Goal: Communication & Community: Answer question/provide support

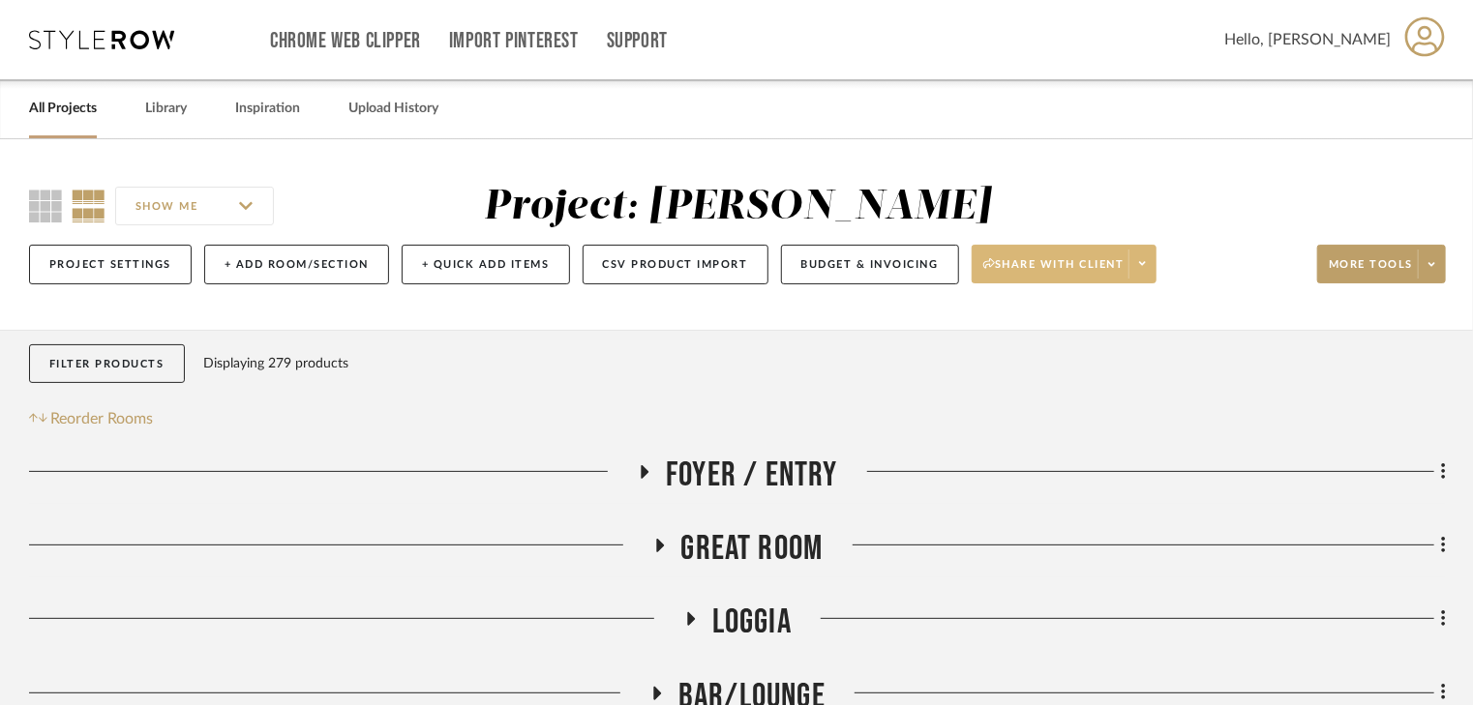
click at [1059, 260] on span "Share with client" at bounding box center [1053, 271] width 141 height 29
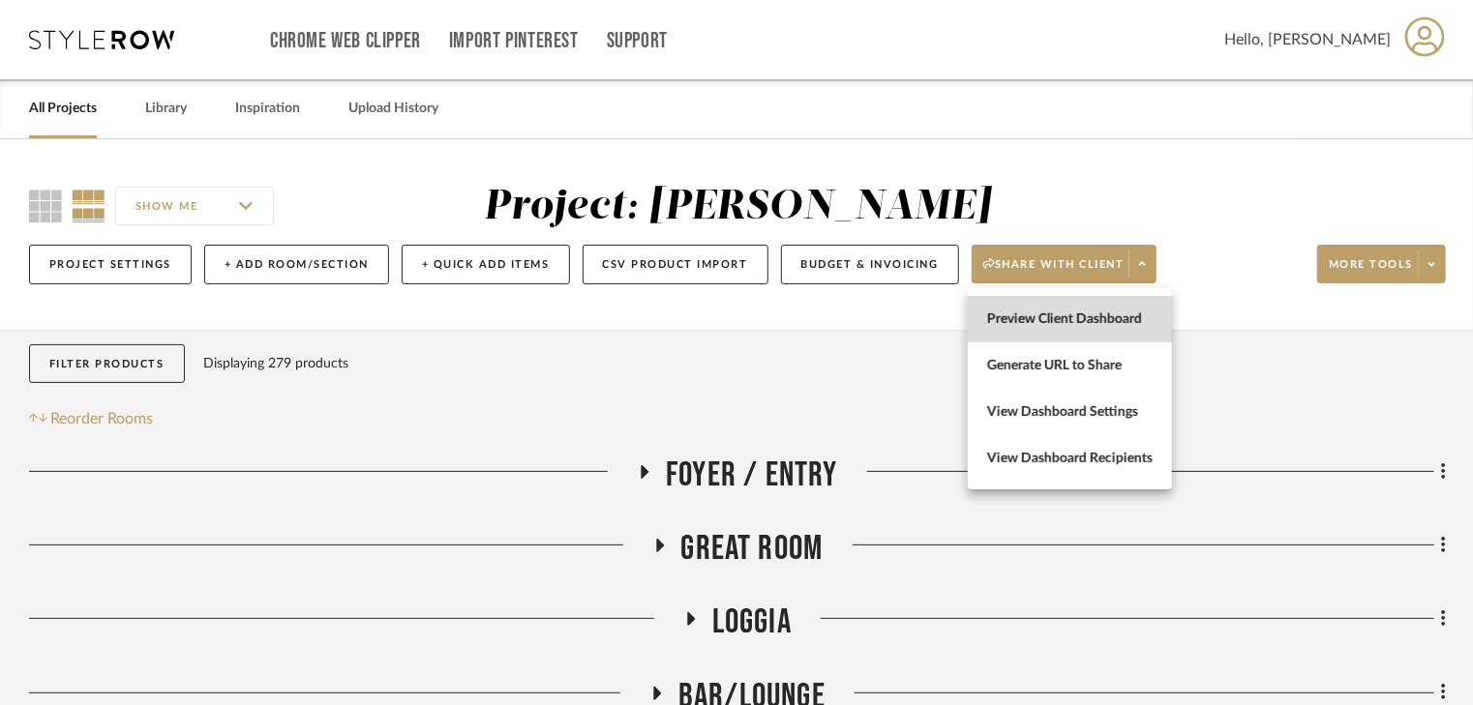
click at [1041, 320] on span "Preview Client Dashboard" at bounding box center [1069, 320] width 165 height 16
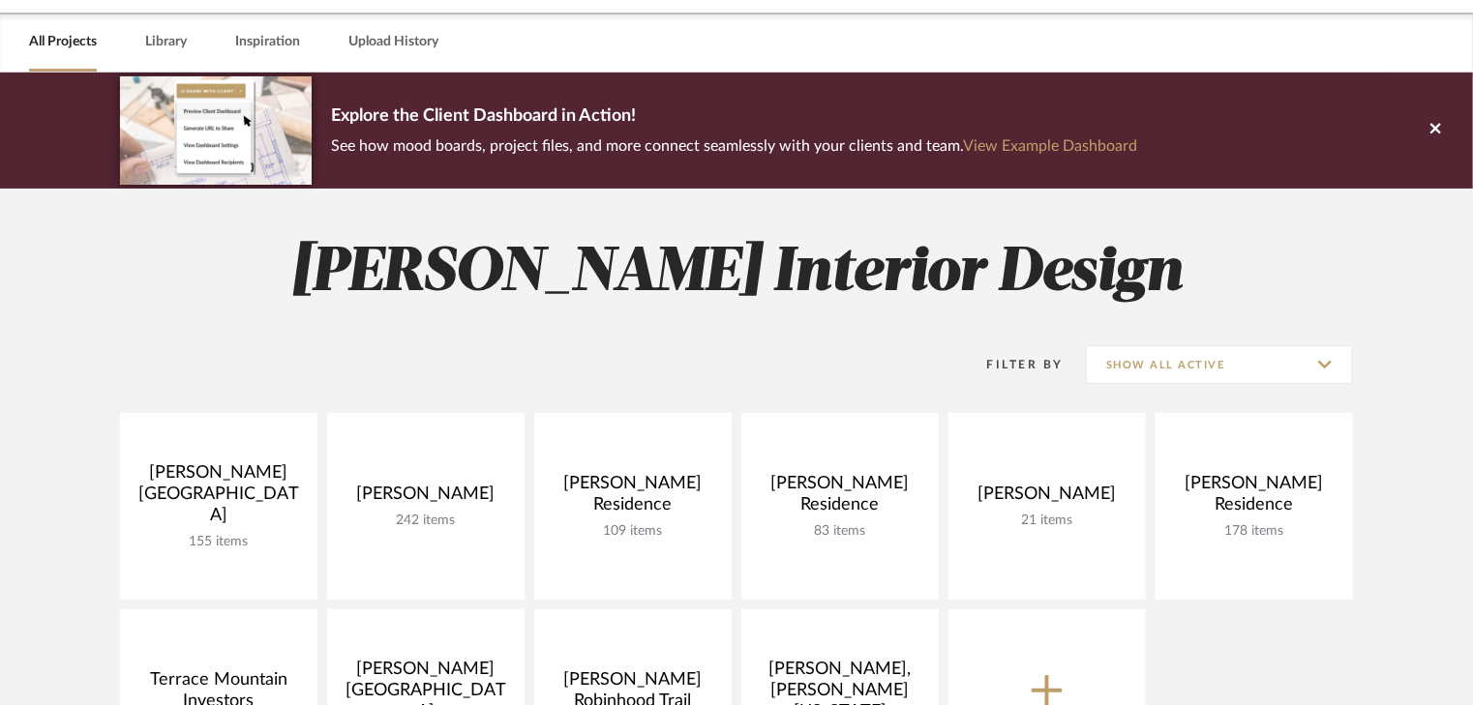
scroll to position [310, 0]
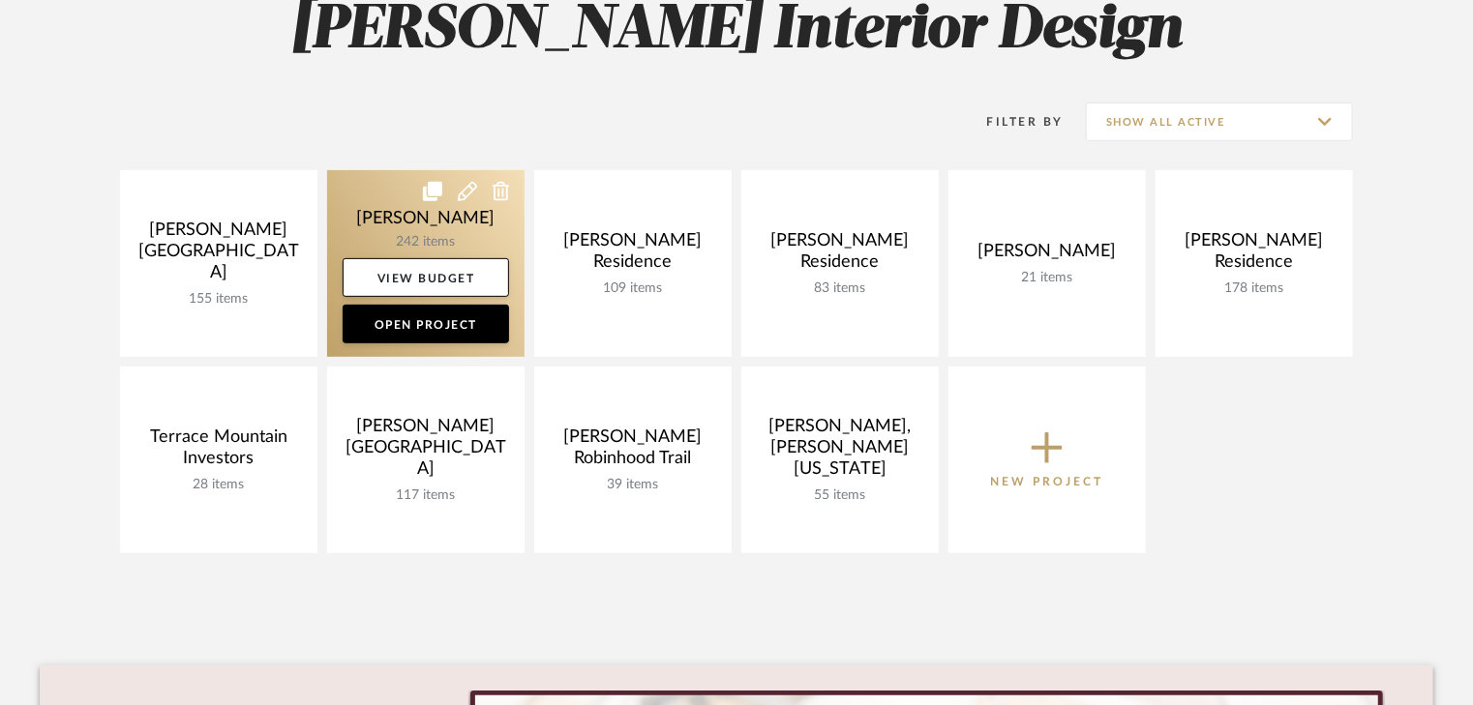
click at [426, 217] on link at bounding box center [425, 263] width 197 height 187
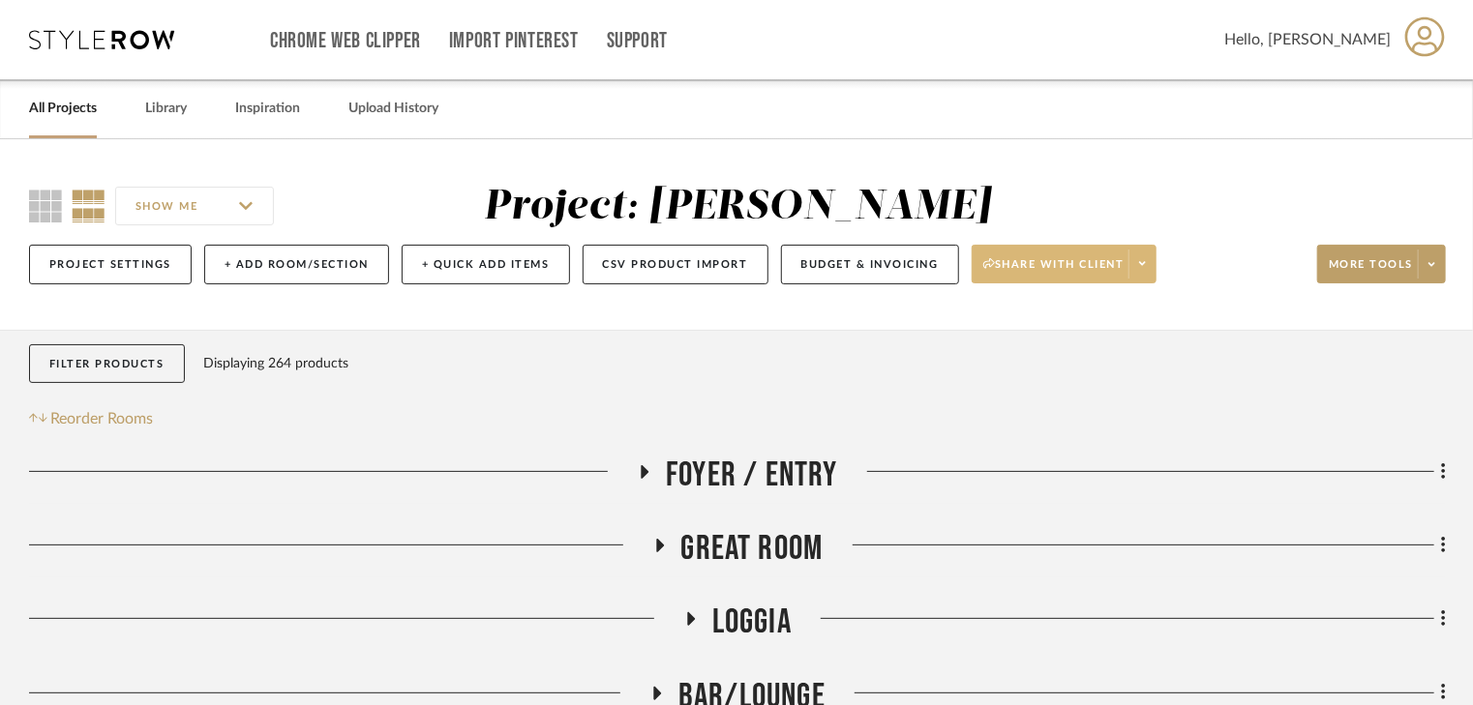
click at [1032, 259] on span "Share with client" at bounding box center [1053, 271] width 141 height 29
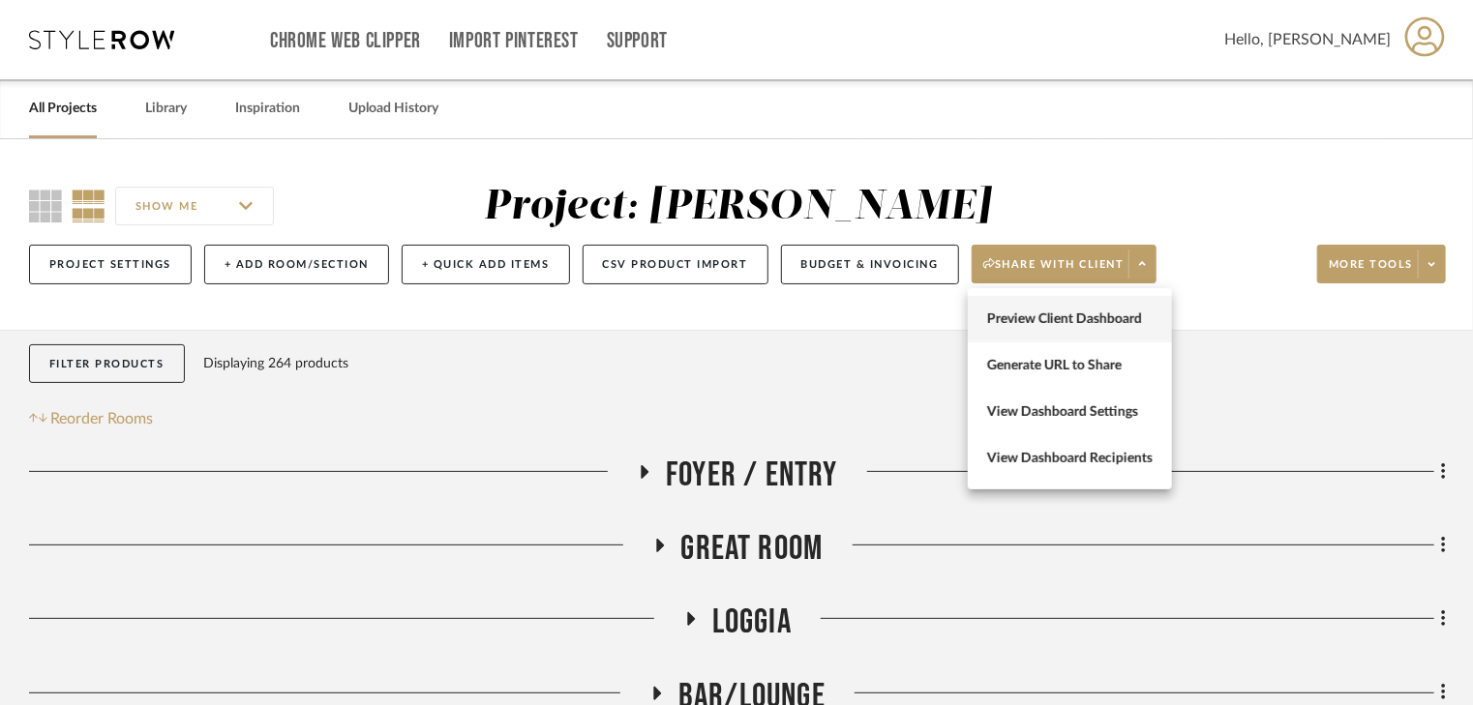
click at [1060, 316] on span "Preview Client Dashboard" at bounding box center [1069, 320] width 165 height 16
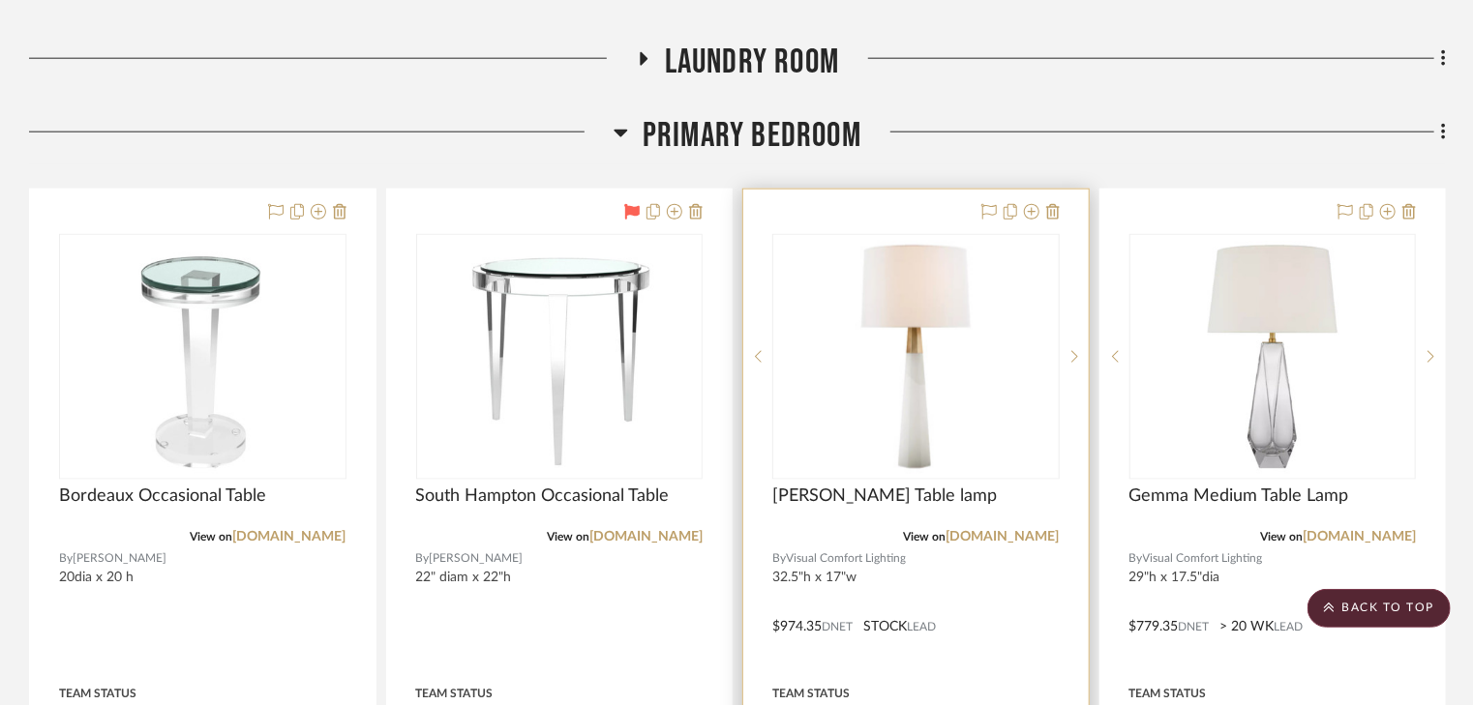
scroll to position [1161, 0]
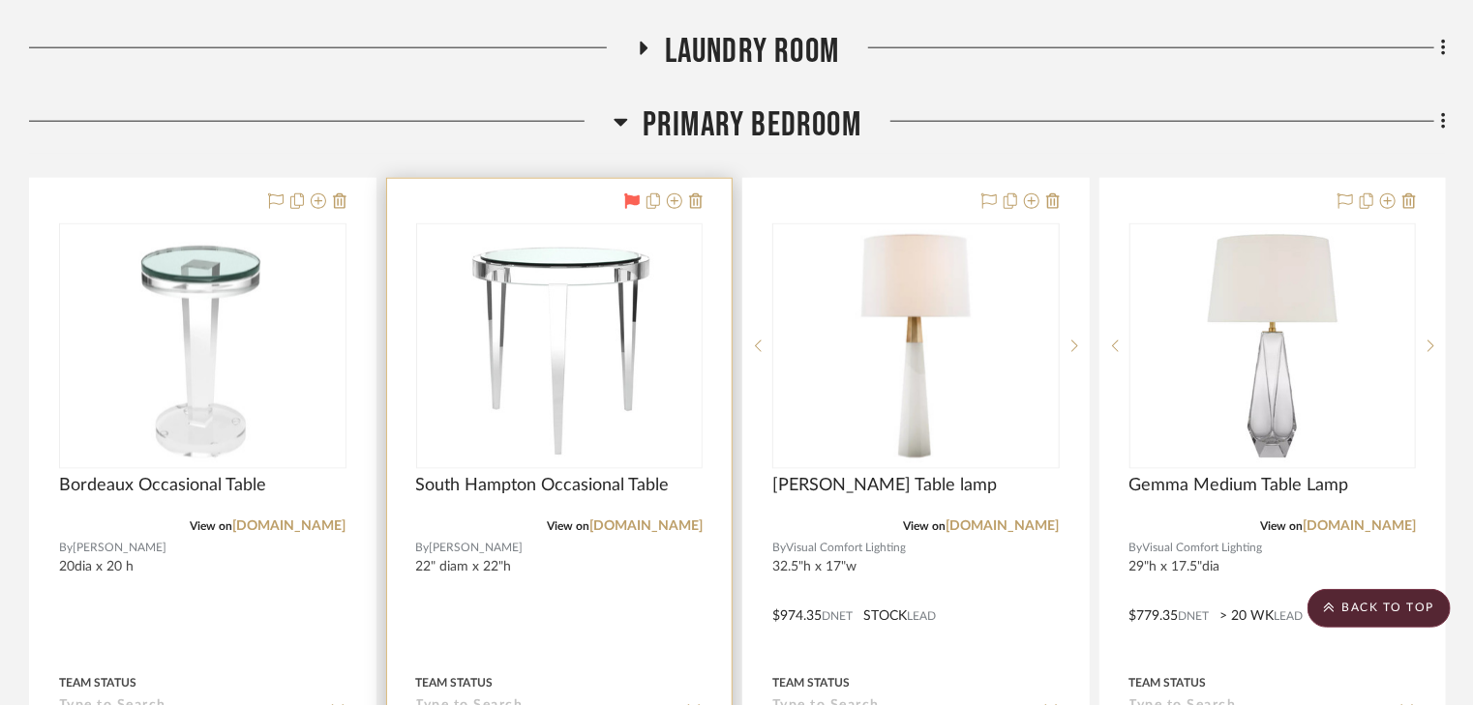
click at [523, 210] on div at bounding box center [559, 602] width 345 height 847
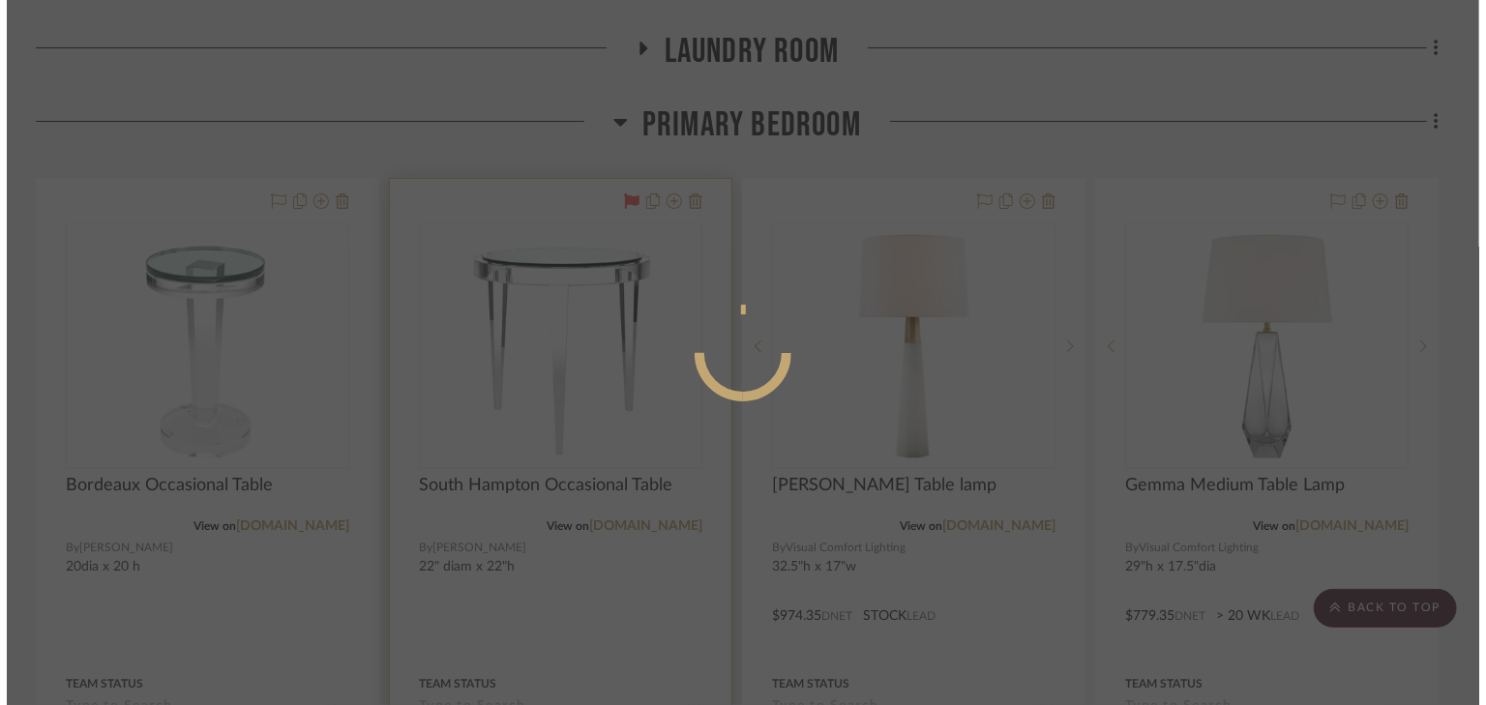
scroll to position [0, 0]
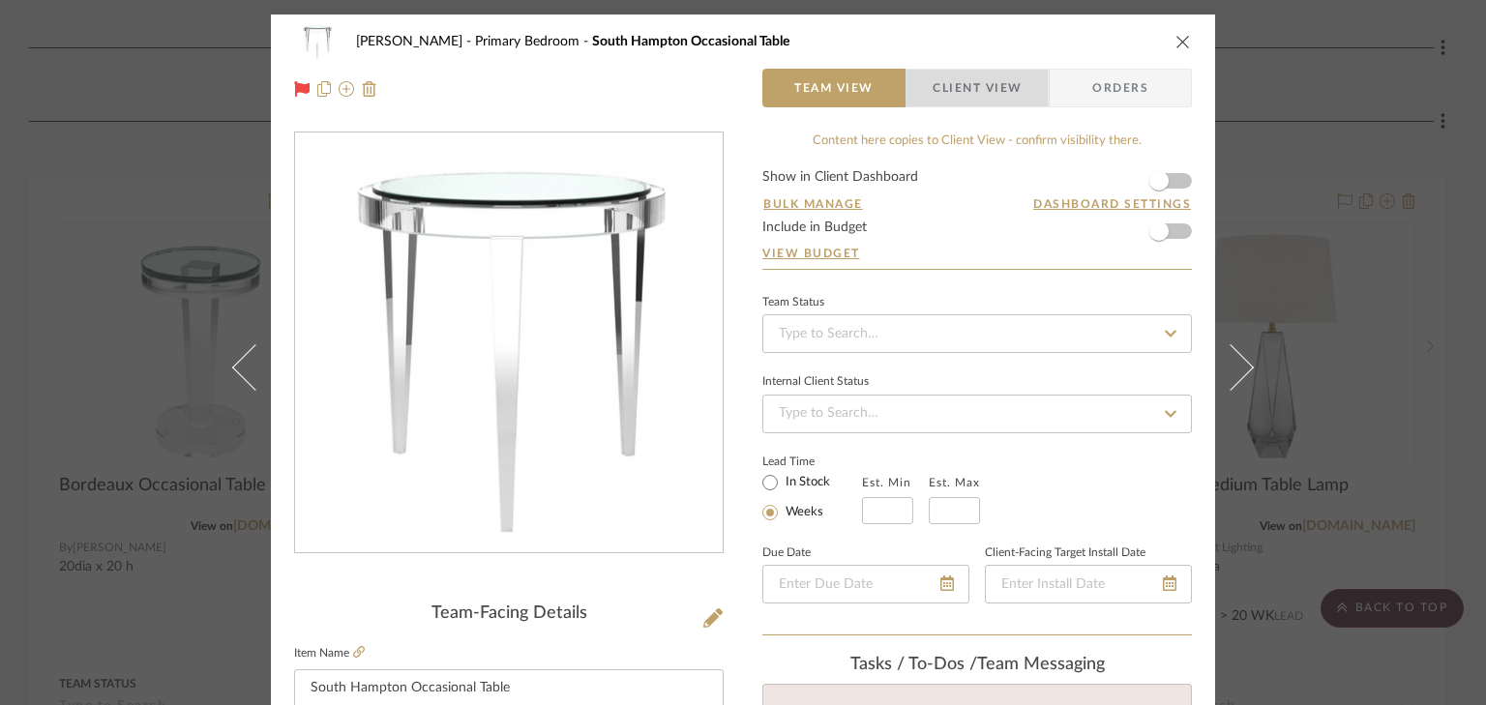
click at [994, 83] on span "Client View" at bounding box center [977, 88] width 89 height 39
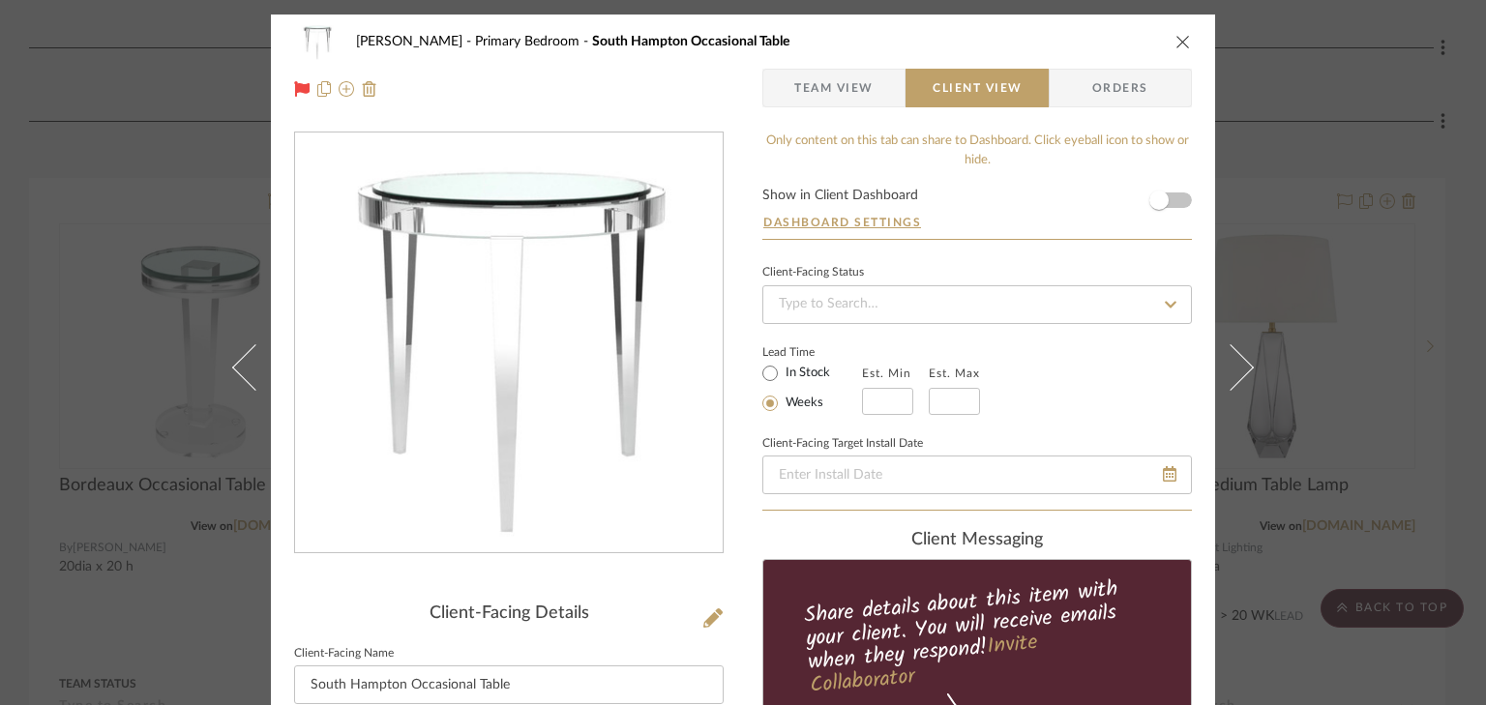
click at [1176, 196] on form "Show in Client Dashboard Dashboard Settings" at bounding box center [977, 214] width 430 height 50
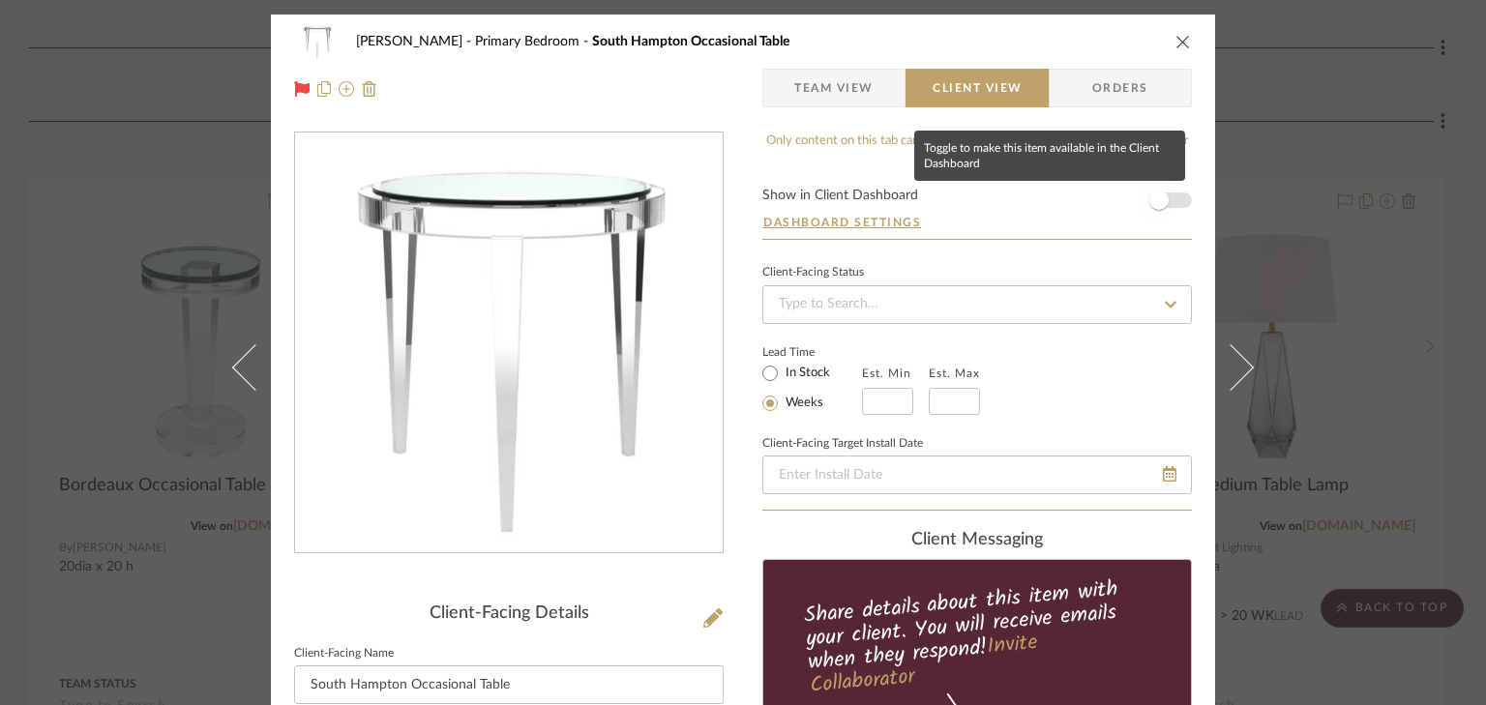
click at [1171, 199] on span "button" at bounding box center [1159, 200] width 43 height 43
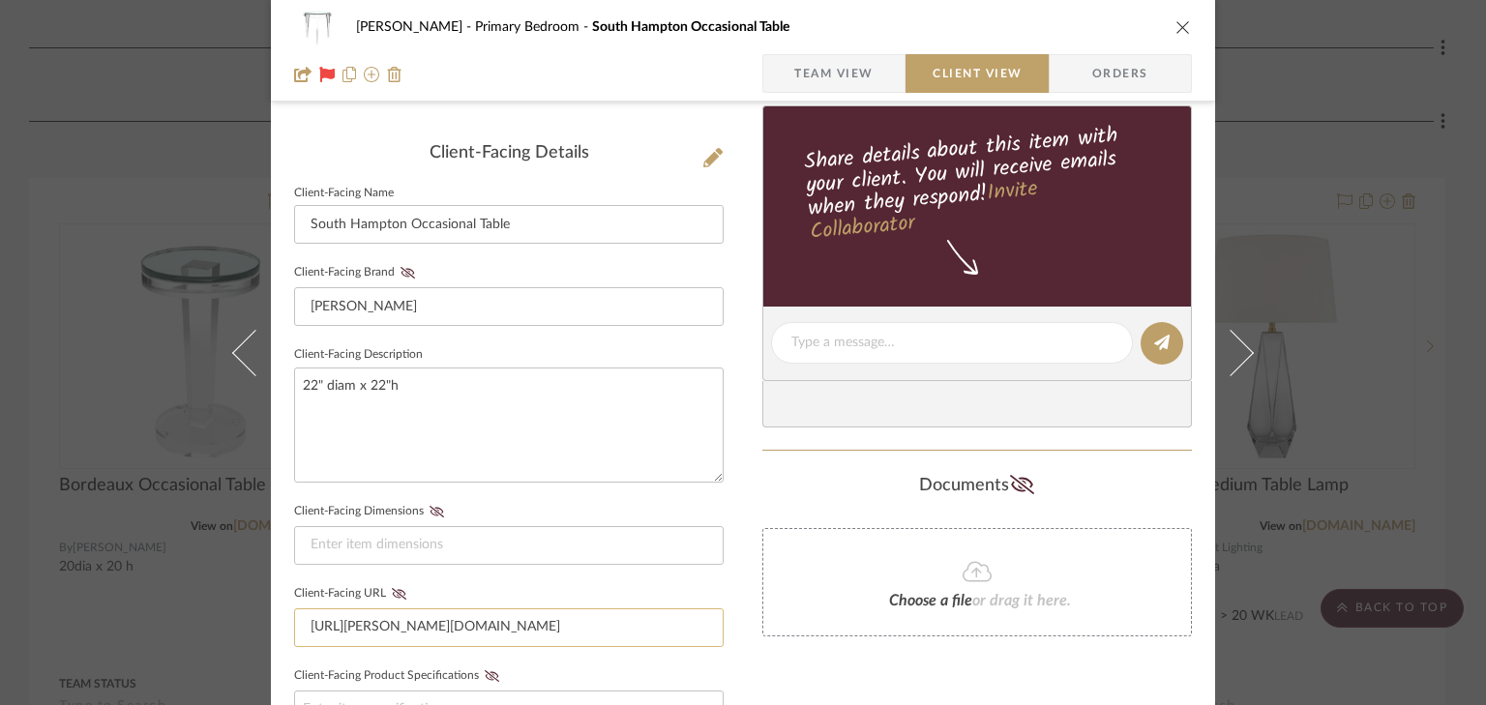
scroll to position [619, 0]
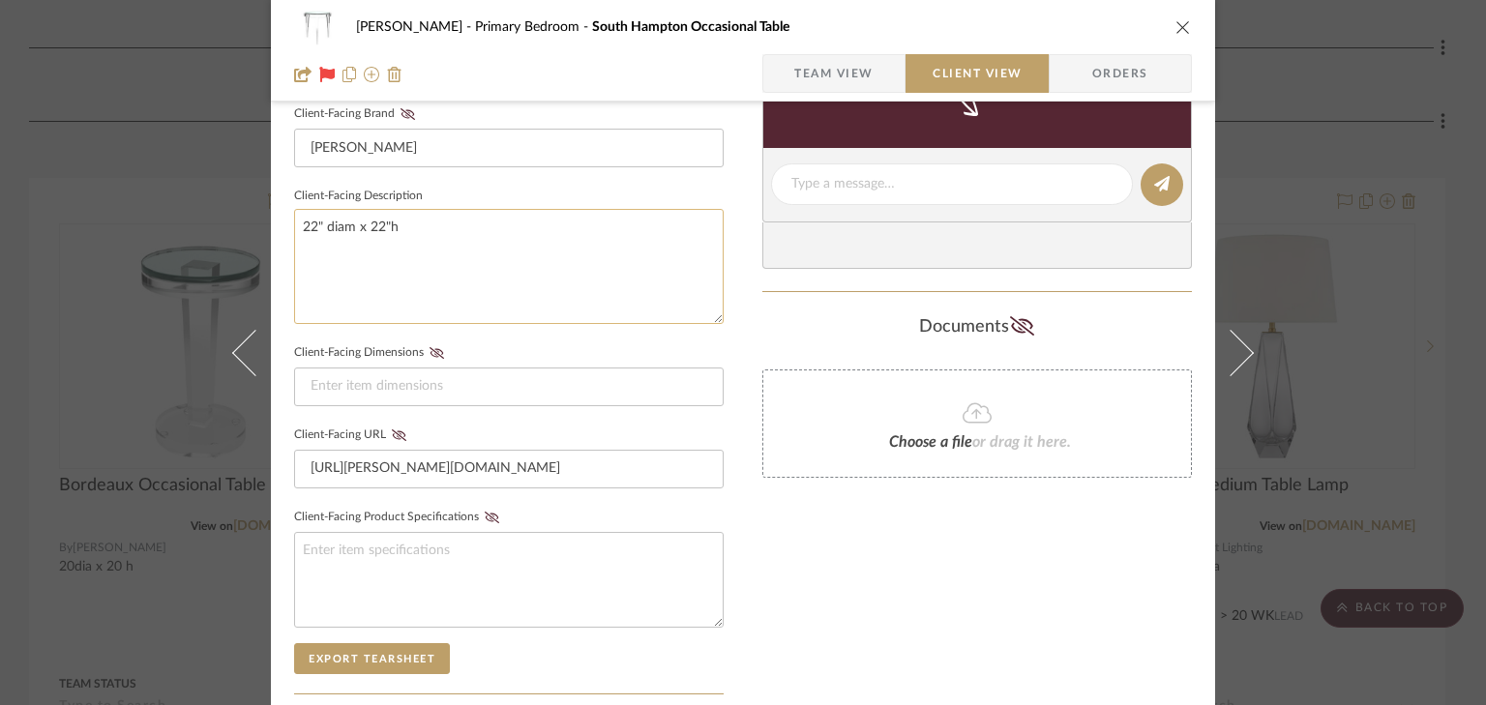
click at [423, 213] on textarea "22" diam x 22"h" at bounding box center [509, 266] width 430 height 115
click at [530, 224] on textarea "22" diam x 22"h Acrylic base with 1/2" glass top" at bounding box center [509, 266] width 430 height 115
type textarea "22" diam x 22"h Acrylic base with 1/2" thick glass top"
click at [1176, 23] on icon "close" at bounding box center [1183, 26] width 15 height 15
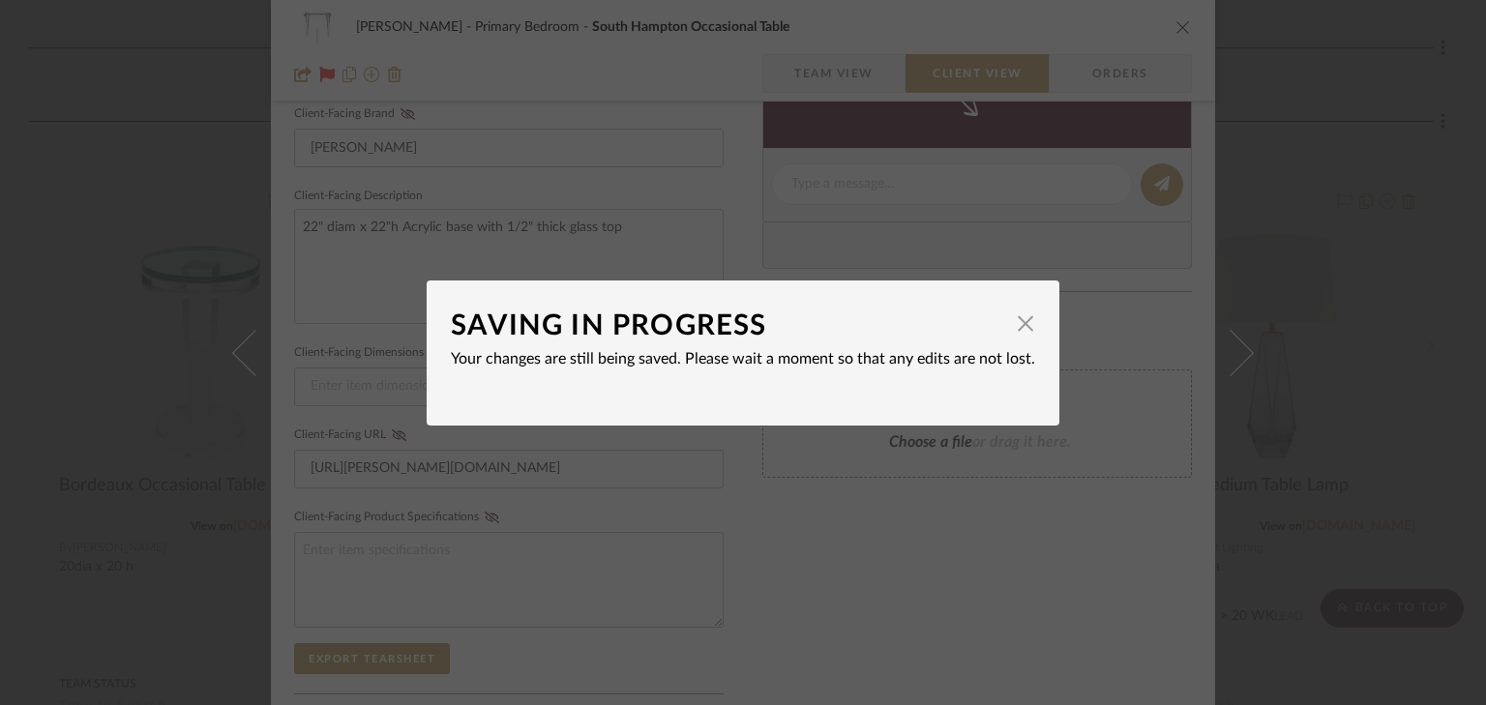
click at [1242, 410] on div "SAVING IN PROGRESS × Your changes are still being saved. Please wait a moment s…" at bounding box center [743, 352] width 1486 height 705
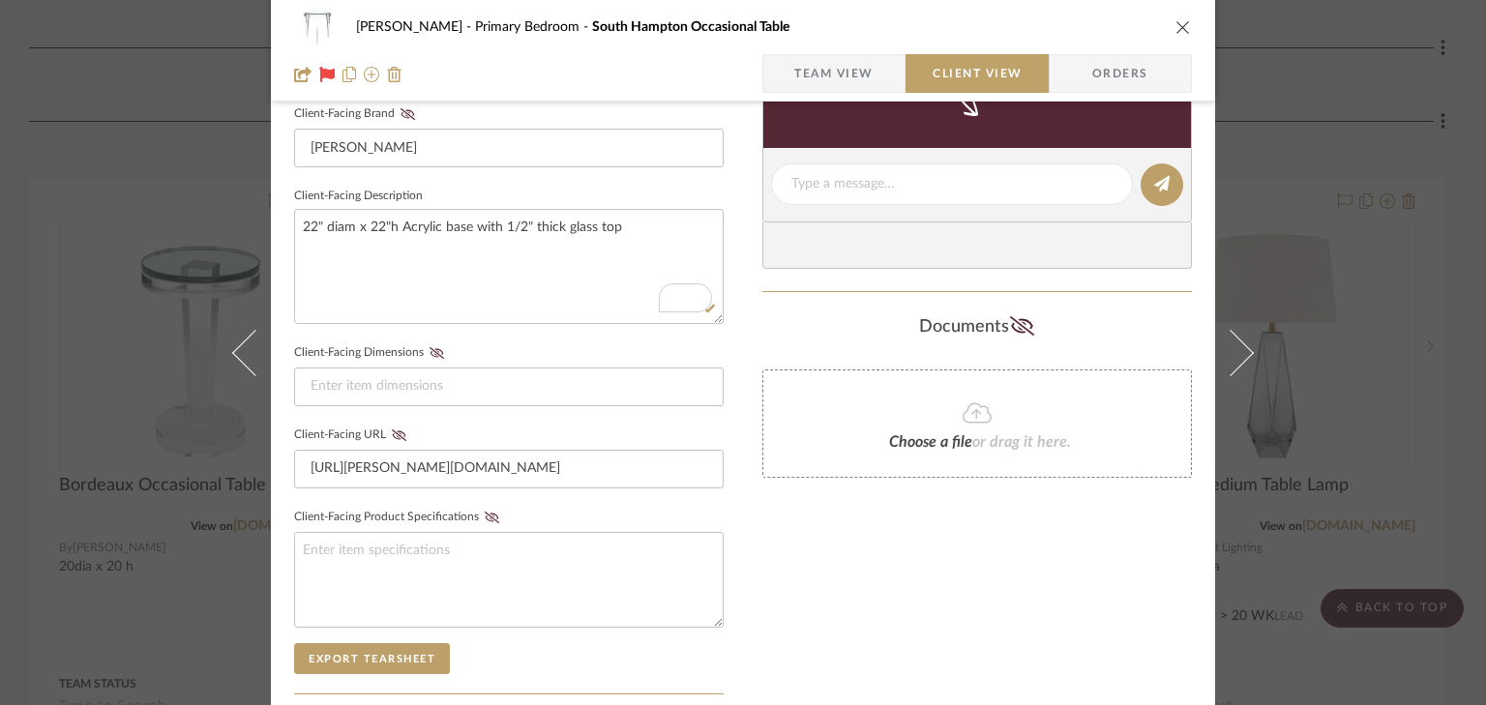
click at [1183, 32] on icon "close" at bounding box center [1183, 26] width 15 height 15
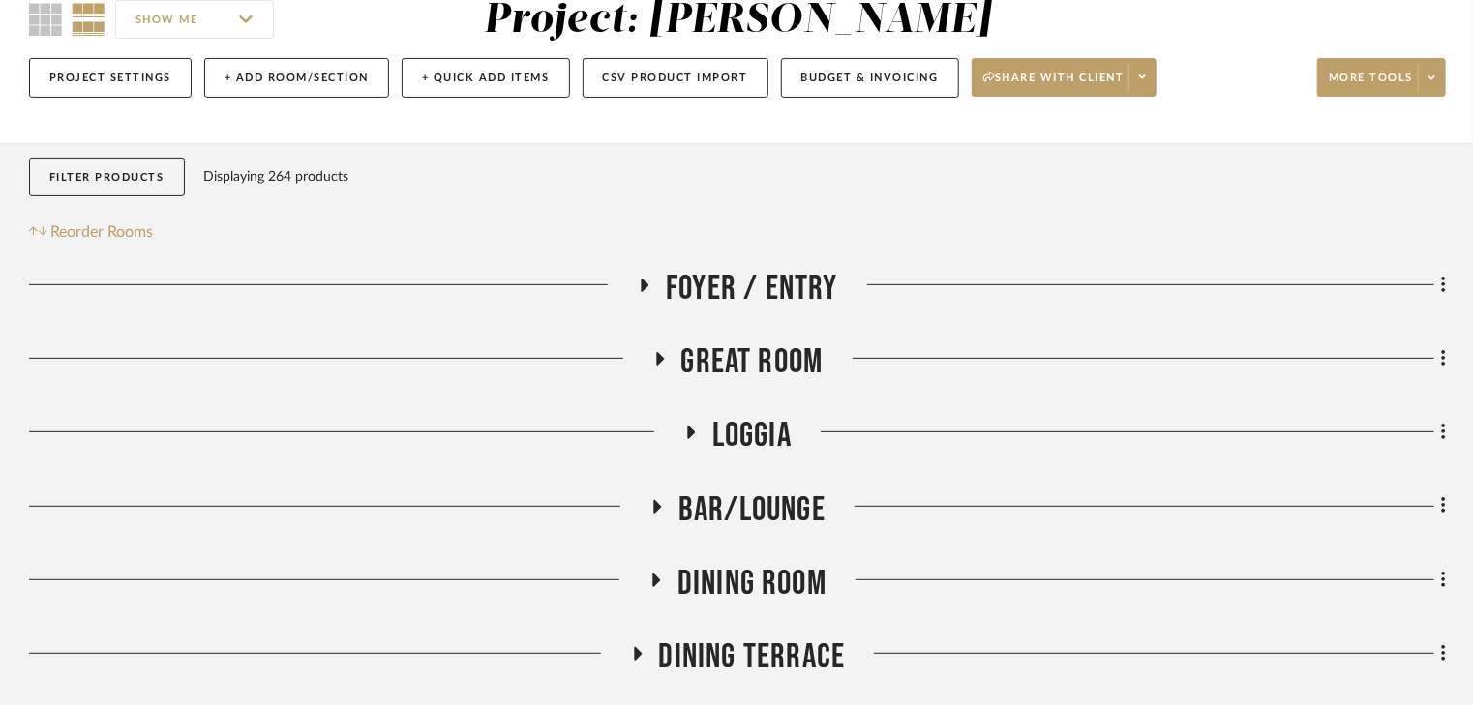
scroll to position [232, 0]
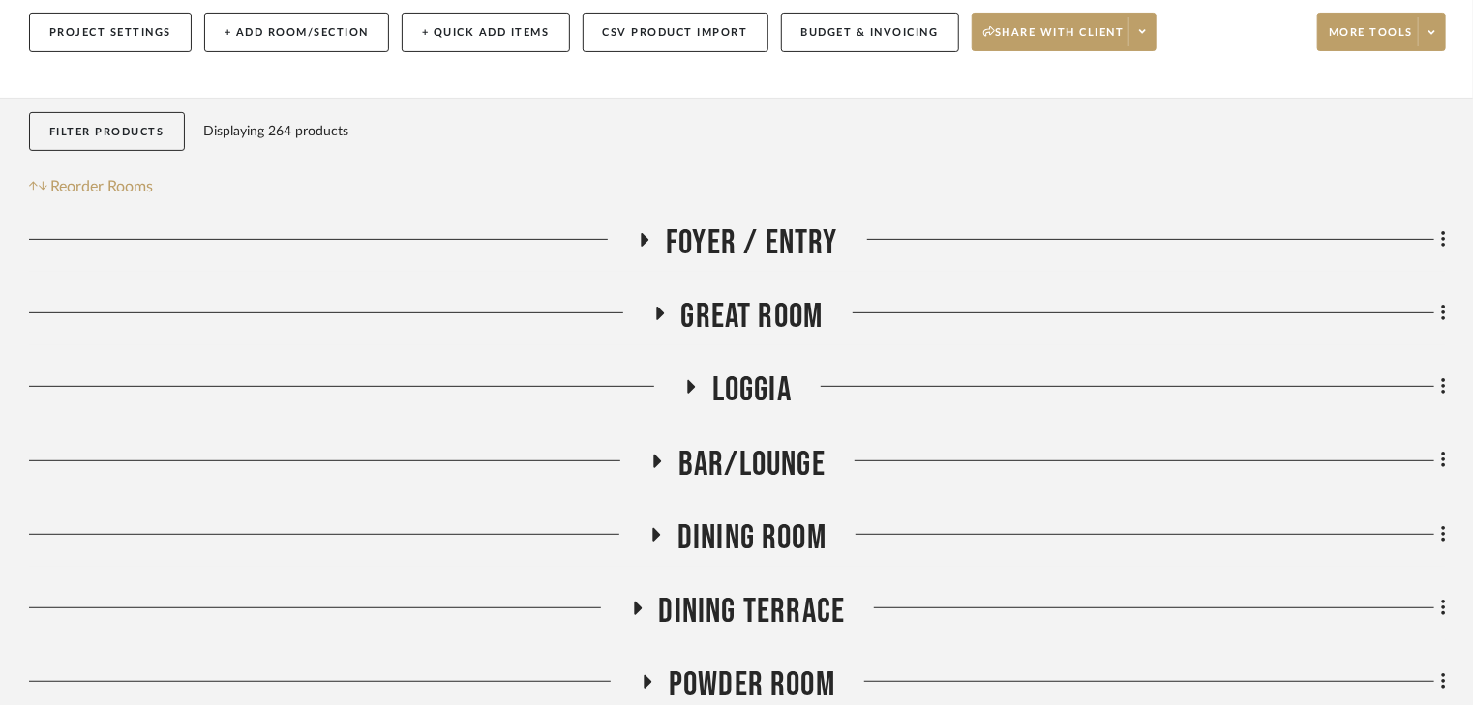
click at [659, 312] on icon at bounding box center [660, 314] width 8 height 14
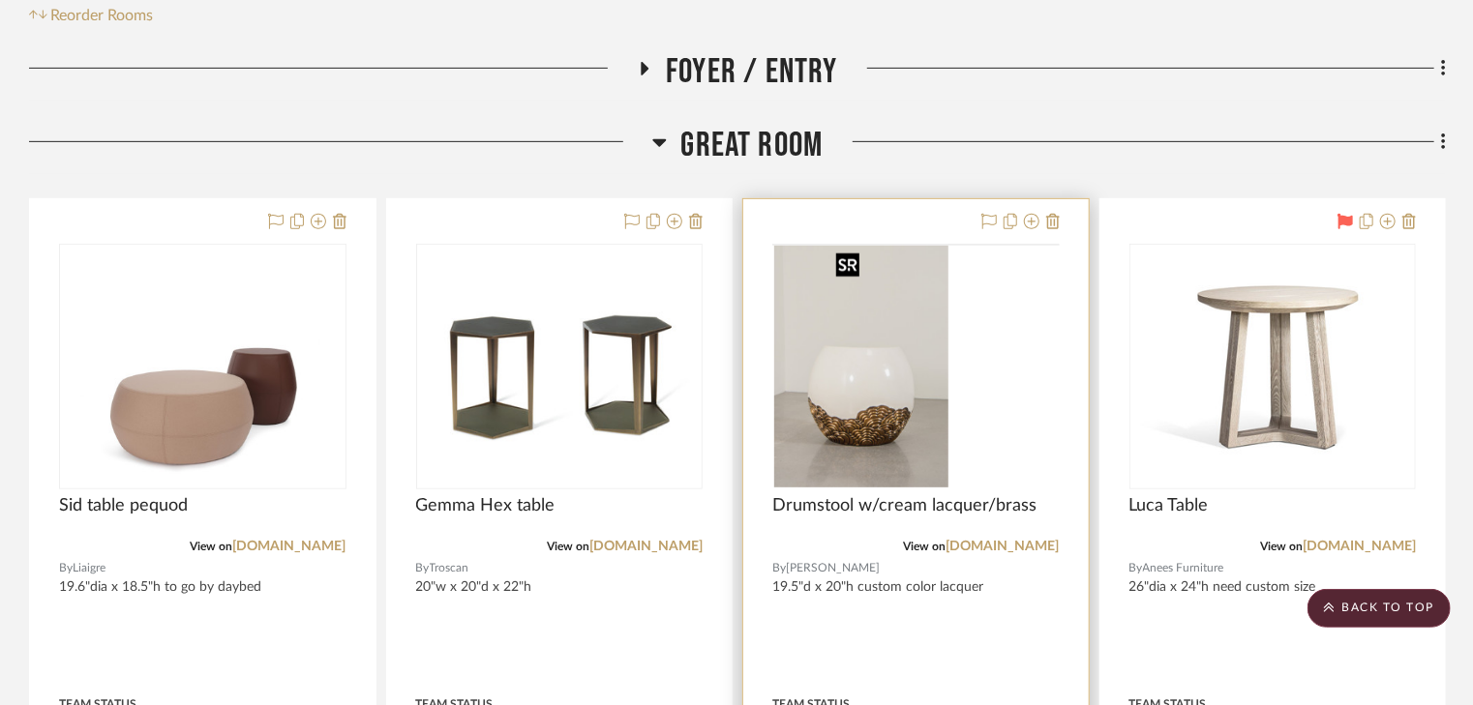
scroll to position [464, 0]
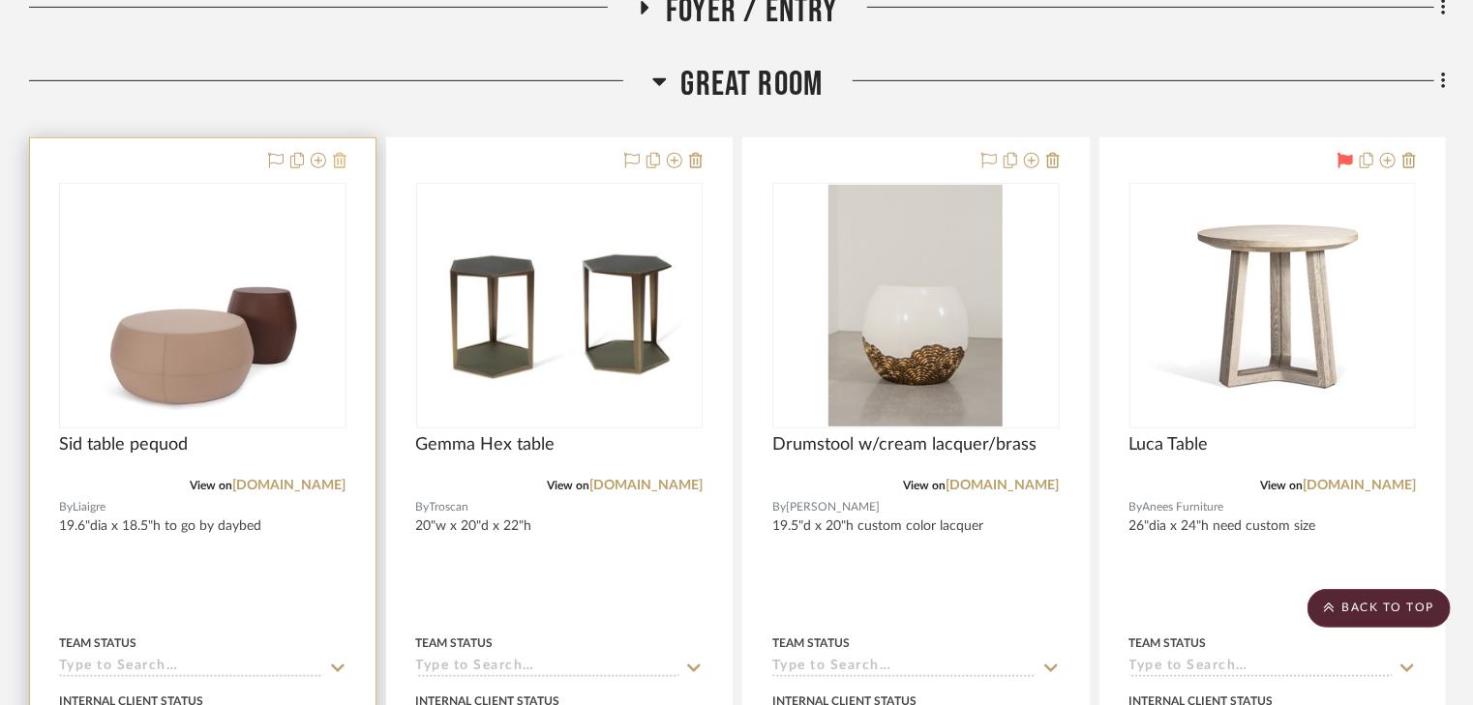
click at [337, 163] on icon at bounding box center [340, 160] width 14 height 15
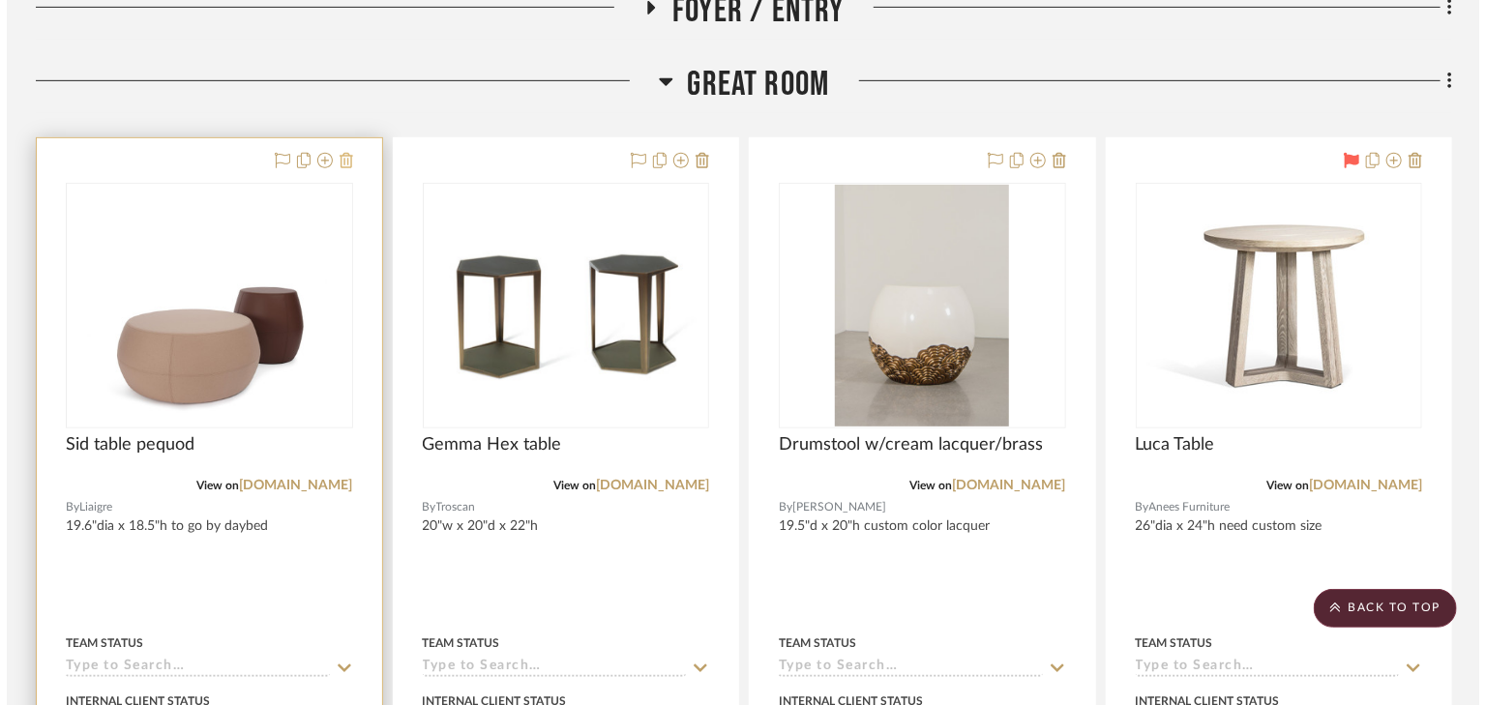
scroll to position [0, 0]
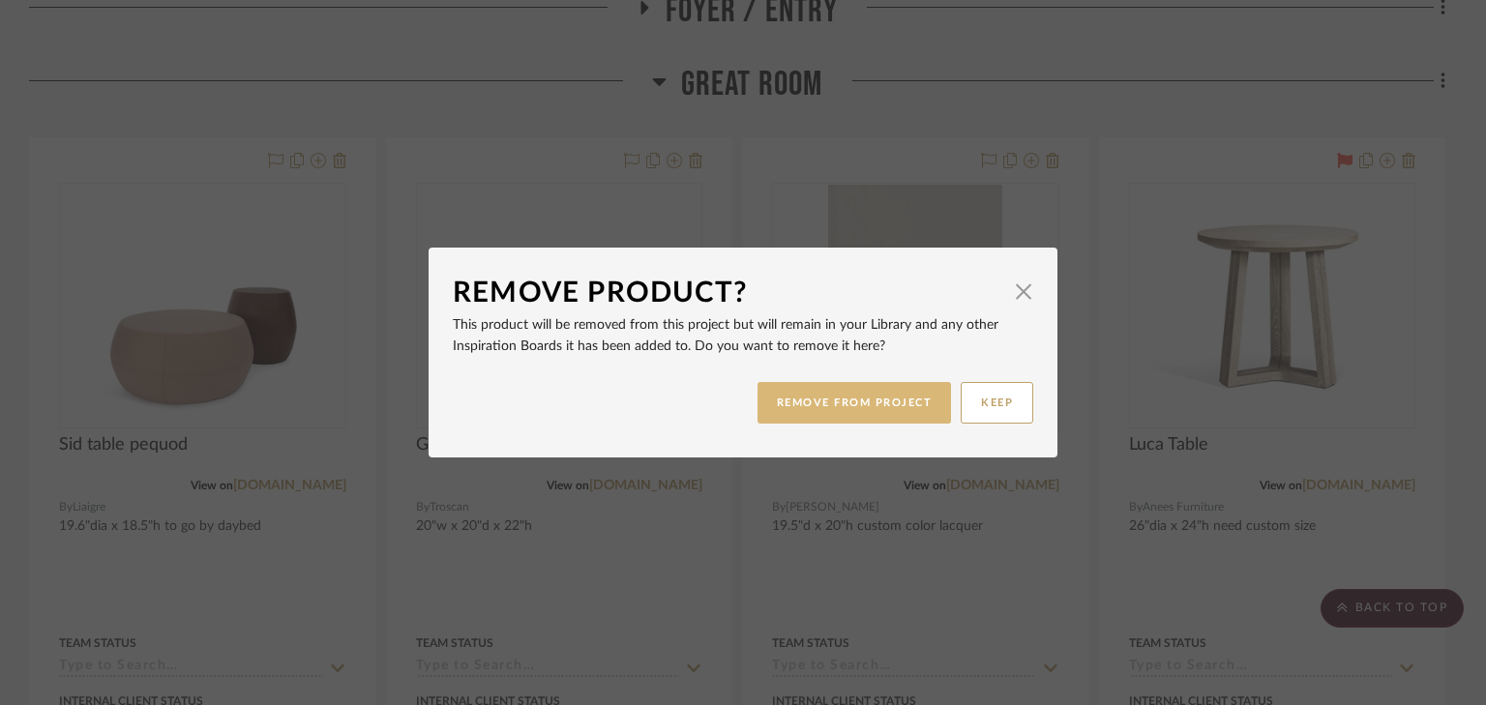
click at [839, 399] on button "REMOVE FROM PROJECT" at bounding box center [855, 403] width 194 height 42
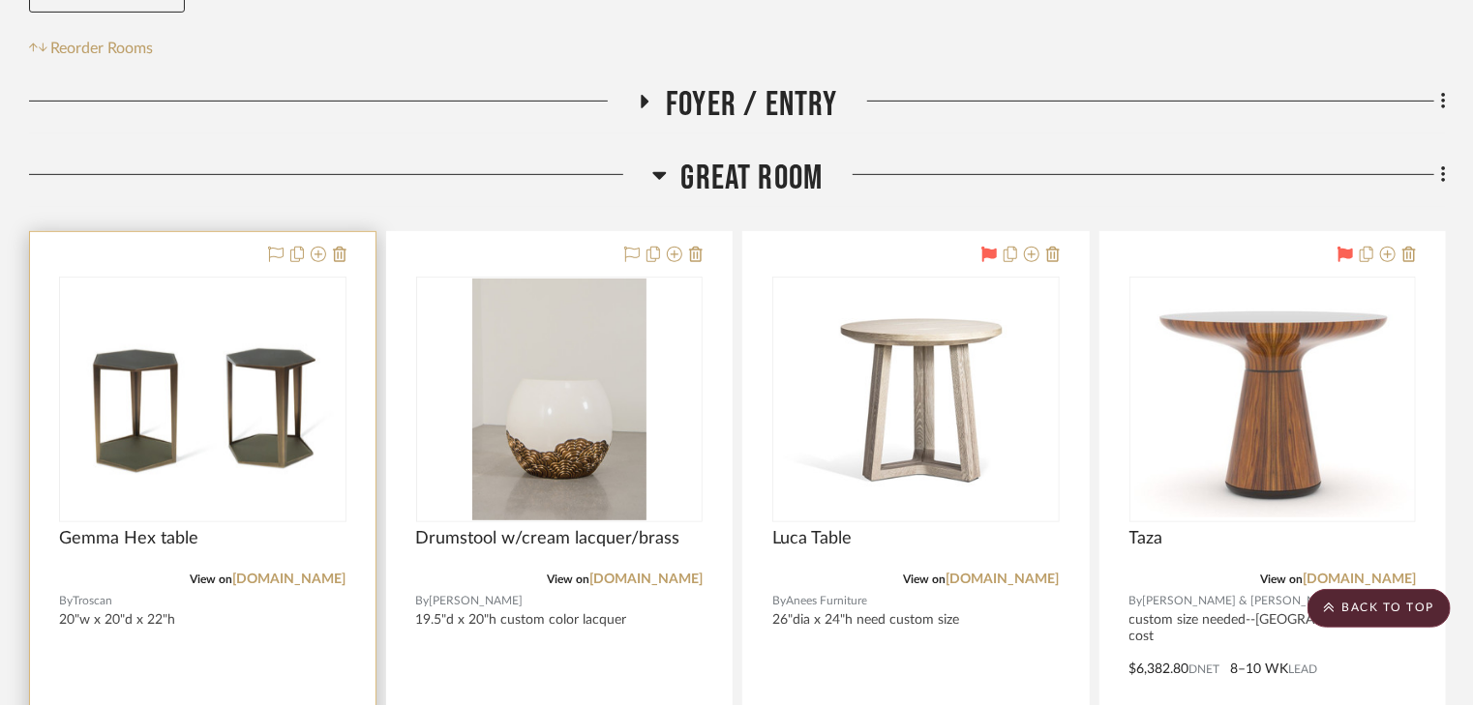
scroll to position [310, 0]
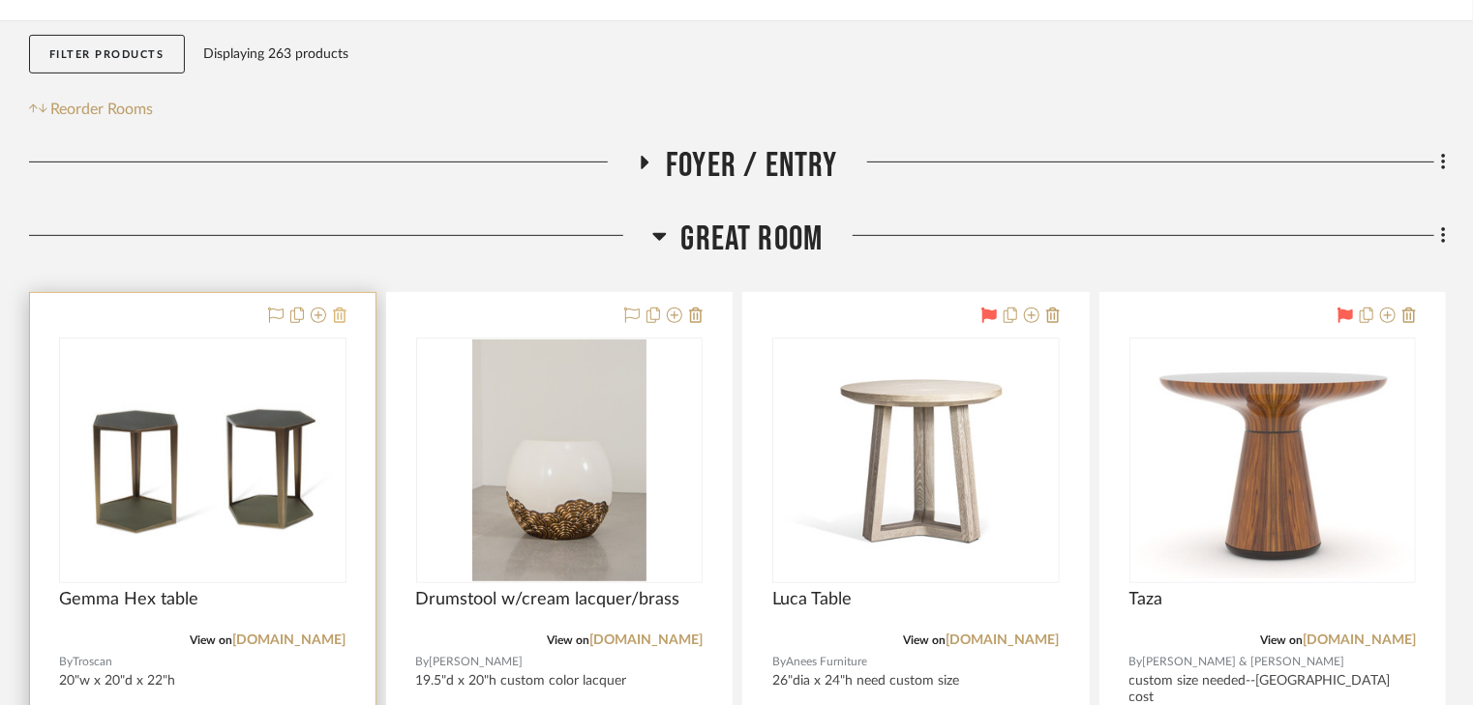
click at [344, 315] on icon at bounding box center [340, 315] width 14 height 15
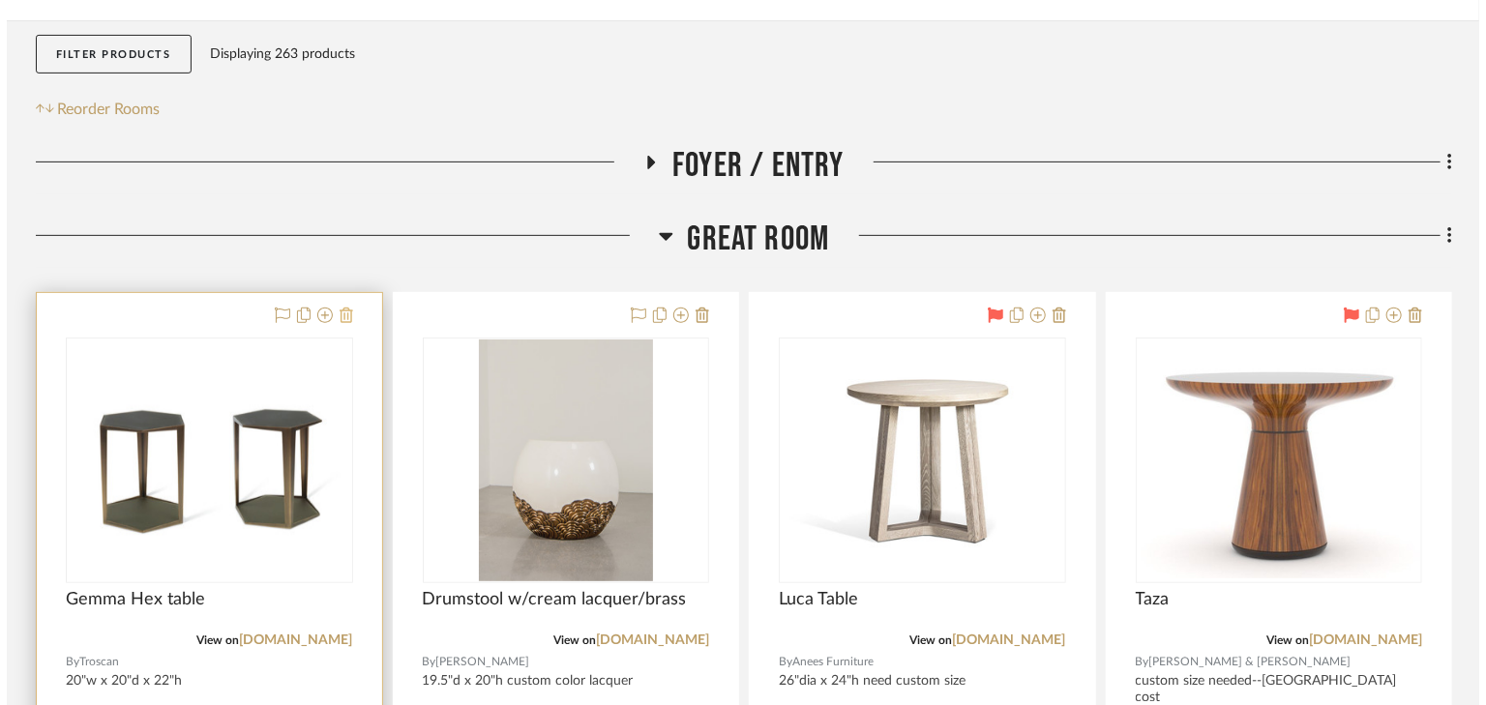
scroll to position [0, 0]
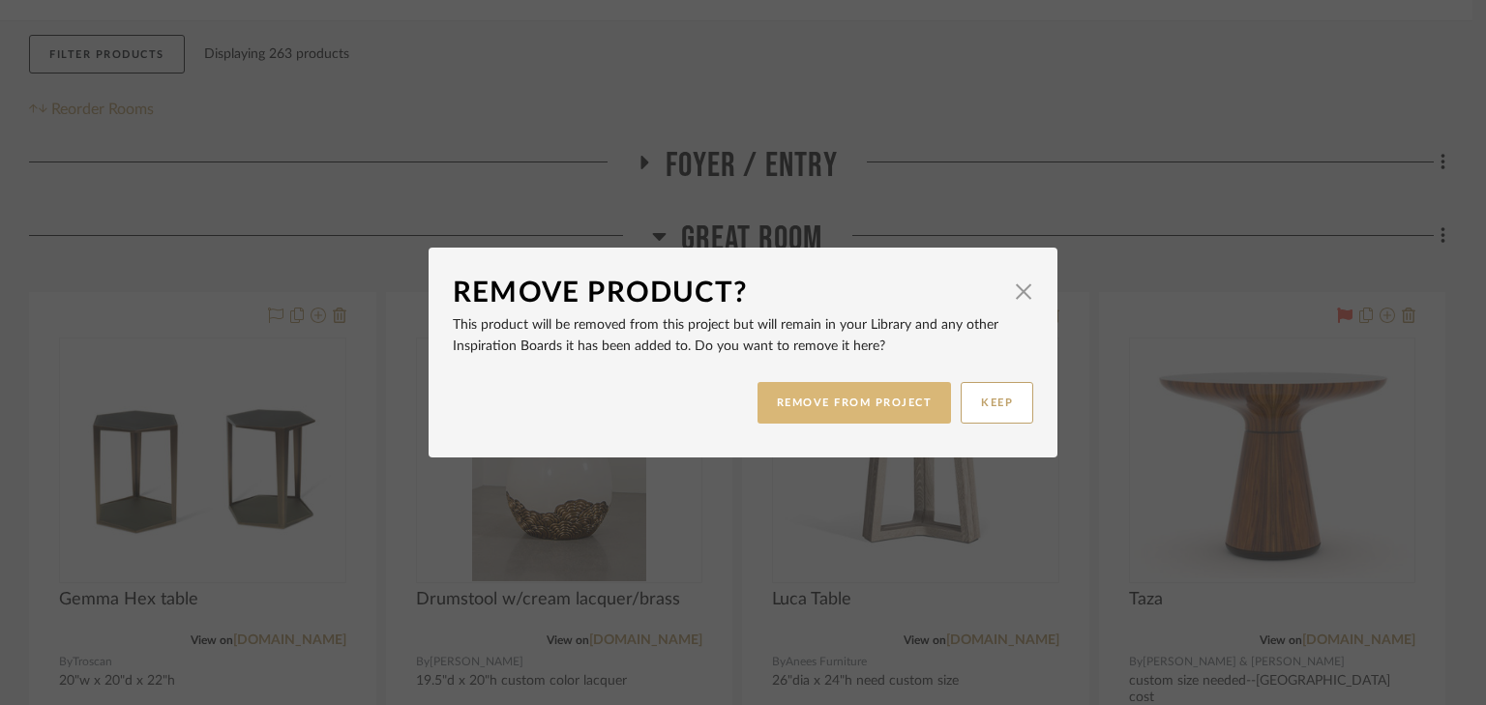
click at [770, 397] on button "REMOVE FROM PROJECT" at bounding box center [855, 403] width 194 height 42
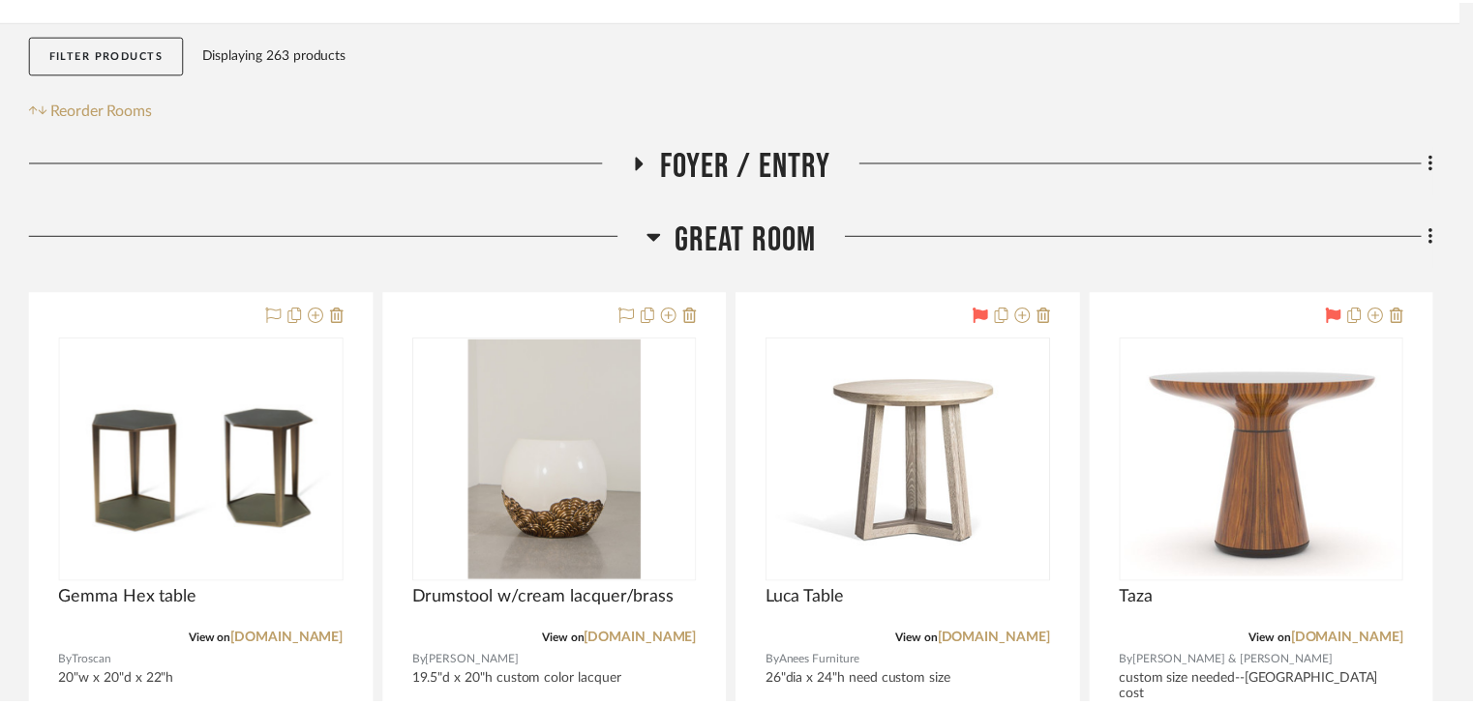
scroll to position [310, 0]
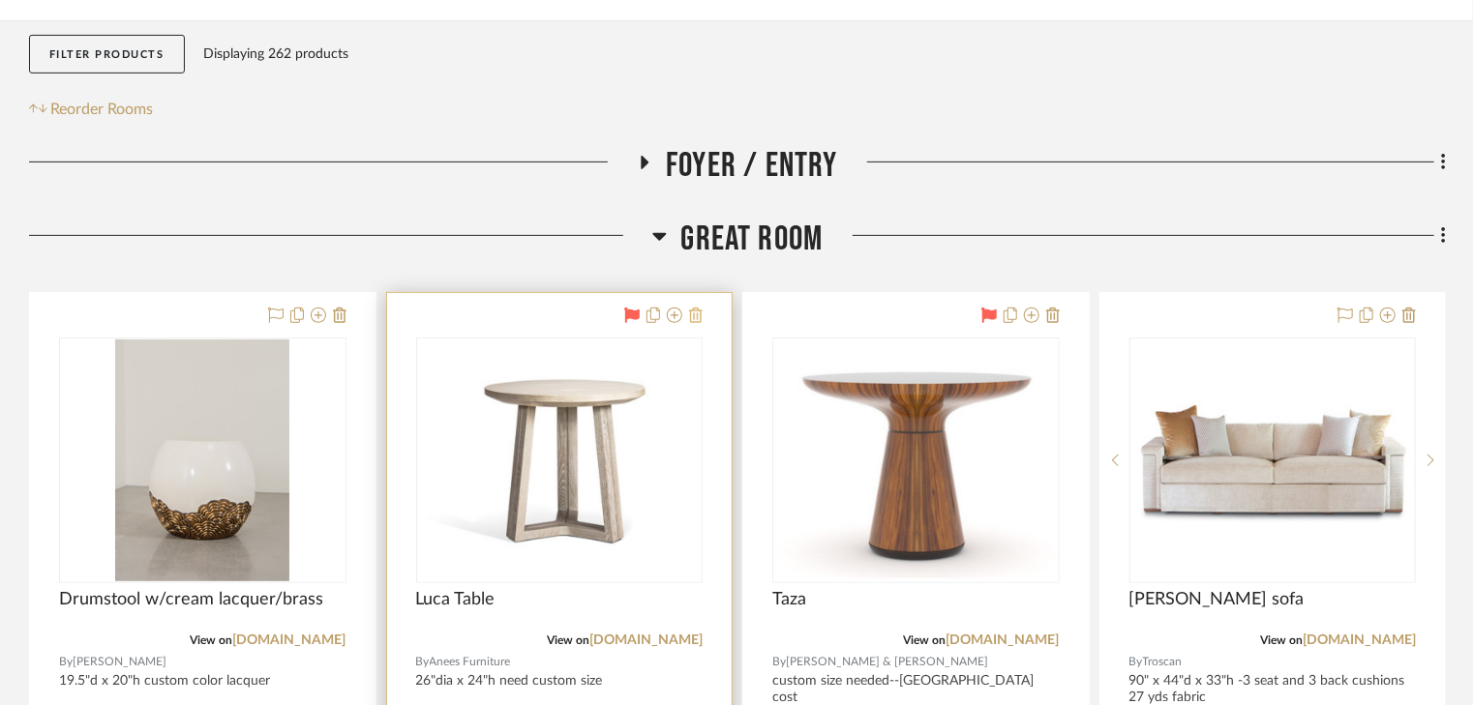
click at [697, 312] on icon at bounding box center [696, 315] width 14 height 15
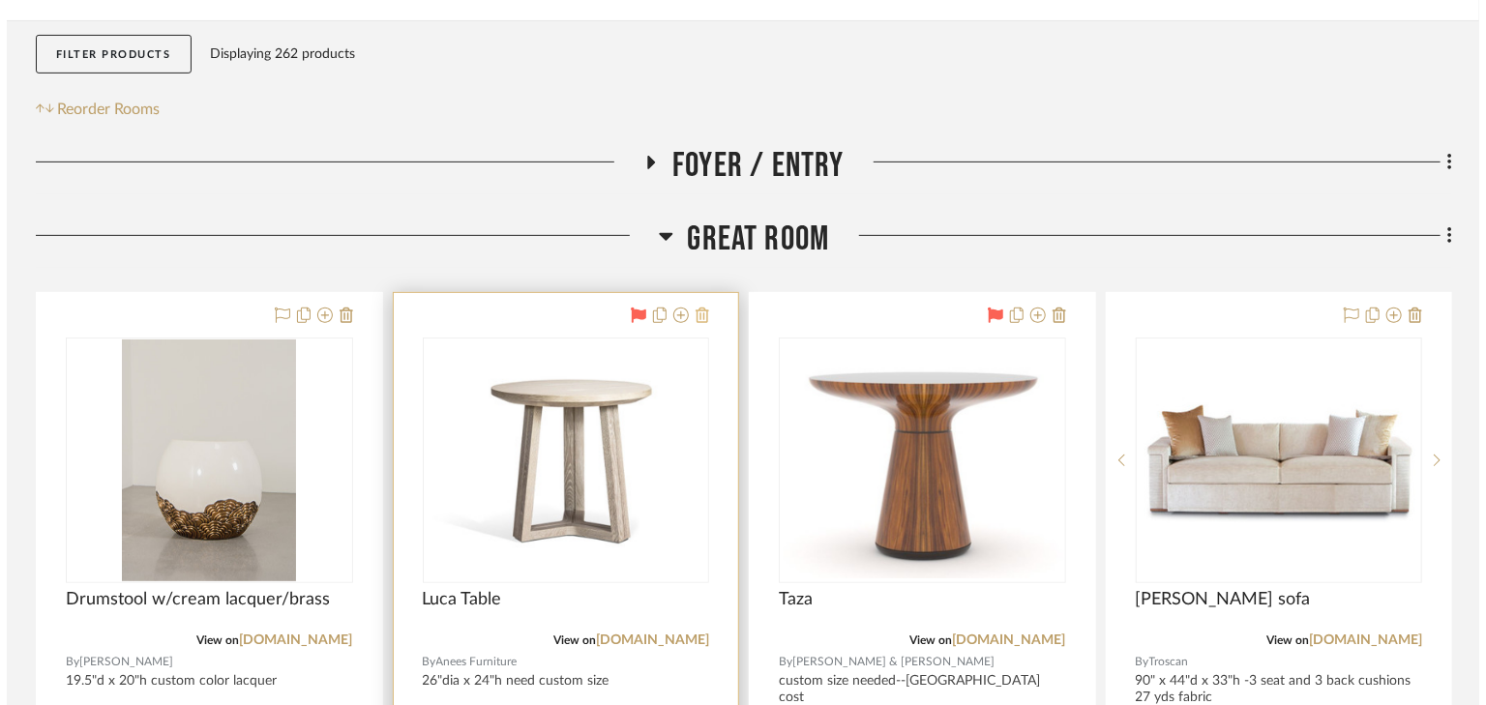
scroll to position [0, 0]
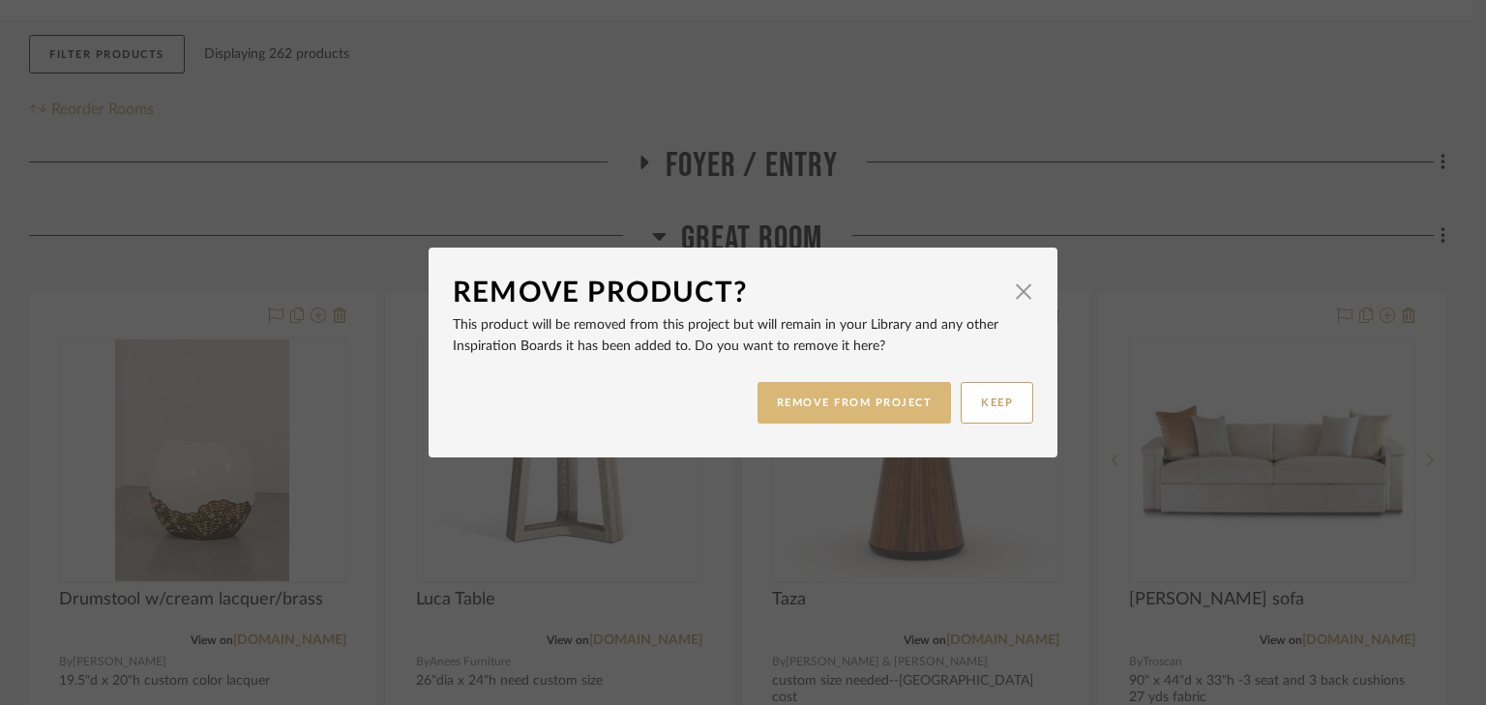
click at [842, 406] on button "REMOVE FROM PROJECT" at bounding box center [855, 403] width 194 height 42
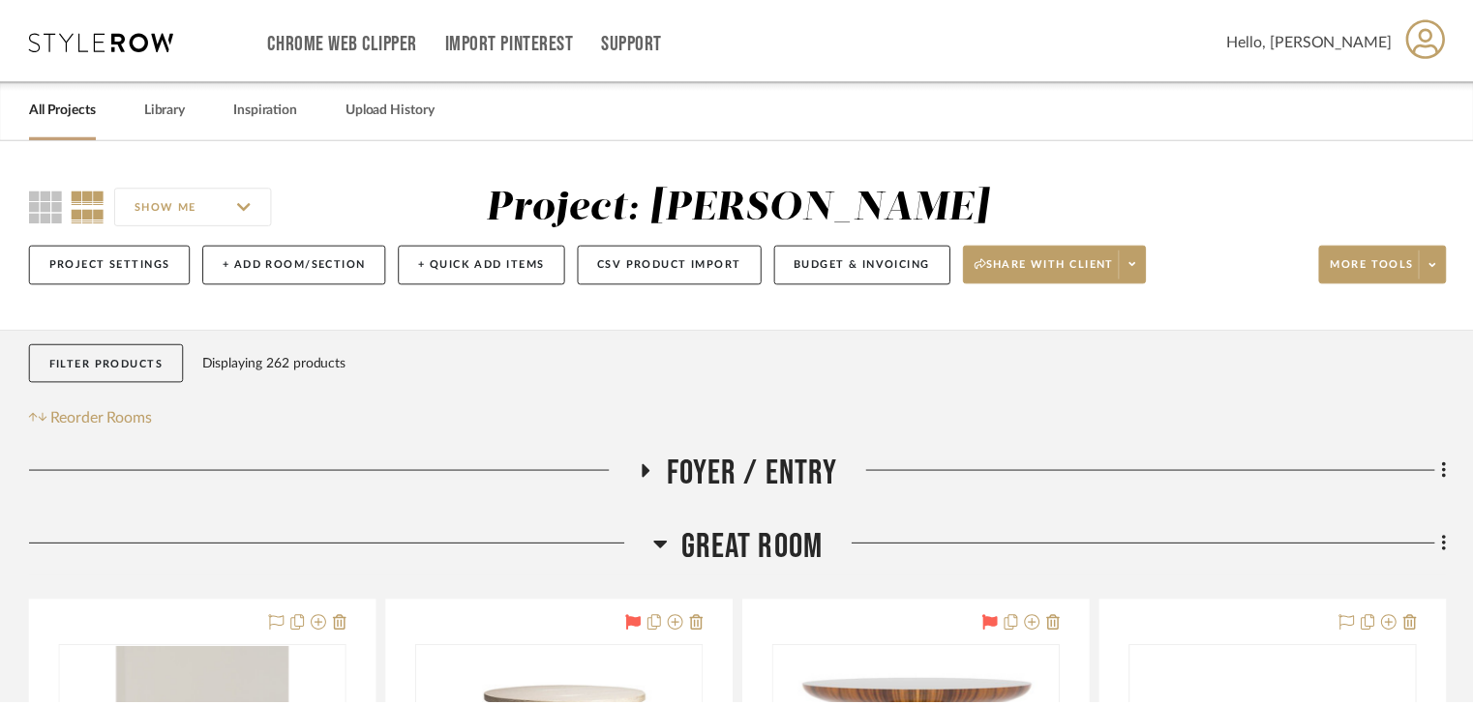
scroll to position [310, 0]
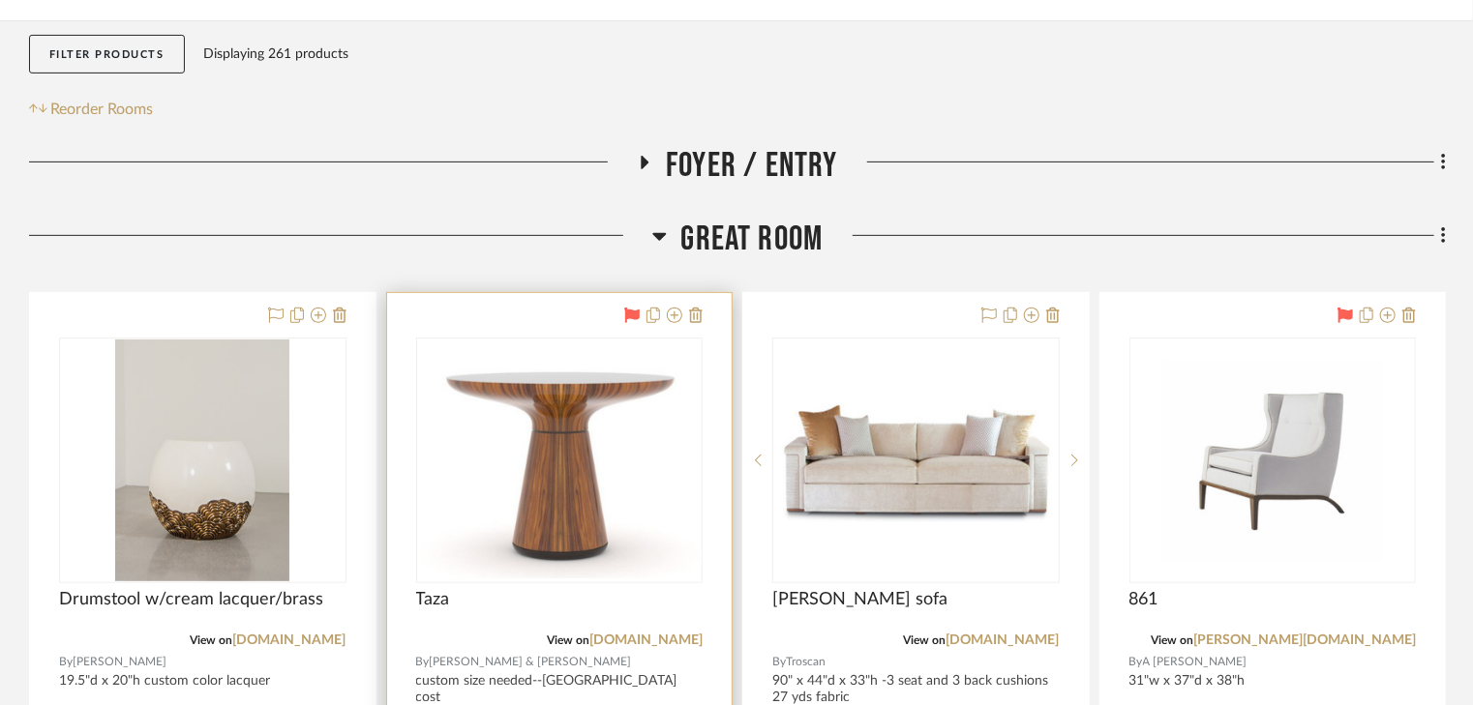
click at [504, 324] on div at bounding box center [559, 716] width 345 height 847
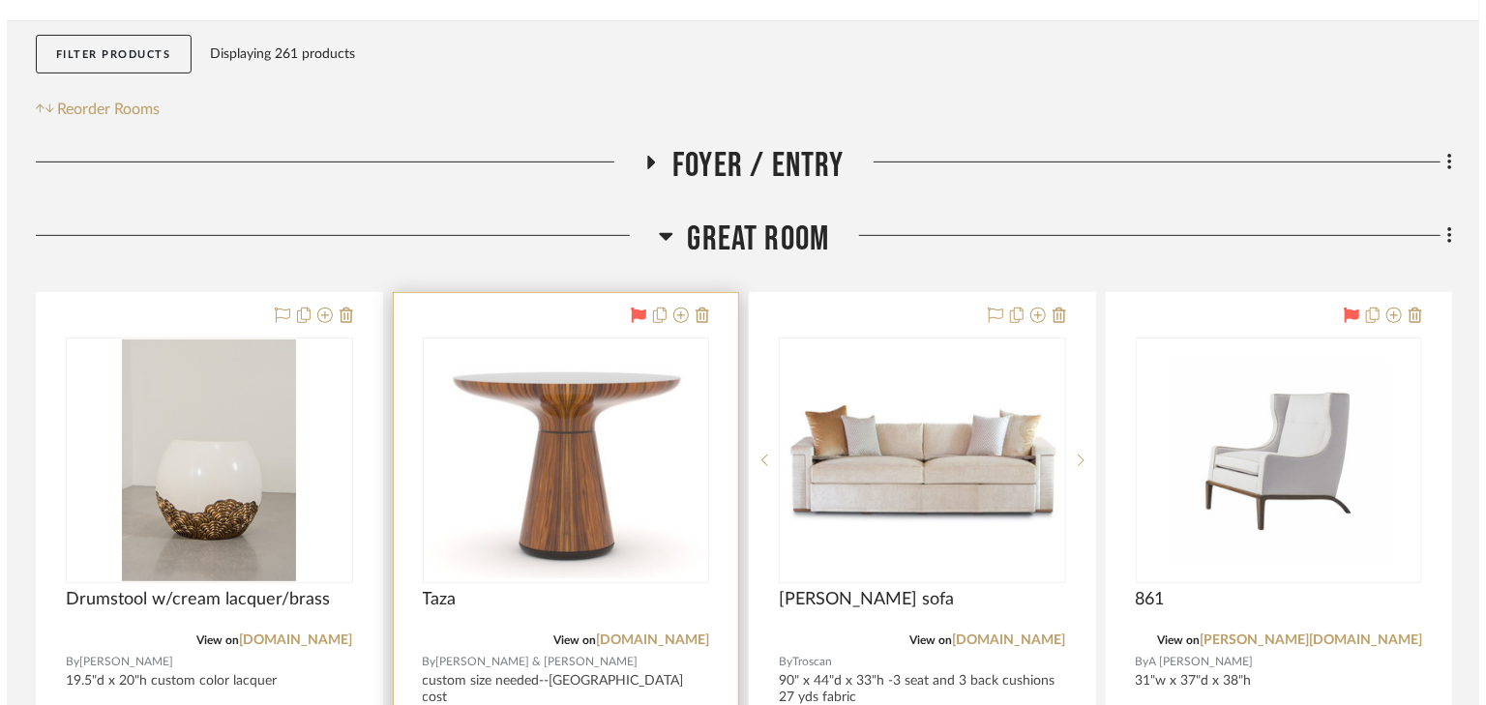
scroll to position [0, 0]
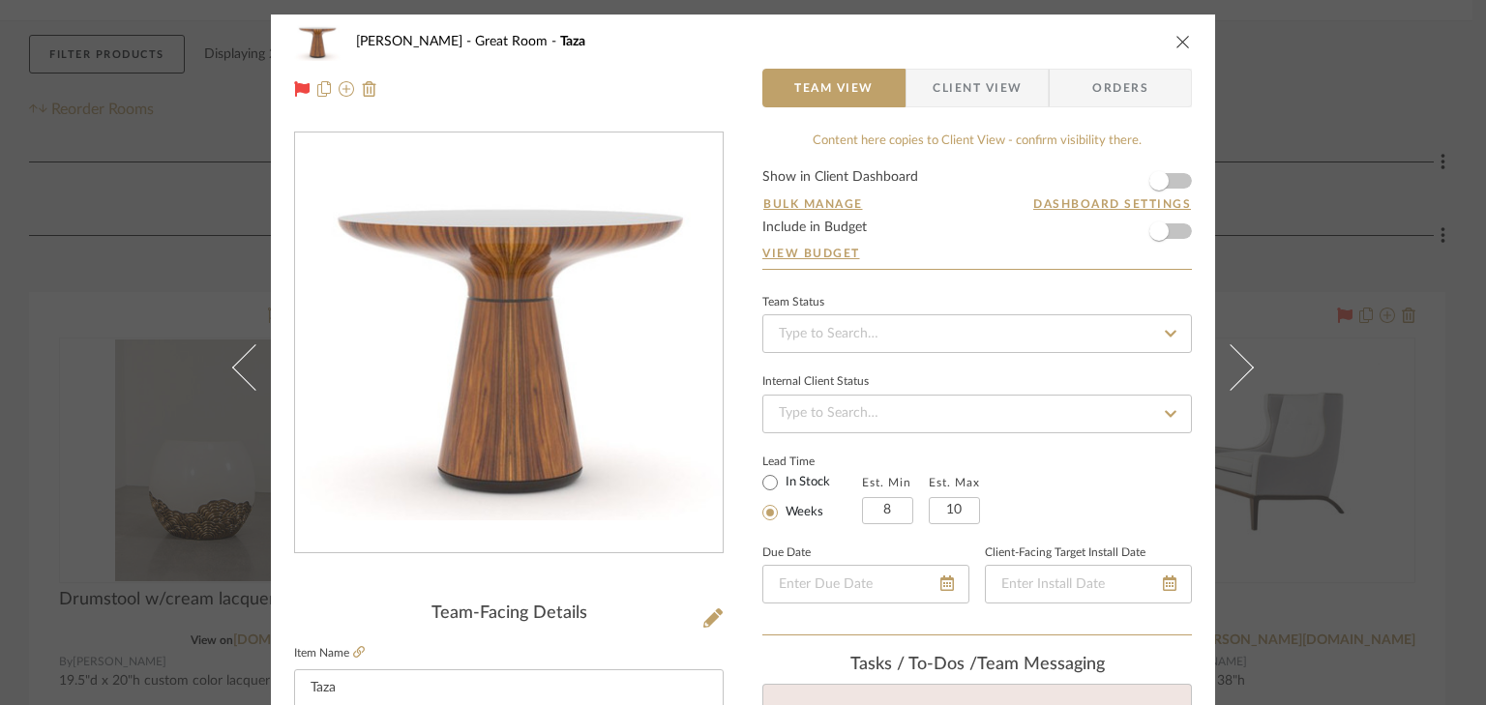
click at [971, 97] on span "Client View" at bounding box center [977, 88] width 89 height 39
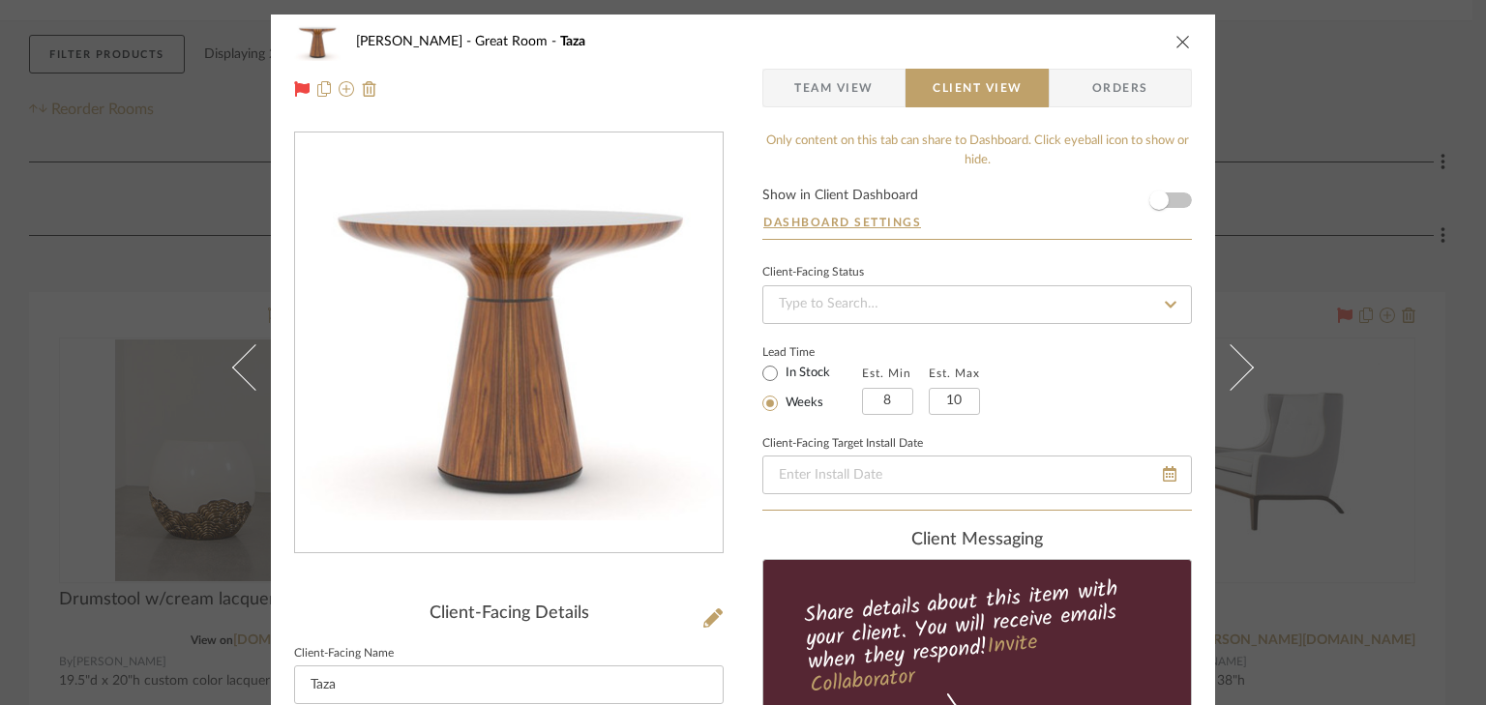
click at [1180, 197] on form "Show in Client Dashboard Dashboard Settings" at bounding box center [977, 214] width 430 height 50
click at [1177, 199] on form "Show in Client Dashboard Dashboard Settings" at bounding box center [977, 214] width 430 height 50
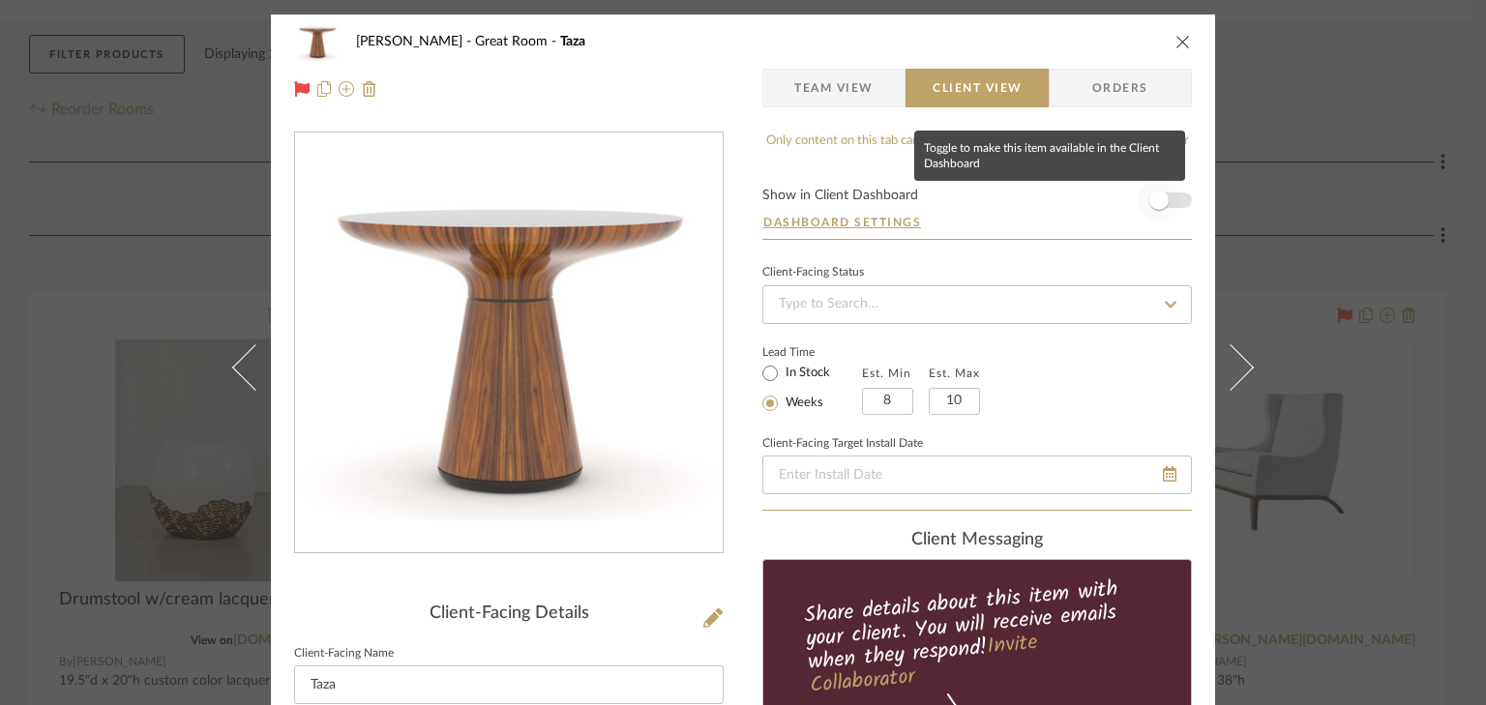
click at [1169, 199] on span "button" at bounding box center [1159, 200] width 43 height 43
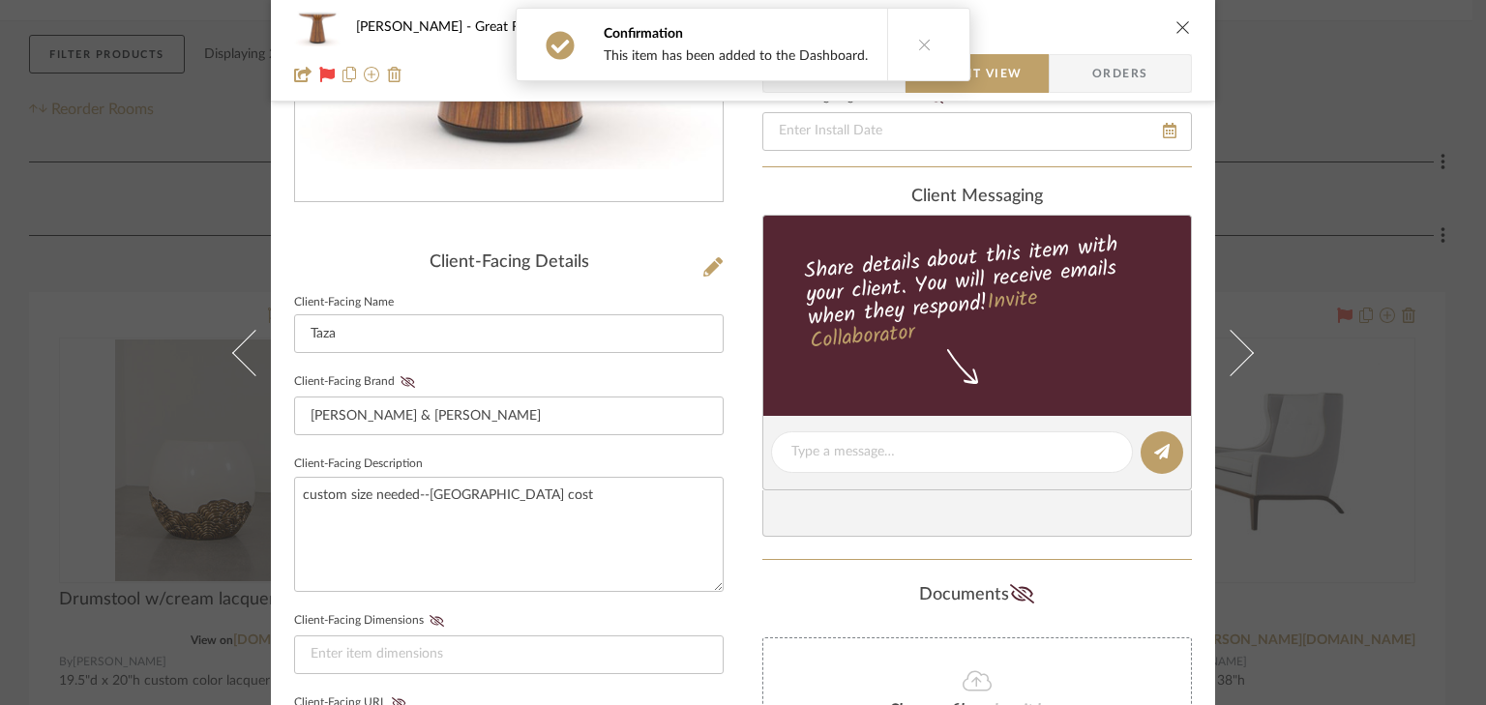
scroll to position [387, 0]
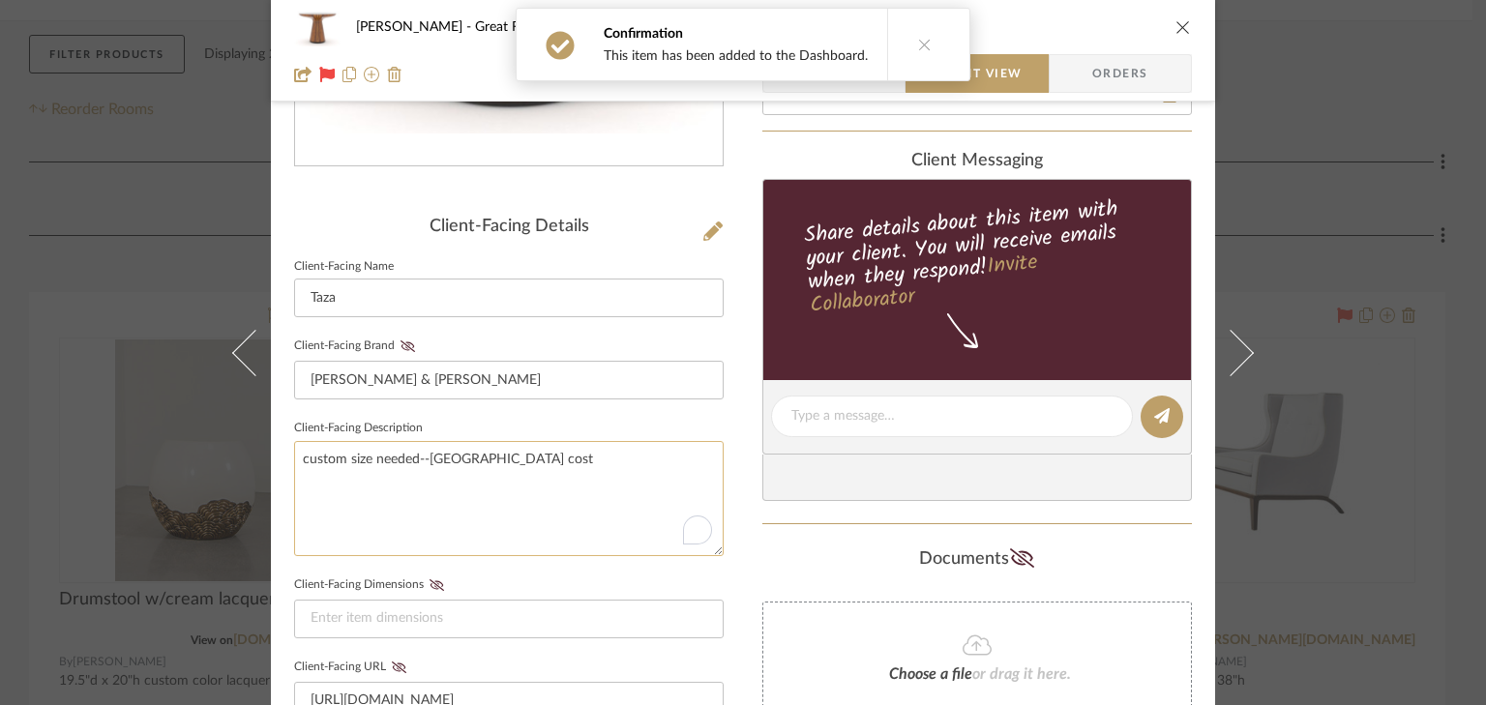
click at [519, 457] on textarea "custom size needed--sheffield cost" at bounding box center [509, 498] width 430 height 115
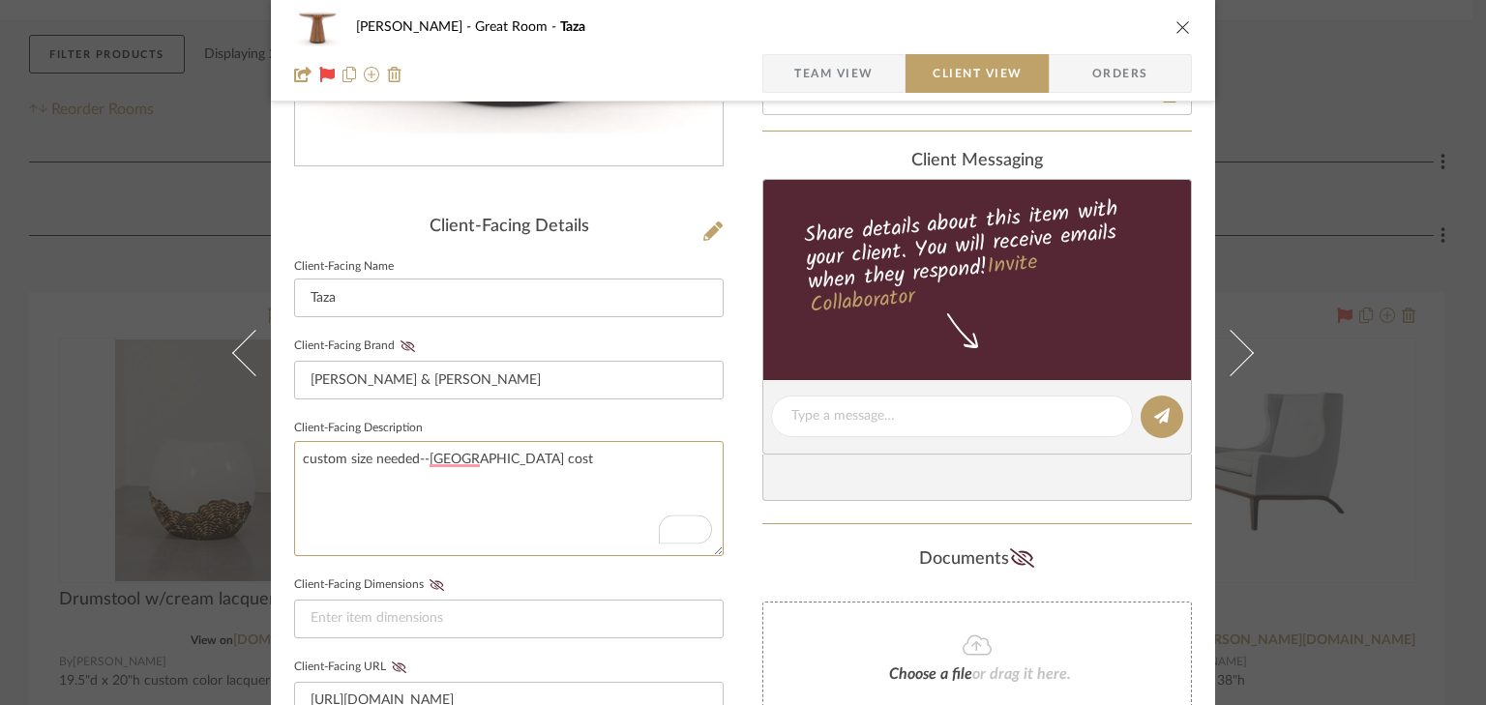
drag, startPoint x: 519, startPoint y: 457, endPoint x: 274, endPoint y: 464, distance: 244.9
click at [274, 464] on div "Cawley Gillon Great Room Taza Team View Client View Orders Client-Facing Detail…" at bounding box center [743, 432] width 944 height 1611
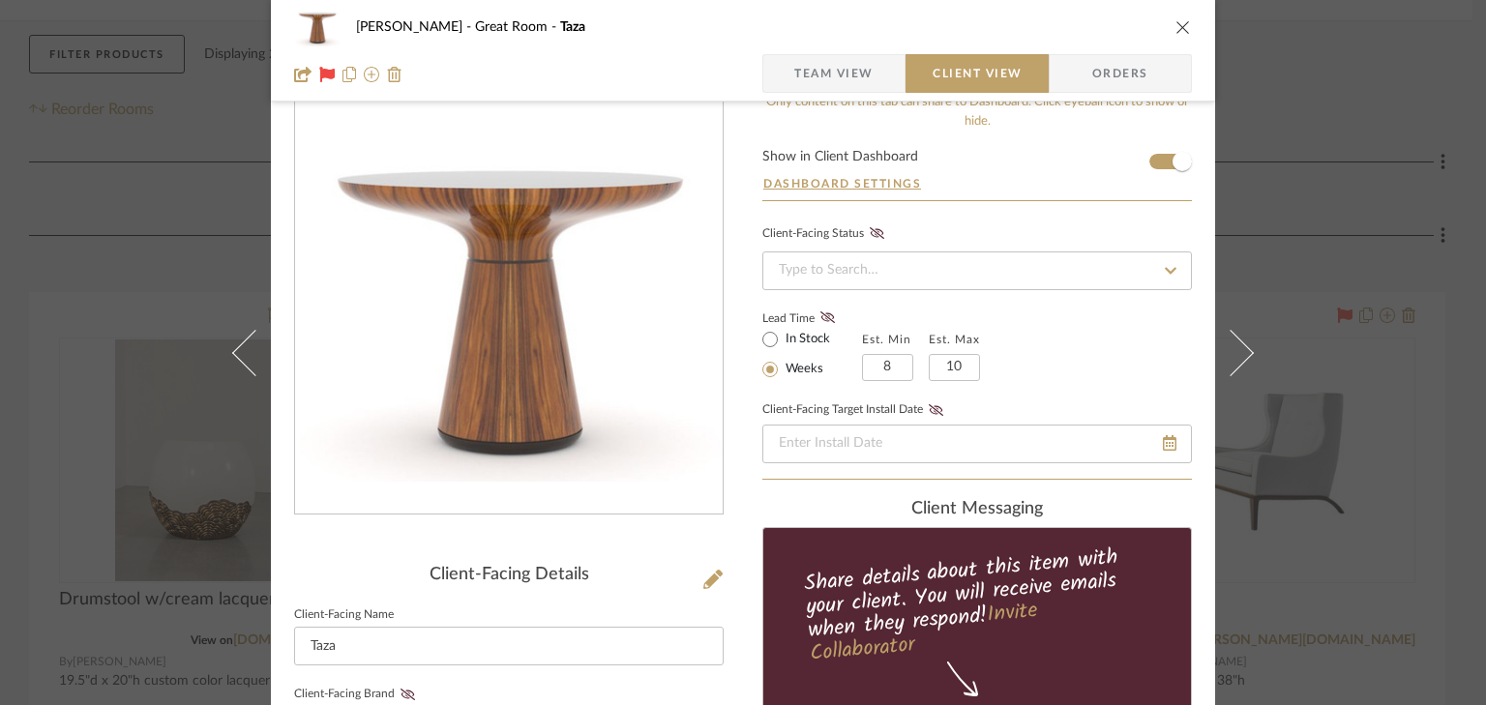
scroll to position [0, 0]
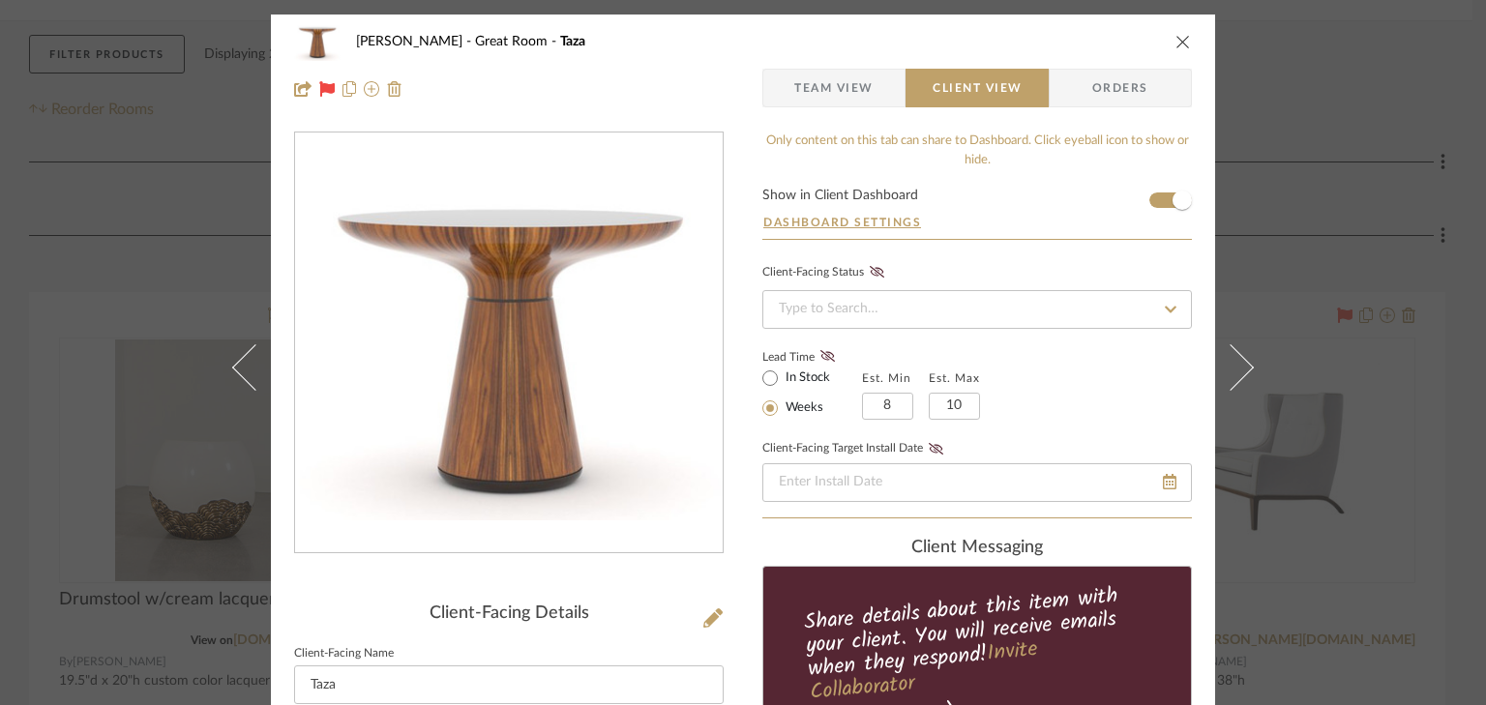
type textarea "Walnut bookmatched wood in dark walnut finish."
click at [1179, 43] on icon "close" at bounding box center [1183, 41] width 15 height 15
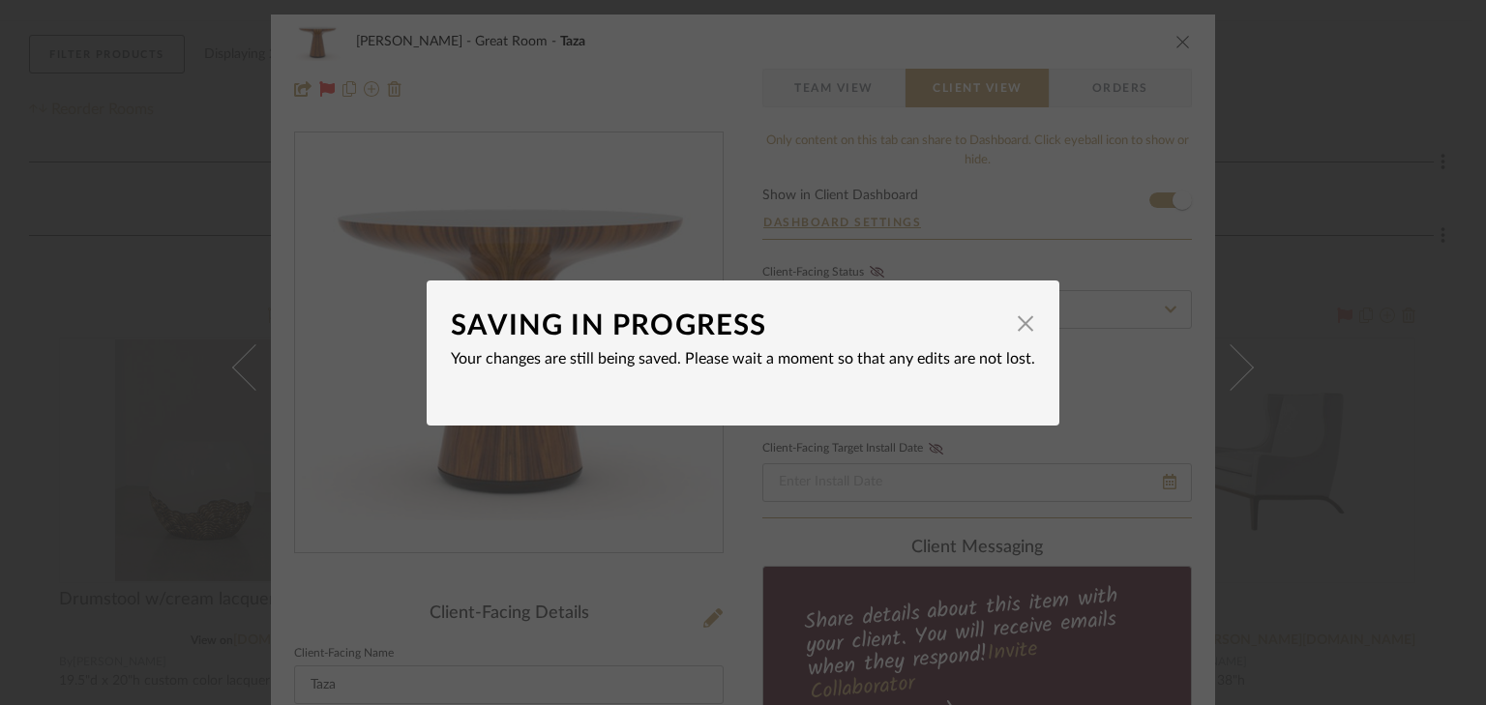
click at [1268, 284] on div "SAVING IN PROGRESS × Your changes are still being saved. Please wait a moment s…" at bounding box center [743, 352] width 1486 height 705
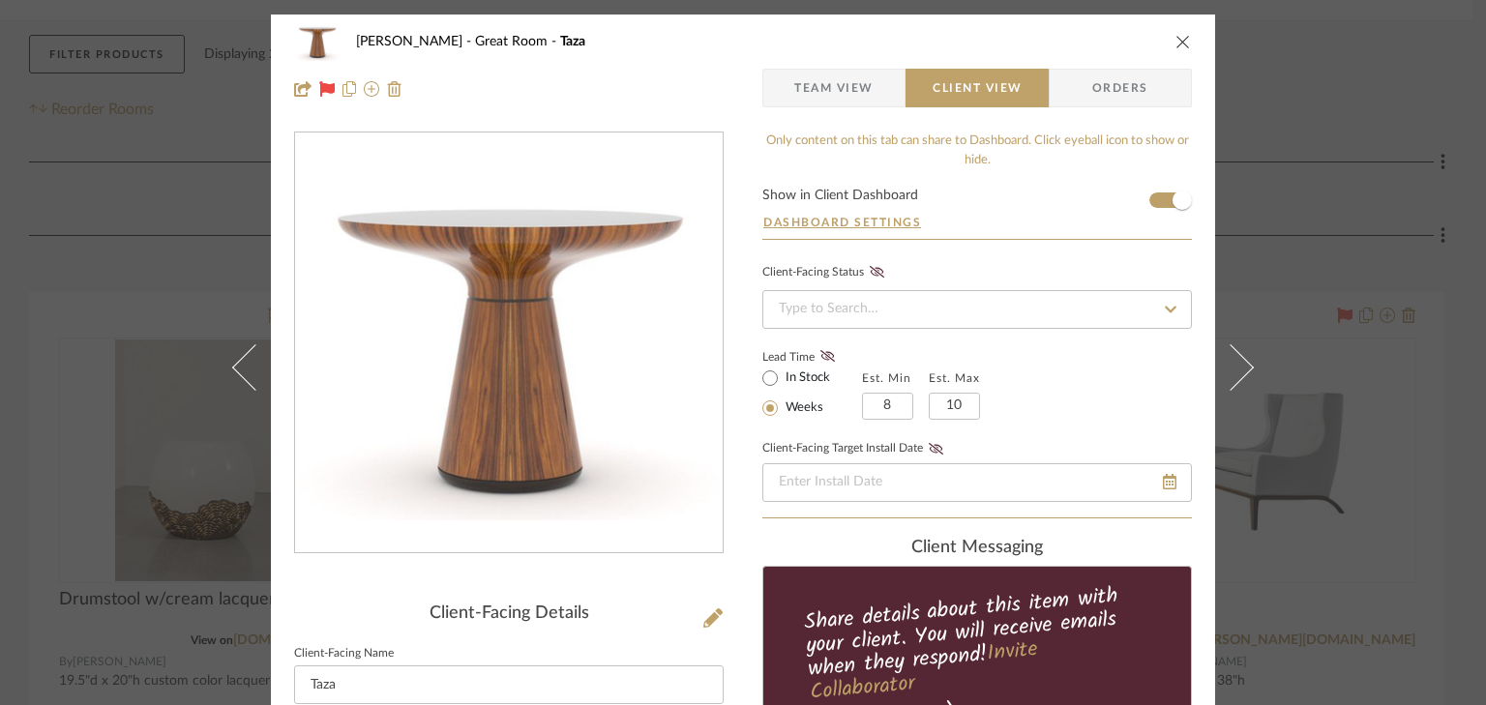
click at [1279, 104] on div "Cawley Gillon Great Room Taza Team View Client View Orders Client-Facing Detail…" at bounding box center [743, 352] width 1486 height 705
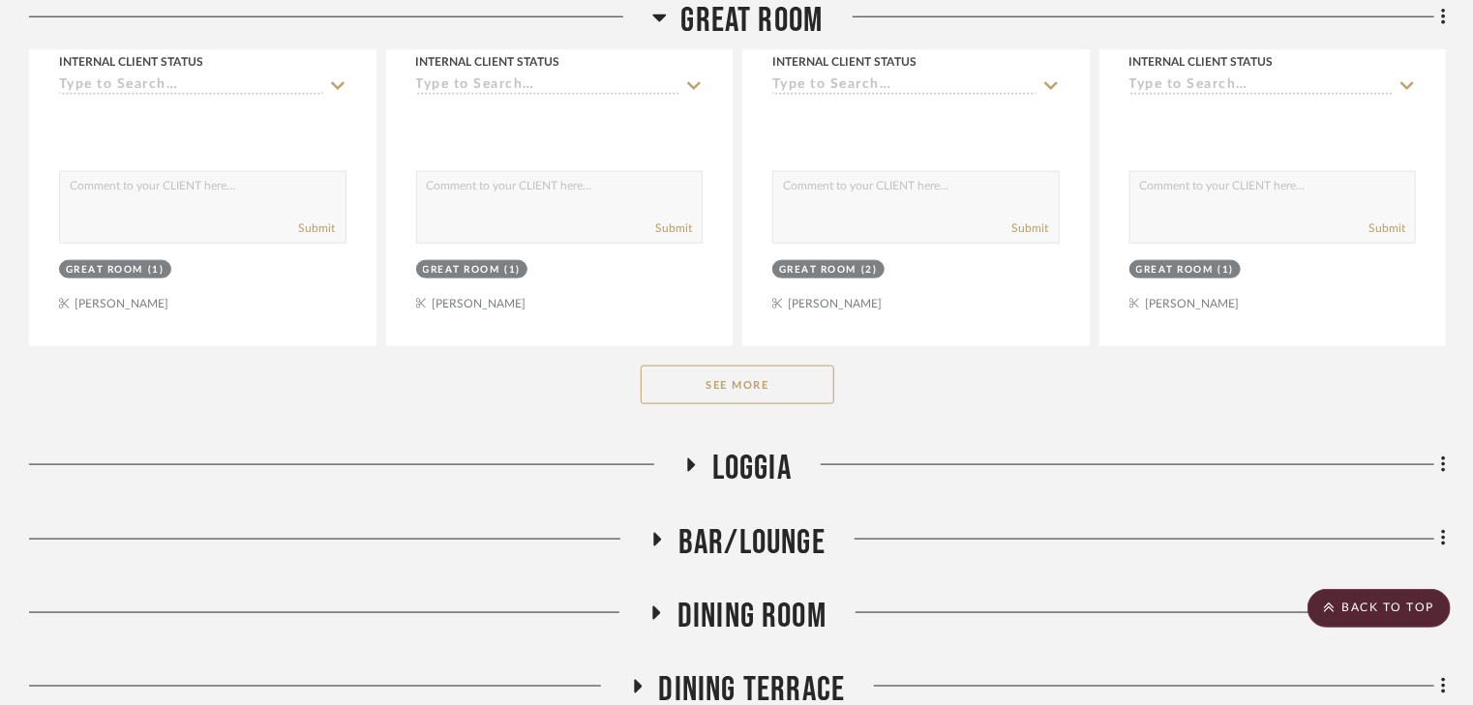
scroll to position [1084, 0]
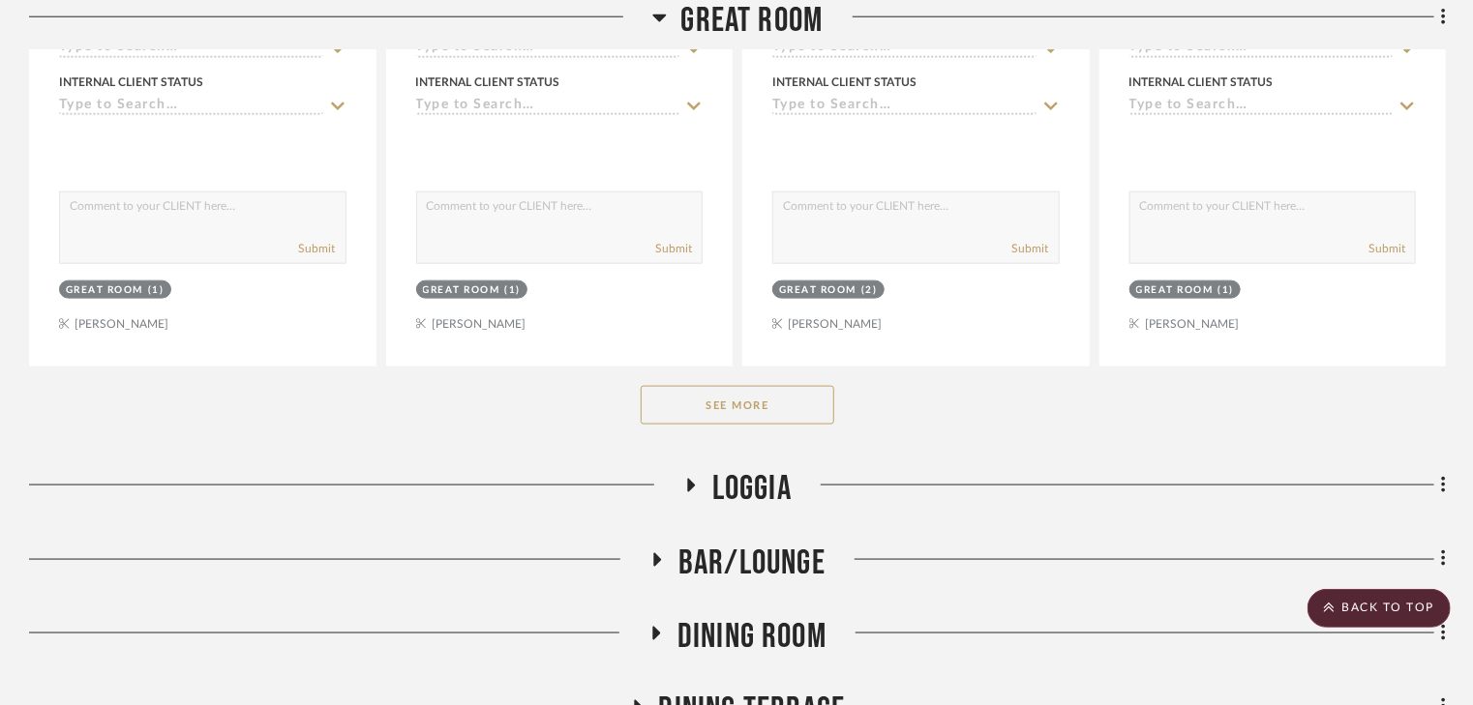
click at [742, 401] on button "See More" at bounding box center [738, 405] width 194 height 39
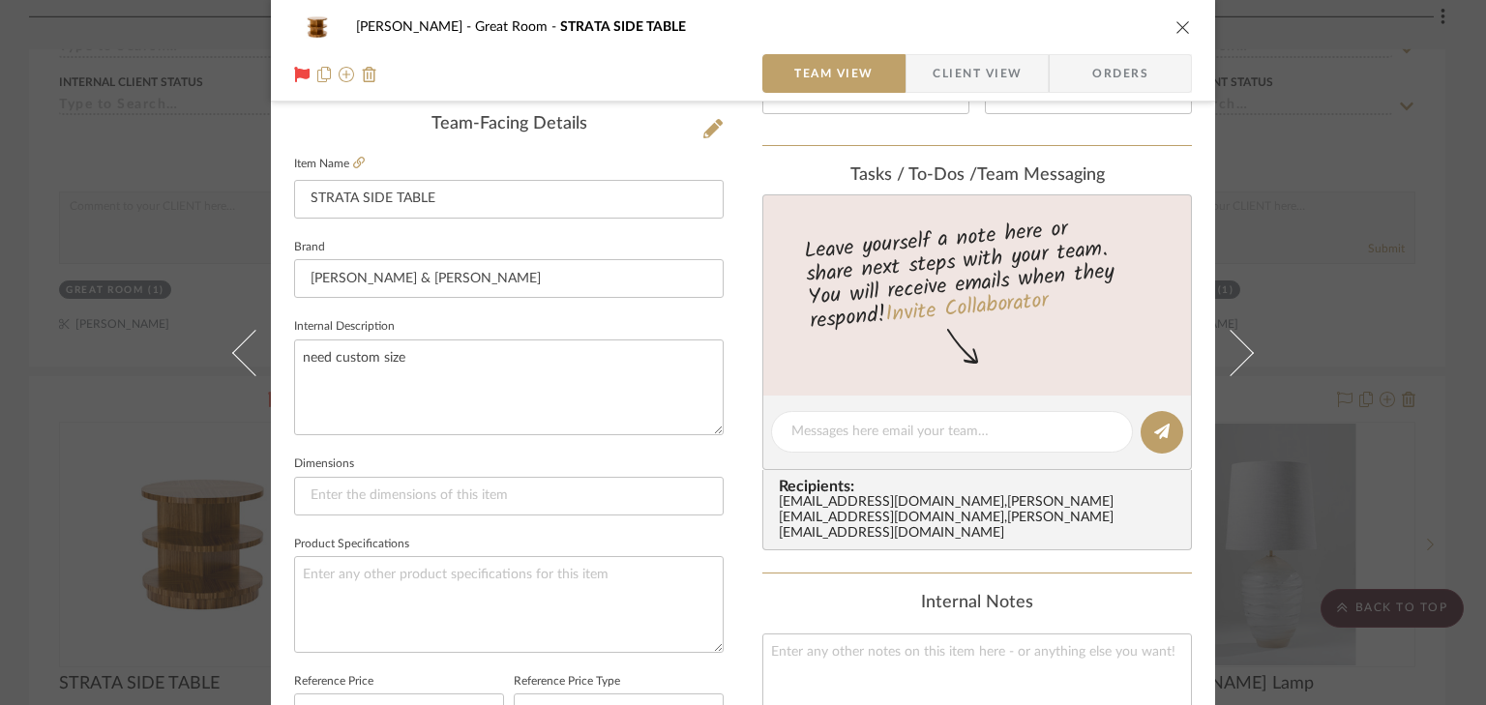
scroll to position [619, 0]
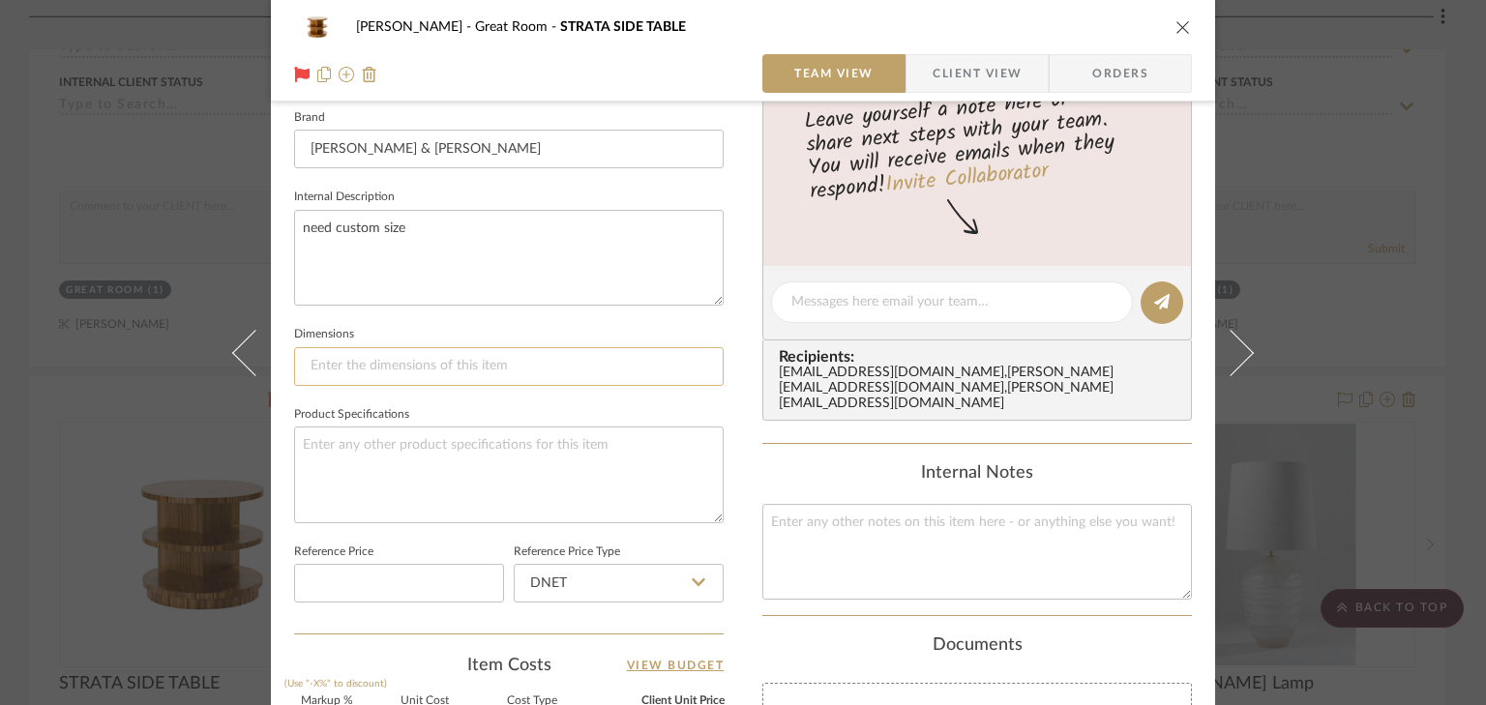
click at [368, 371] on input at bounding box center [509, 366] width 430 height 39
type input "36" dia x 26"H"
click at [402, 224] on textarea "need custom size" at bounding box center [509, 258] width 430 height 96
drag, startPoint x: 407, startPoint y: 226, endPoint x: 299, endPoint y: 235, distance: 108.7
click at [299, 235] on textarea "need custom size" at bounding box center [509, 258] width 430 height 96
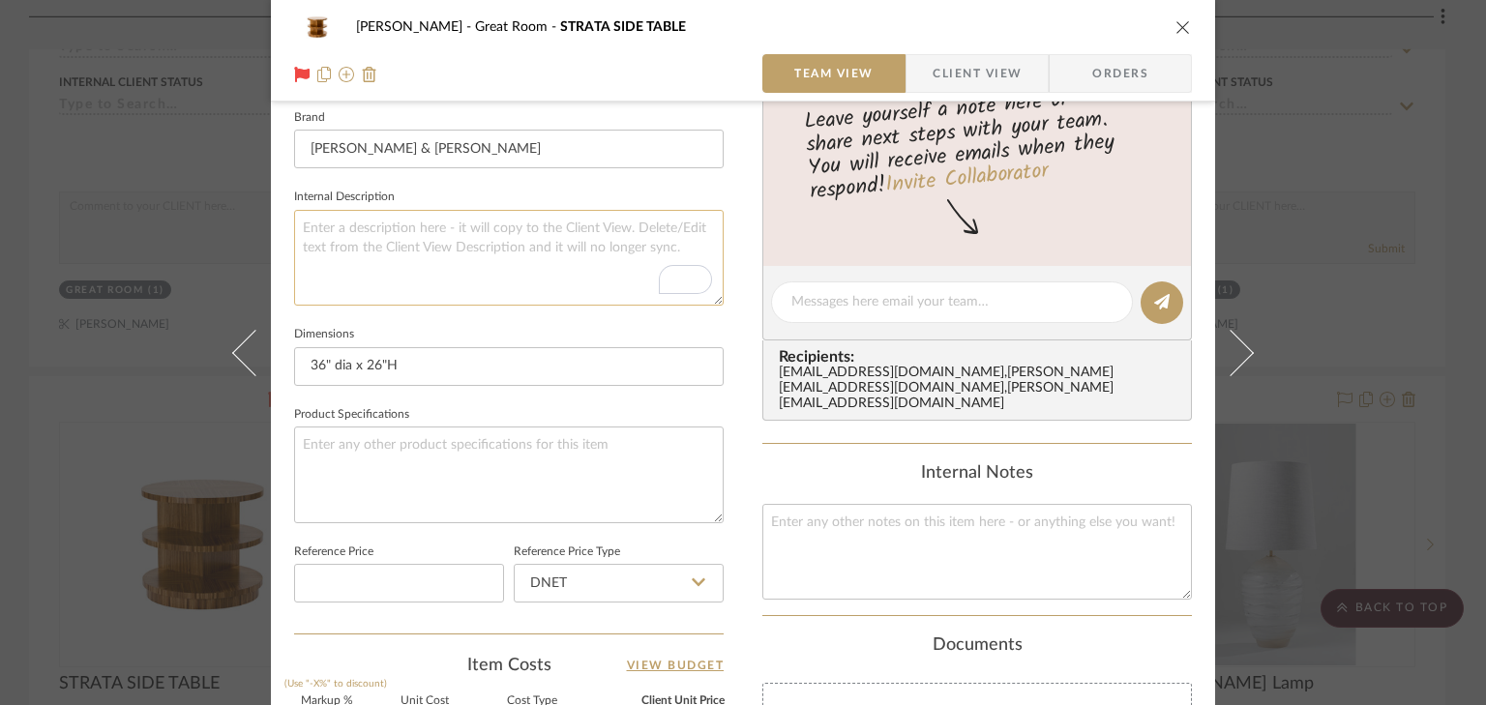
click at [320, 231] on textarea "To enrich screen reader interactions, please activate Accessibility in Grammarl…" at bounding box center [509, 258] width 430 height 96
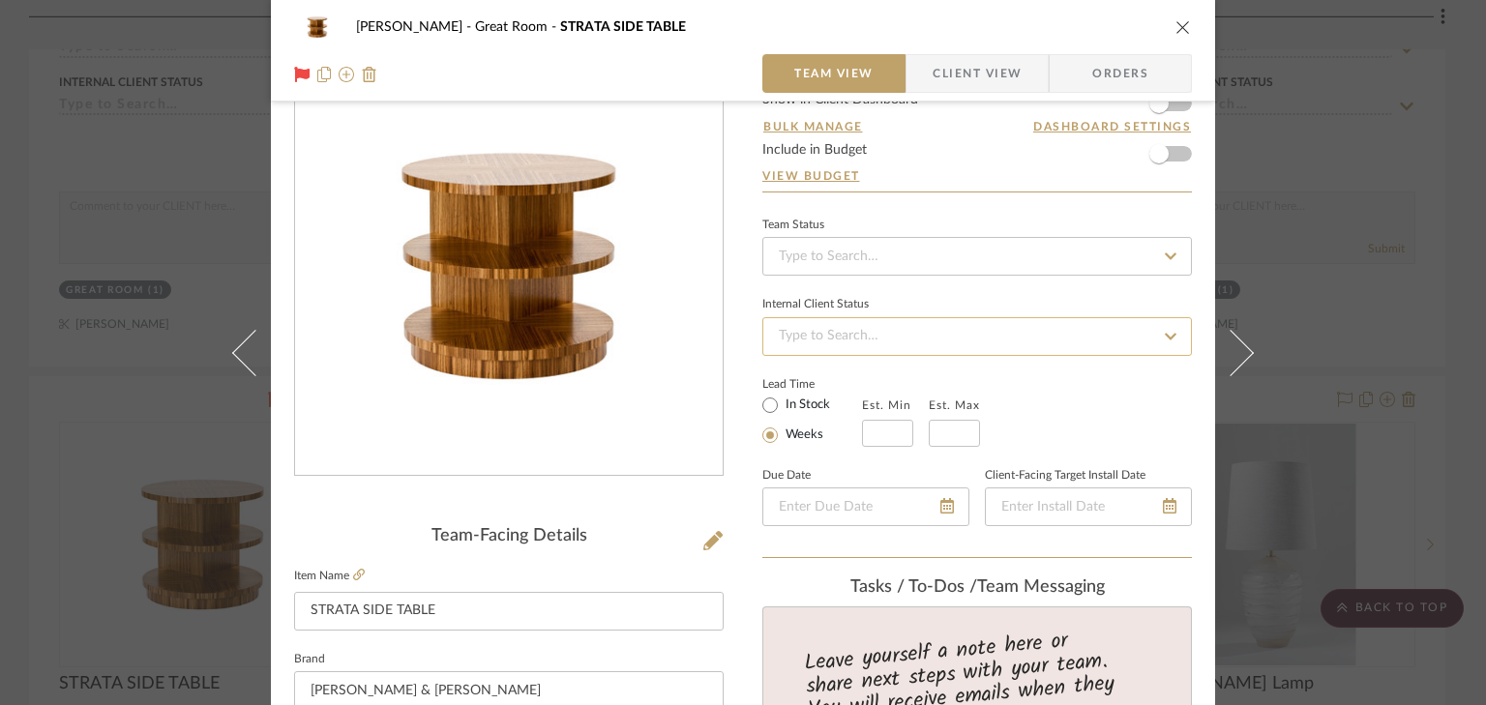
scroll to position [0, 0]
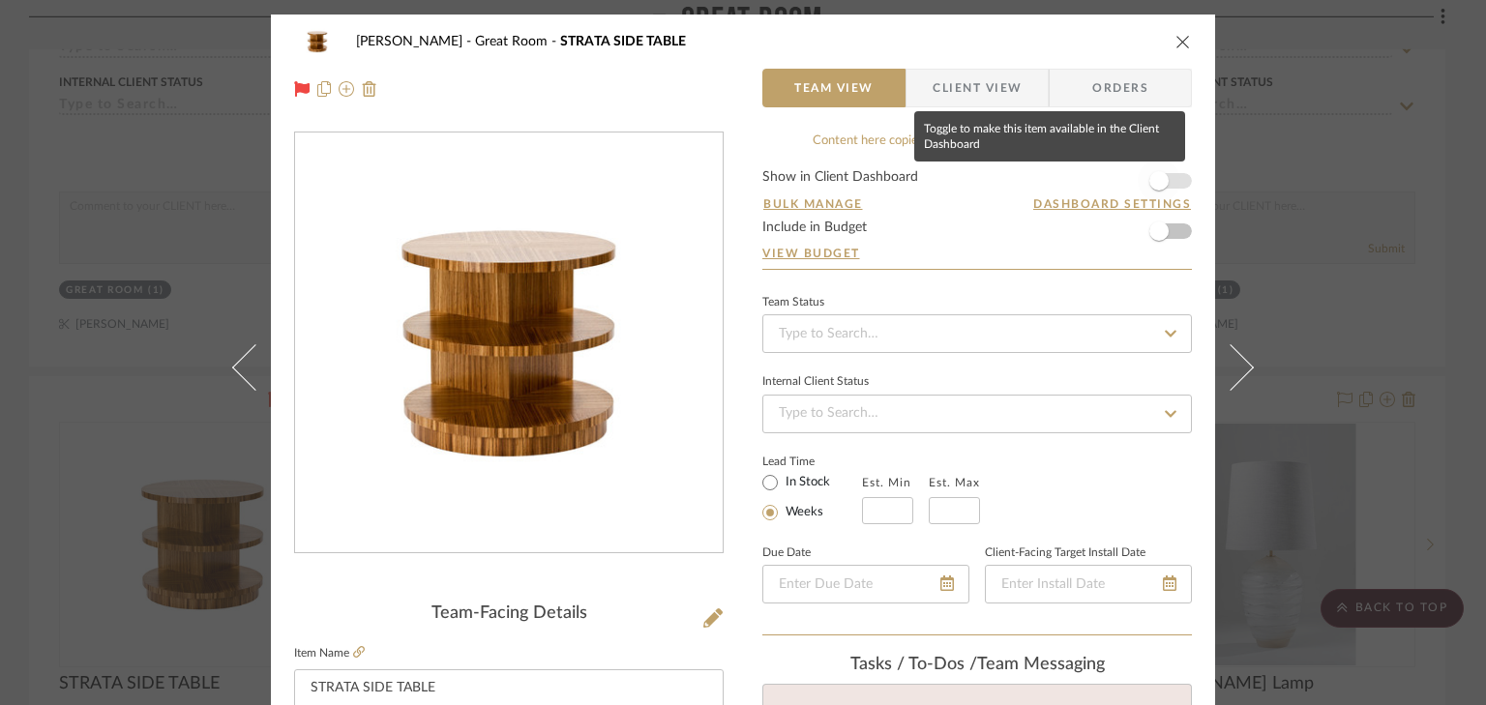
type textarea "Custom size walnut table with offset pedestal to create shelves."
click at [1169, 175] on span "button" at bounding box center [1159, 181] width 43 height 43
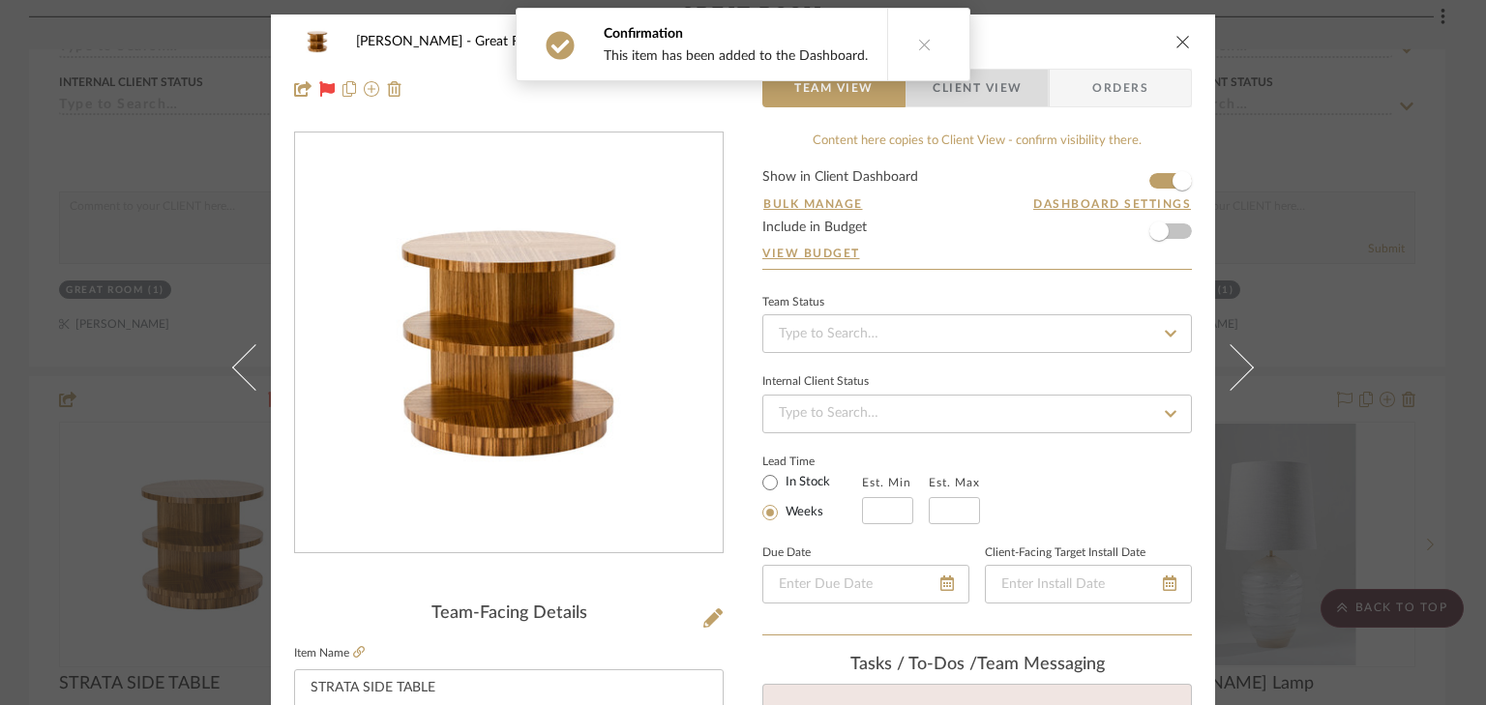
click at [992, 82] on span "Client View" at bounding box center [977, 88] width 89 height 39
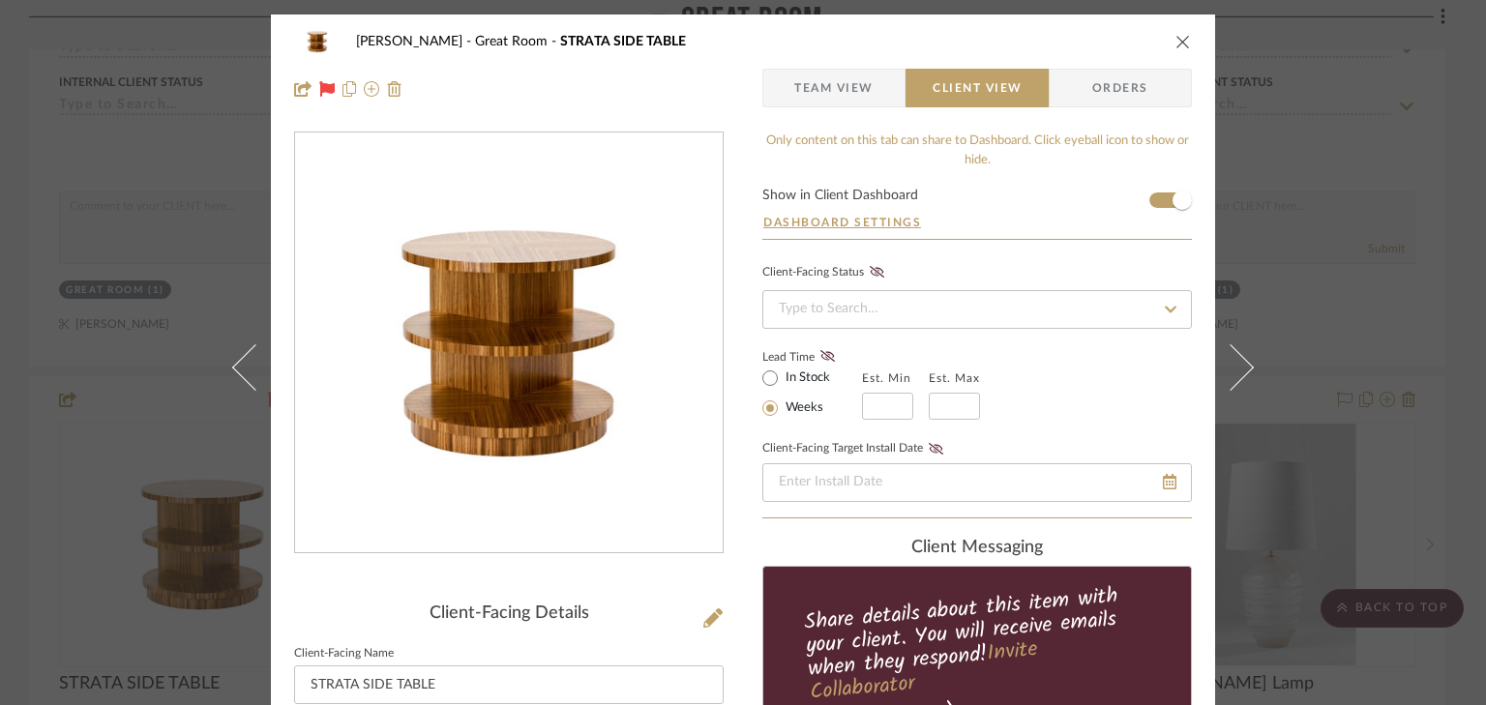
click at [806, 84] on span "Team View" at bounding box center [833, 88] width 79 height 39
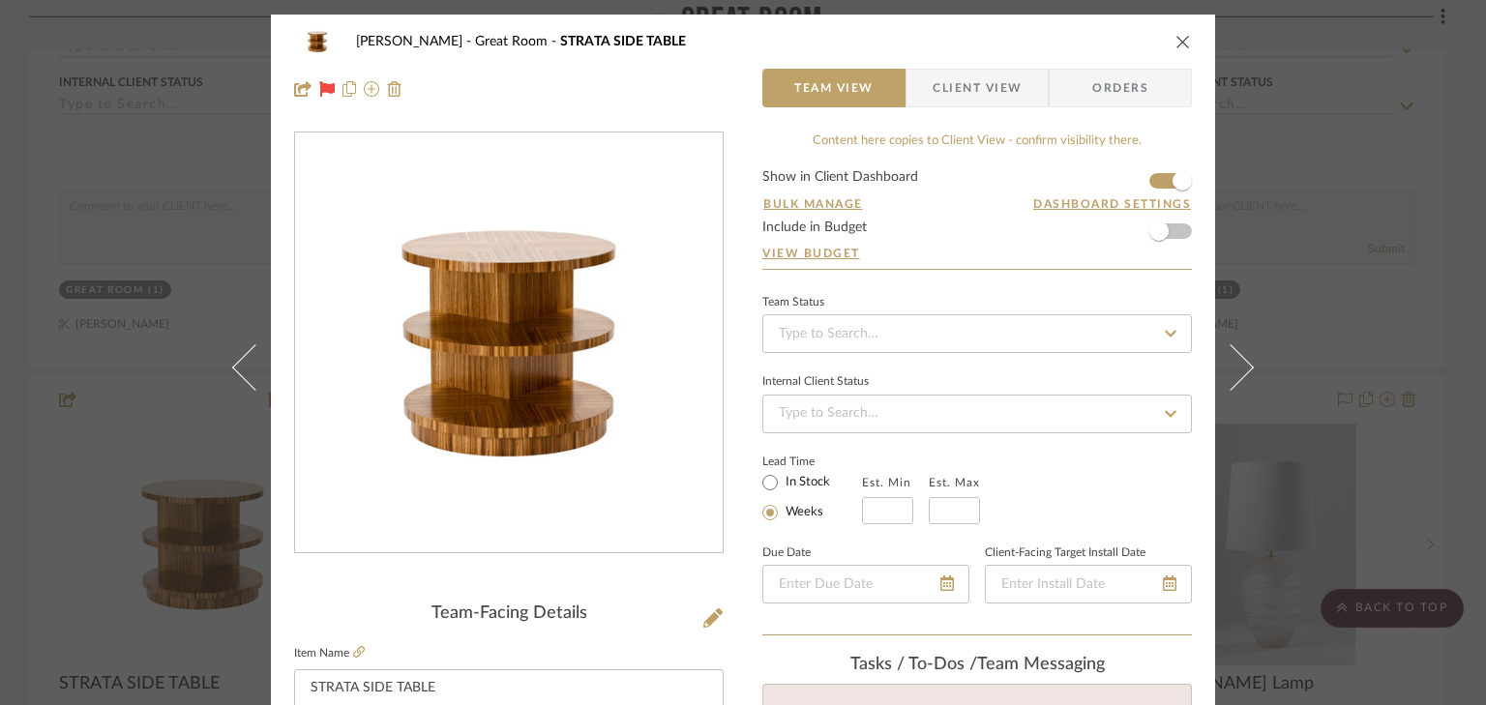
click at [973, 96] on span "Client View" at bounding box center [977, 88] width 89 height 39
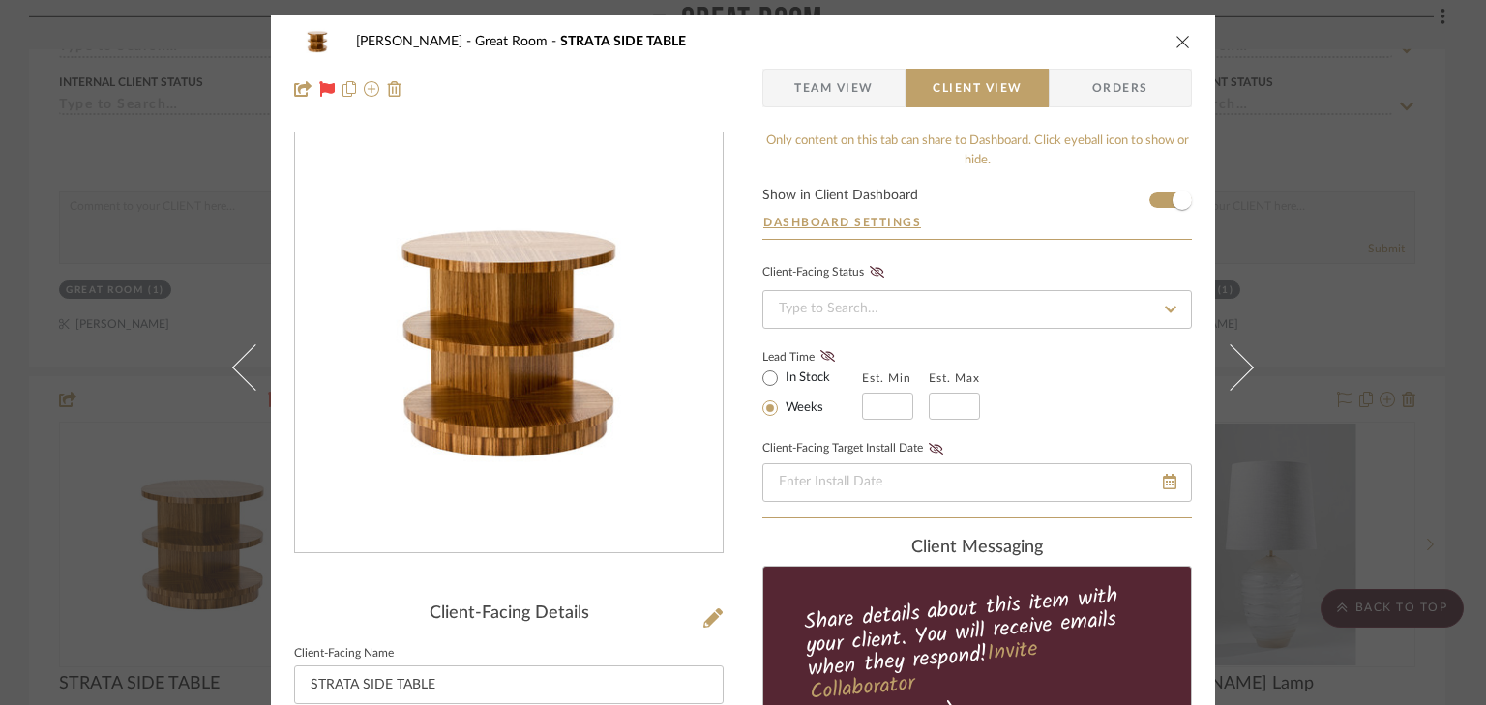
click at [1176, 43] on icon "close" at bounding box center [1183, 41] width 15 height 15
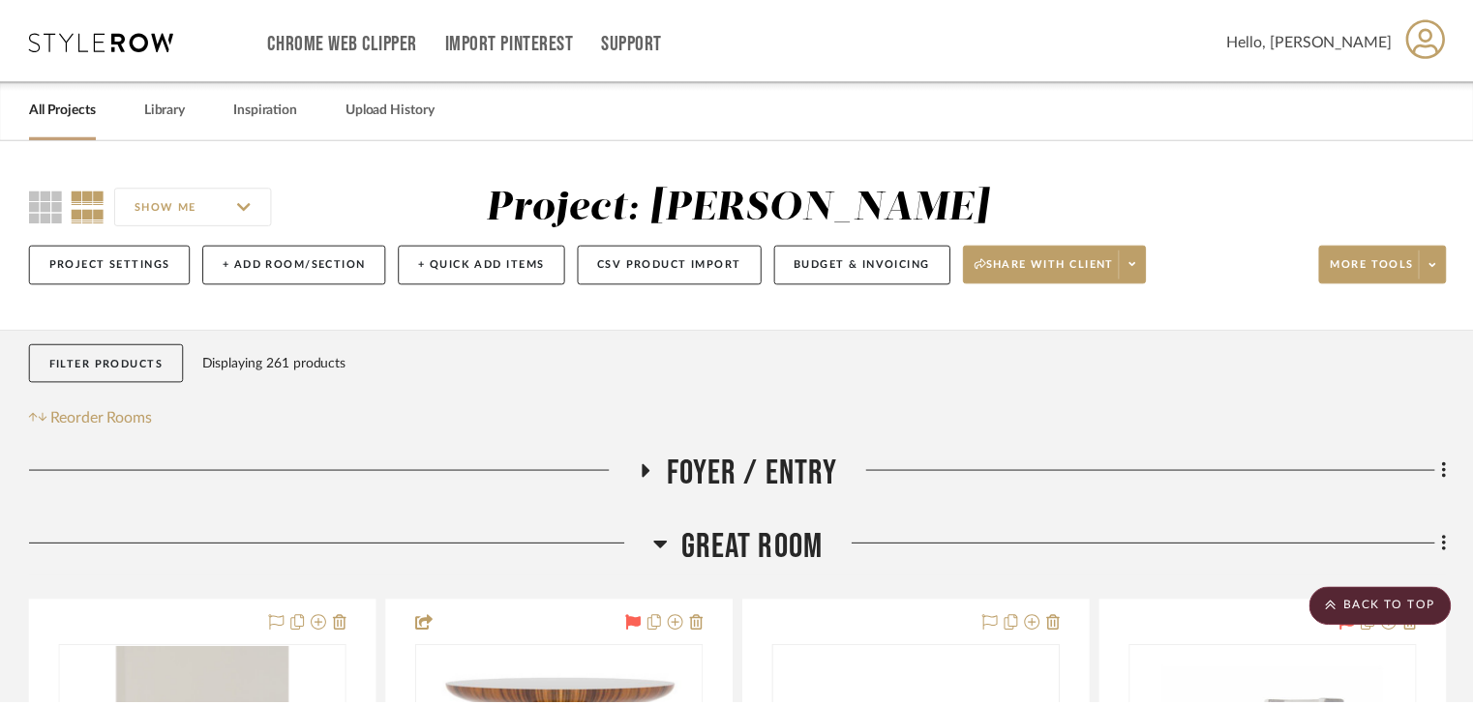
scroll to position [1084, 0]
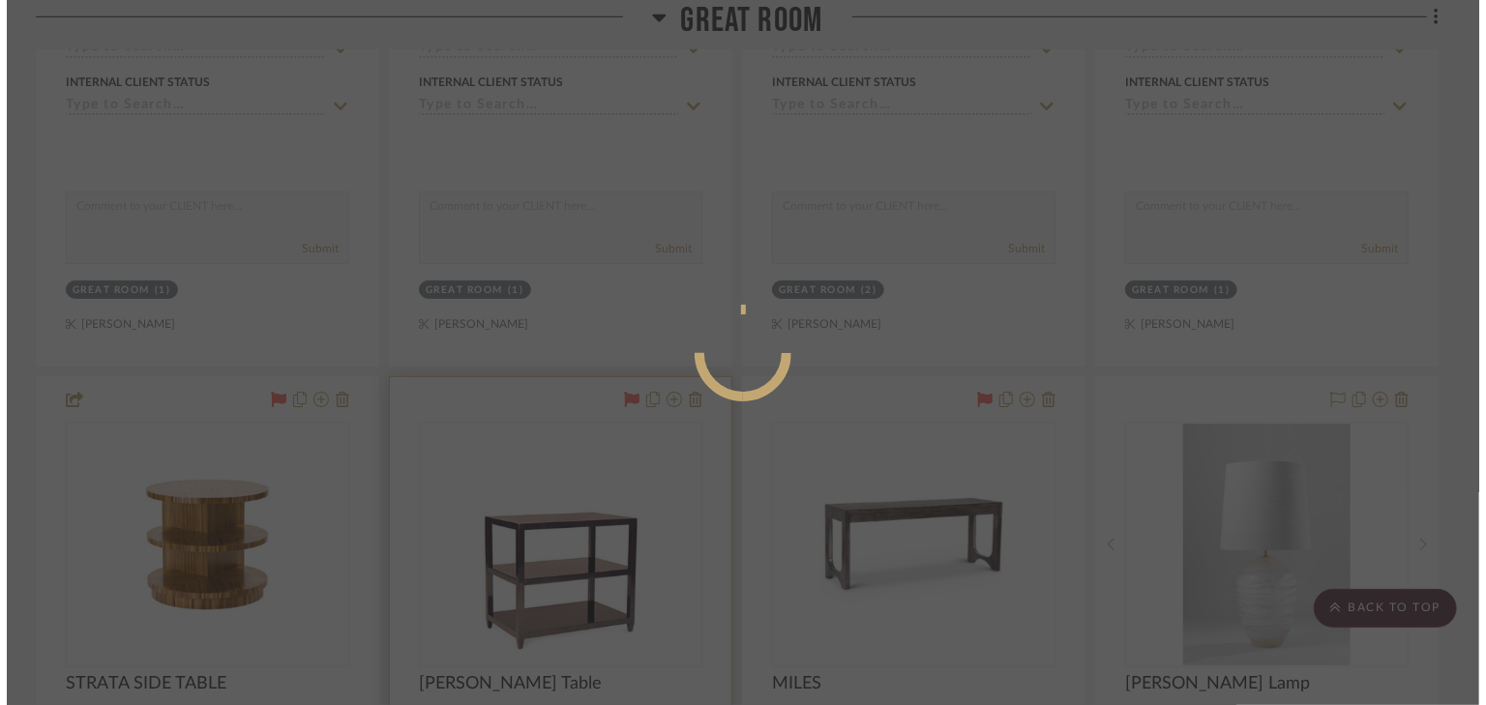
scroll to position [0, 0]
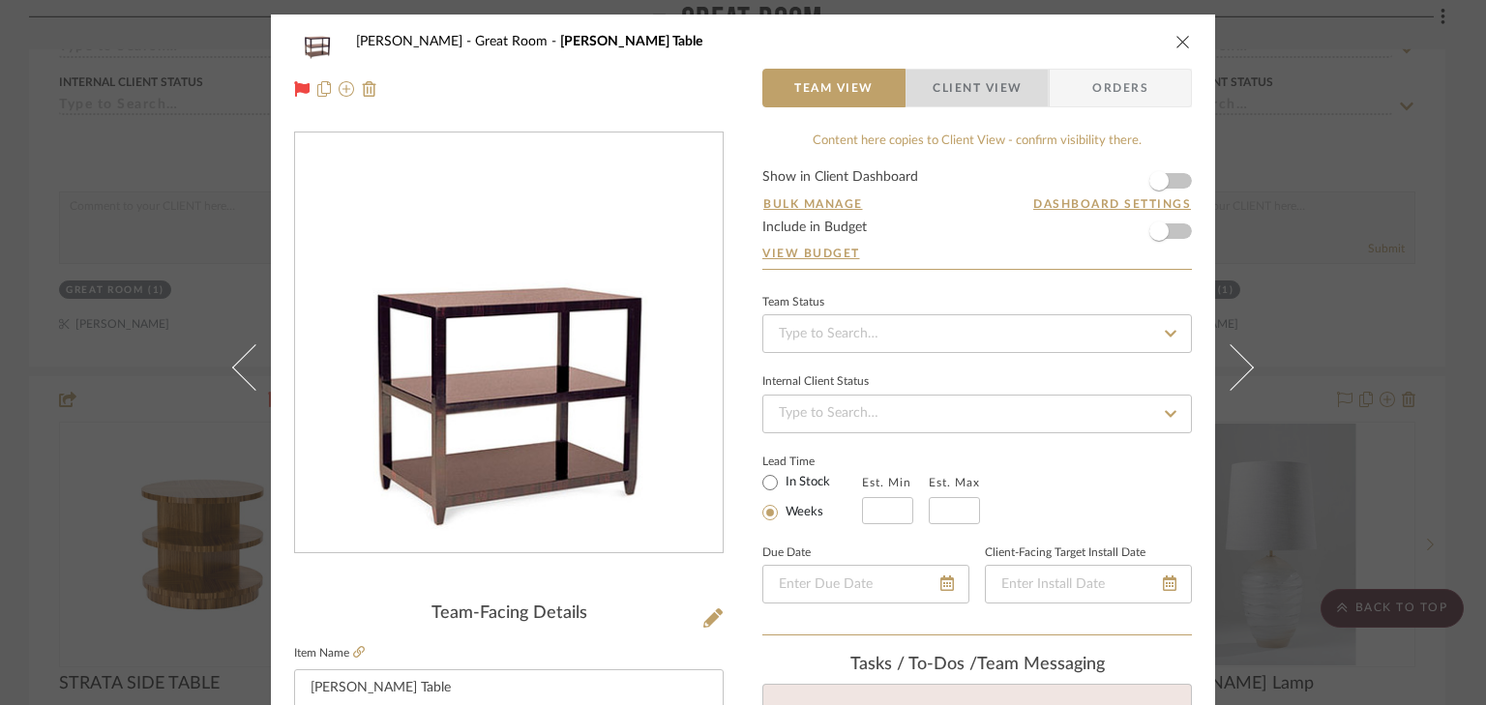
click at [951, 89] on span "Client View" at bounding box center [977, 88] width 89 height 39
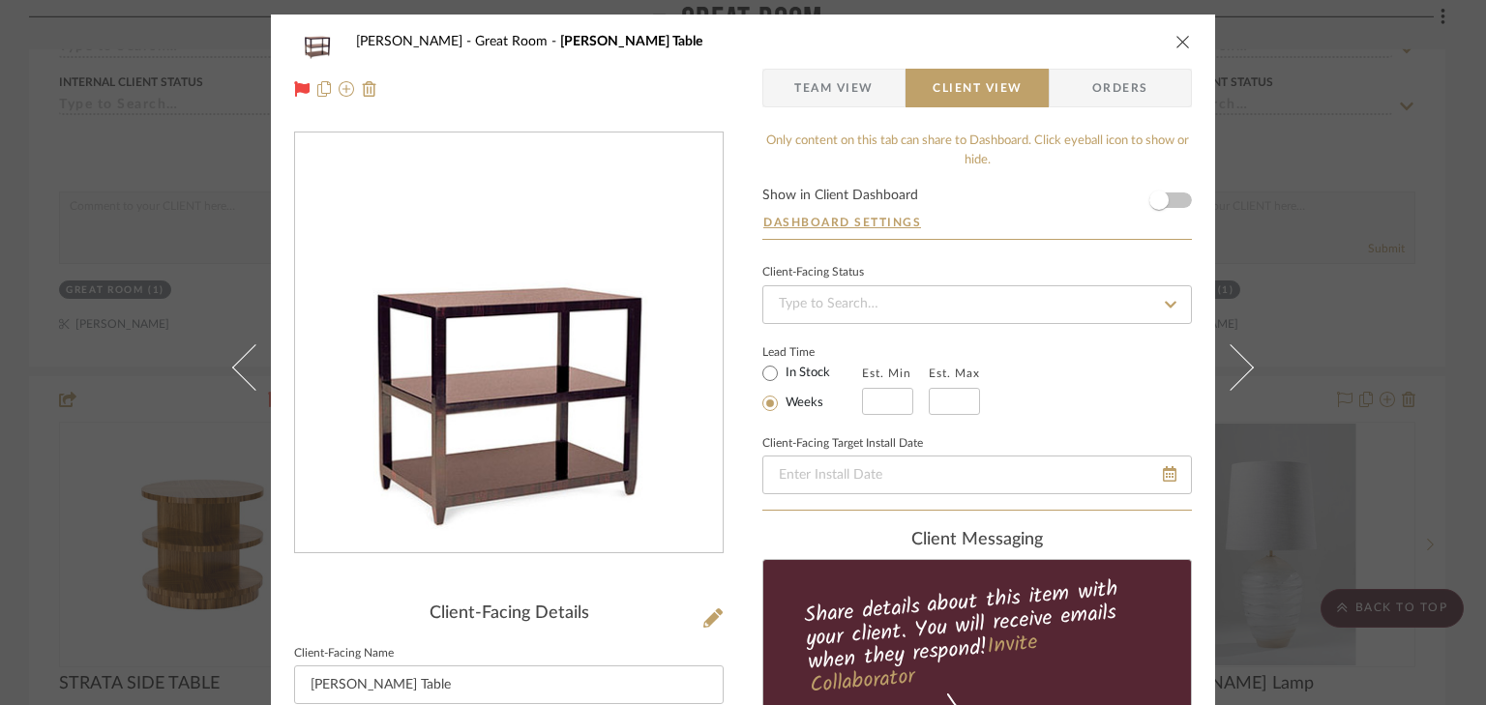
click at [1179, 199] on form "Show in Client Dashboard Dashboard Settings" at bounding box center [977, 214] width 430 height 50
click at [1176, 199] on form "Show in Client Dashboard Dashboard Settings" at bounding box center [977, 214] width 430 height 50
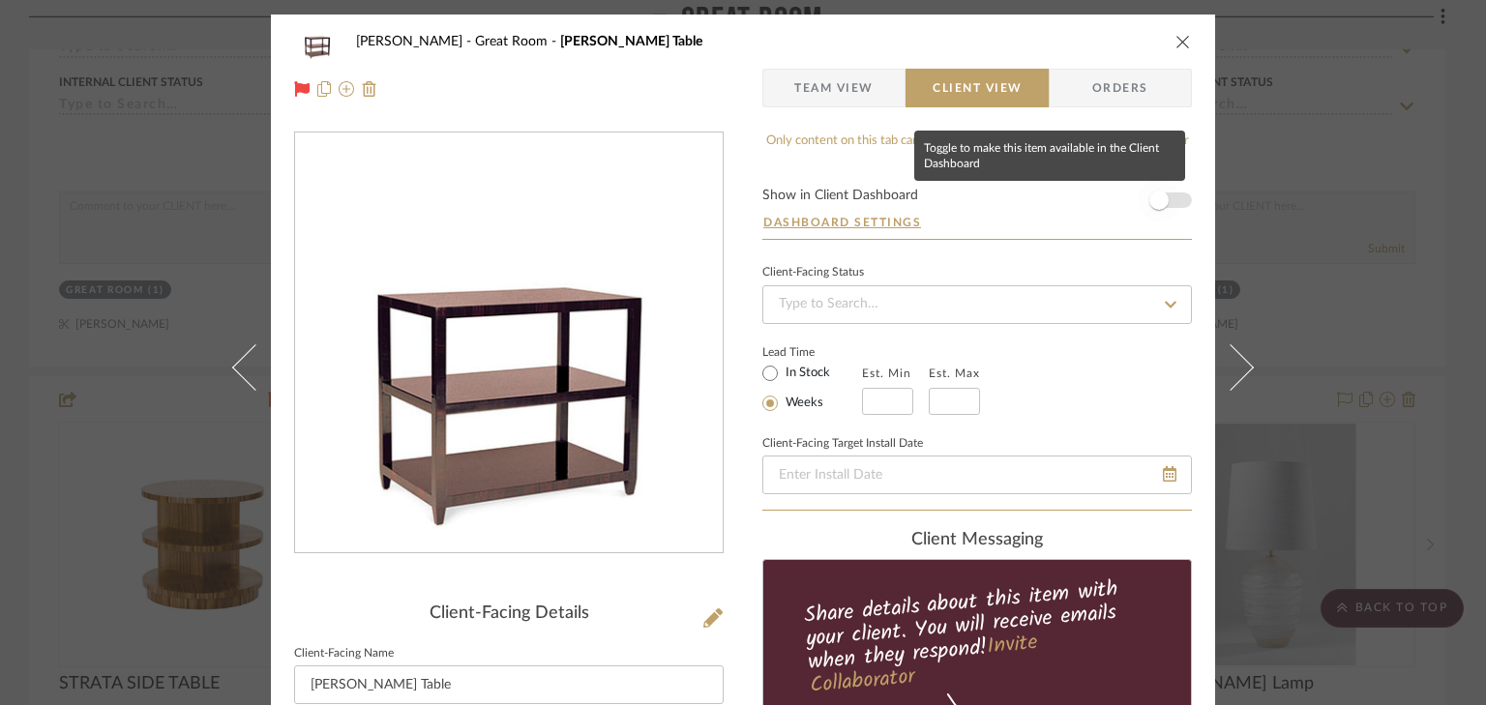
click at [1166, 196] on span "button" at bounding box center [1159, 200] width 43 height 43
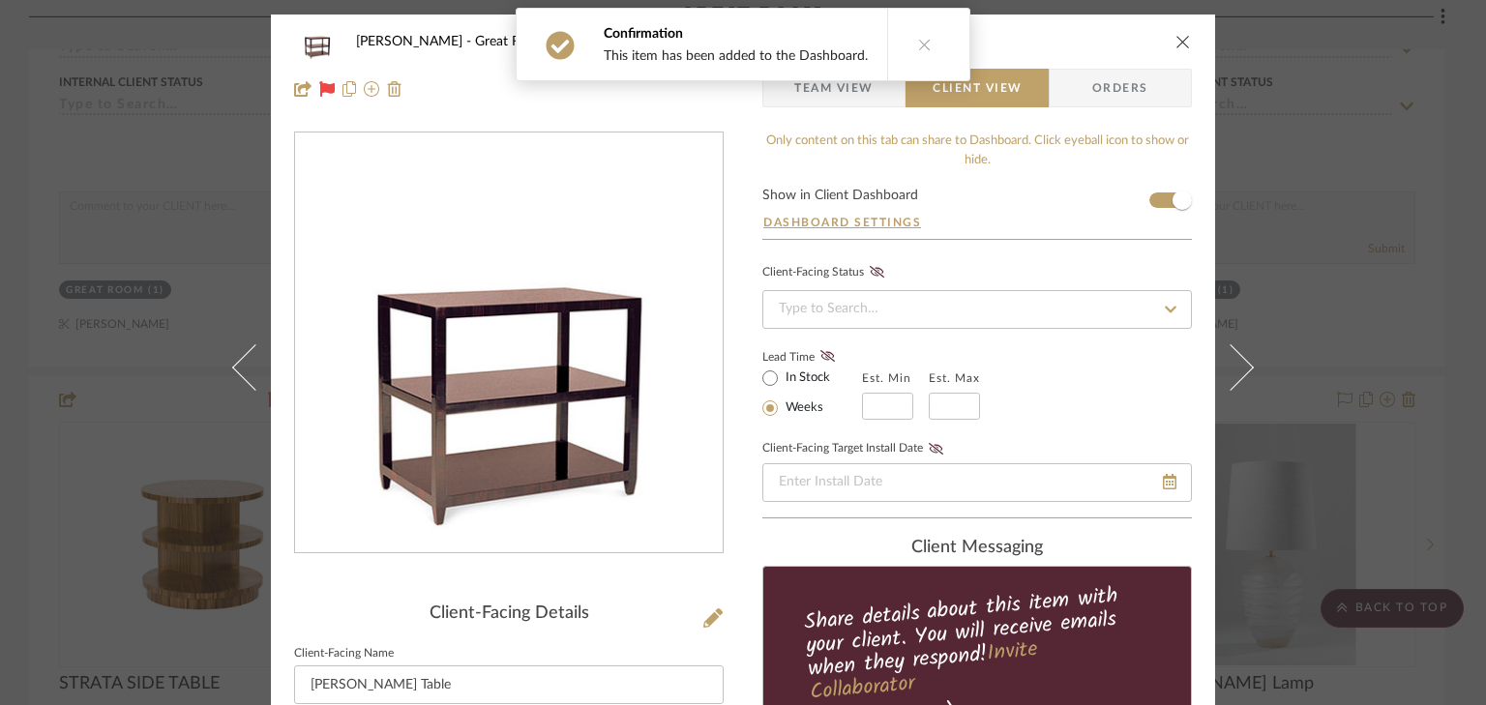
click at [1179, 44] on icon "close" at bounding box center [1183, 41] width 15 height 15
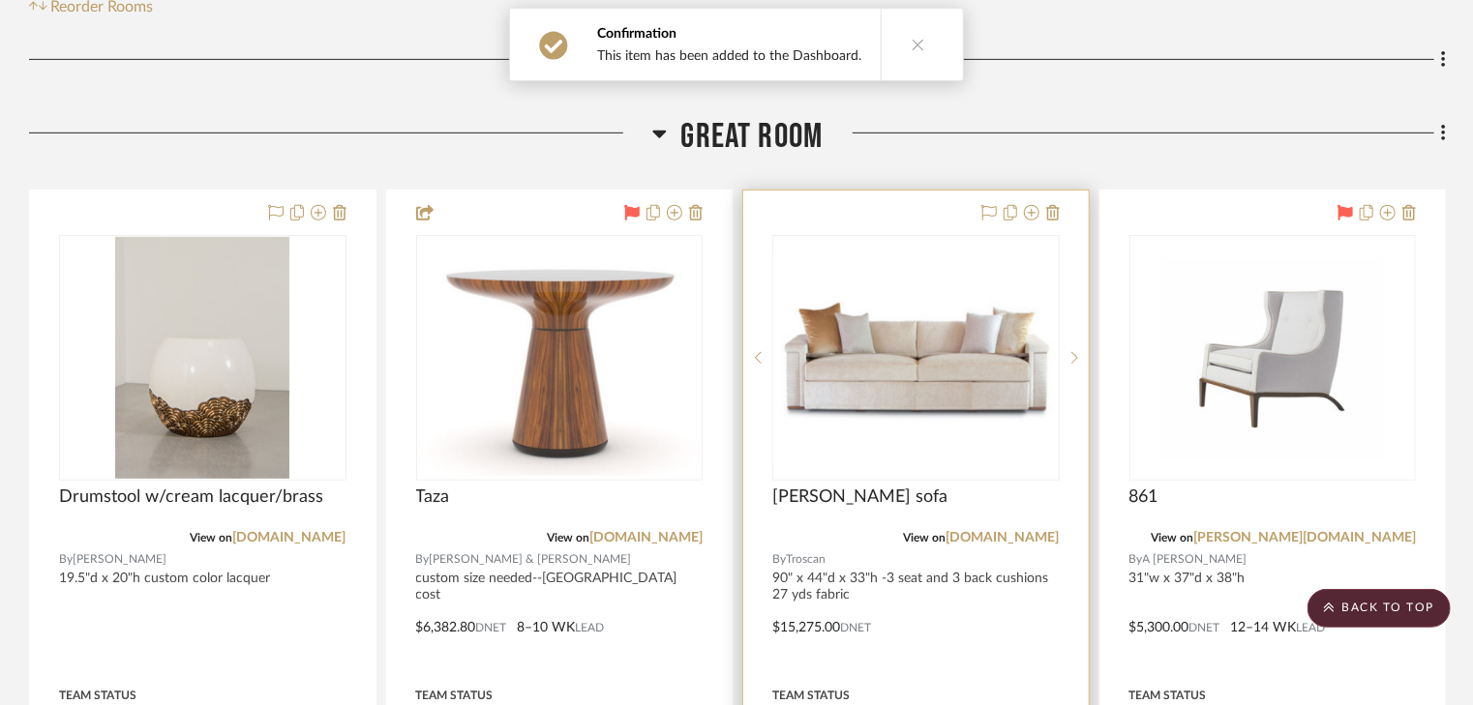
scroll to position [387, 0]
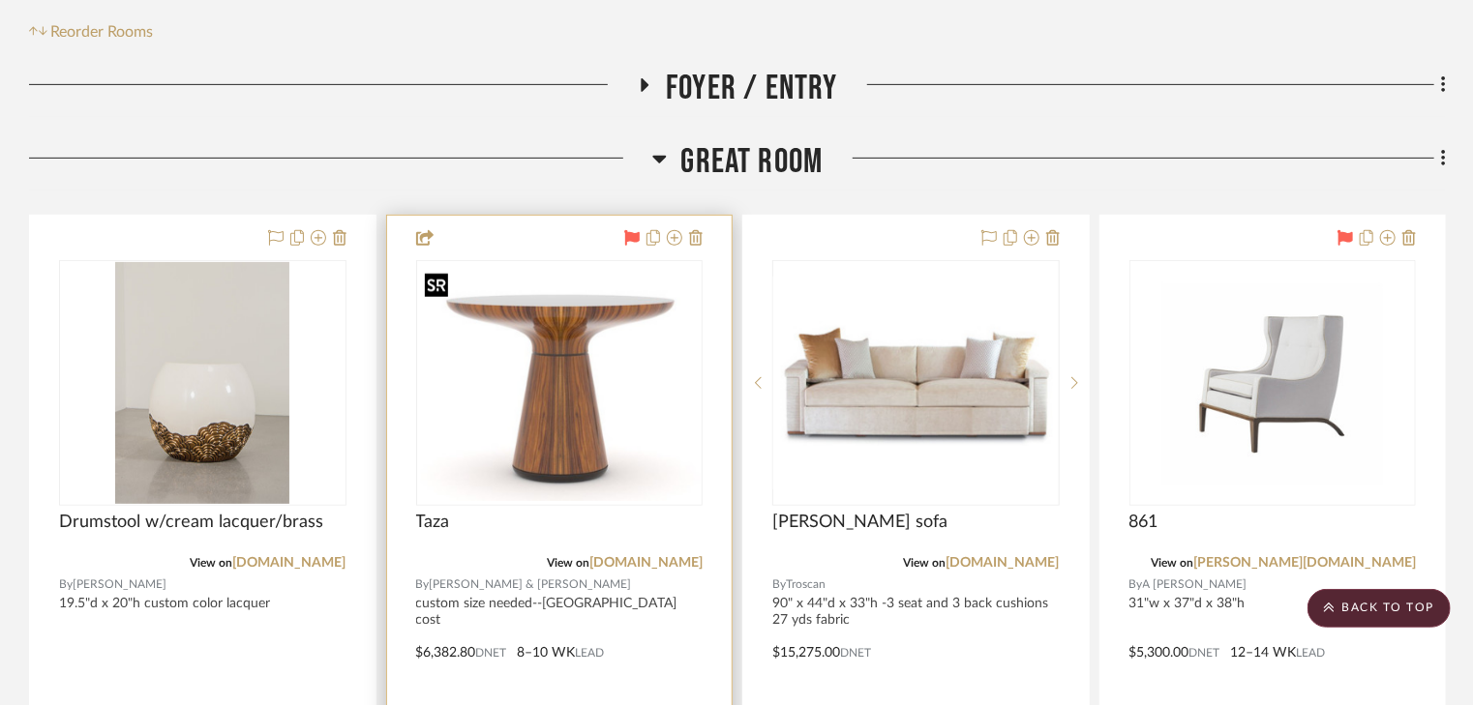
click at [555, 393] on img "0" at bounding box center [559, 383] width 283 height 234
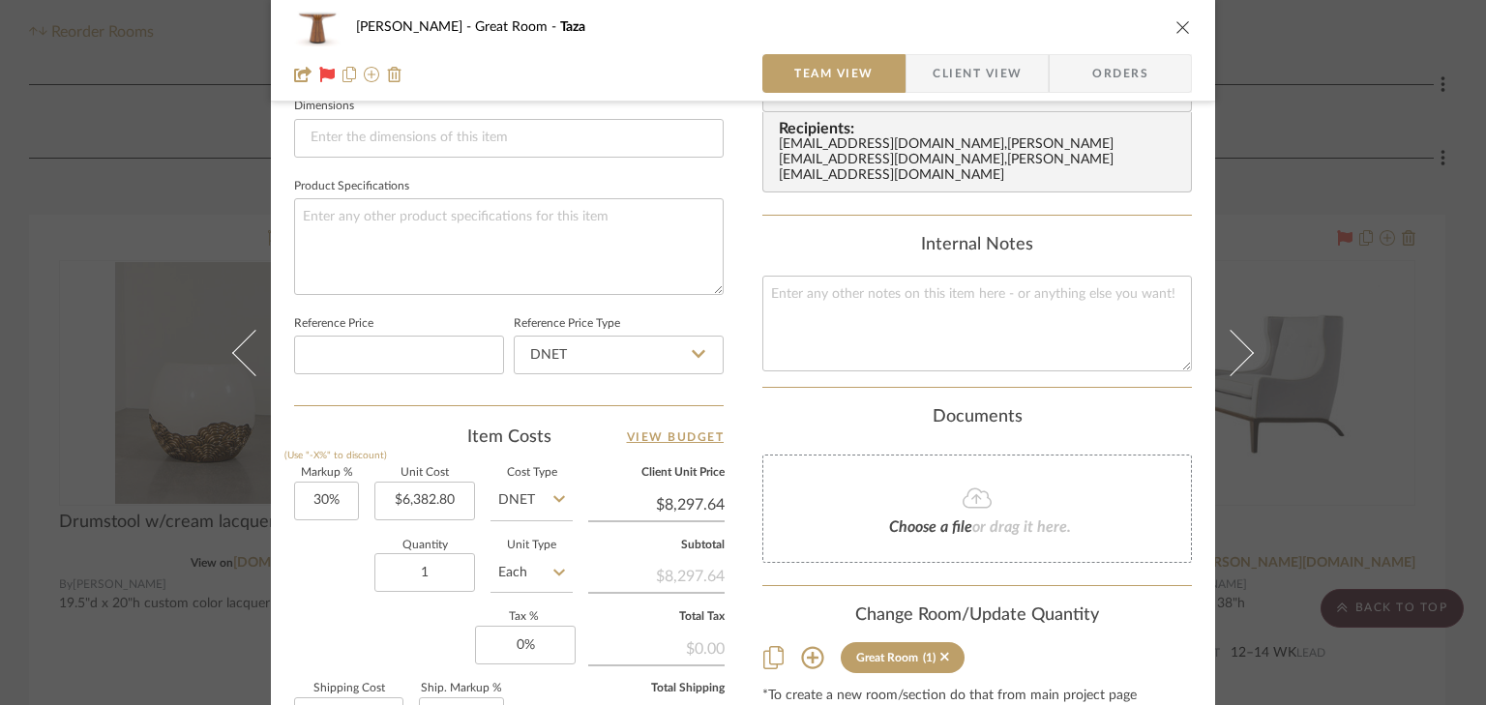
scroll to position [851, 0]
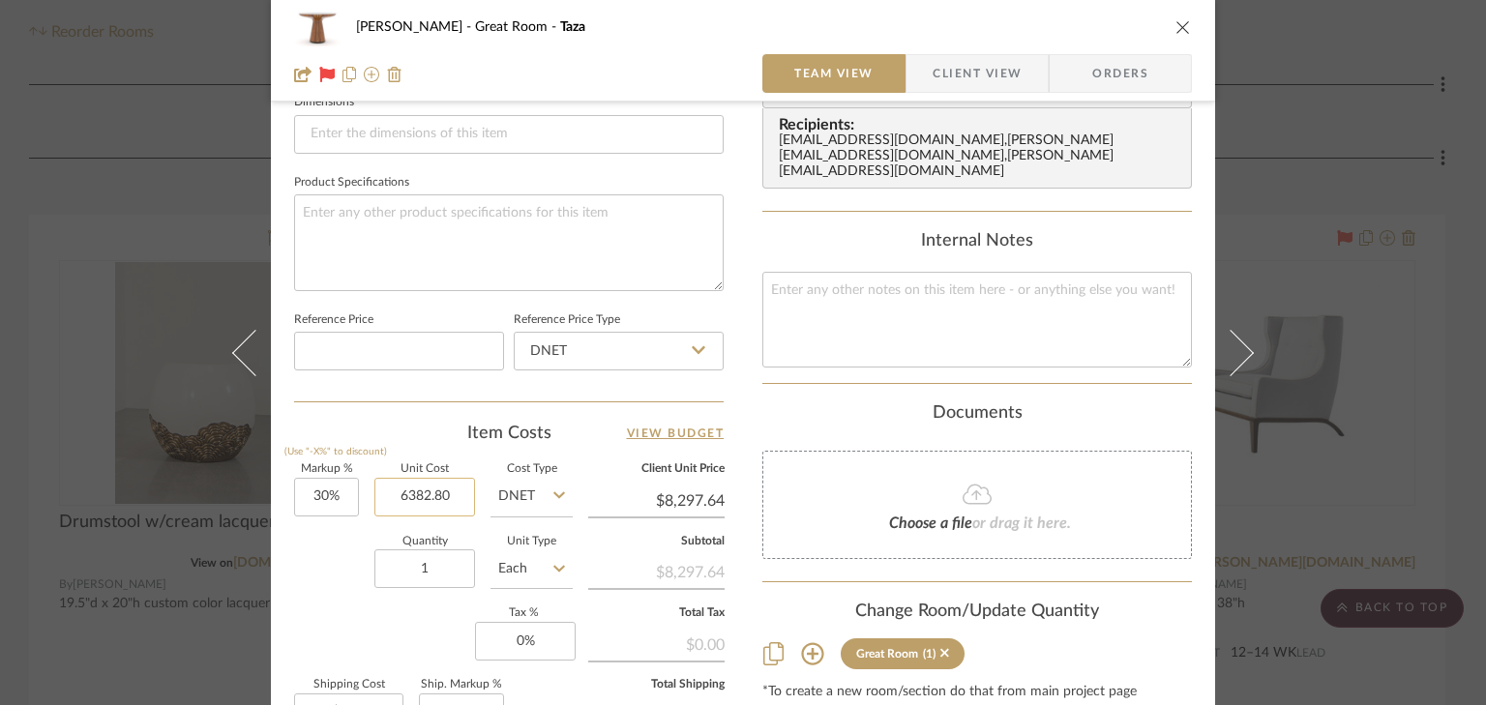
click at [462, 494] on input "6382.80" at bounding box center [424, 497] width 101 height 39
type input "$8,500.00"
type input "$11,050.00"
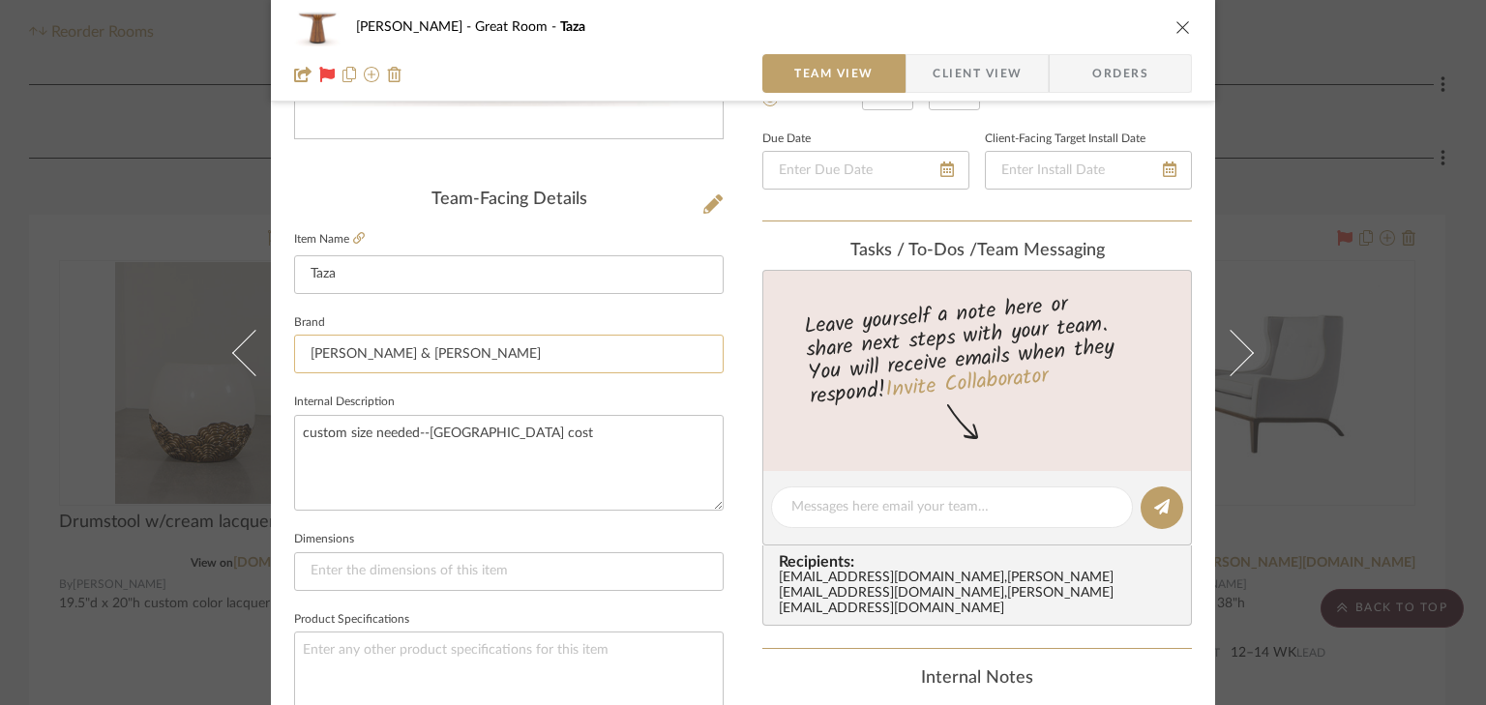
scroll to position [387, 0]
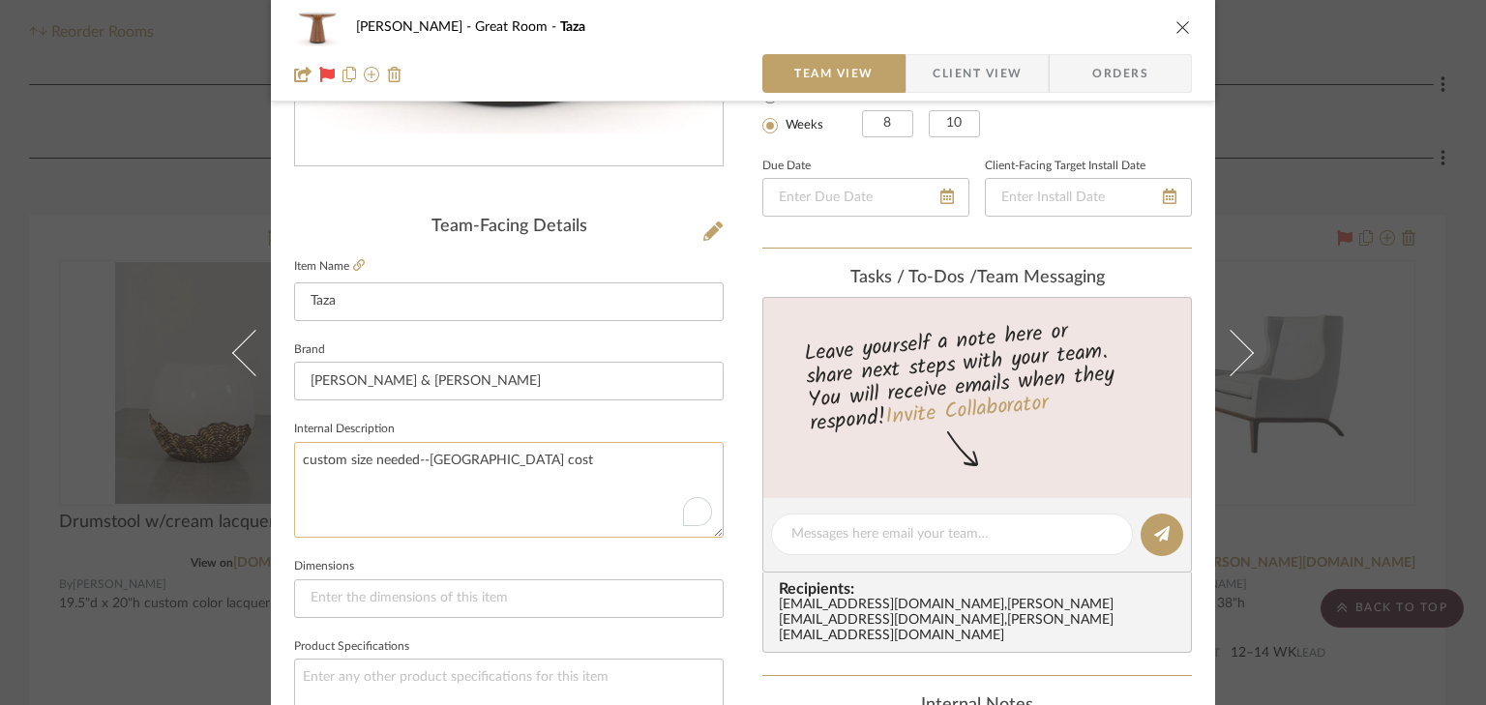
click at [508, 461] on textarea "custom size needed--sheffield cost" at bounding box center [509, 490] width 430 height 96
drag, startPoint x: 449, startPoint y: 462, endPoint x: 292, endPoint y: 448, distance: 157.4
click at [294, 448] on textarea "custom size needed--sheffield cost" at bounding box center [509, 490] width 430 height 96
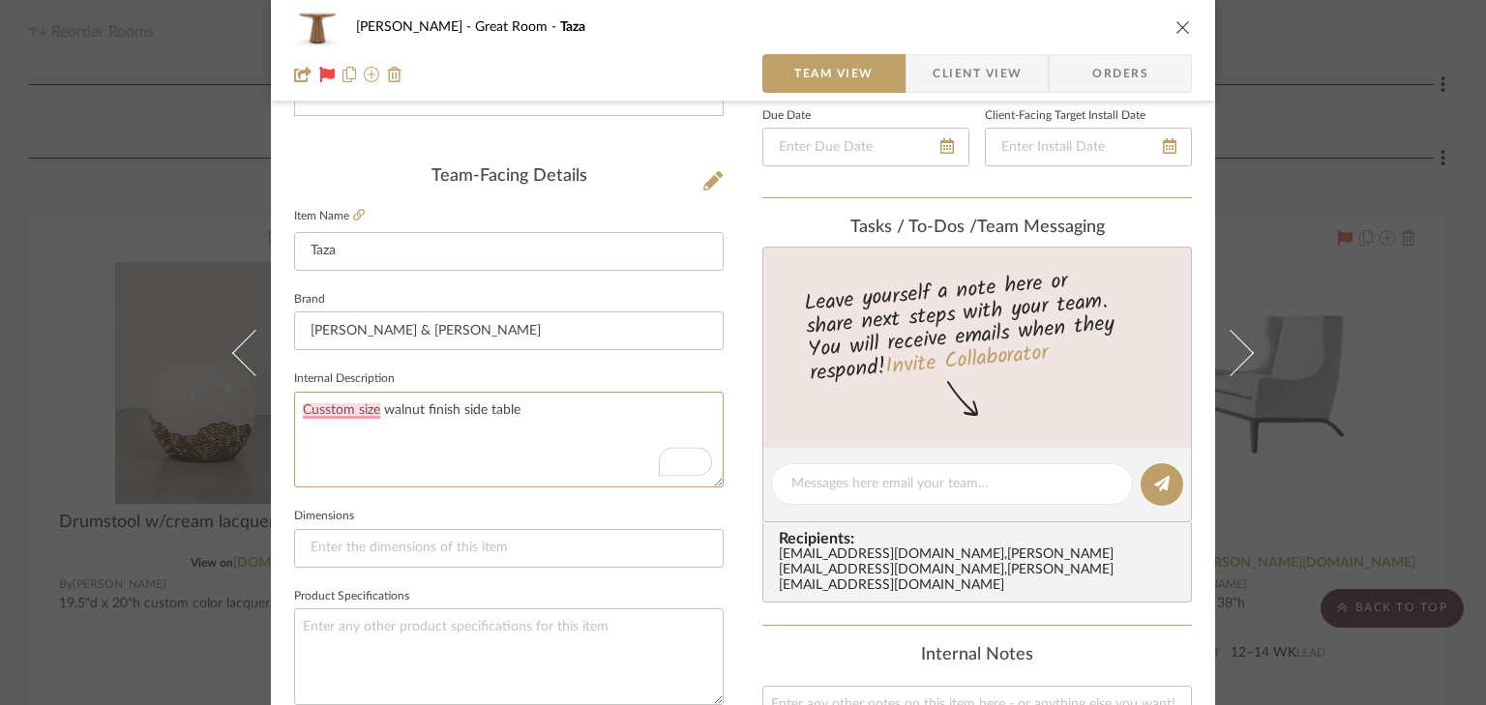
scroll to position [464, 0]
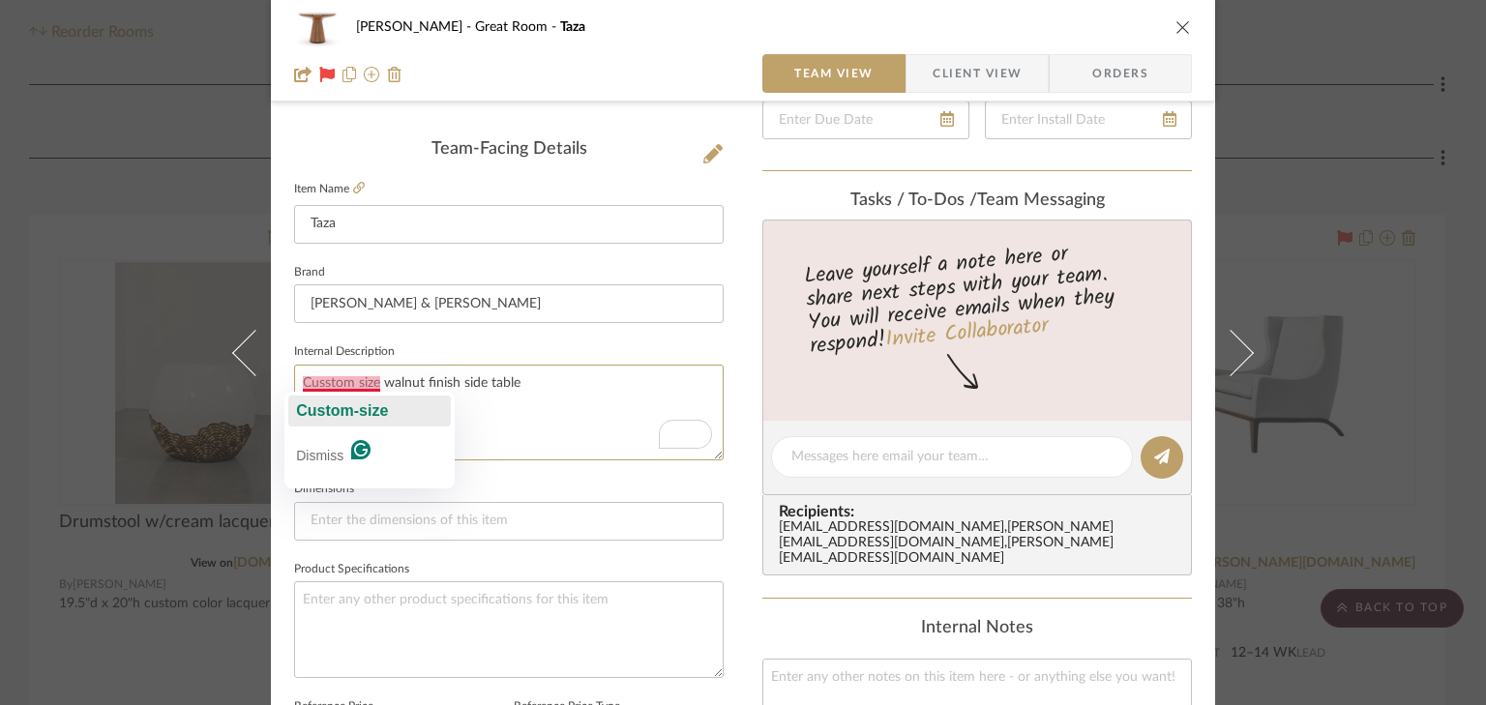
click at [322, 411] on span "Custom-size" at bounding box center [342, 411] width 92 height 16
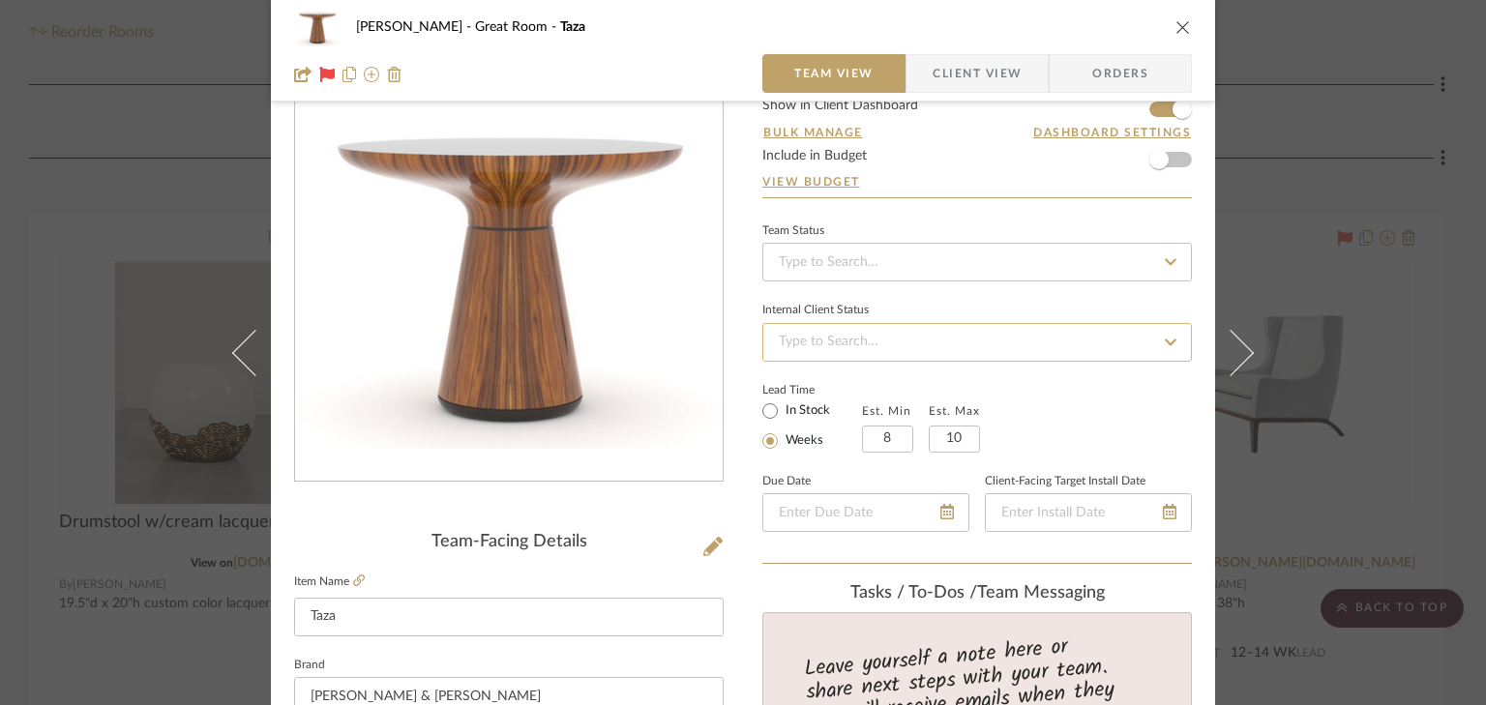
scroll to position [0, 0]
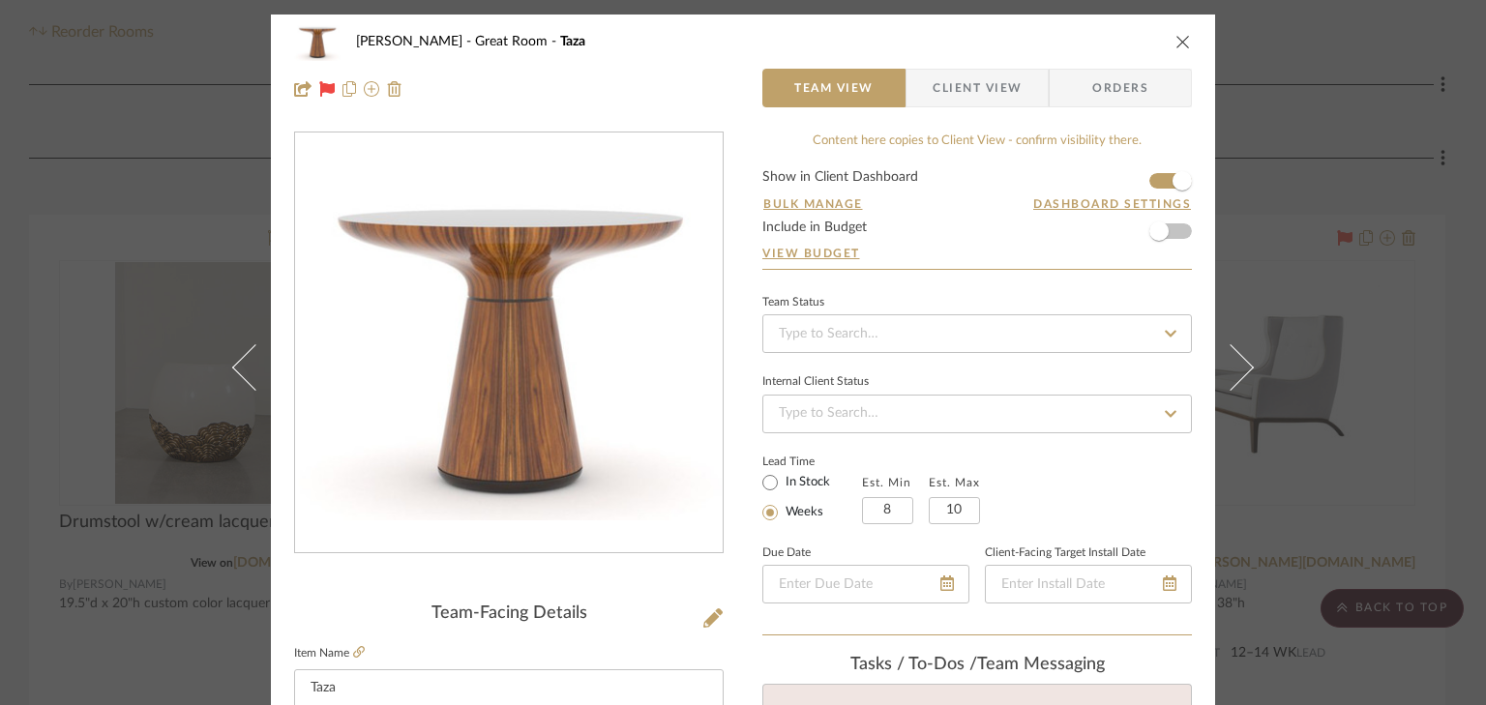
type textarea "Custom-size walnut finish side table 36" dia x 26"h. Bookmatched veneer."
click at [945, 94] on span "Client View" at bounding box center [977, 88] width 89 height 39
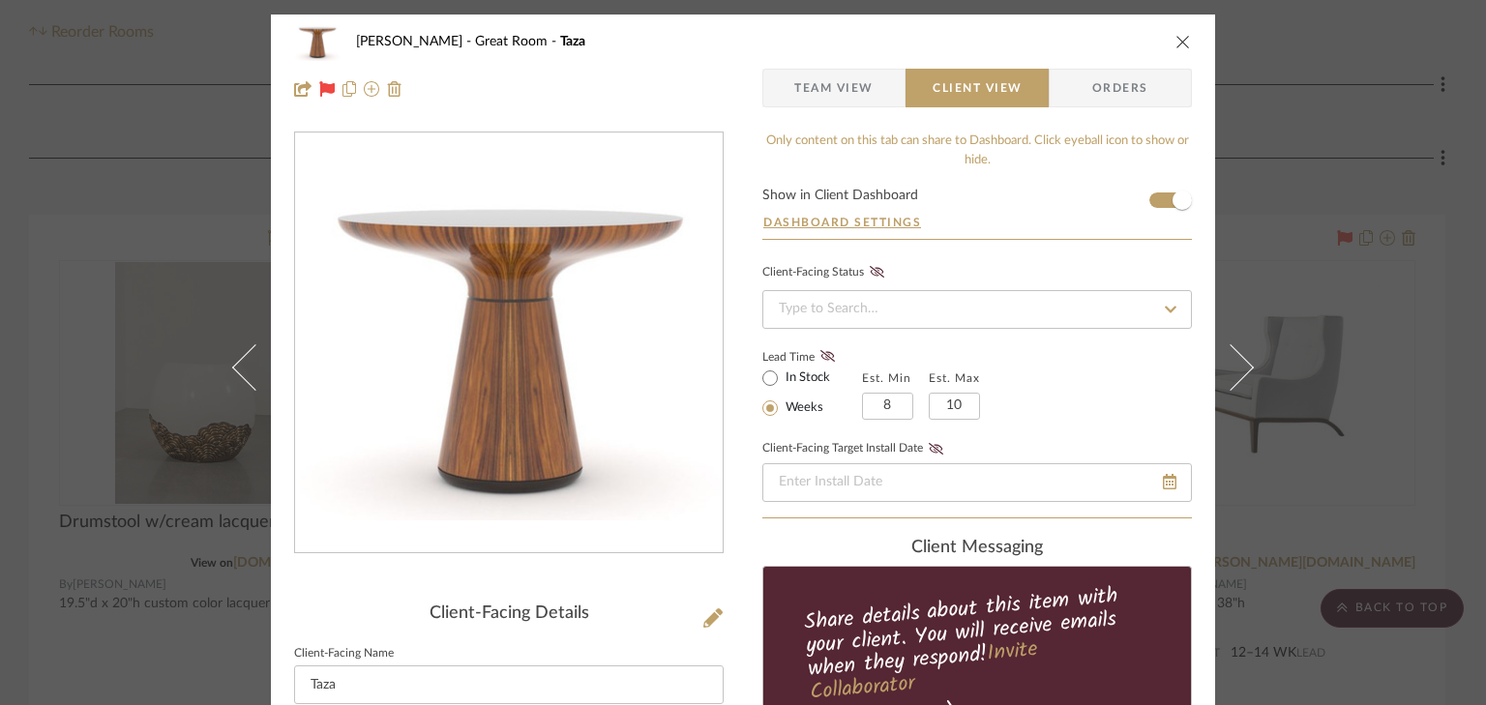
click at [1179, 42] on icon "close" at bounding box center [1183, 41] width 15 height 15
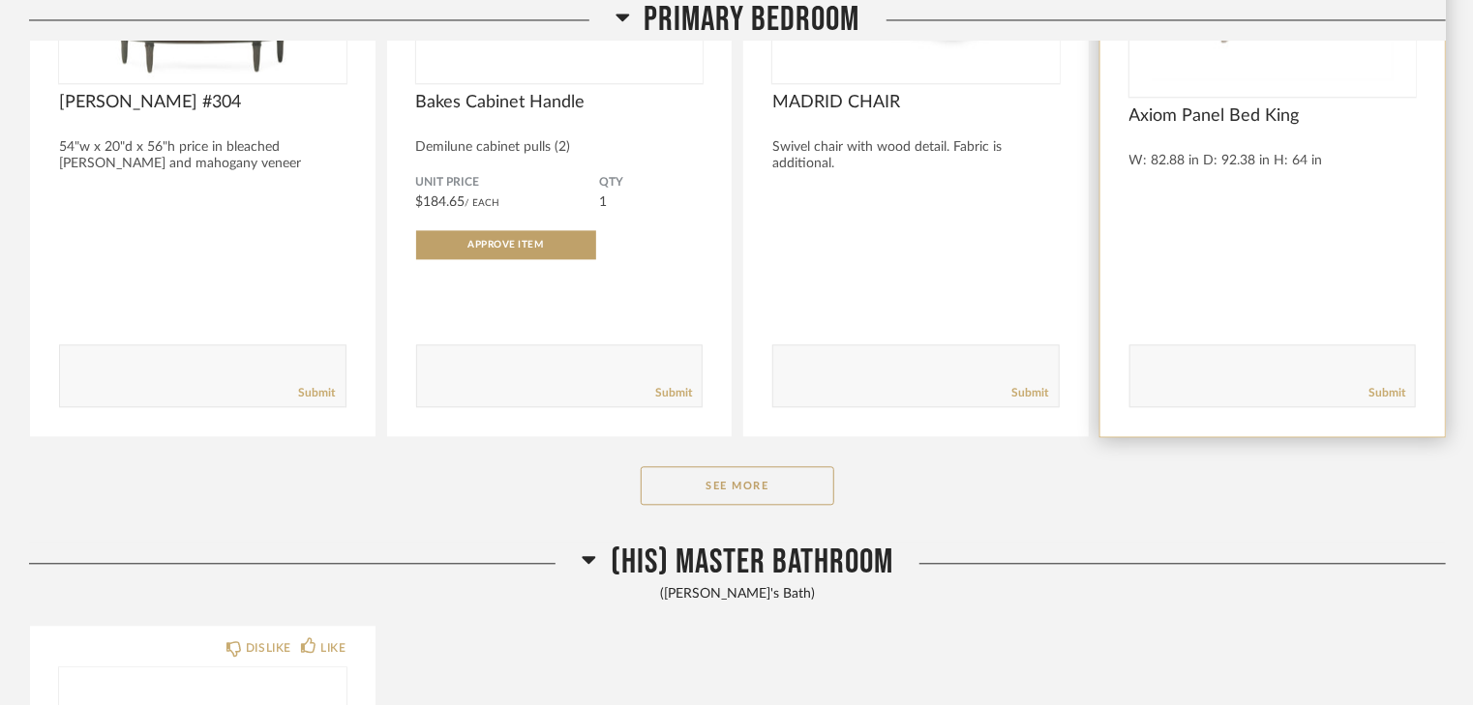
scroll to position [2090, 0]
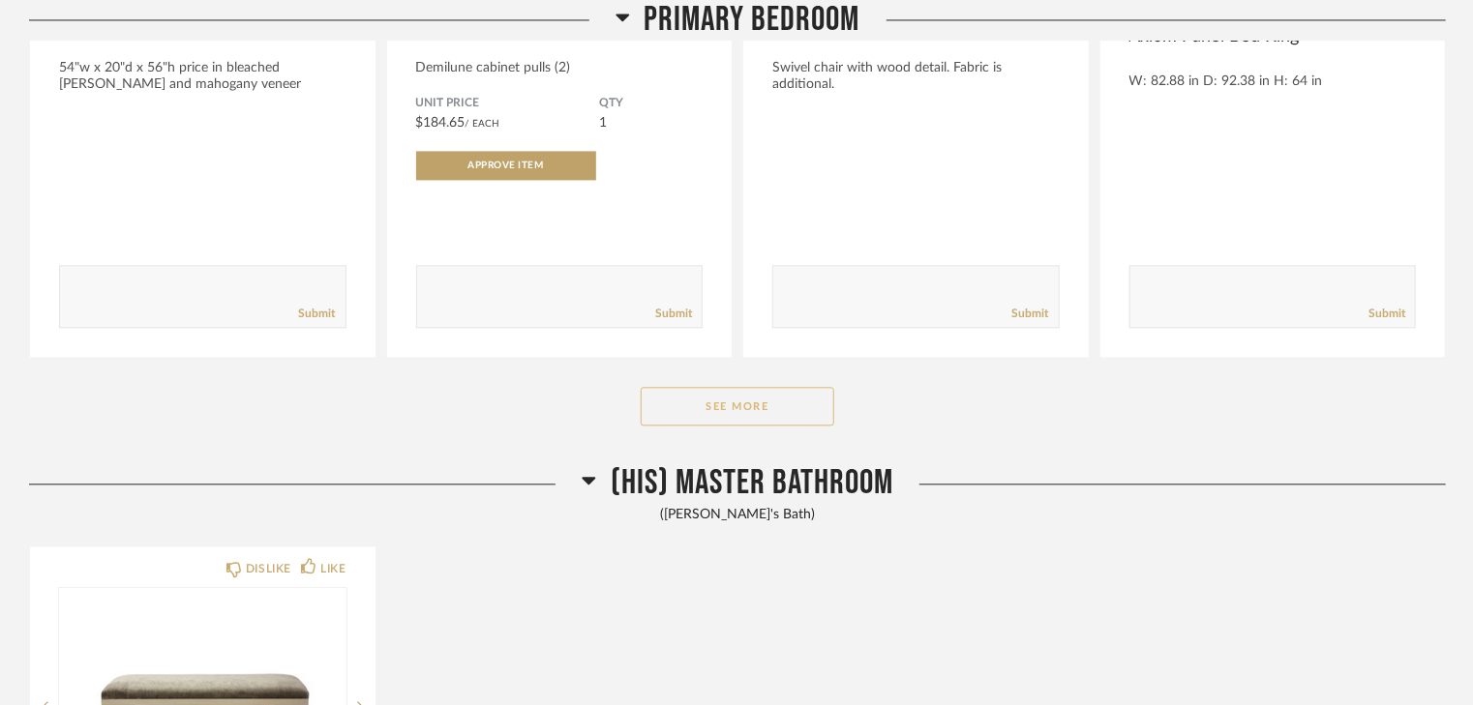
click at [685, 411] on button "See More" at bounding box center [738, 406] width 194 height 39
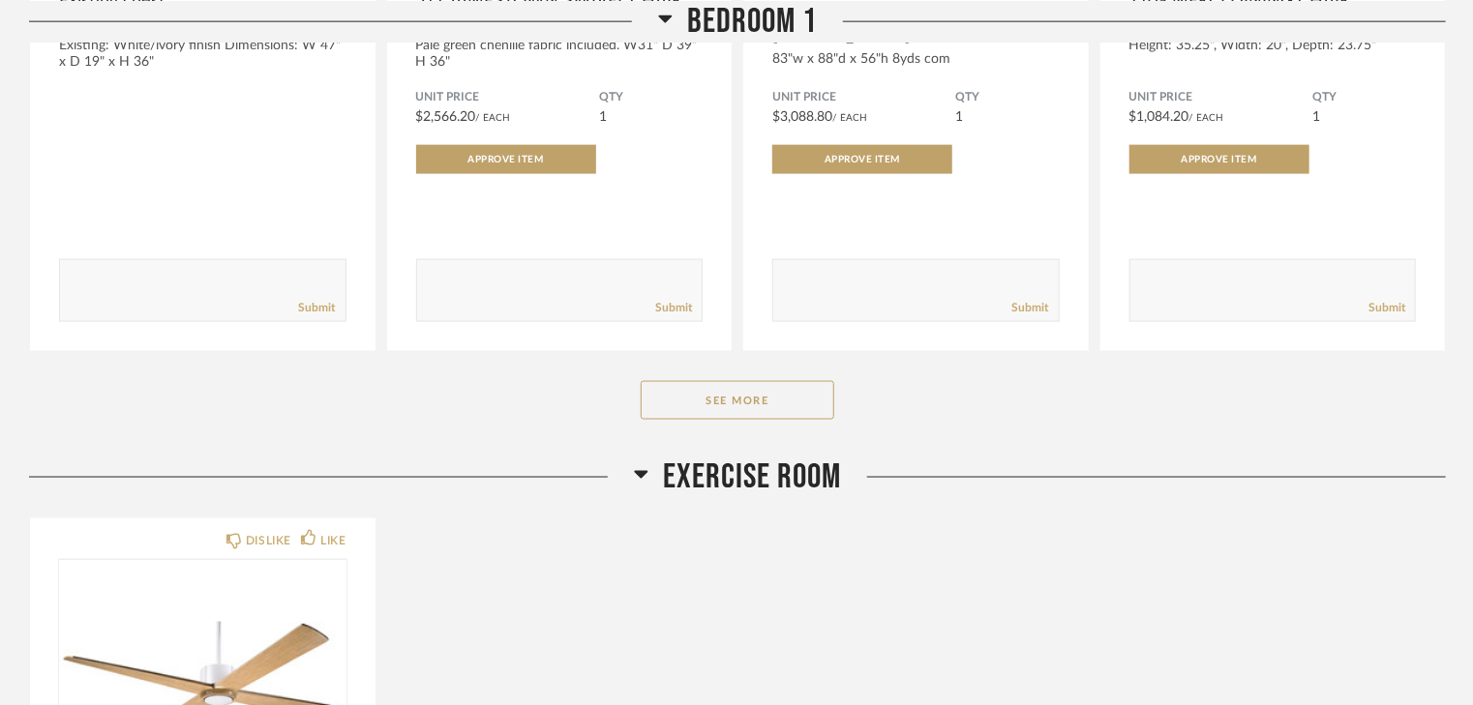
scroll to position [4954, 0]
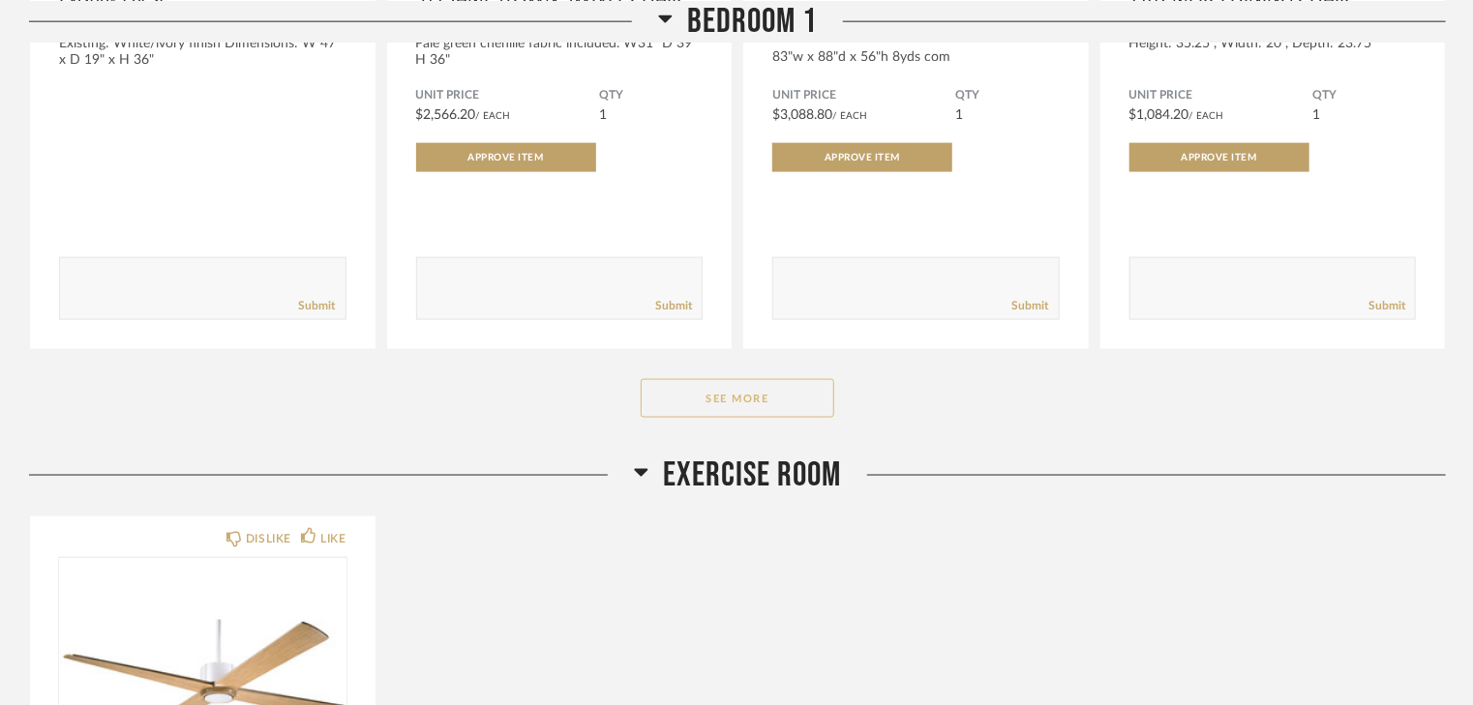
click at [771, 408] on button "See More" at bounding box center [738, 398] width 194 height 39
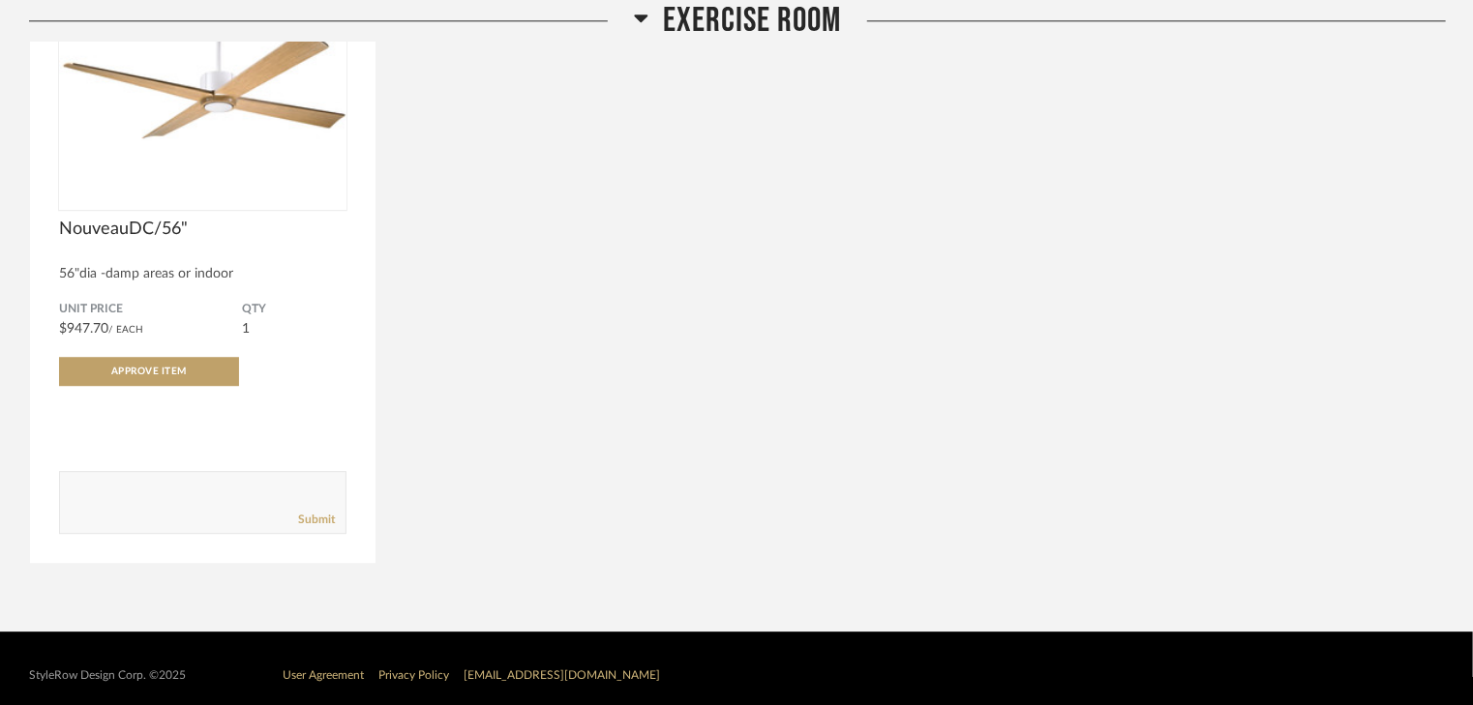
scroll to position [6220, 0]
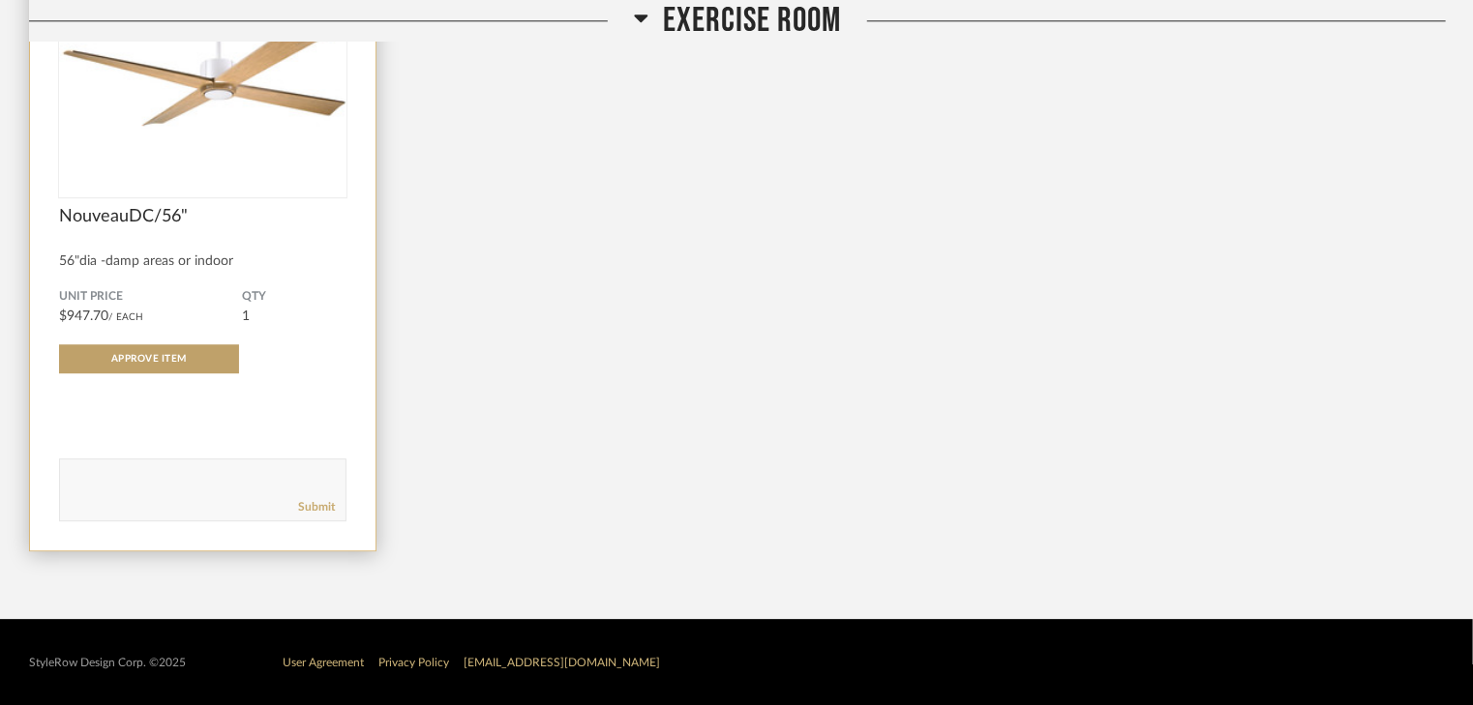
click at [127, 215] on span "NouveauDC/56"" at bounding box center [202, 216] width 287 height 21
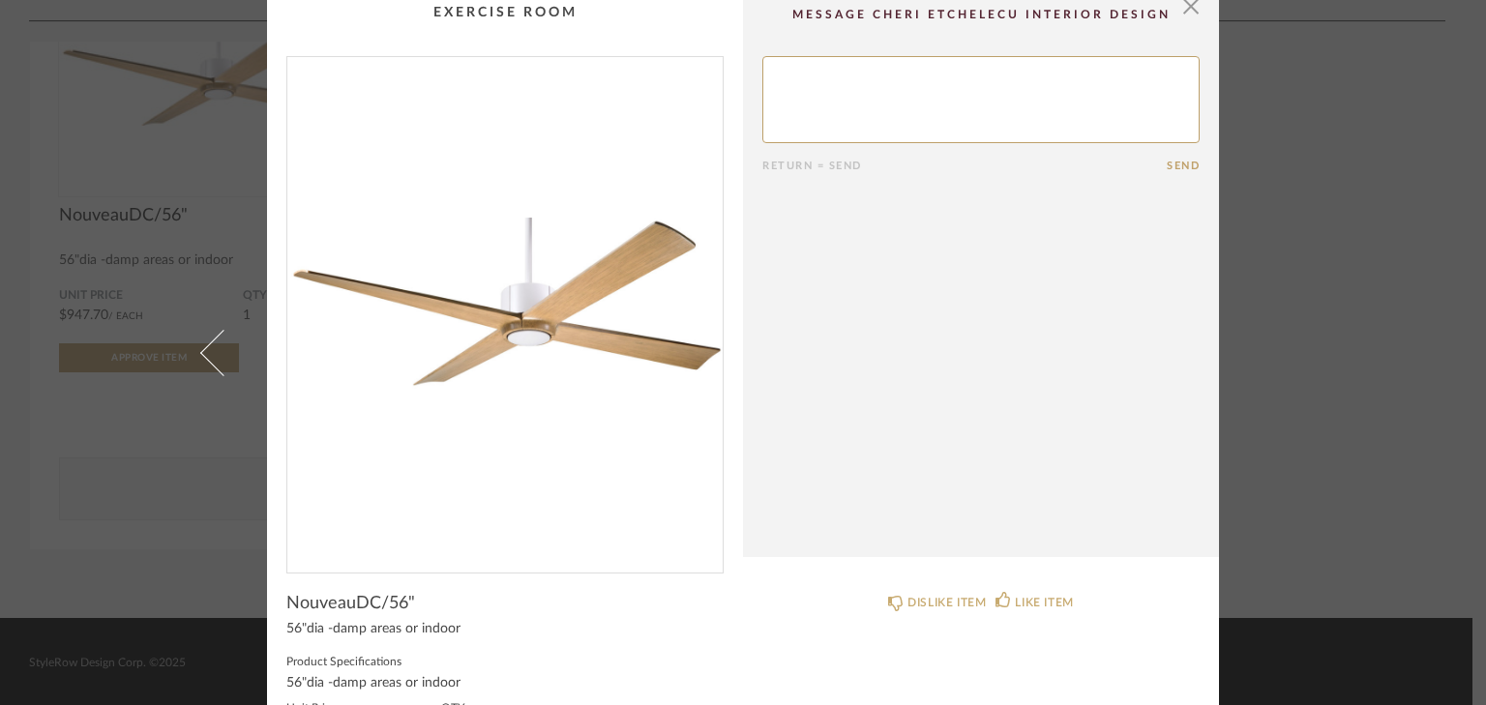
scroll to position [0, 0]
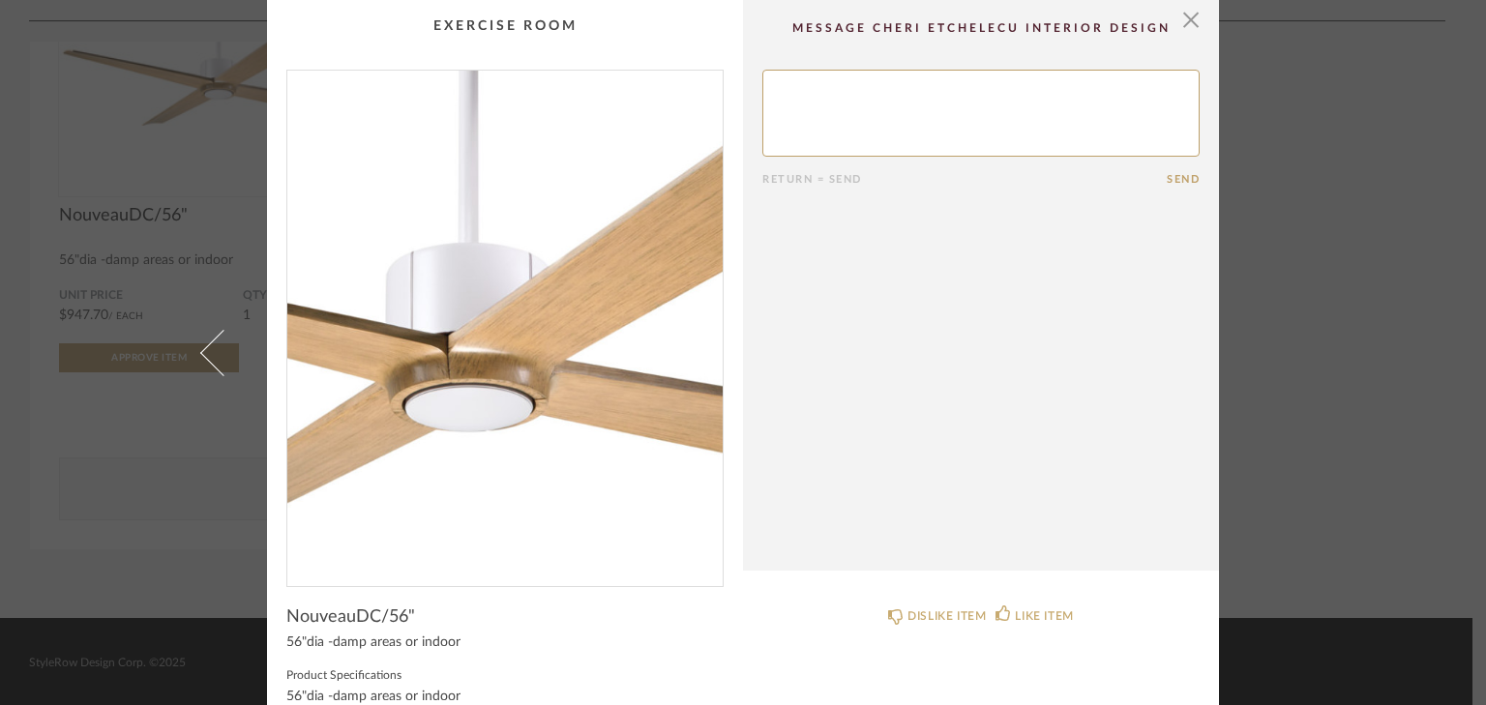
click at [534, 322] on img "0" at bounding box center [504, 321] width 435 height 500
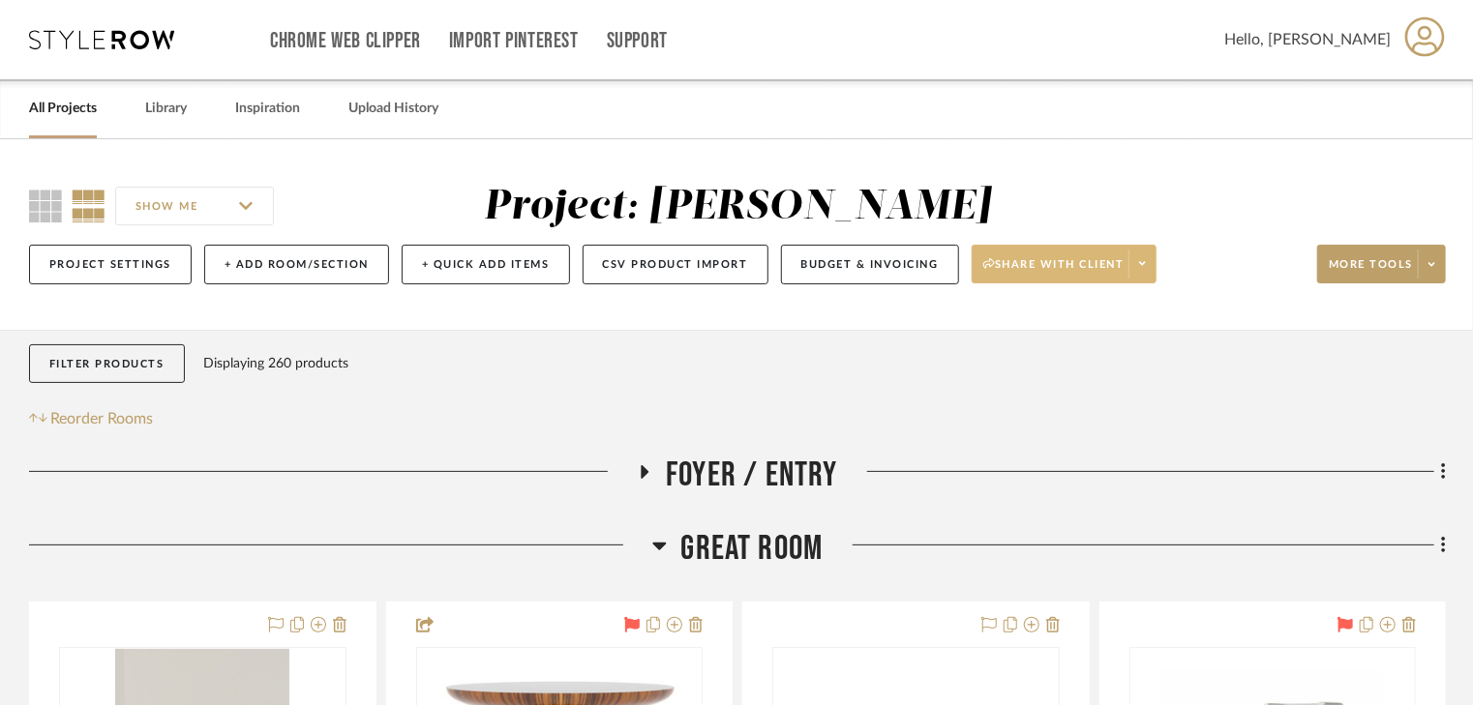
click at [1068, 261] on span "Share with client" at bounding box center [1053, 271] width 141 height 29
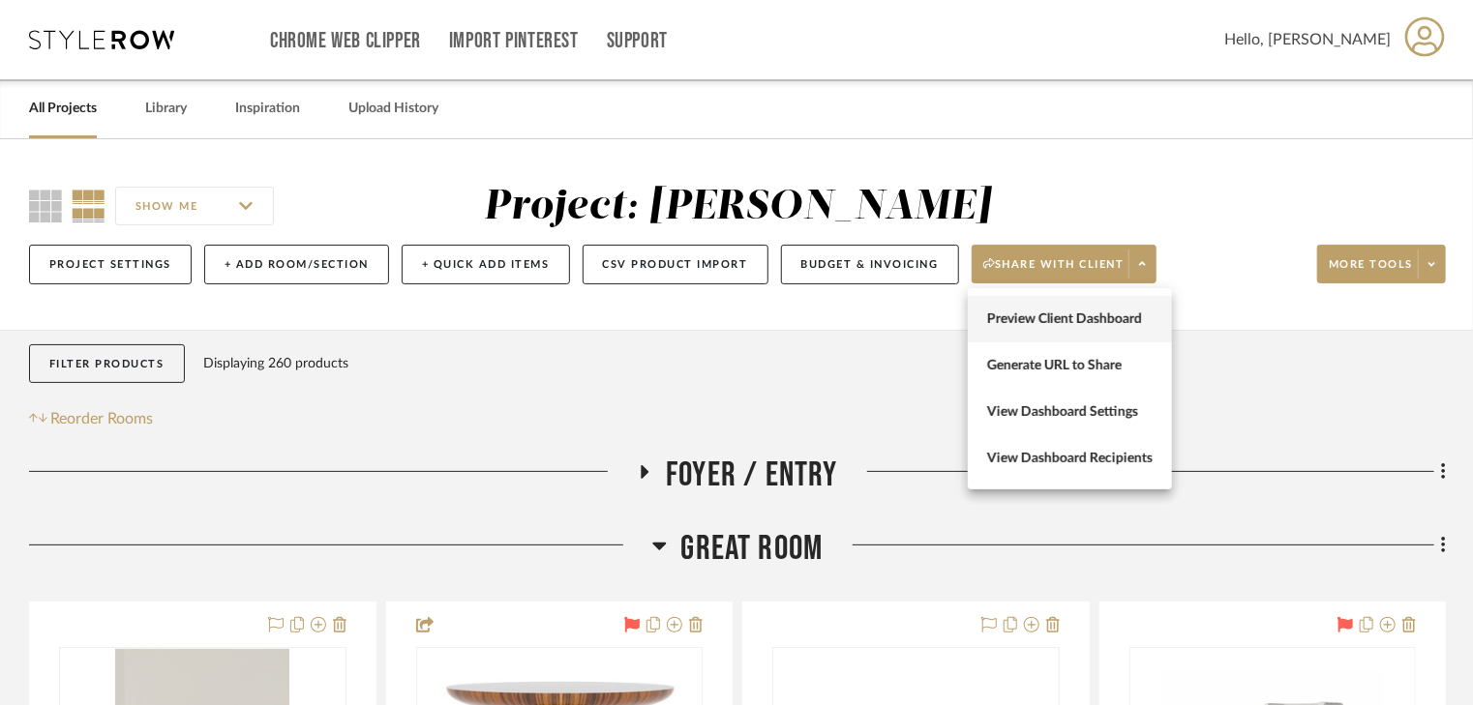
click at [1057, 321] on span "Preview Client Dashboard" at bounding box center [1069, 320] width 165 height 16
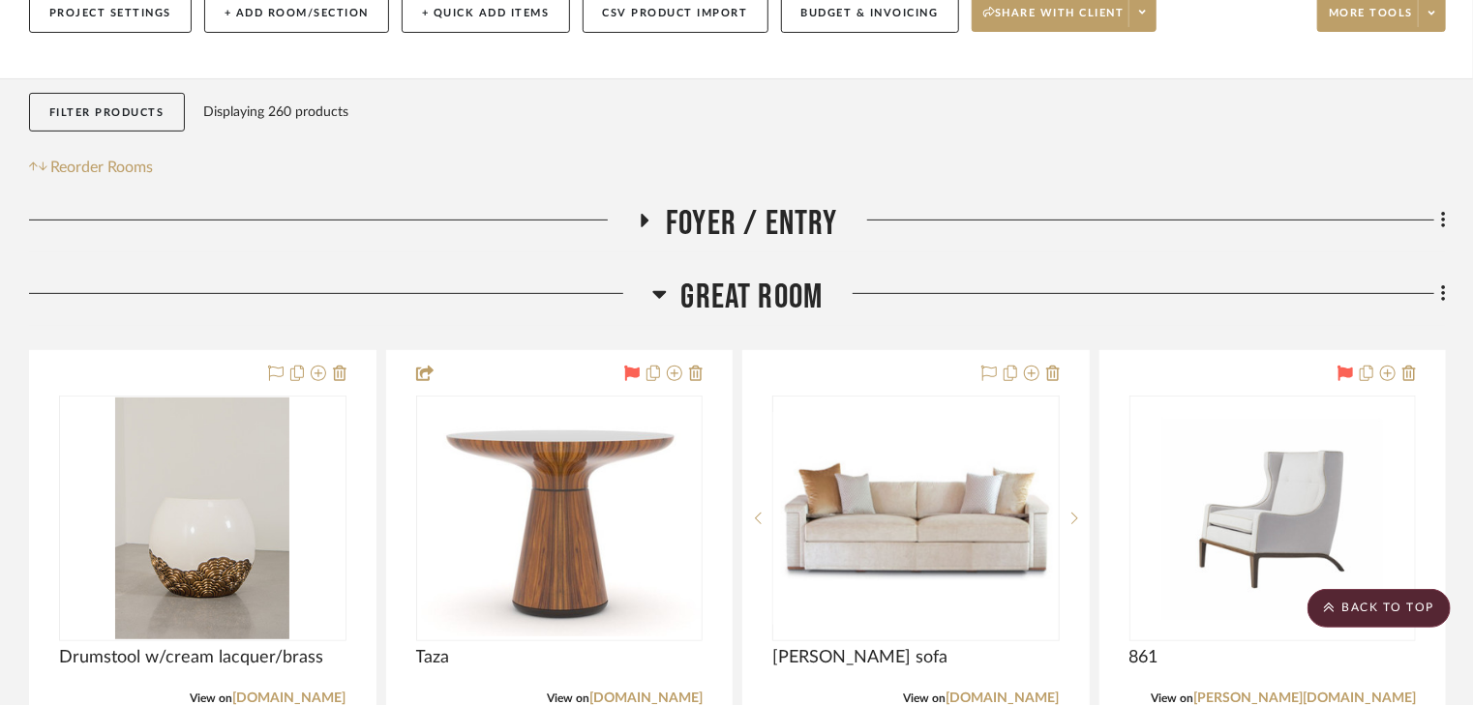
scroll to position [232, 0]
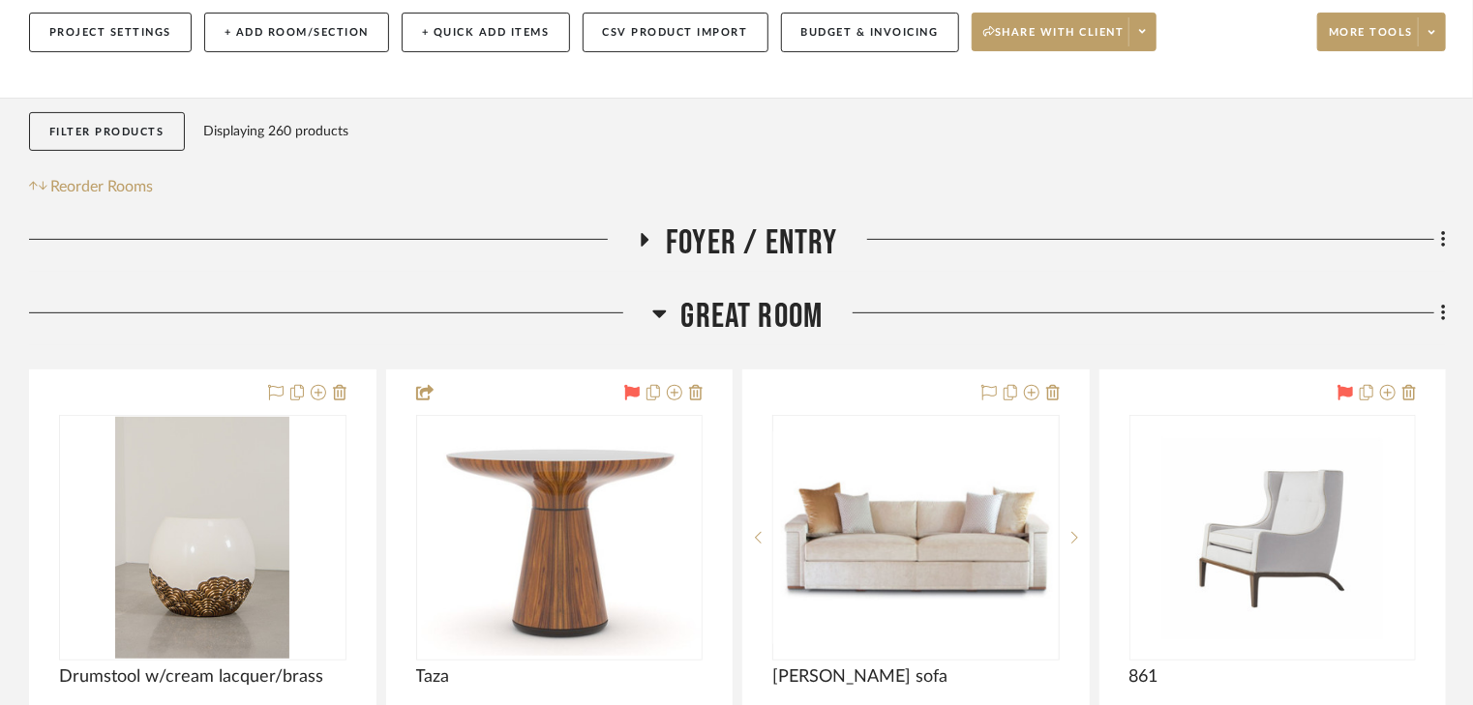
click at [656, 313] on icon at bounding box center [659, 315] width 14 height 8
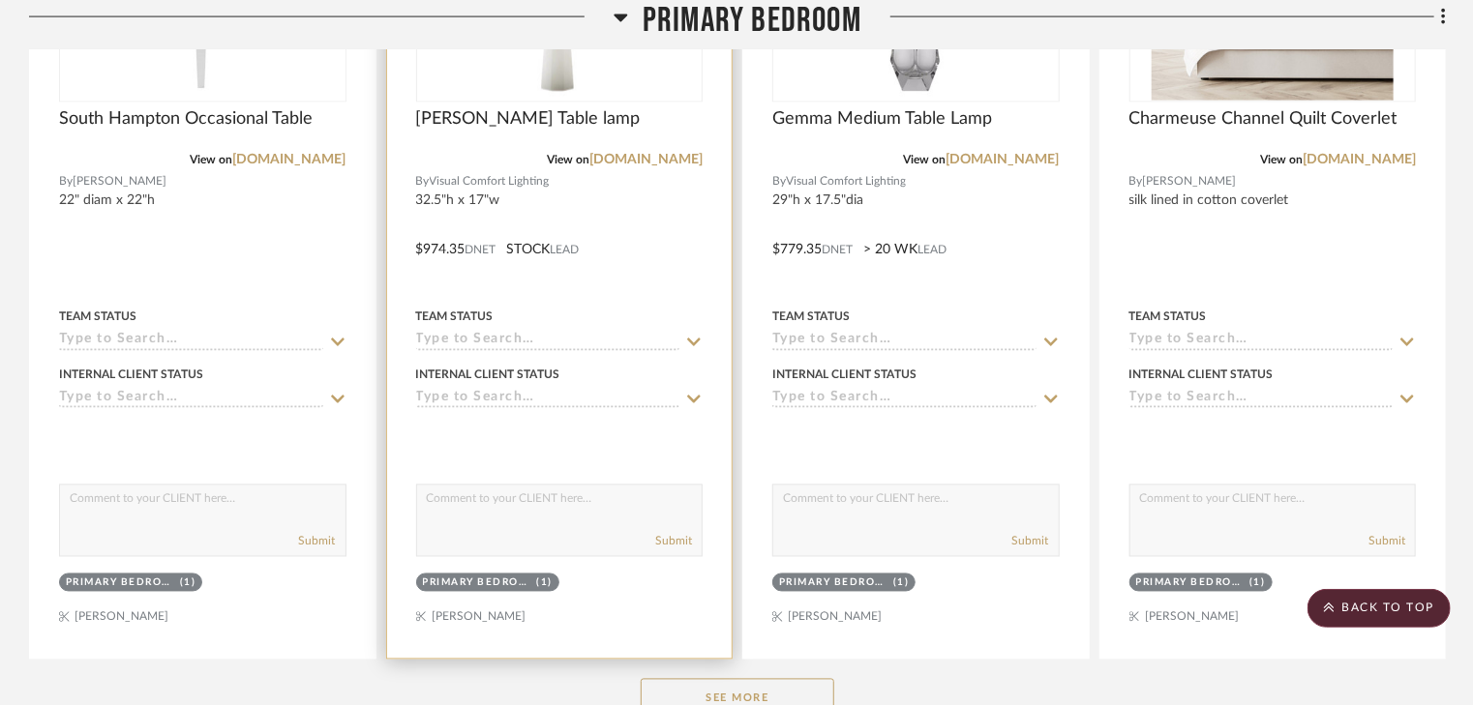
scroll to position [1548, 0]
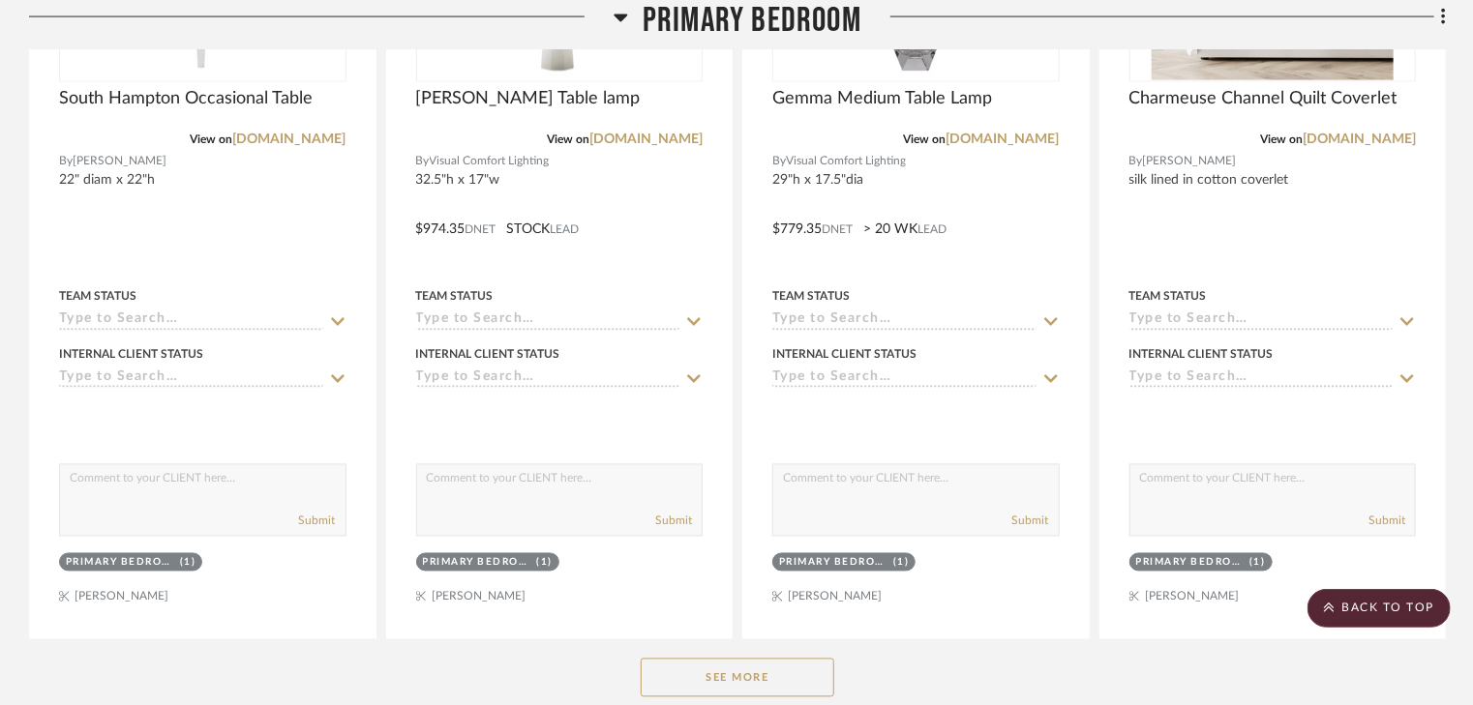
click at [717, 687] on button "See More" at bounding box center [738, 678] width 194 height 39
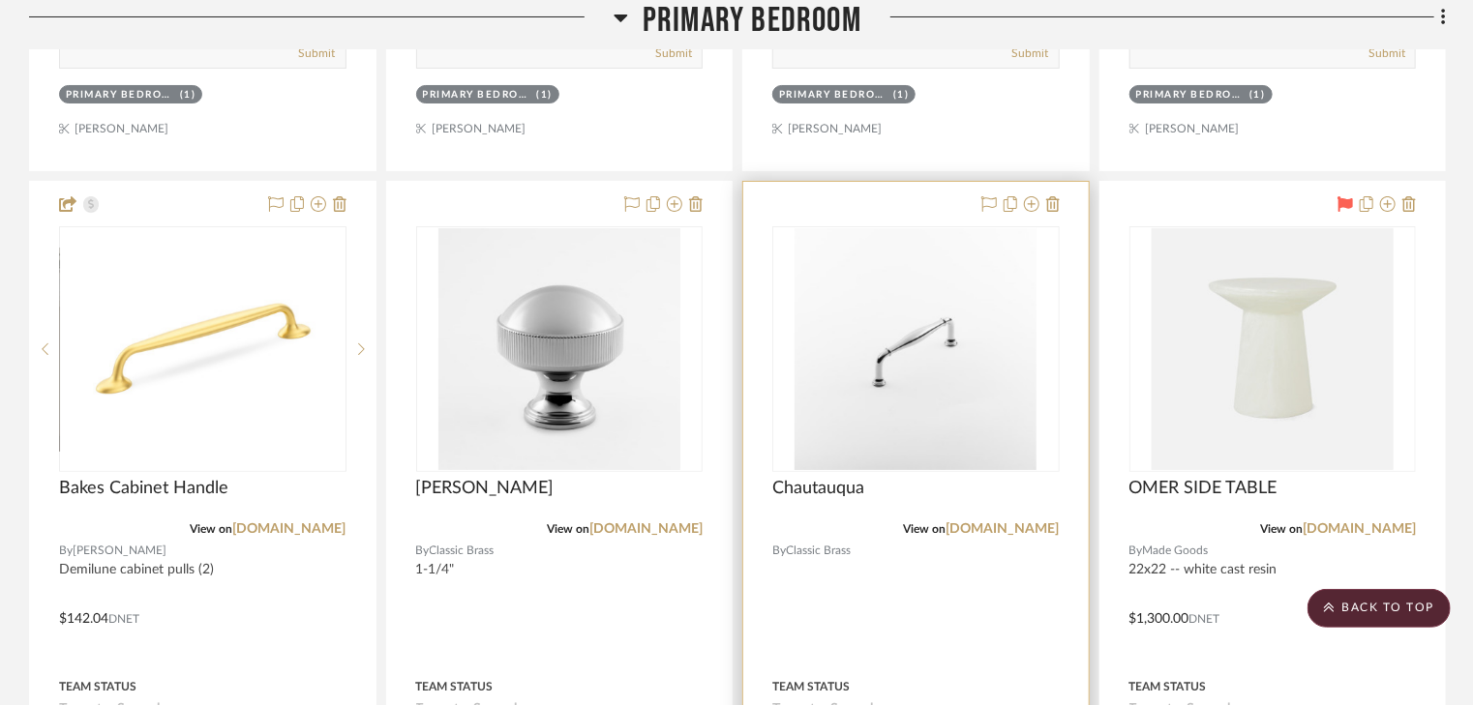
scroll to position [3715, 0]
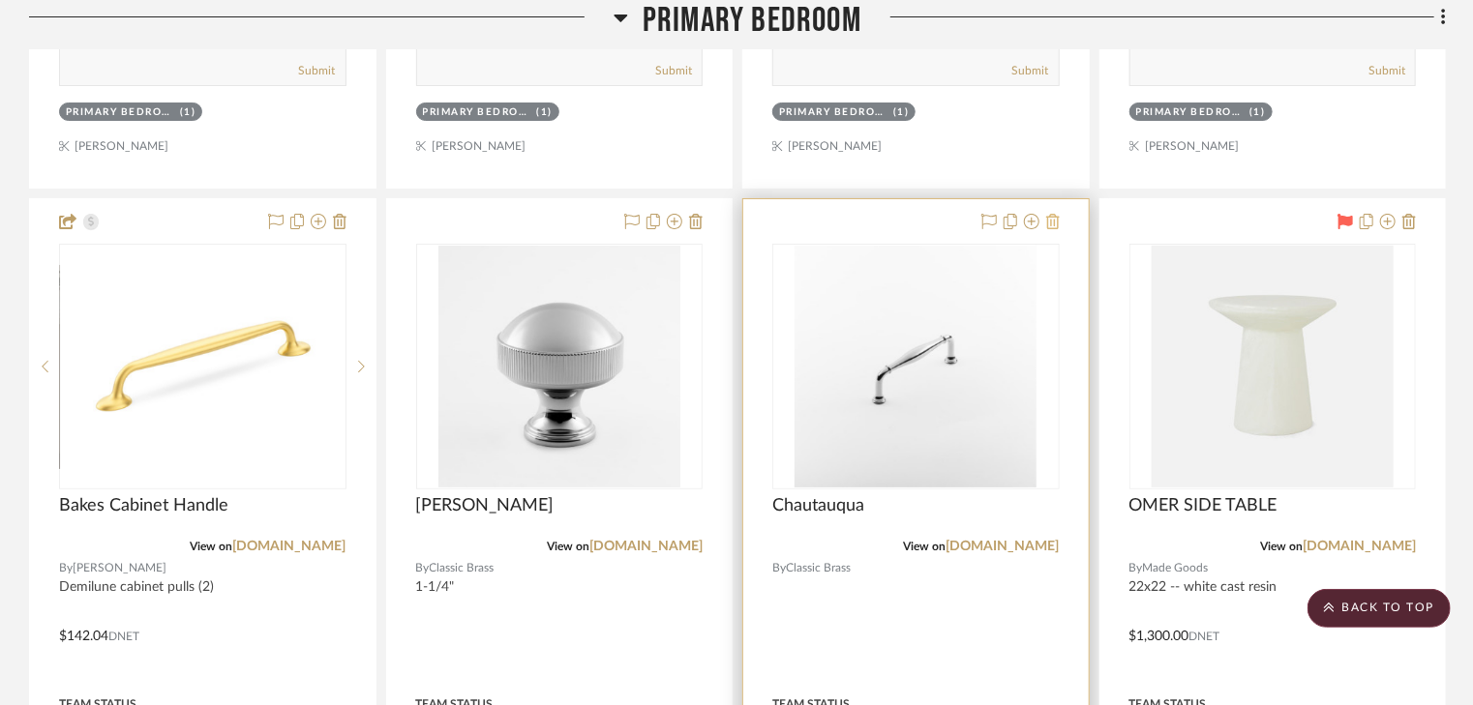
click at [1056, 221] on icon at bounding box center [1053, 221] width 14 height 15
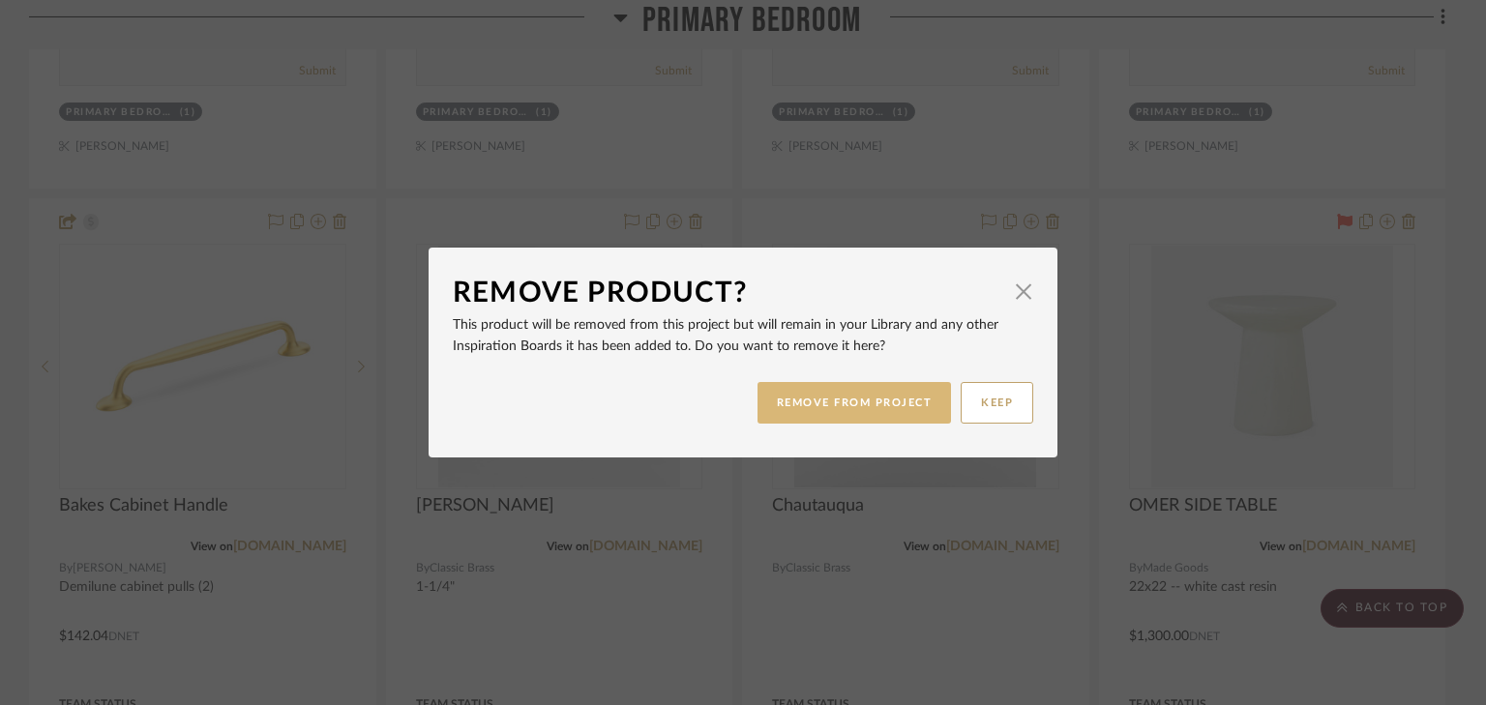
click at [836, 401] on button "REMOVE FROM PROJECT" at bounding box center [855, 403] width 194 height 42
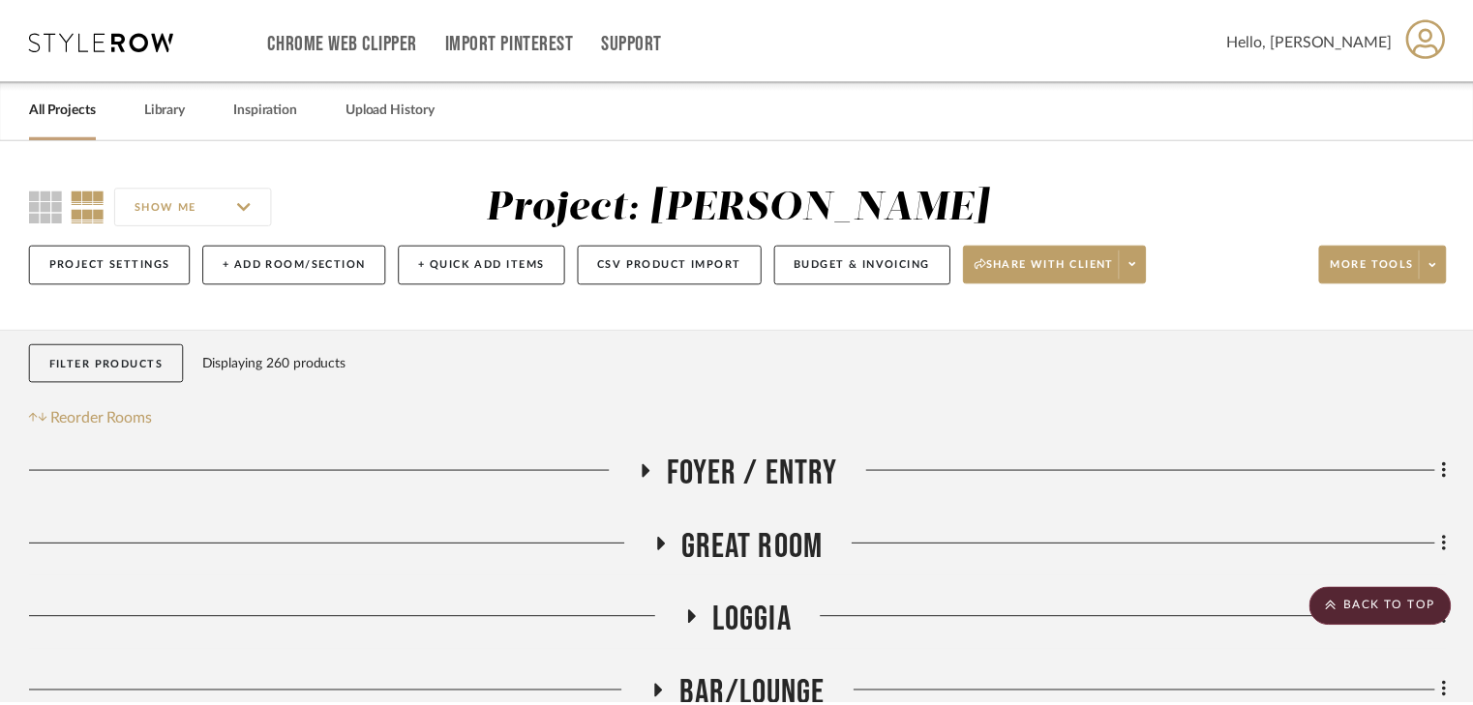
scroll to position [3715, 0]
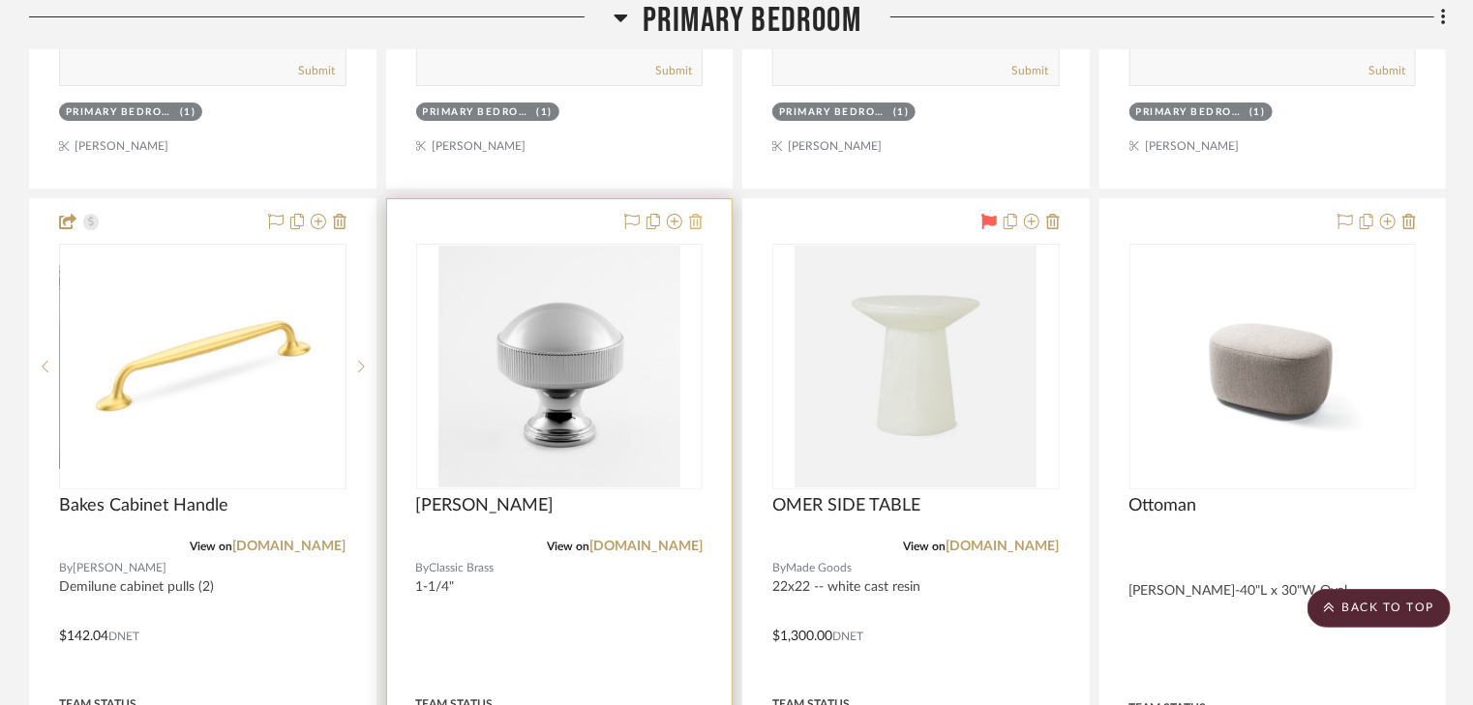
click at [693, 224] on icon at bounding box center [696, 221] width 14 height 15
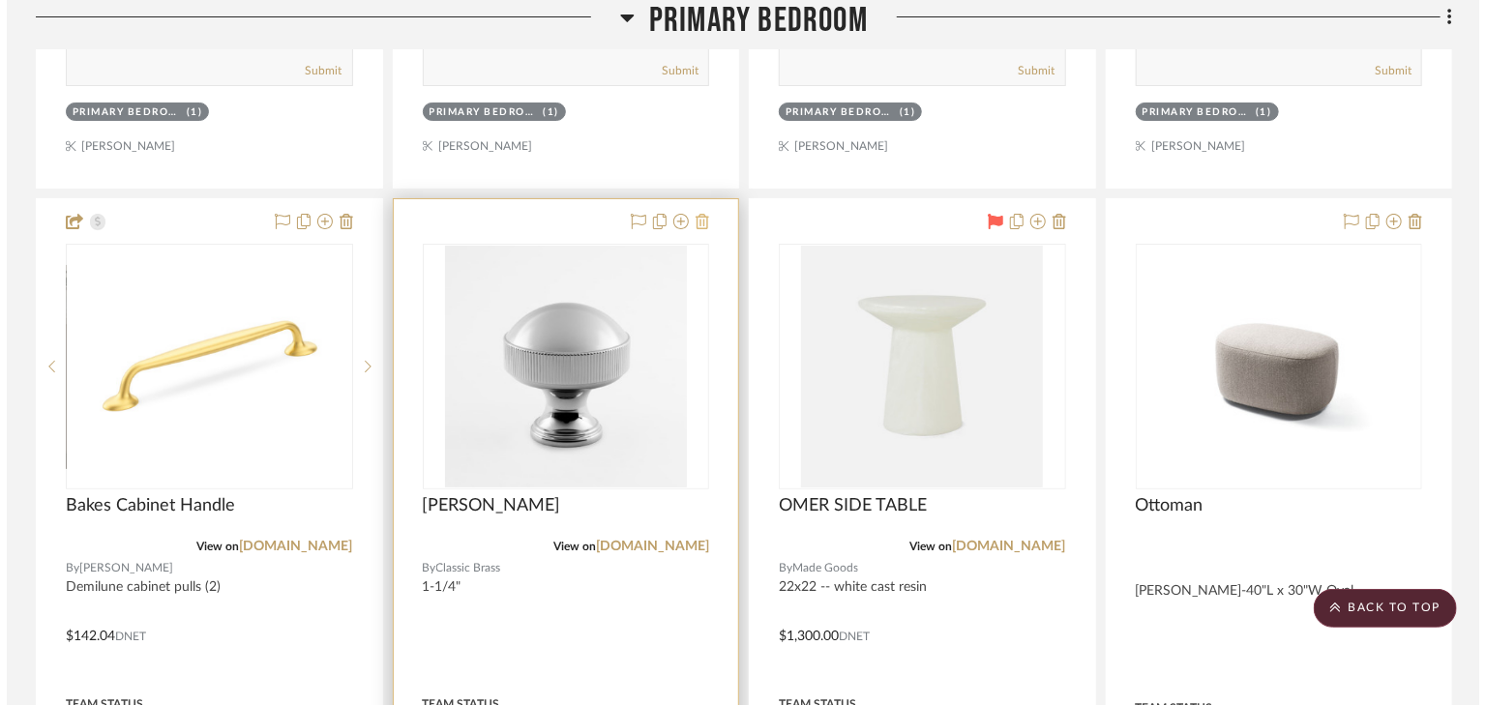
scroll to position [0, 0]
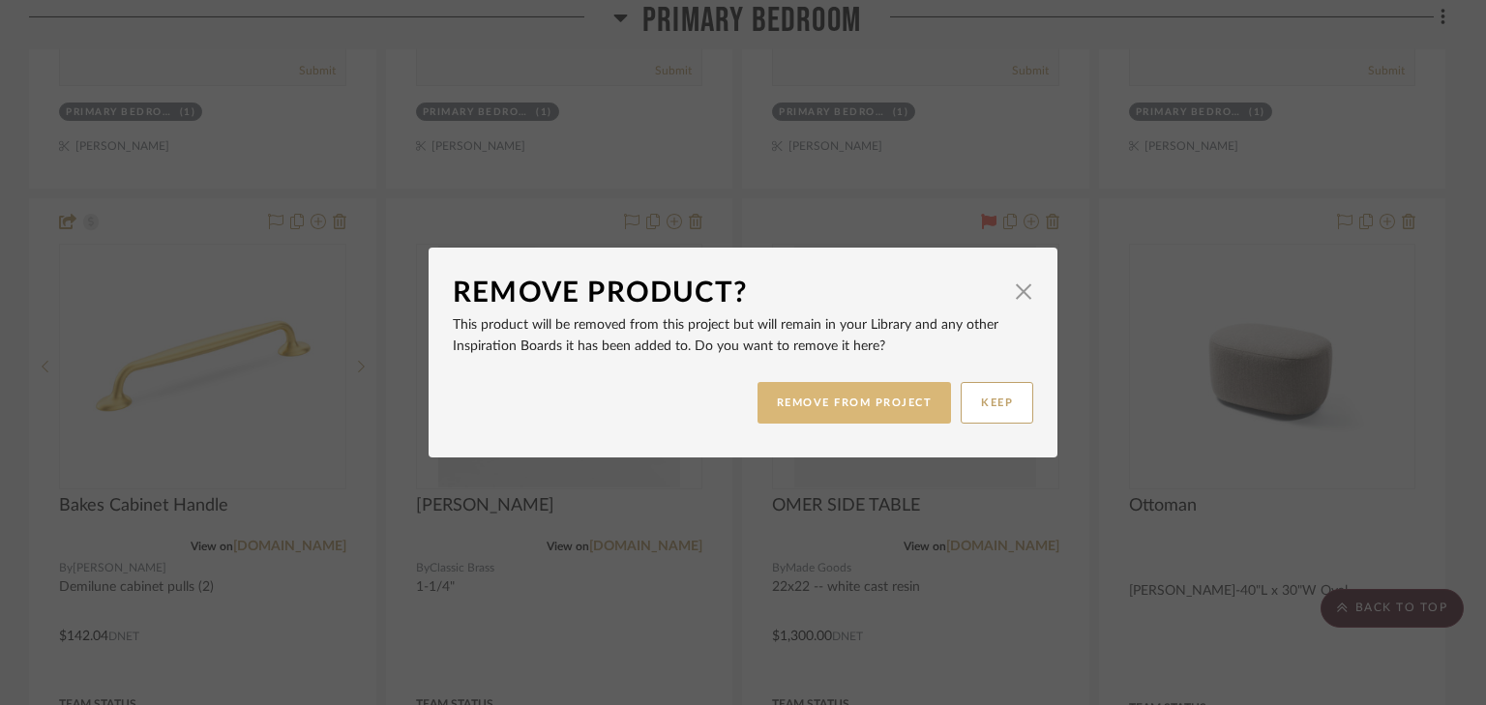
click at [829, 395] on button "REMOVE FROM PROJECT" at bounding box center [855, 403] width 194 height 42
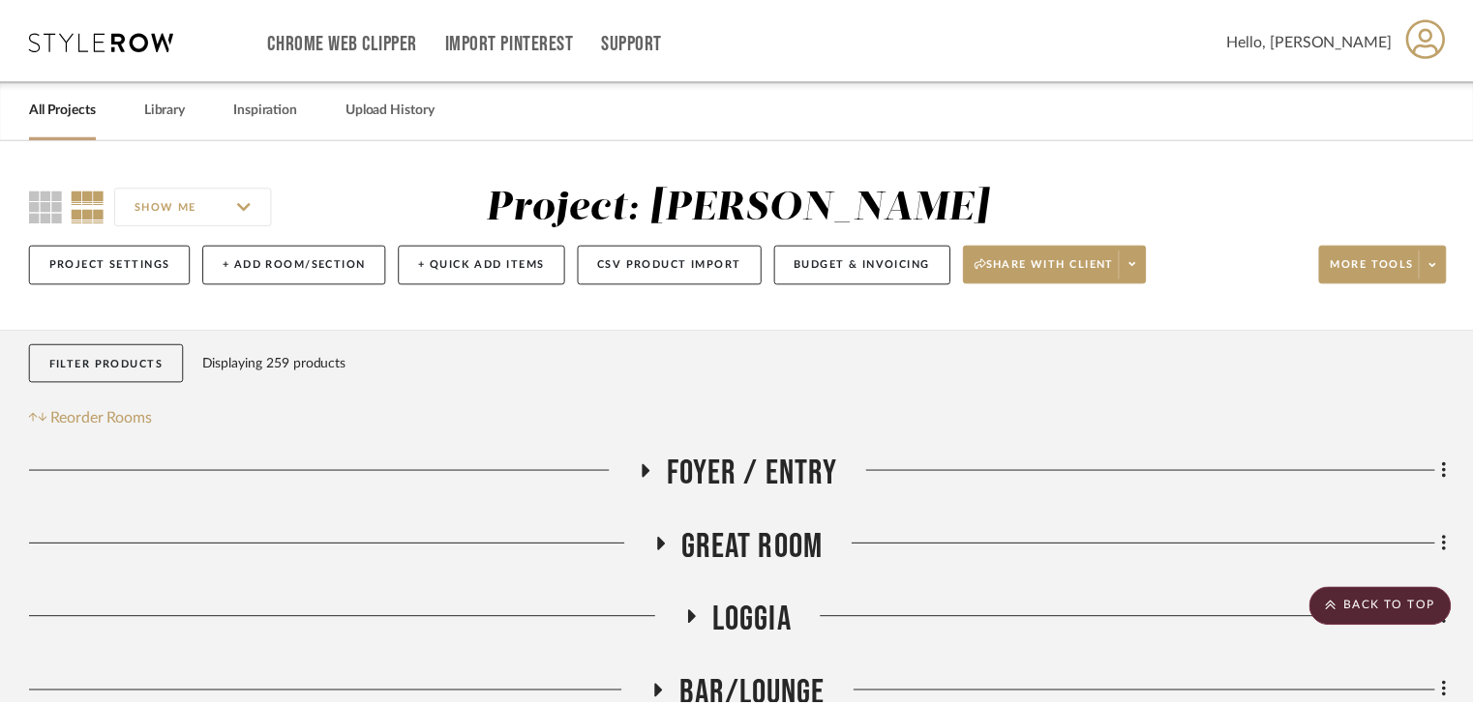
scroll to position [3715, 0]
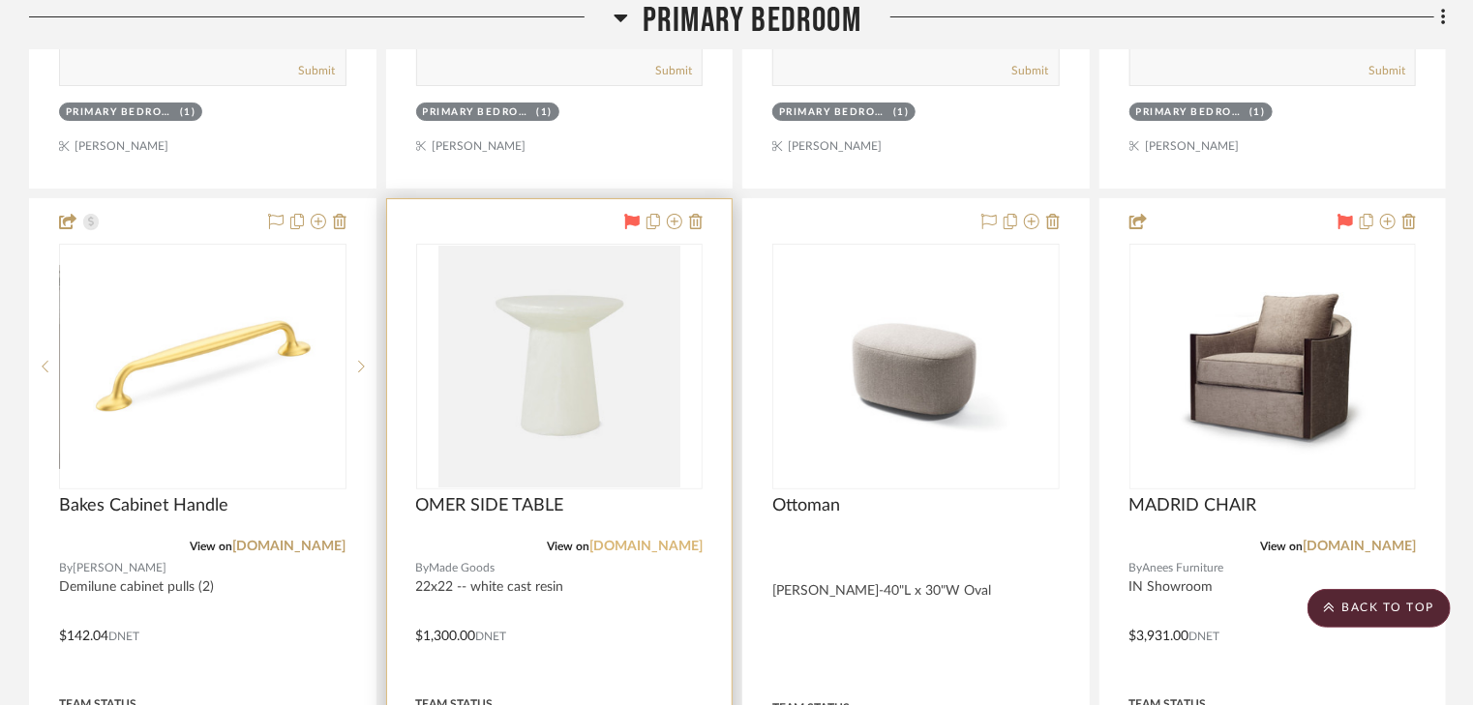
click at [612, 550] on link "madegoods.com" at bounding box center [645, 547] width 113 height 14
click at [676, 222] on icon at bounding box center [674, 221] width 15 height 15
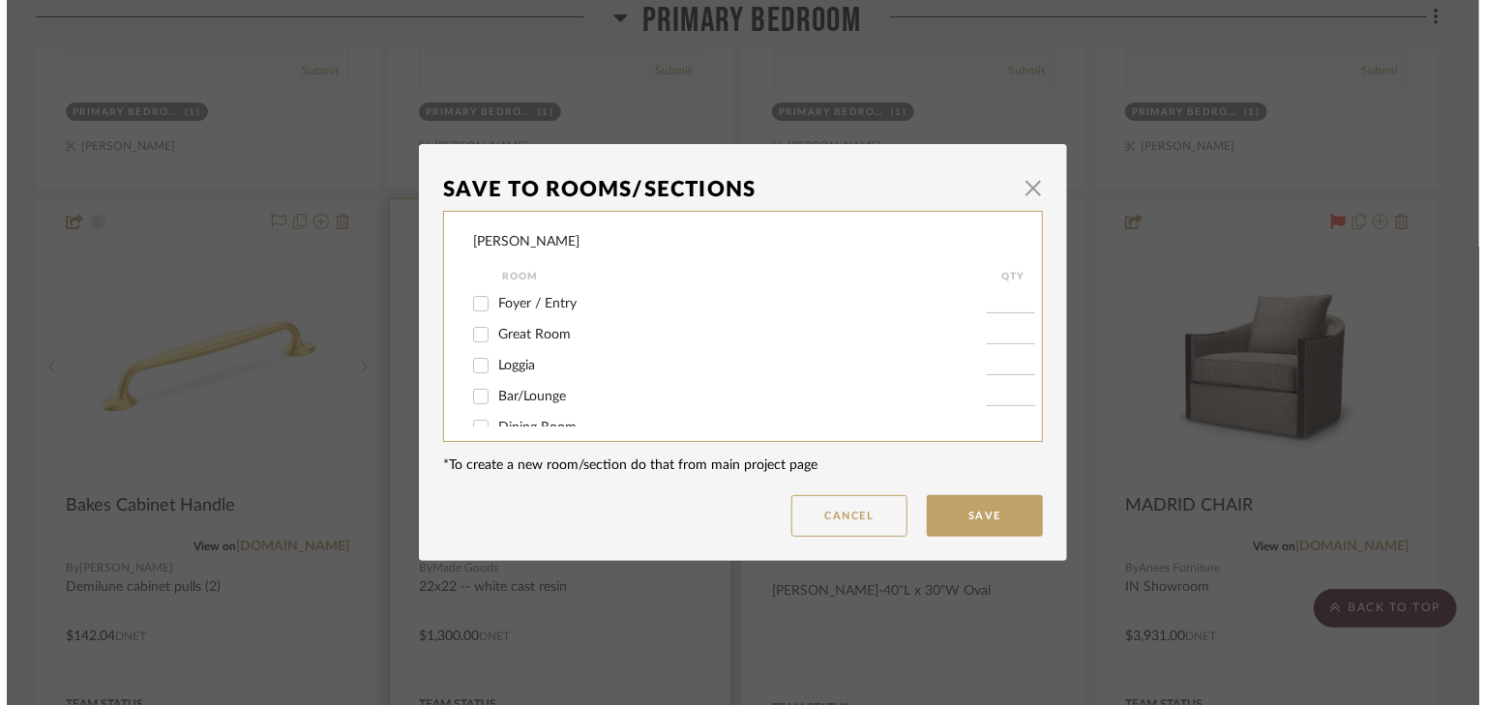
scroll to position [0, 0]
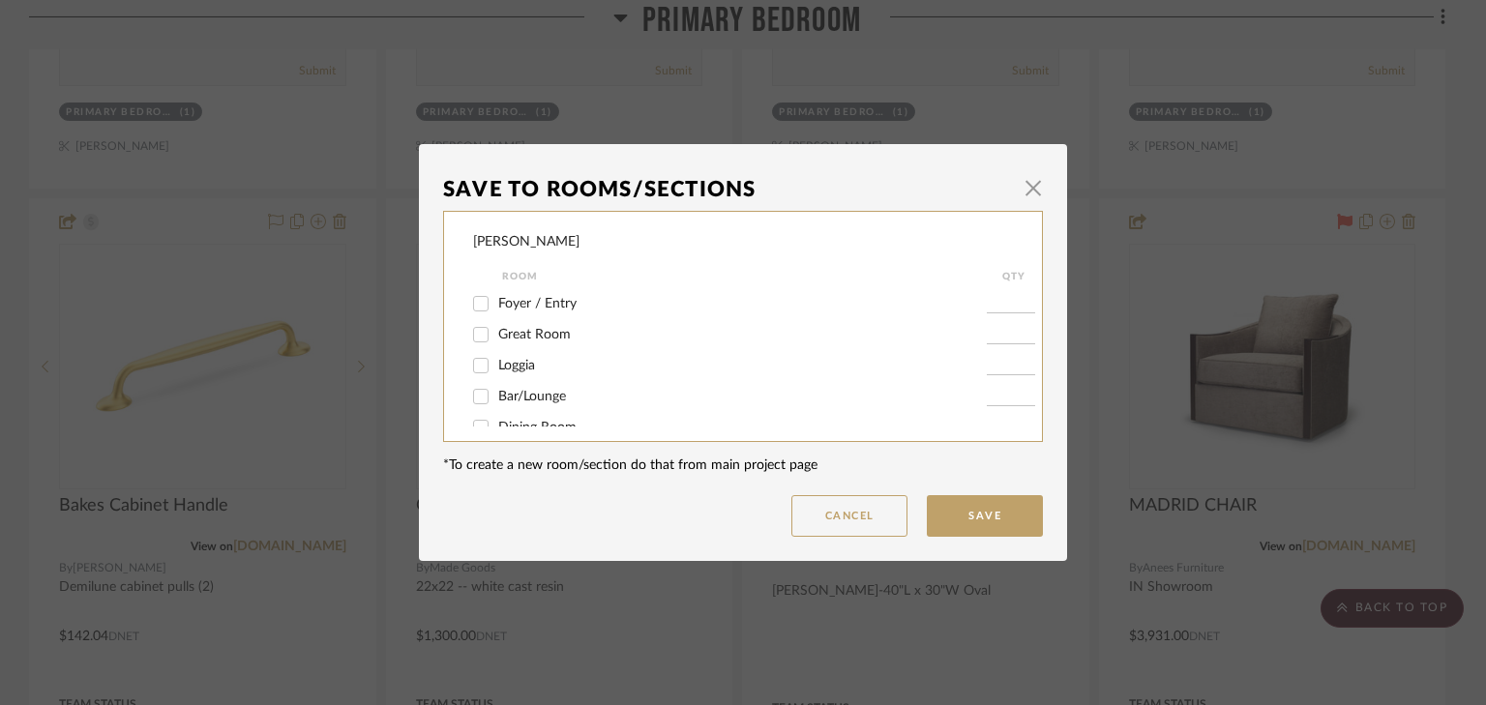
click at [481, 364] on input "Loggia" at bounding box center [480, 365] width 31 height 31
checkbox input "true"
type input "1"
click at [469, 411] on input "Primary Bedroom" at bounding box center [480, 412] width 31 height 31
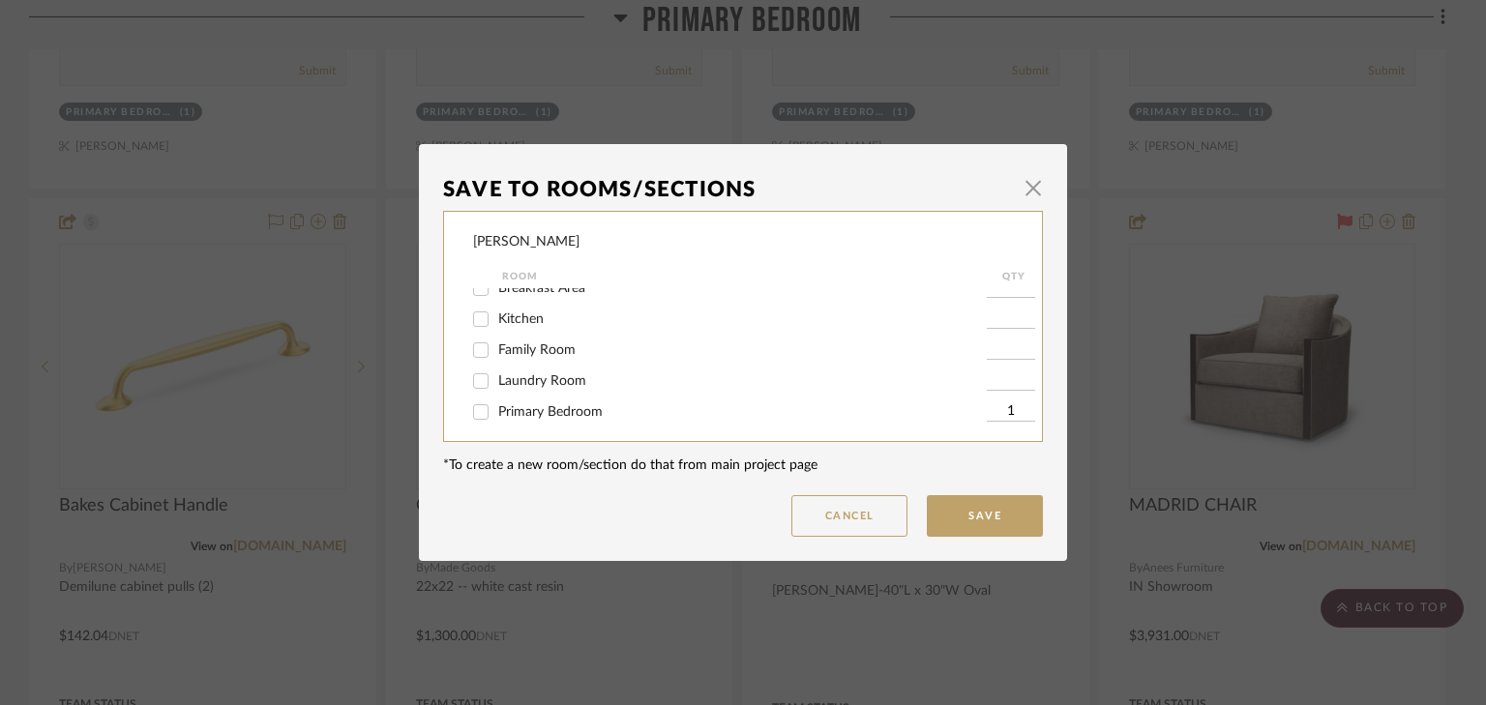
checkbox input "false"
click at [953, 522] on button "Save" at bounding box center [985, 516] width 116 height 42
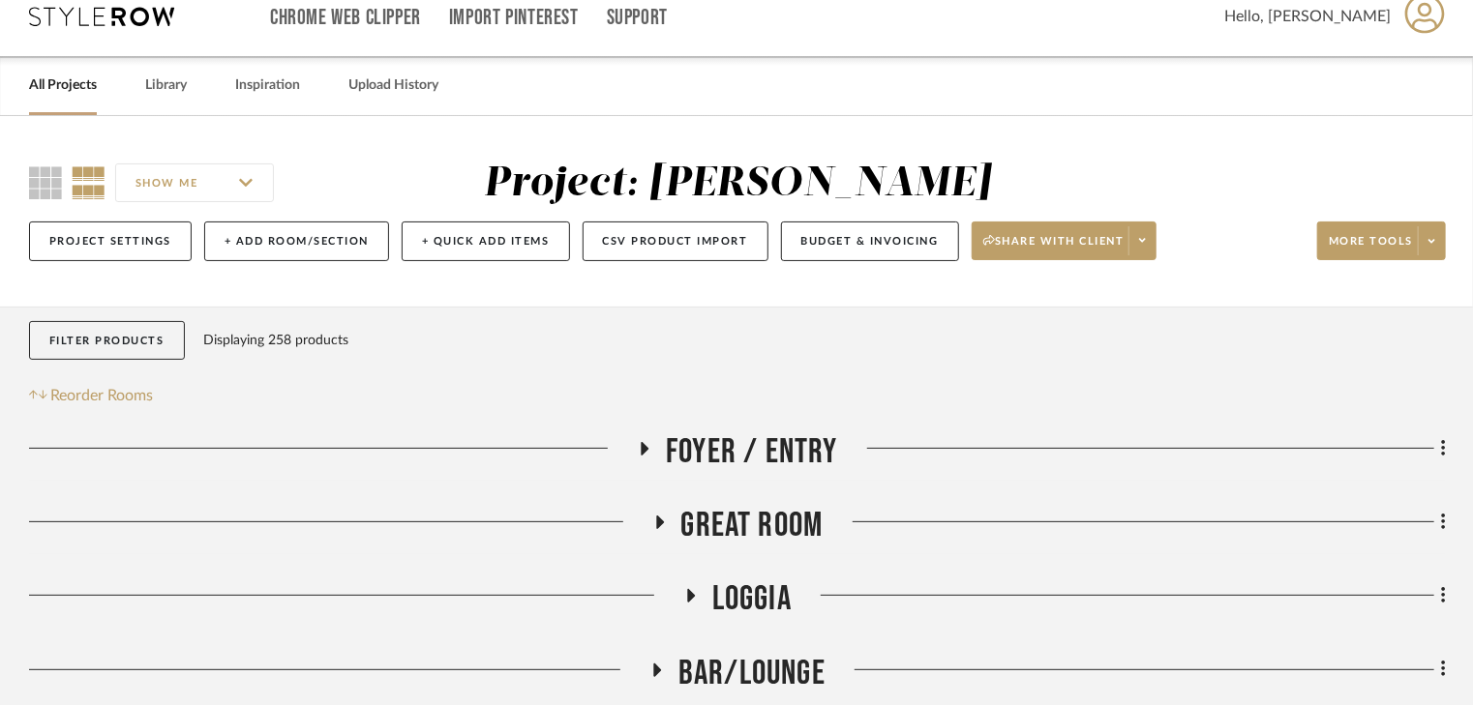
scroll to position [0, 0]
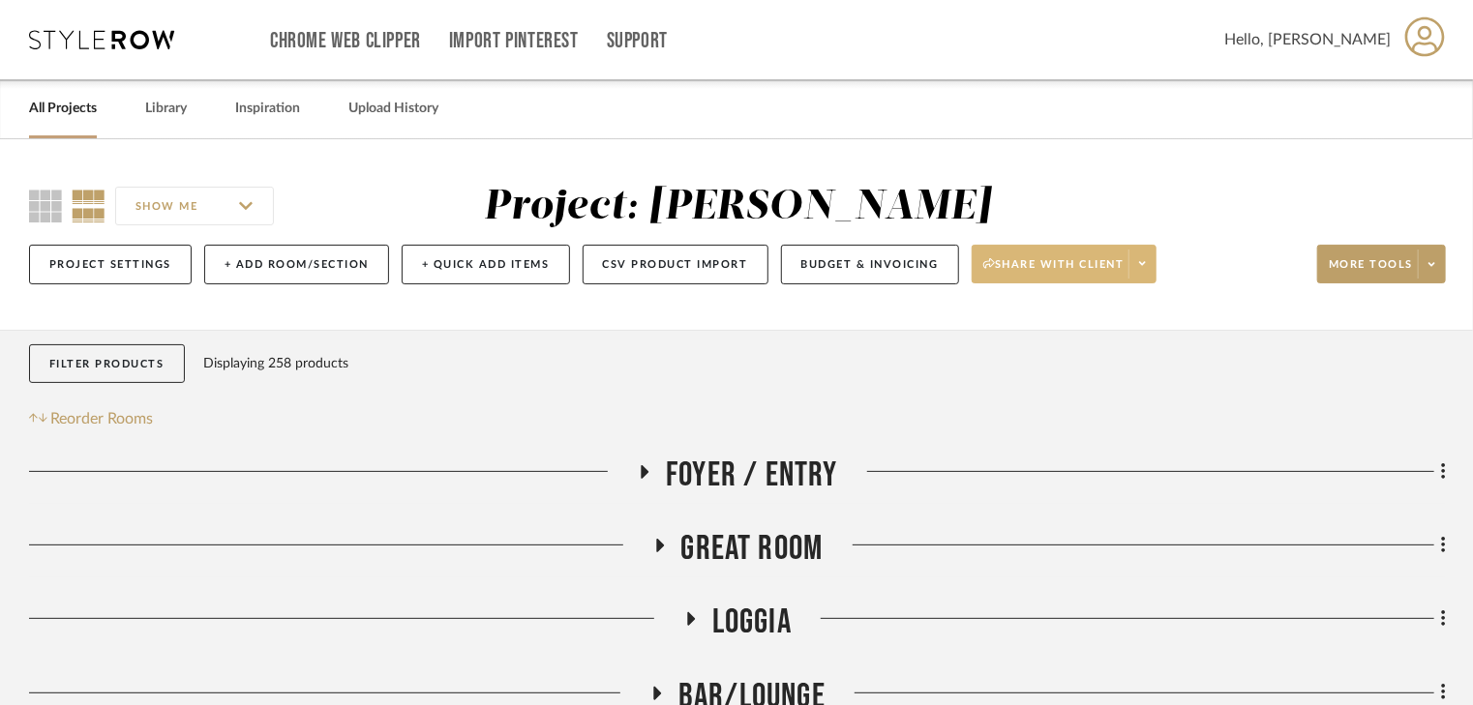
click at [1022, 266] on span "Share with client" at bounding box center [1053, 271] width 141 height 29
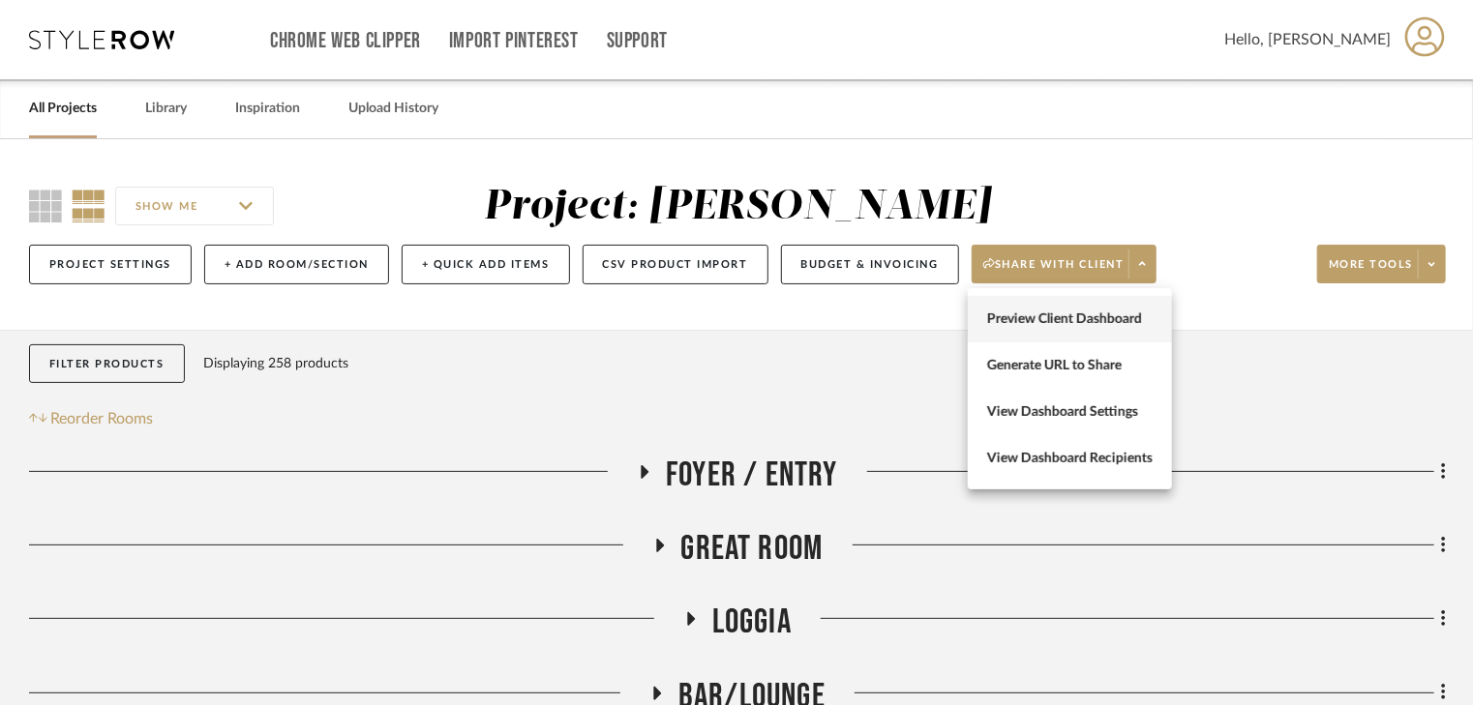
click at [1033, 321] on span "Preview Client Dashboard" at bounding box center [1069, 320] width 165 height 16
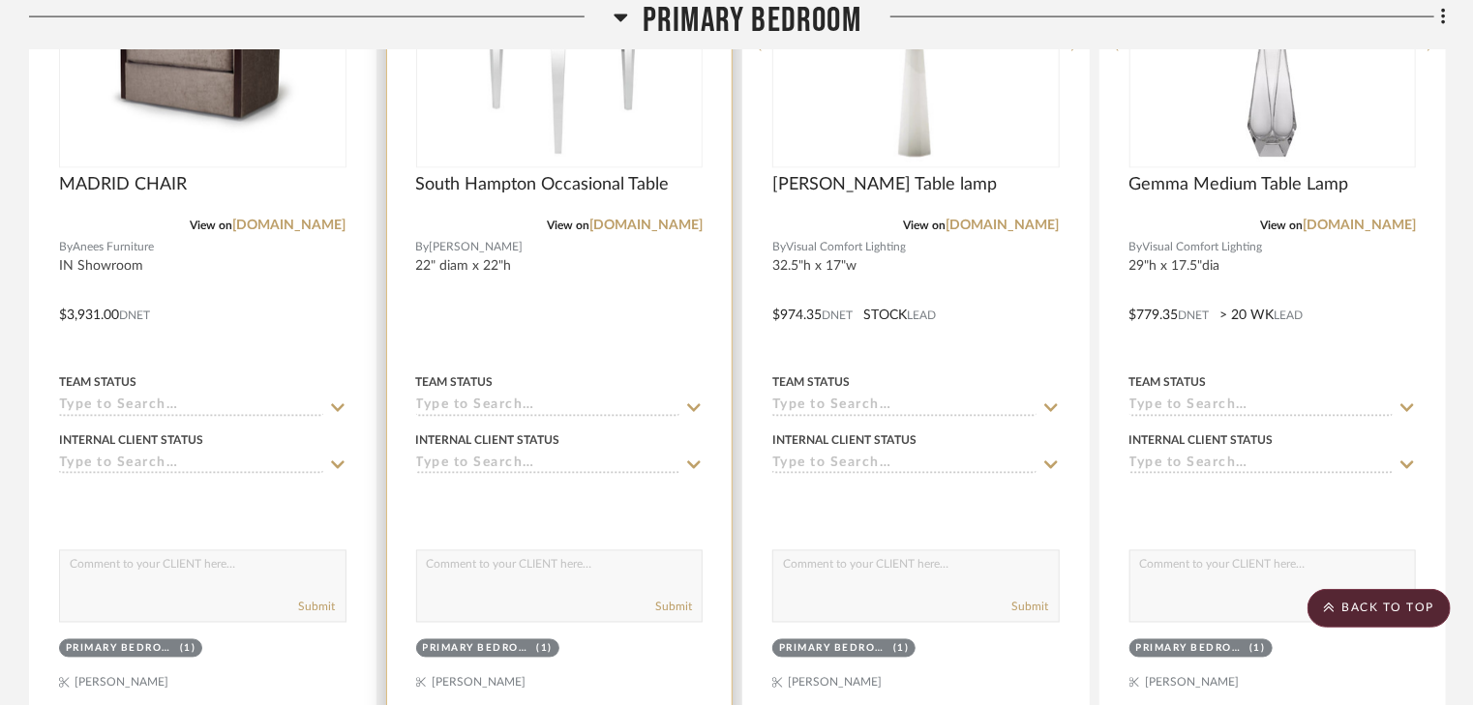
scroll to position [1471, 0]
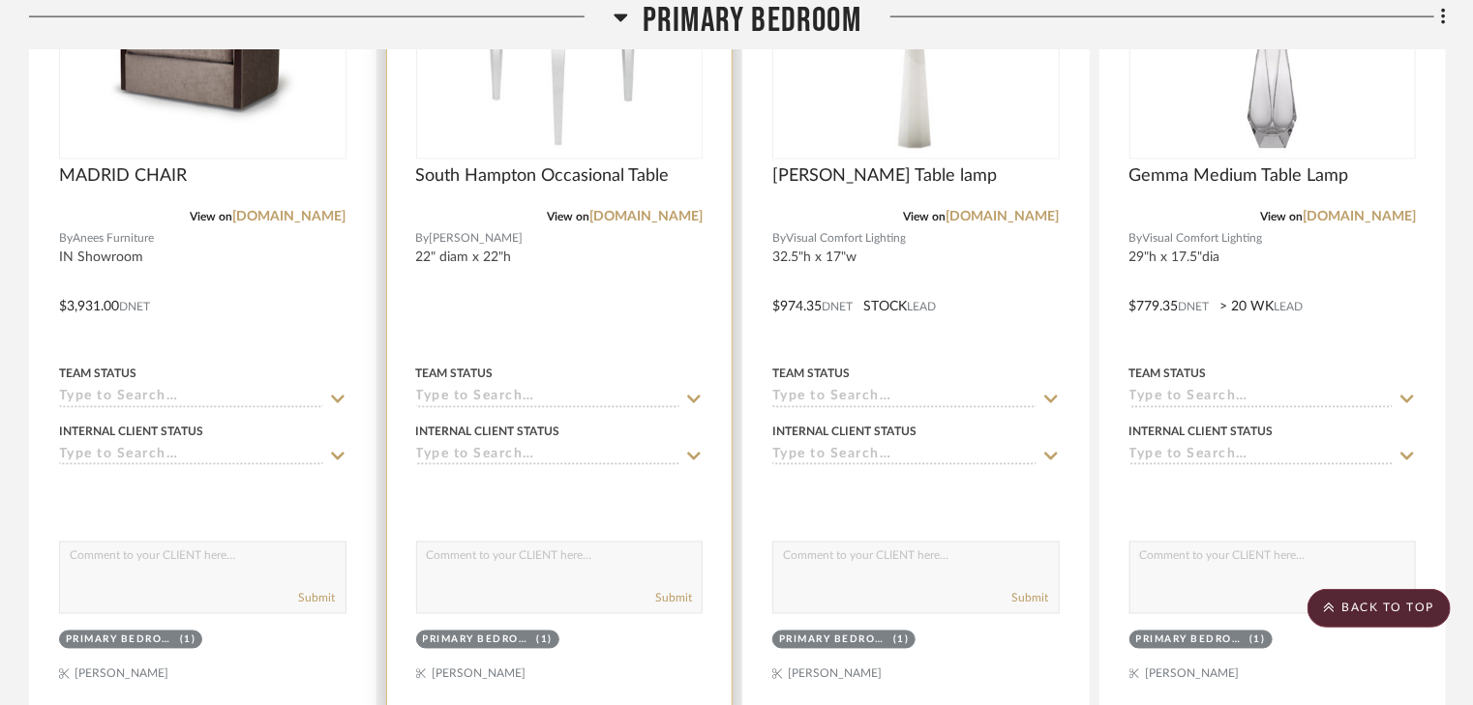
click at [546, 128] on img "0" at bounding box center [559, 37] width 209 height 242
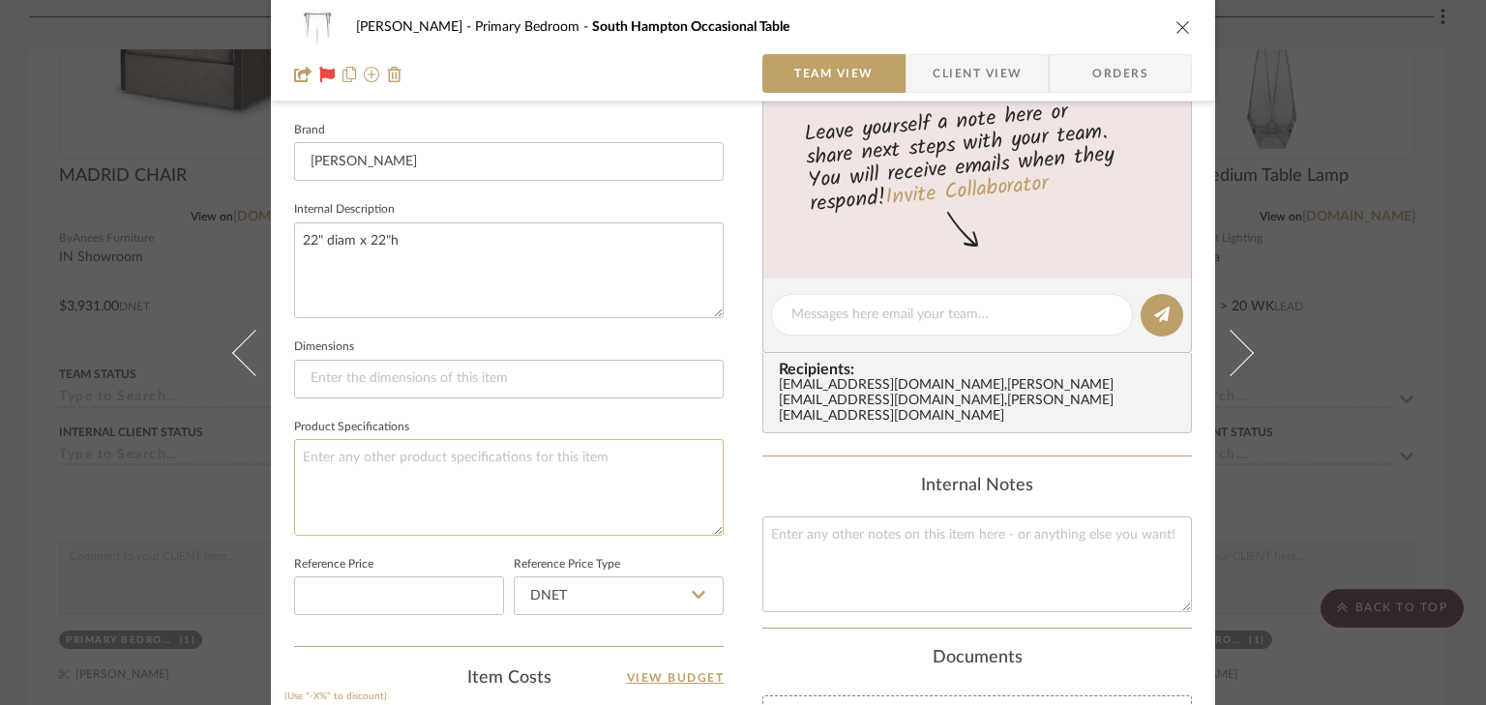
scroll to position [774, 0]
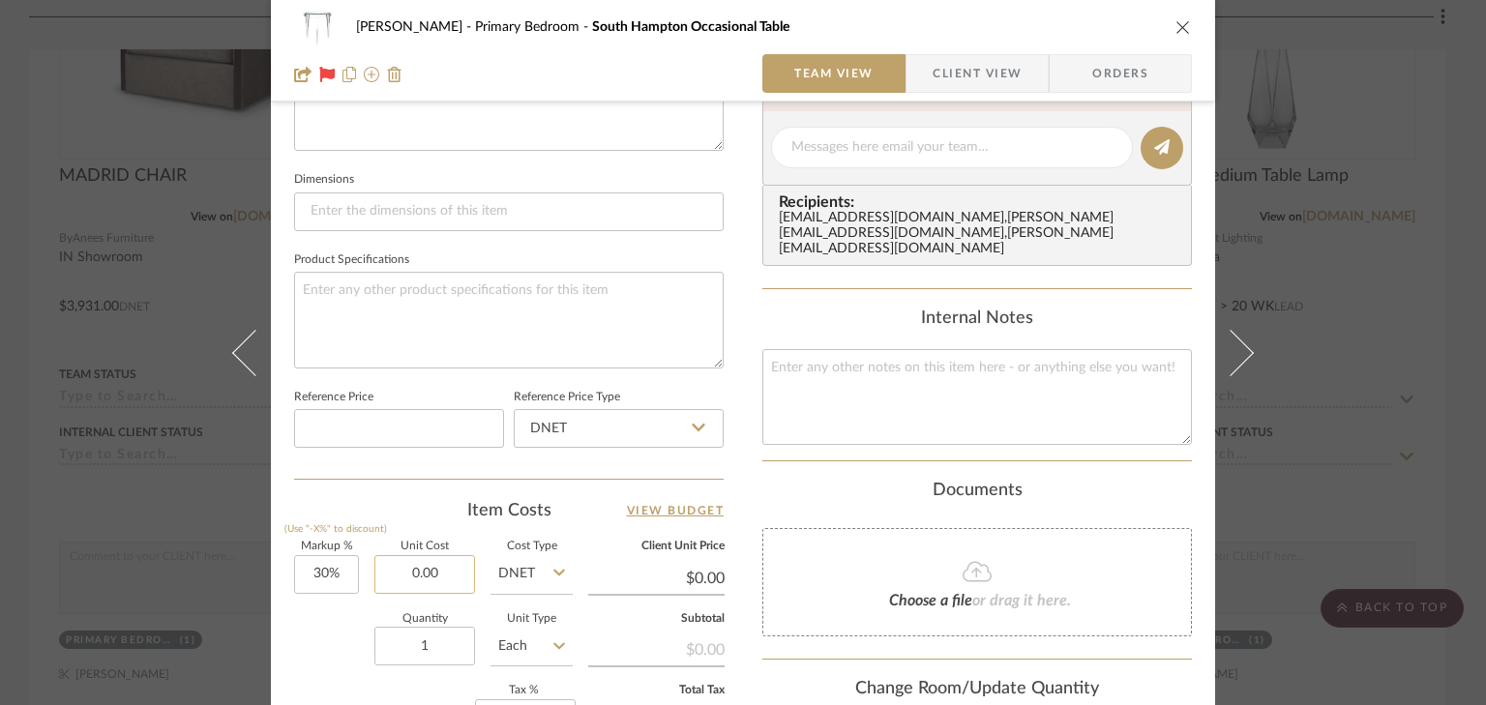
click at [437, 569] on input "0.00" at bounding box center [424, 574] width 101 height 39
type input "$2,675.00"
type input "$3,477.50"
type input "$3,245.00"
click at [816, 349] on textarea at bounding box center [977, 397] width 430 height 96
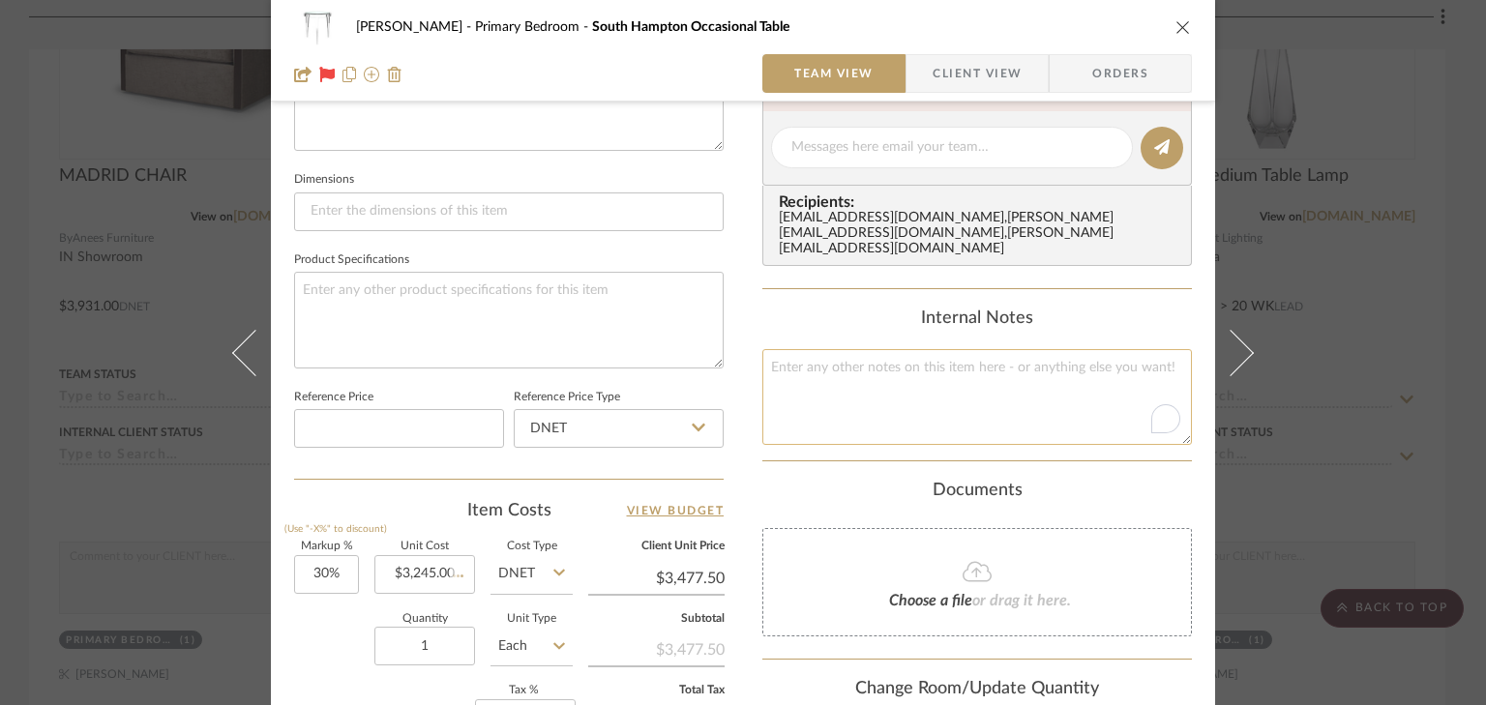
type input "$4,218.50"
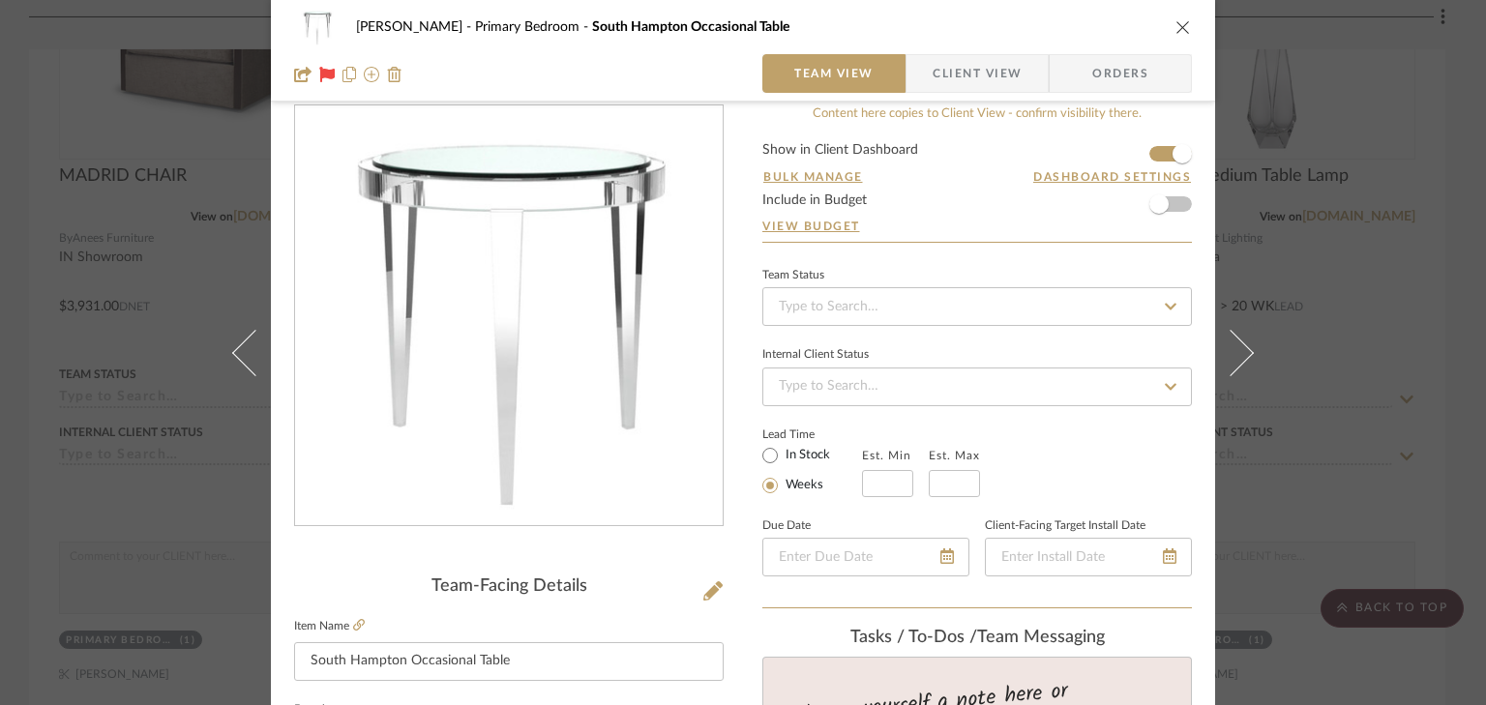
scroll to position [0, 0]
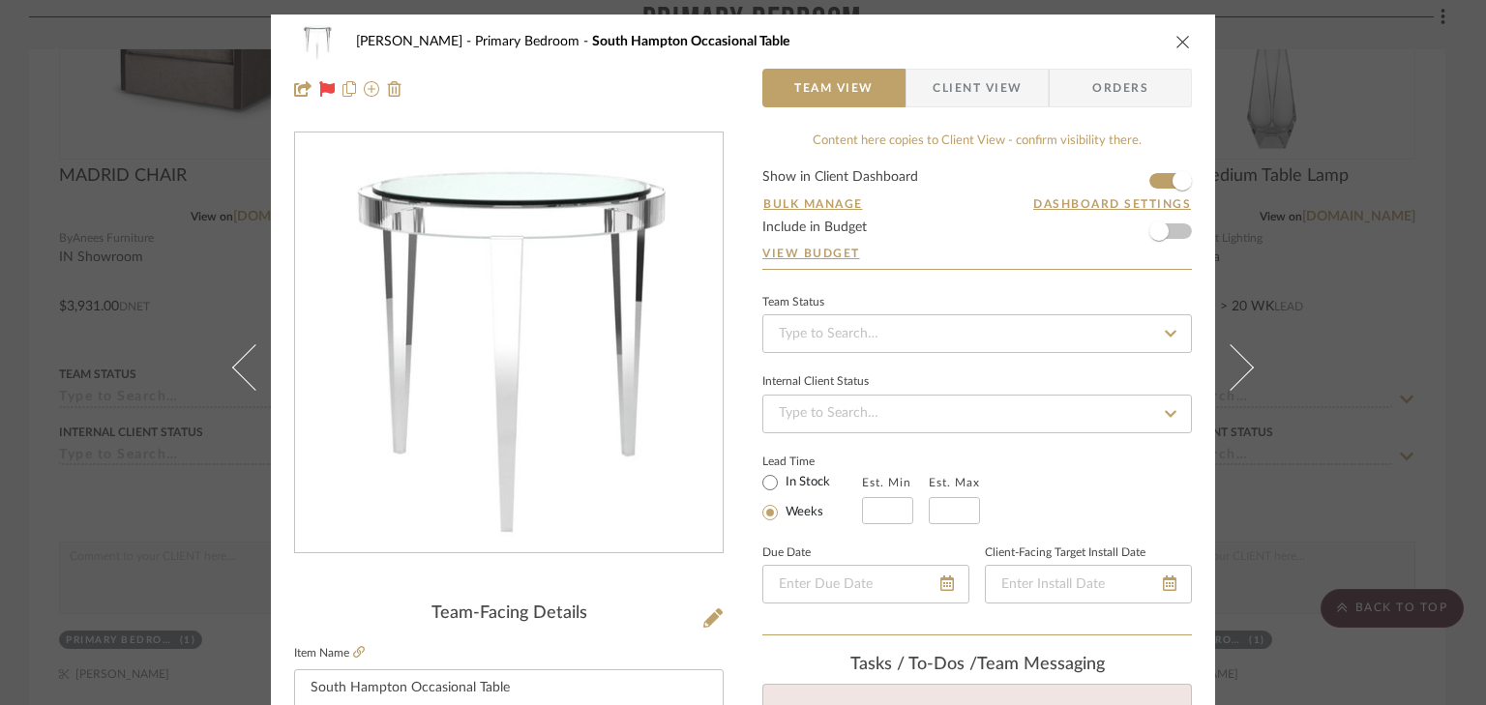
type textarea "Includes $570 for Barco 1/2" glass. Quoted $285 pick up price."
click at [1010, 84] on span "Client View" at bounding box center [977, 88] width 89 height 39
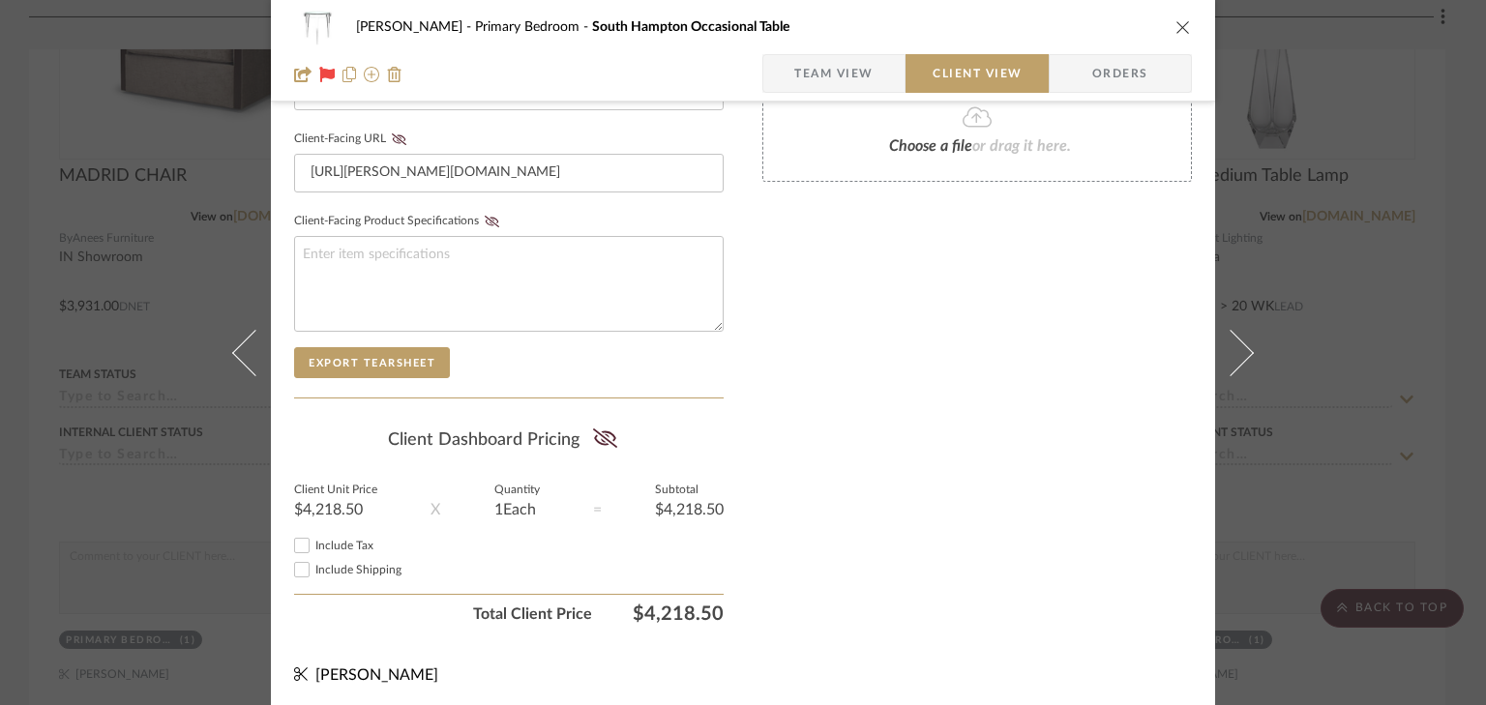
scroll to position [916, 0]
click at [607, 433] on icon at bounding box center [605, 437] width 24 height 19
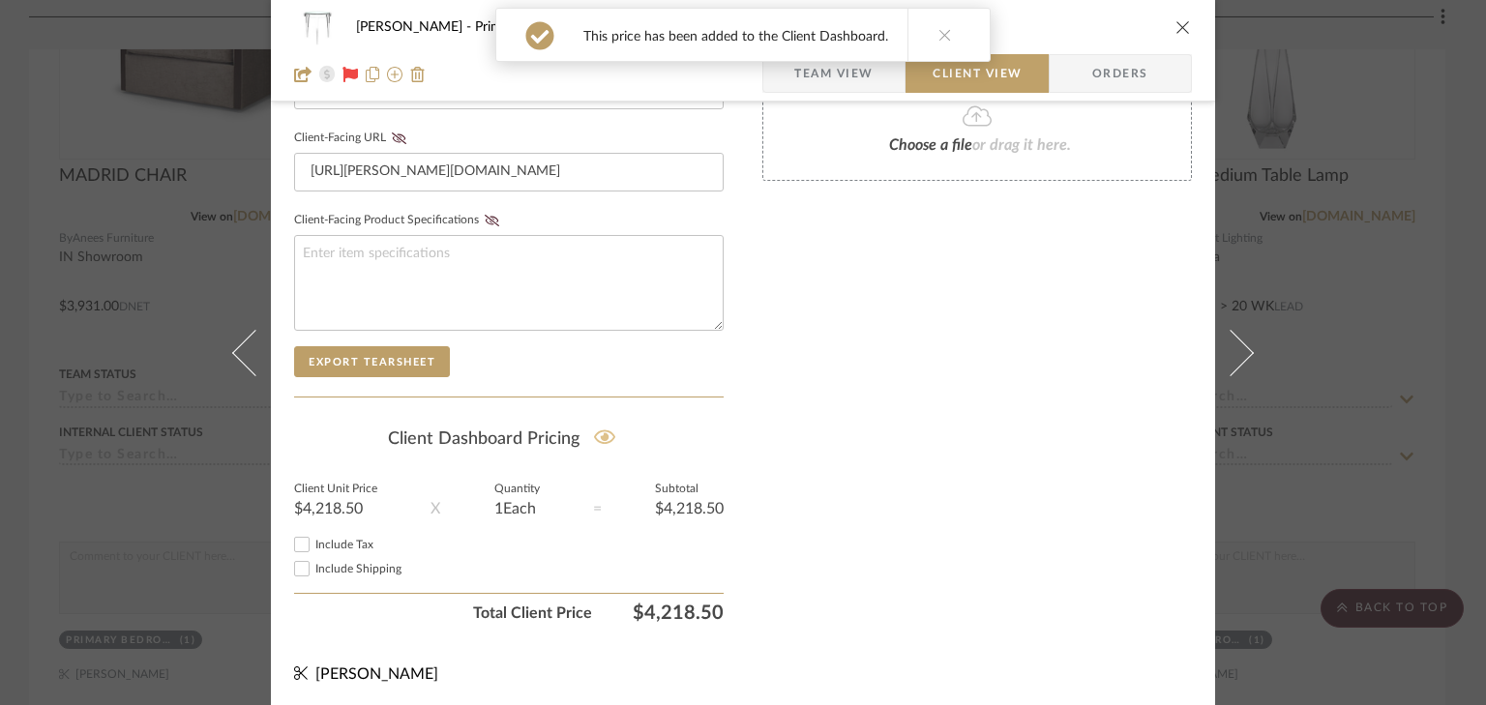
click at [1176, 29] on icon "close" at bounding box center [1183, 26] width 15 height 15
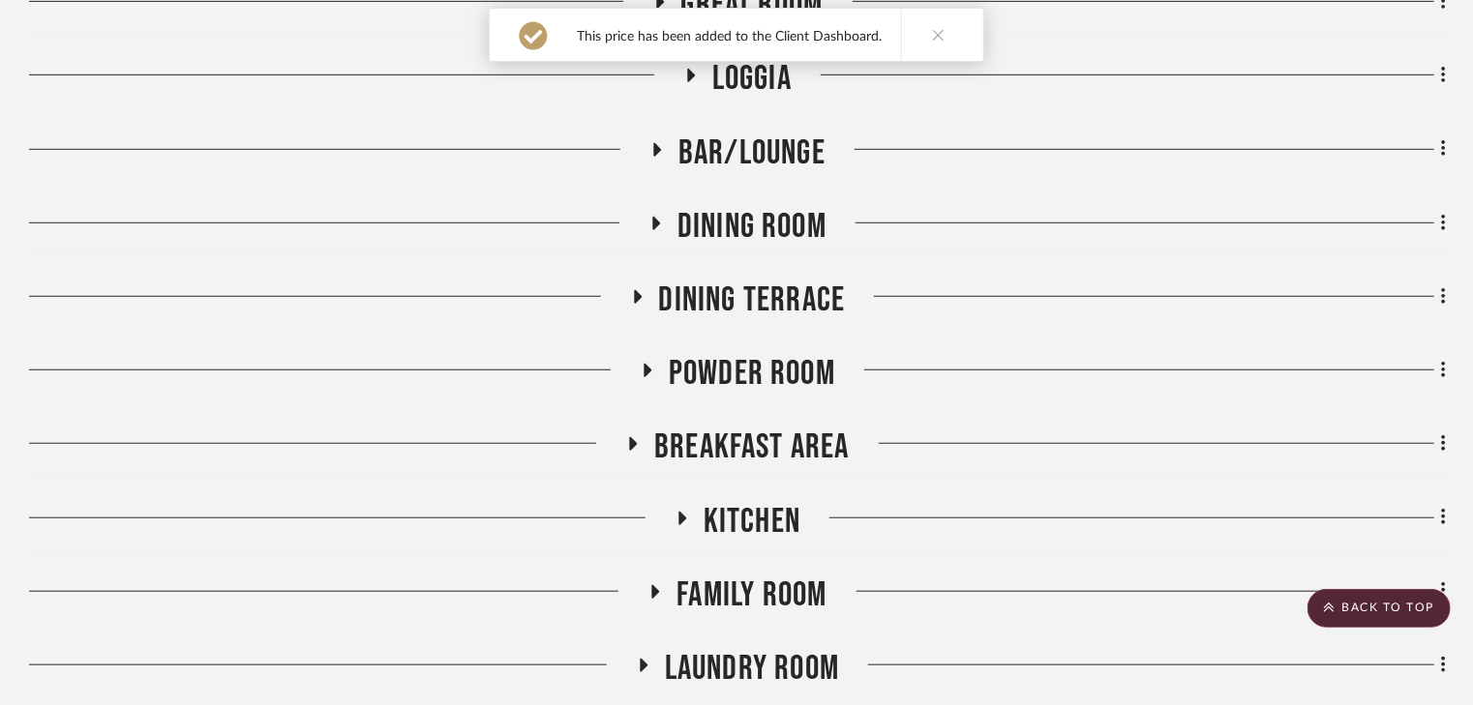
scroll to position [0, 0]
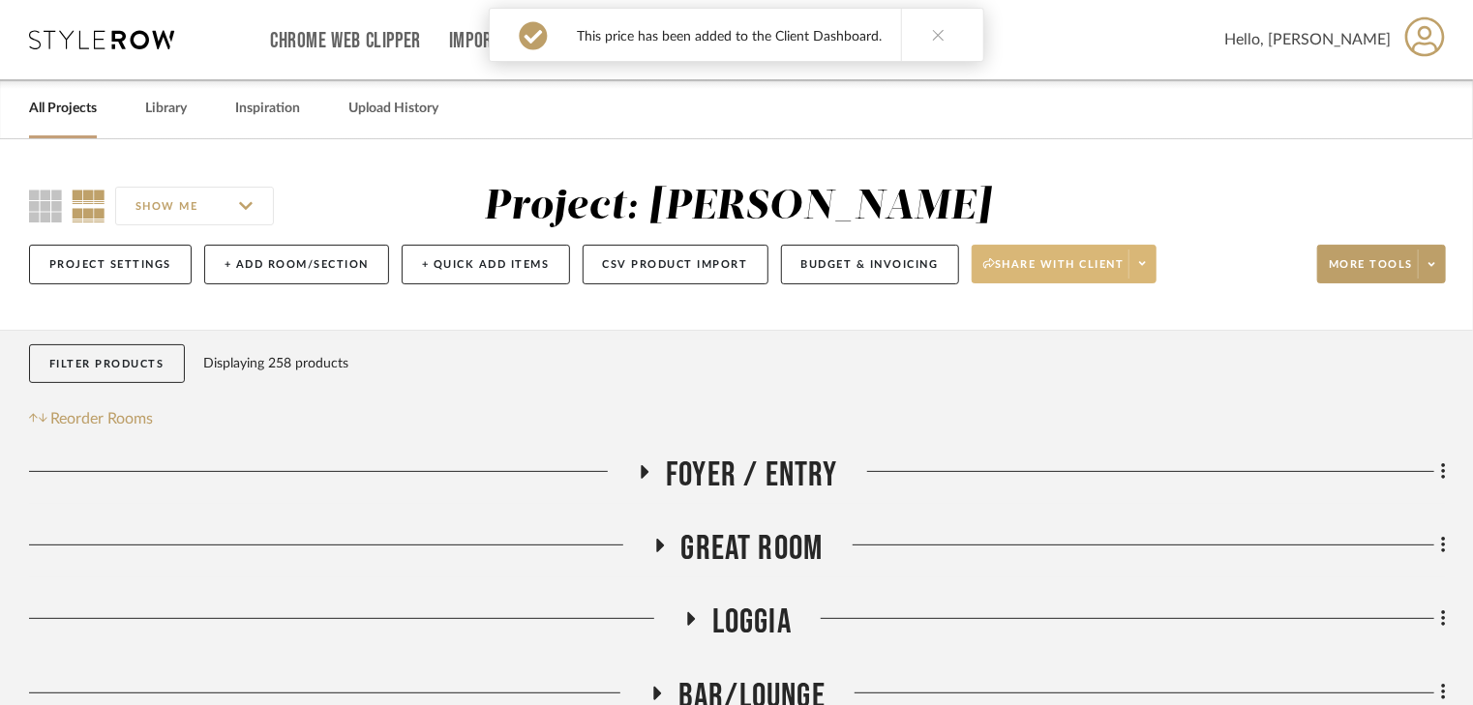
click at [1088, 260] on span "Share with client" at bounding box center [1053, 271] width 141 height 29
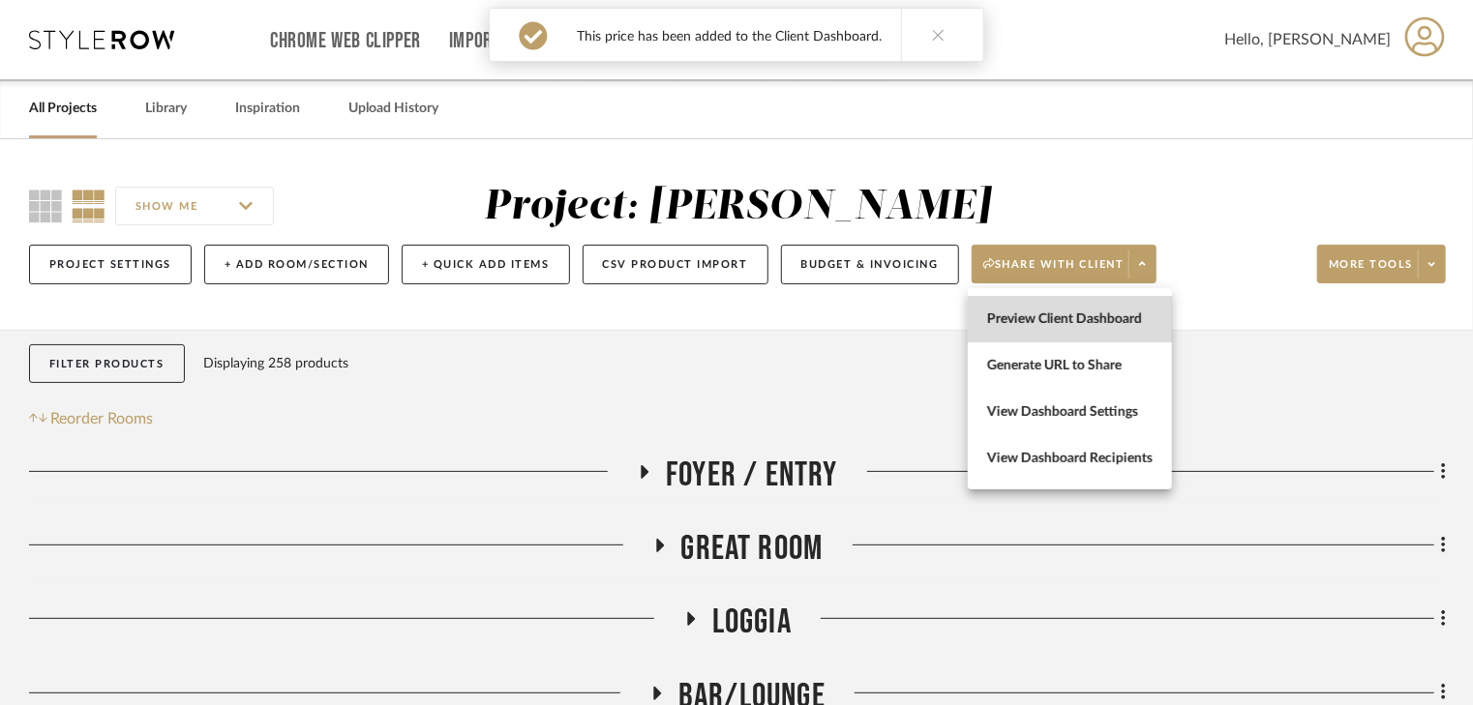
click at [1076, 320] on span "Preview Client Dashboard" at bounding box center [1069, 320] width 165 height 16
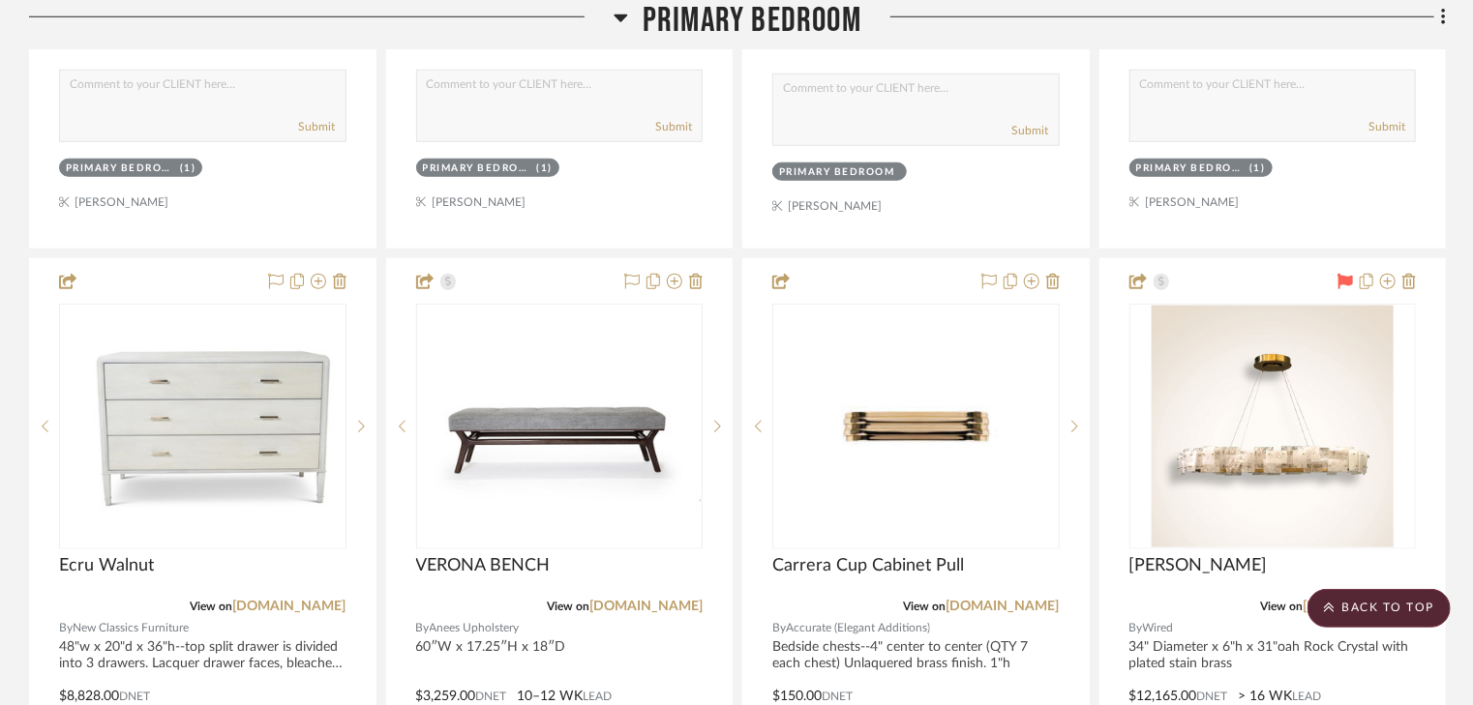
scroll to position [4567, 0]
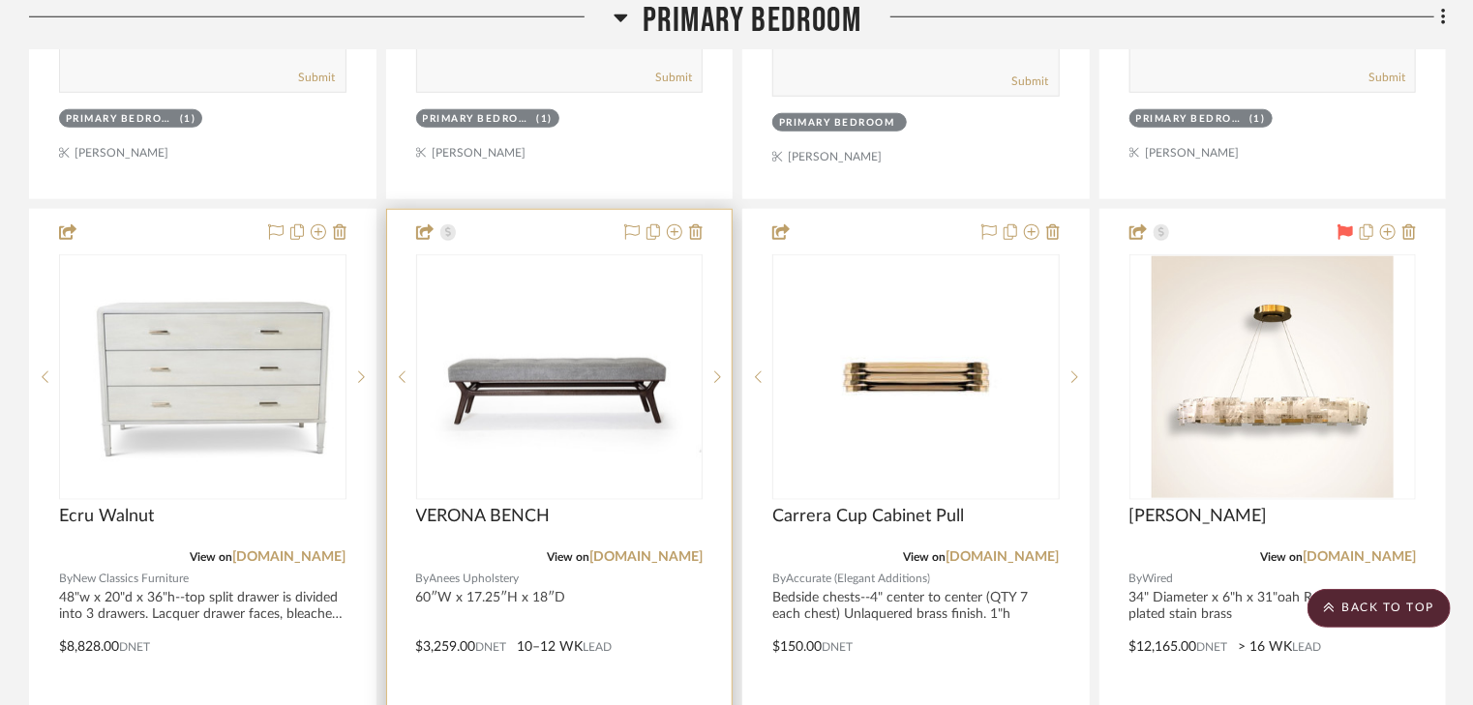
click at [525, 224] on div at bounding box center [559, 633] width 345 height 847
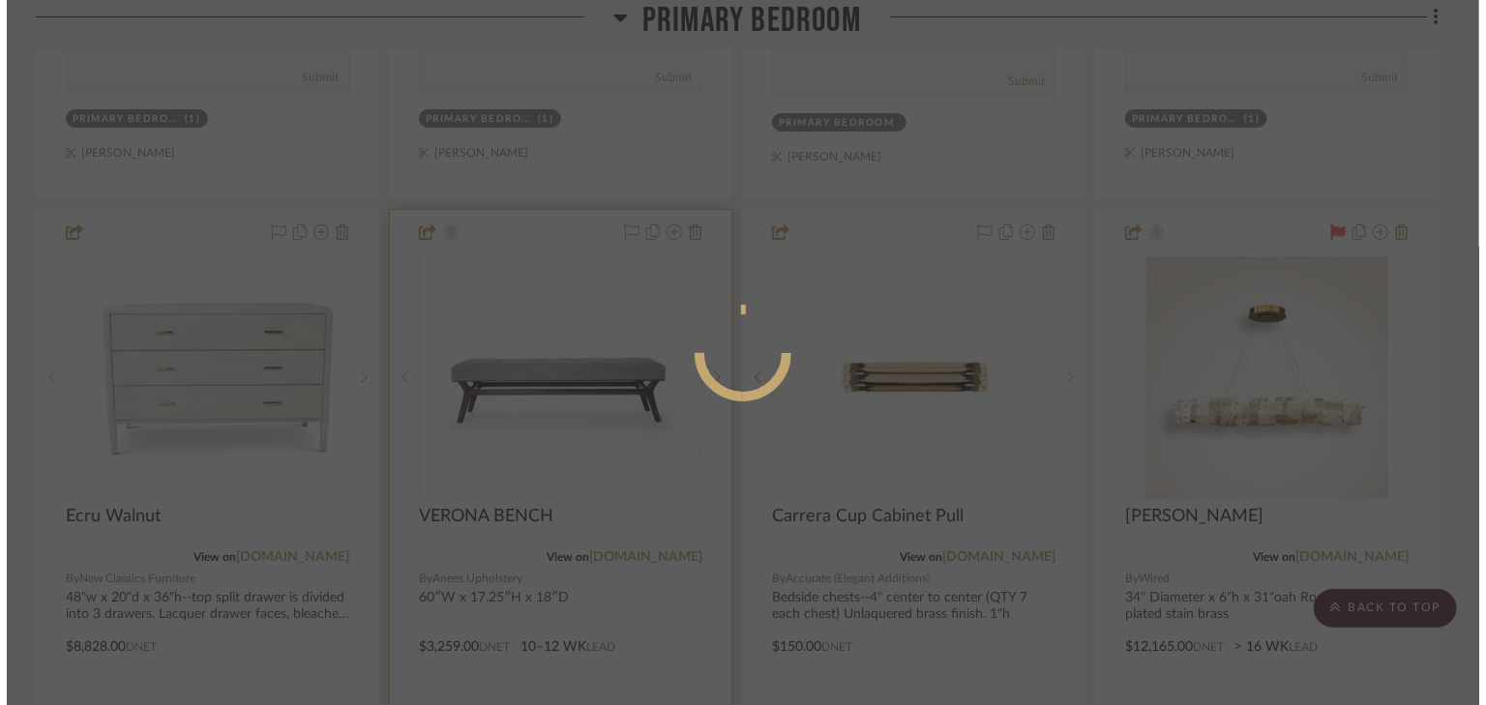
scroll to position [0, 0]
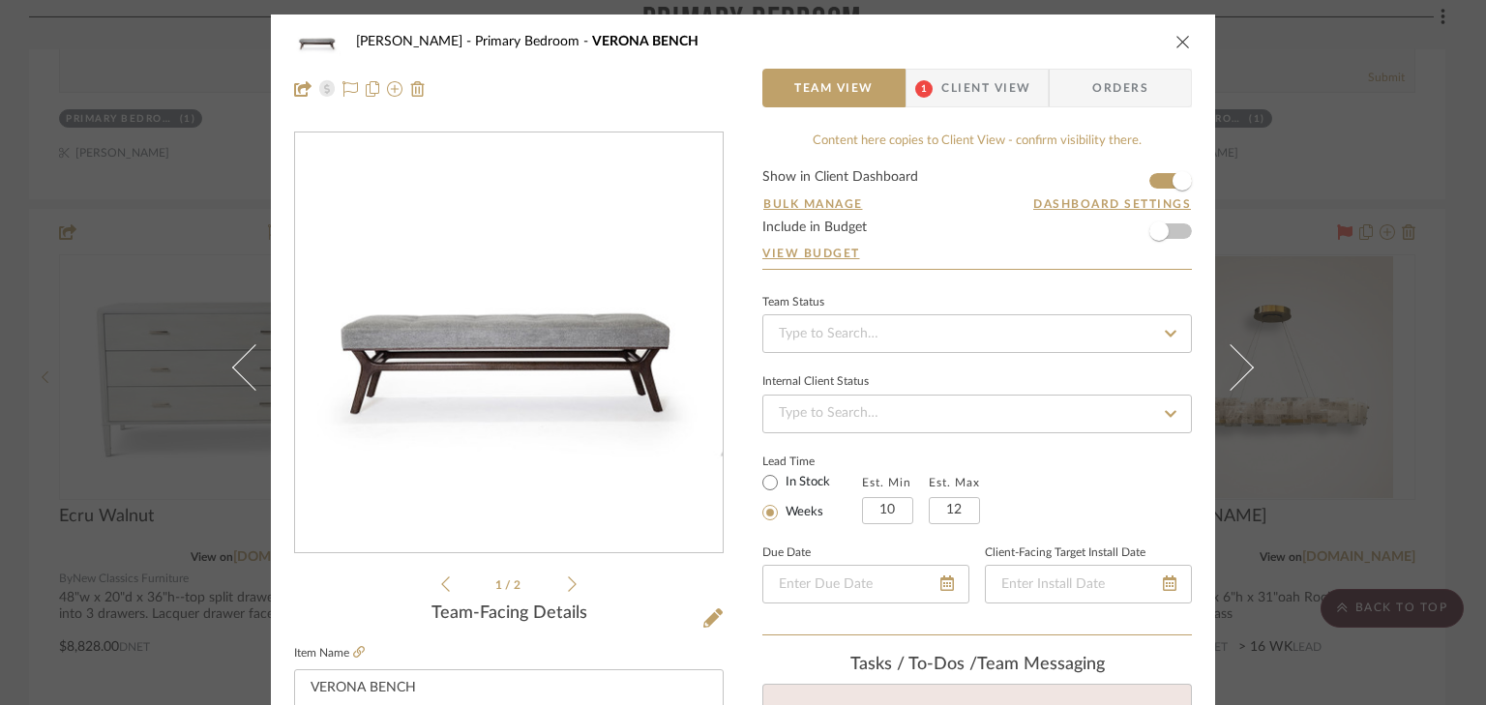
click at [991, 81] on span "Client View" at bounding box center [985, 88] width 89 height 39
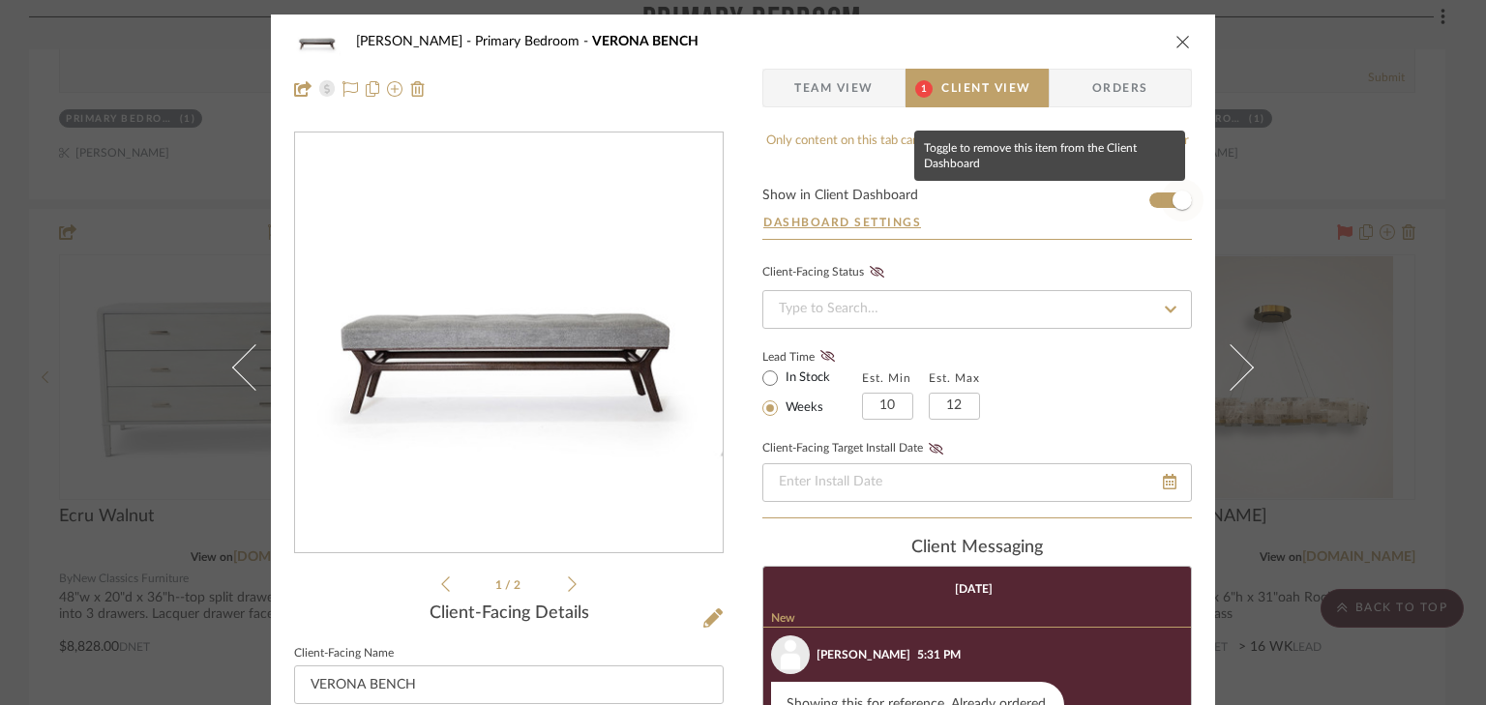
click at [1161, 197] on span "button" at bounding box center [1182, 200] width 43 height 43
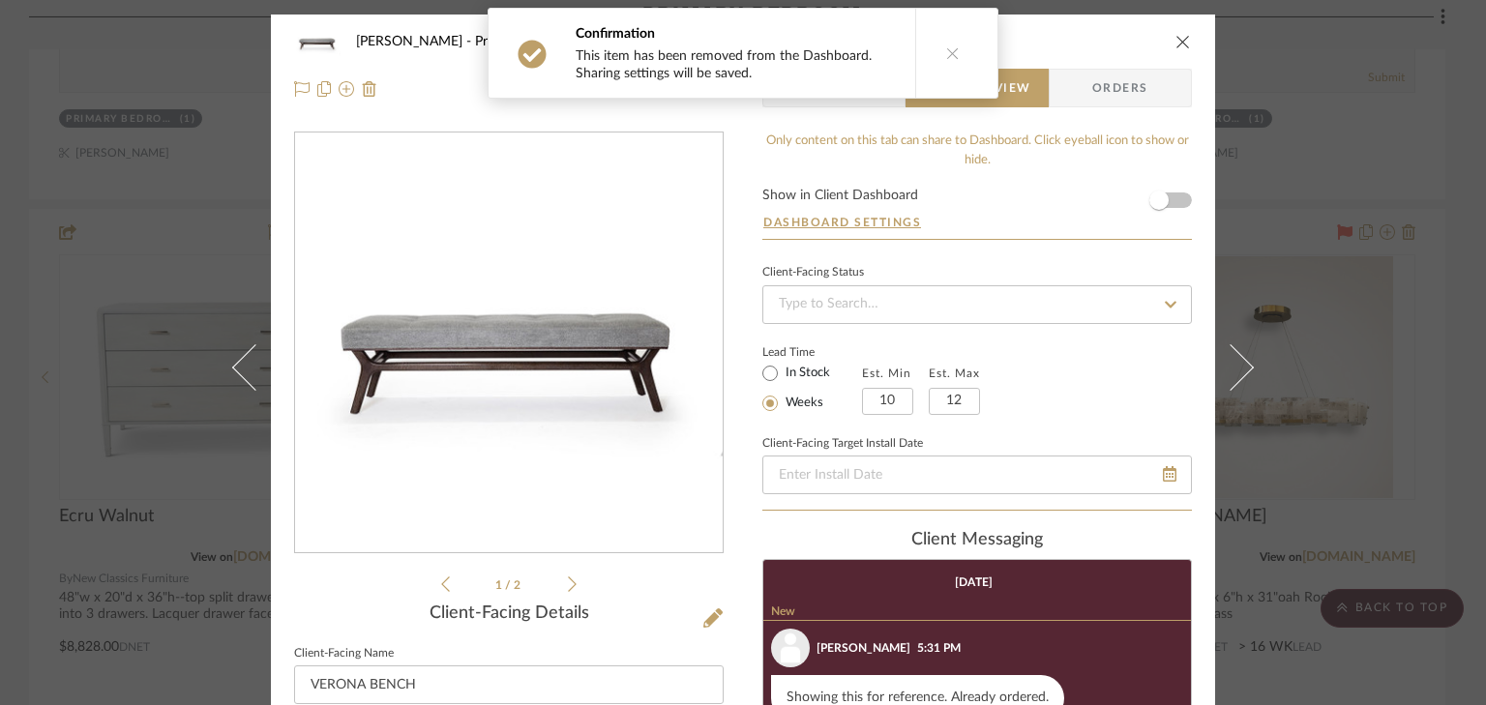
click at [1177, 38] on icon "close" at bounding box center [1183, 41] width 15 height 15
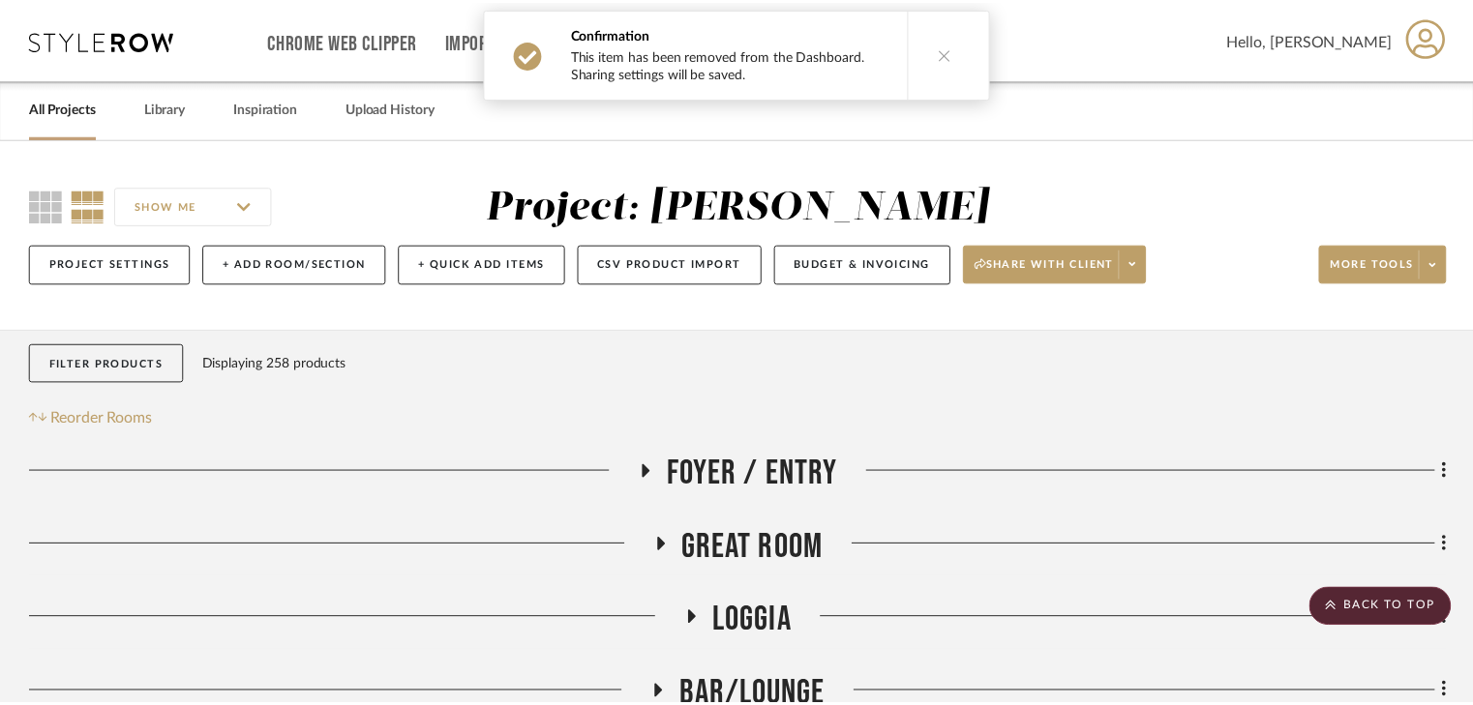
scroll to position [4567, 0]
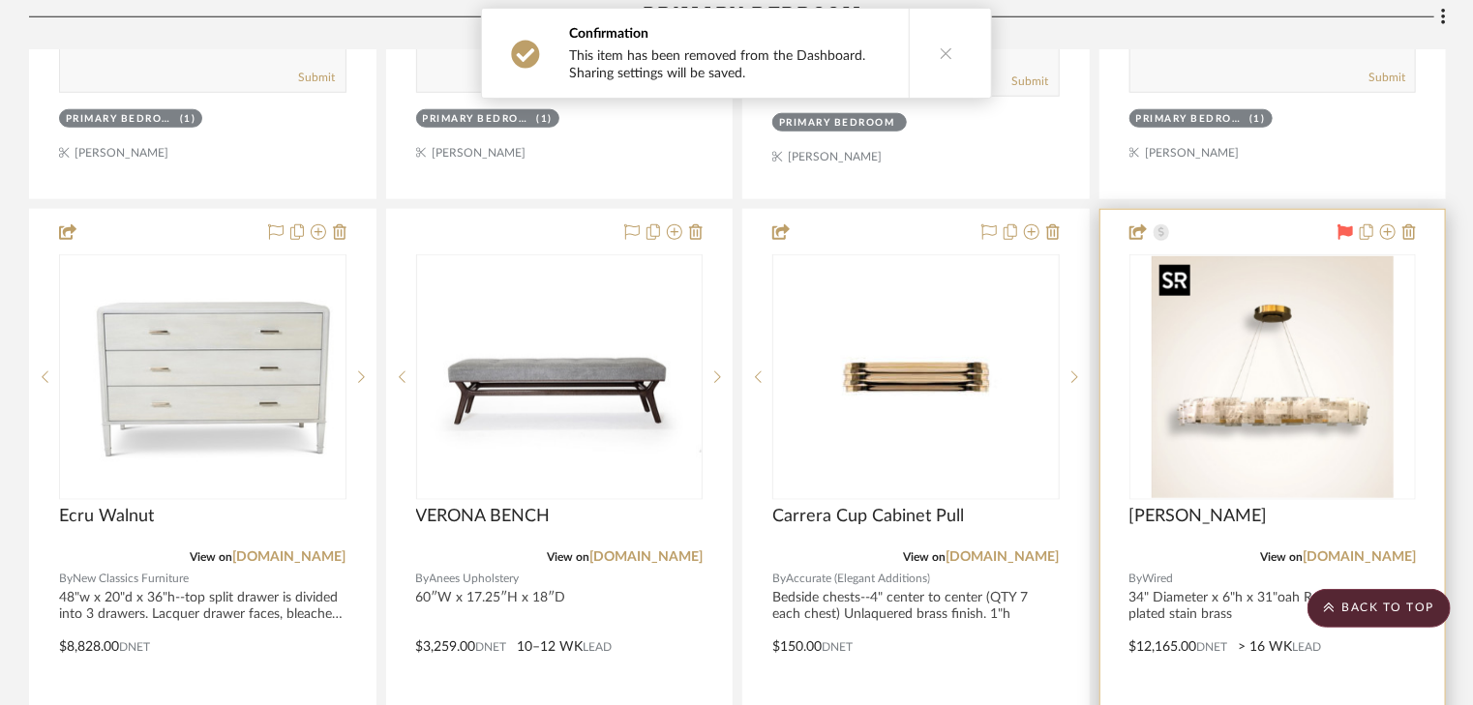
click at [1239, 294] on div at bounding box center [1272, 377] width 287 height 246
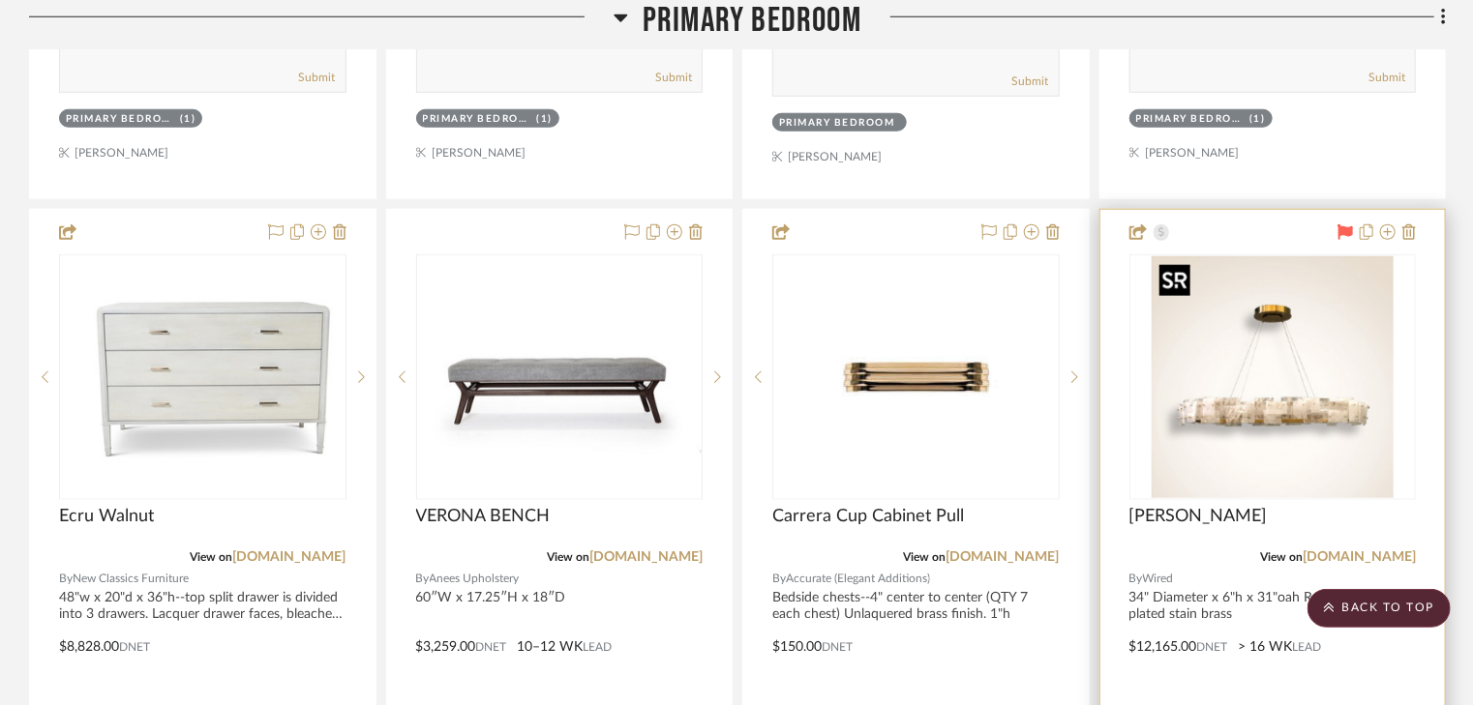
click at [1349, 338] on img "0" at bounding box center [1272, 377] width 242 height 242
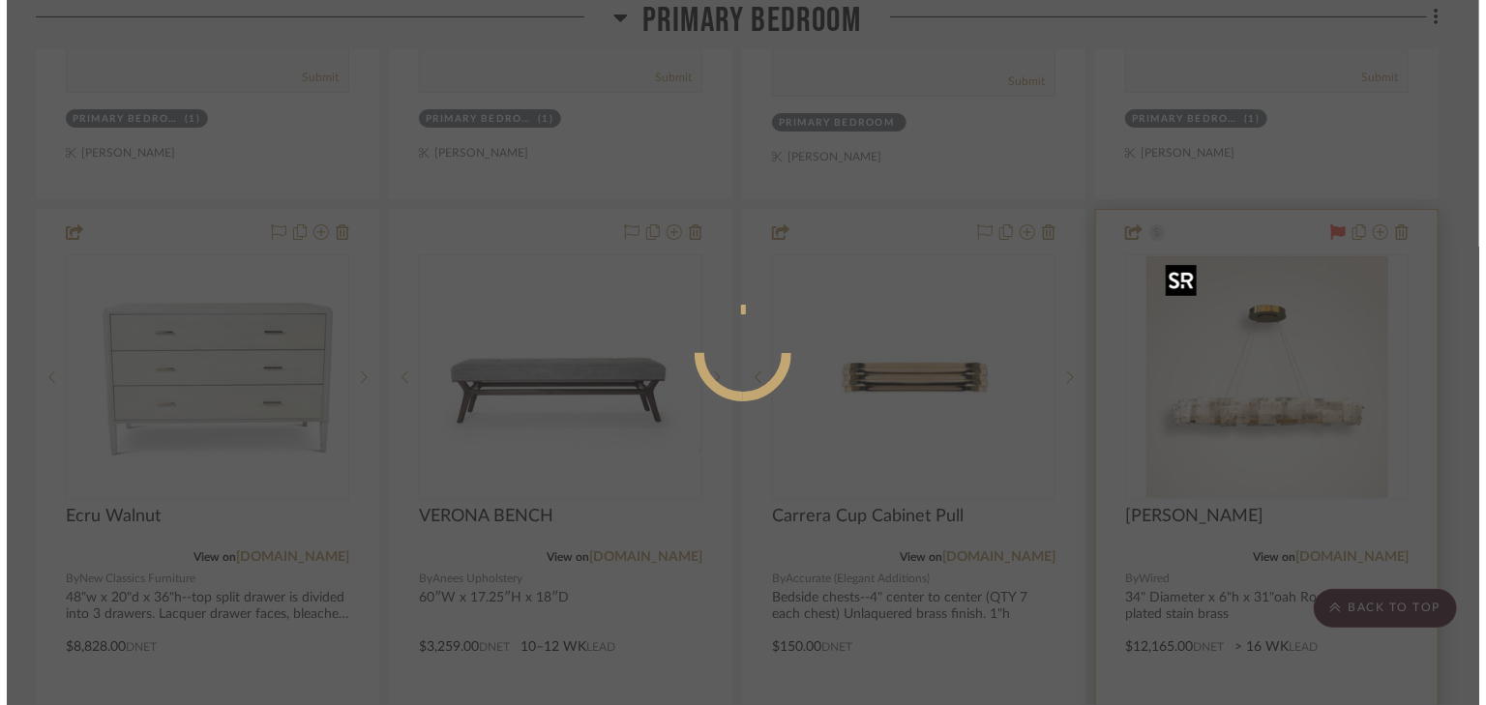
scroll to position [0, 0]
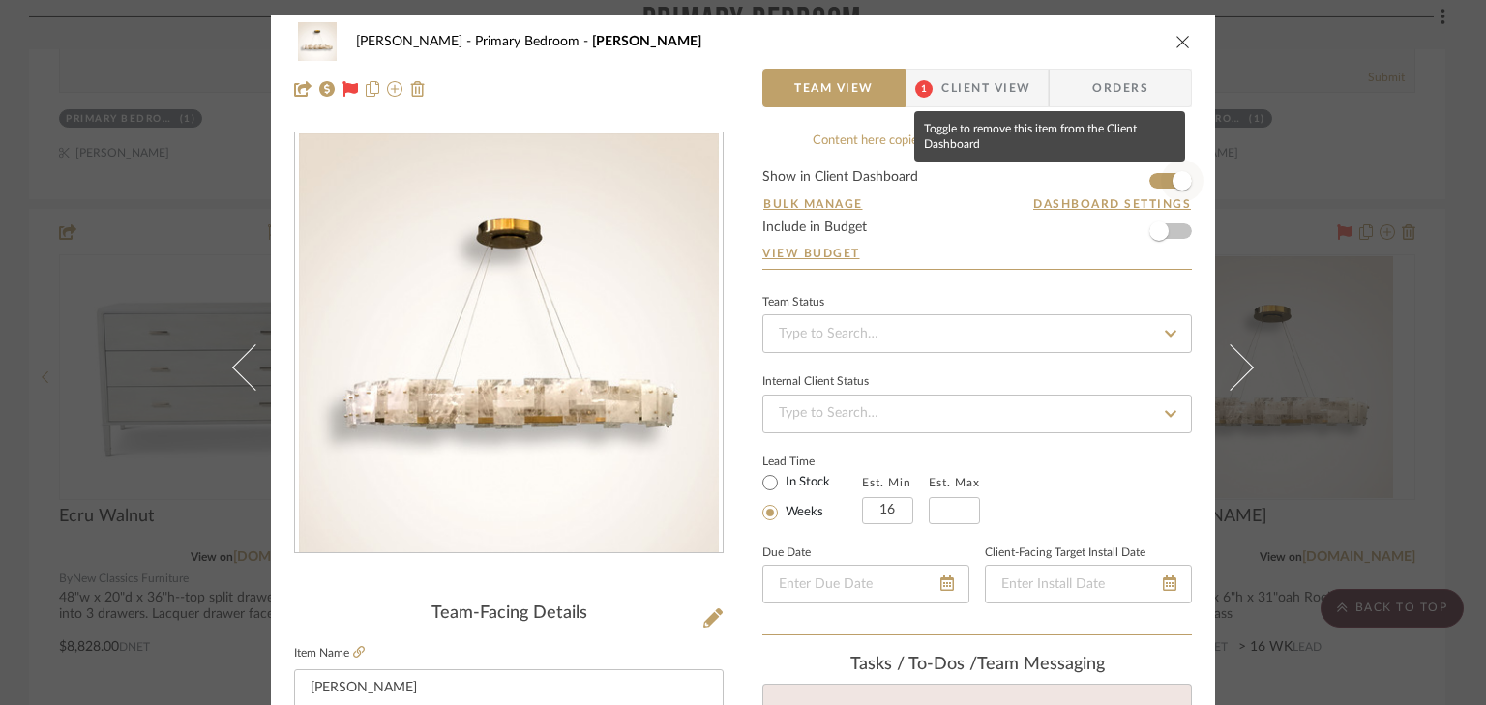
click at [1161, 189] on span "button" at bounding box center [1182, 181] width 43 height 43
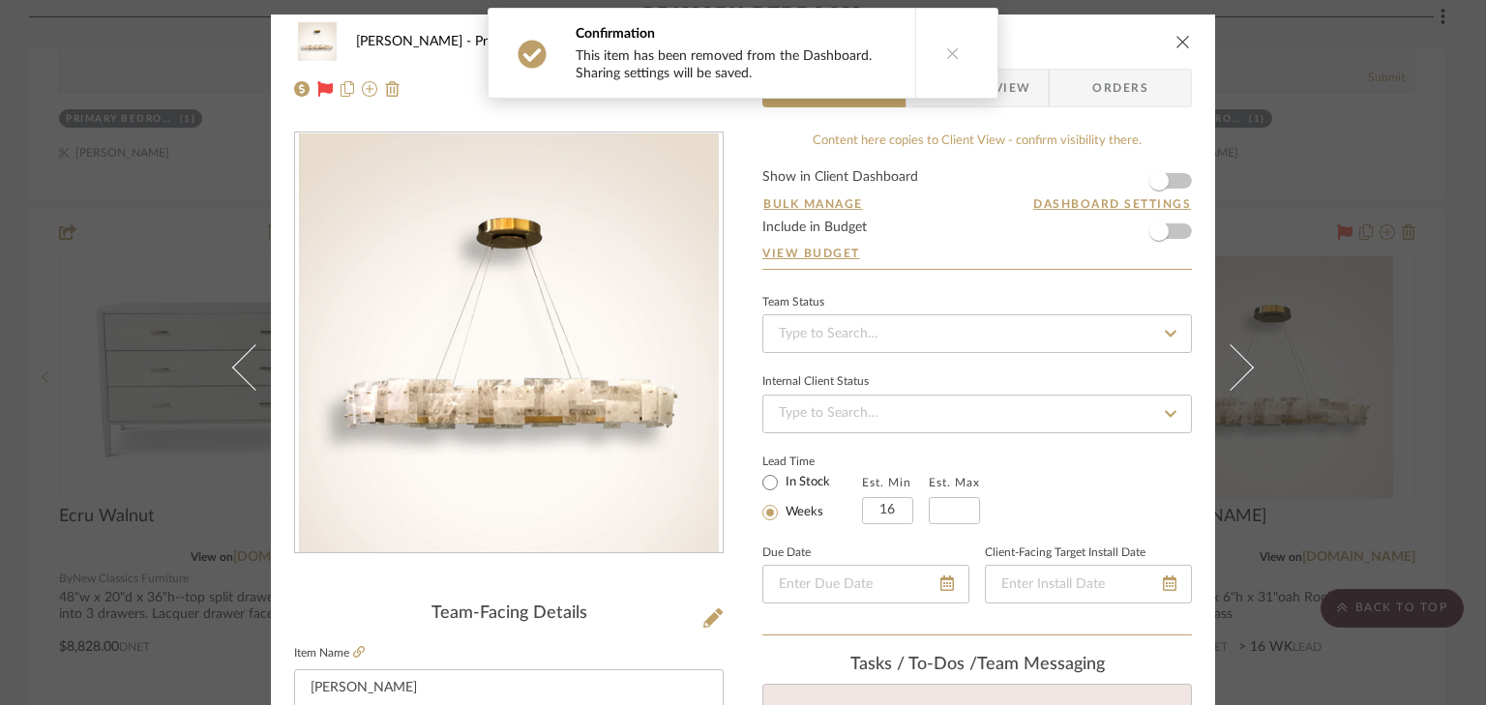
click at [1015, 98] on span "Client View" at bounding box center [985, 88] width 89 height 39
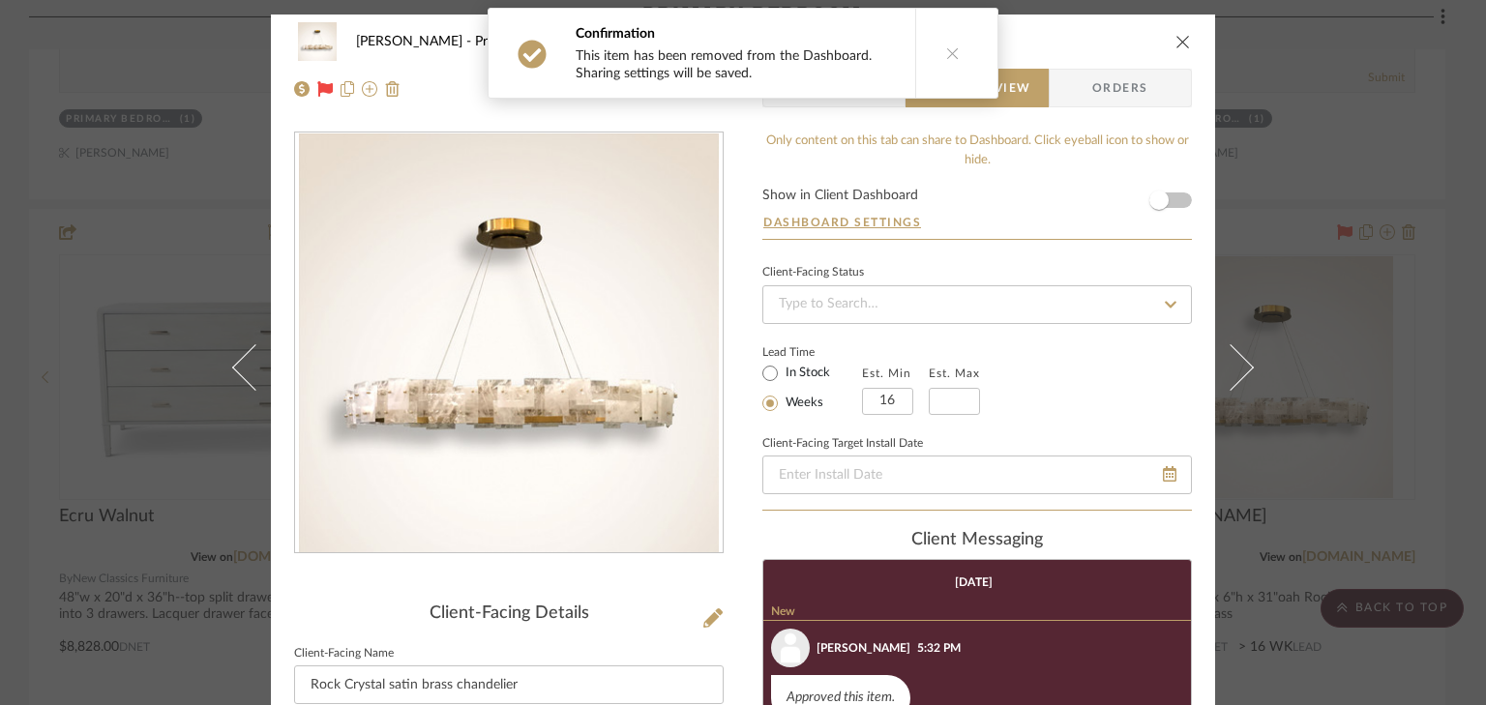
click at [1176, 44] on icon "close" at bounding box center [1183, 41] width 15 height 15
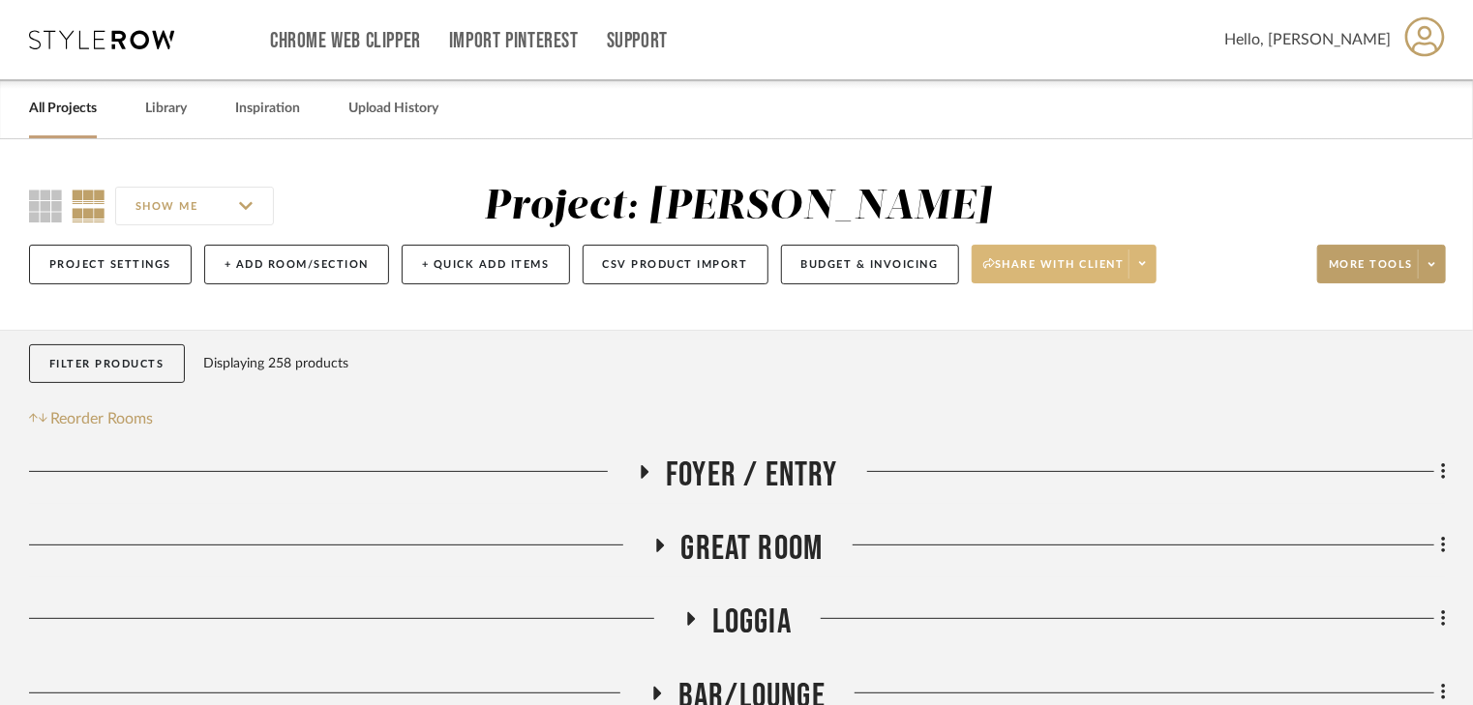
click at [1006, 254] on button "Share with client" at bounding box center [1064, 264] width 186 height 39
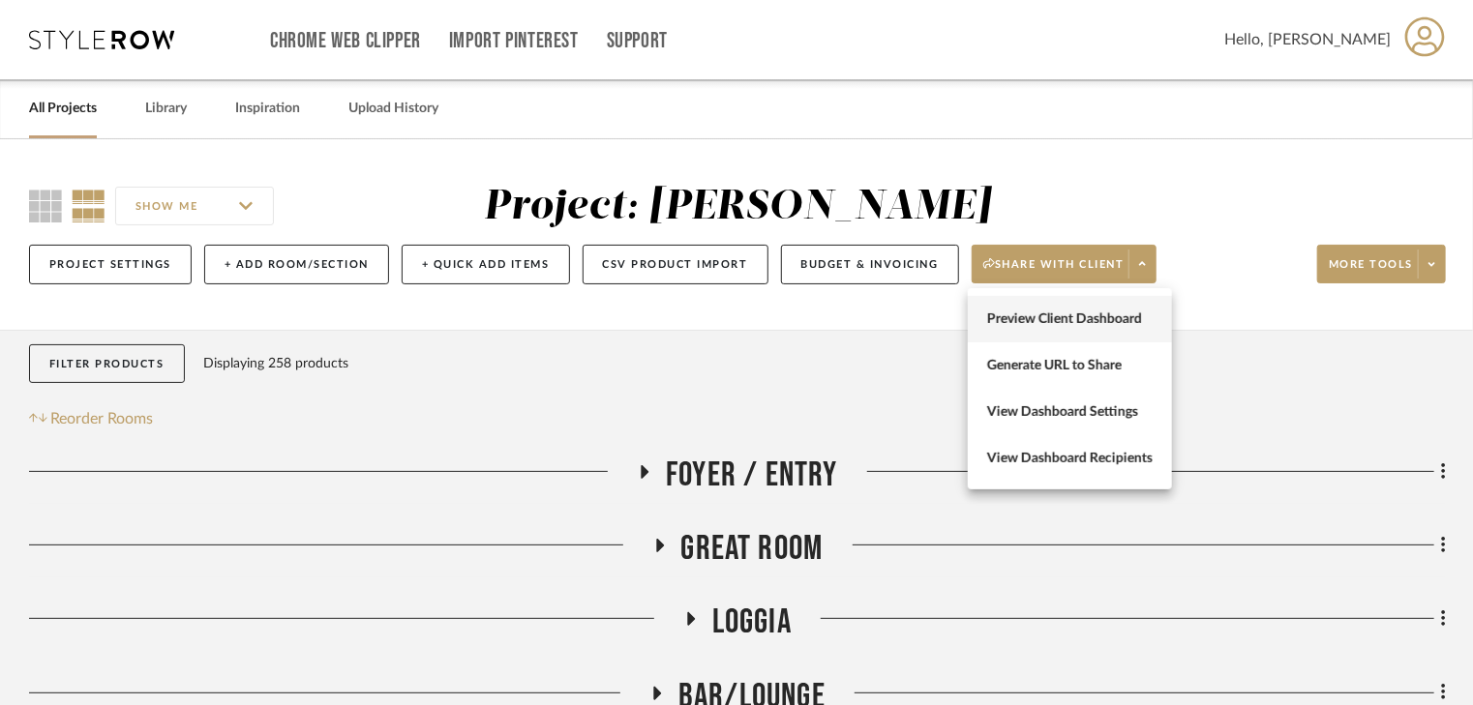
click at [1005, 321] on span "Preview Client Dashboard" at bounding box center [1069, 320] width 165 height 16
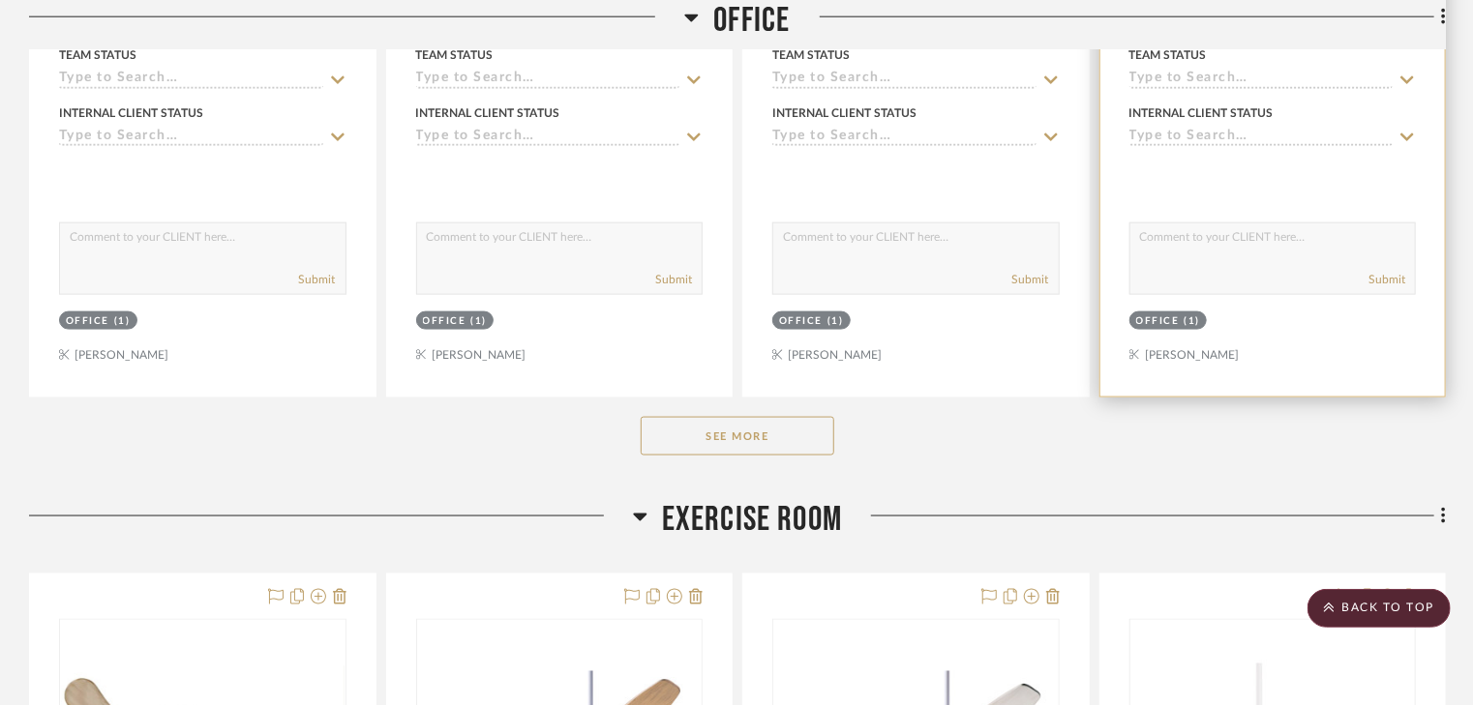
scroll to position [12540, 0]
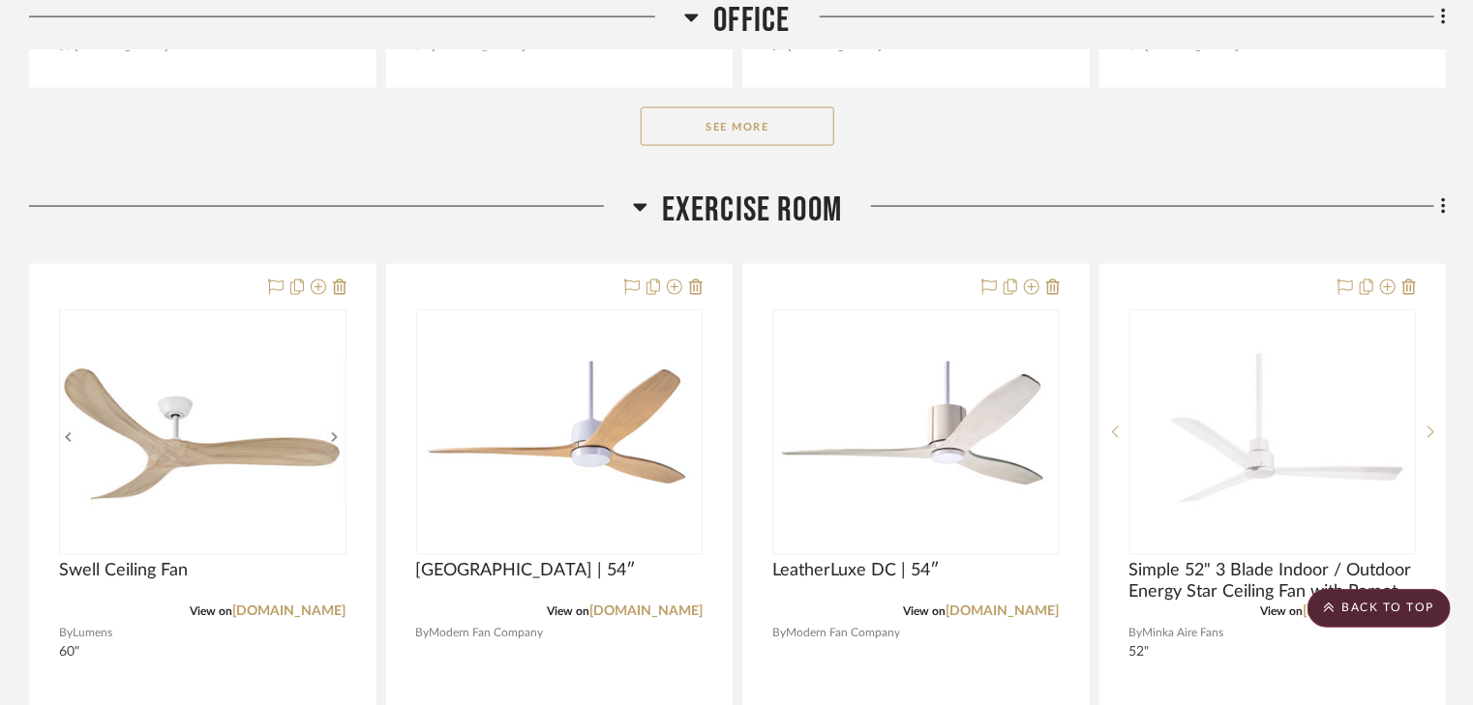
click at [785, 137] on button "See More" at bounding box center [738, 126] width 194 height 39
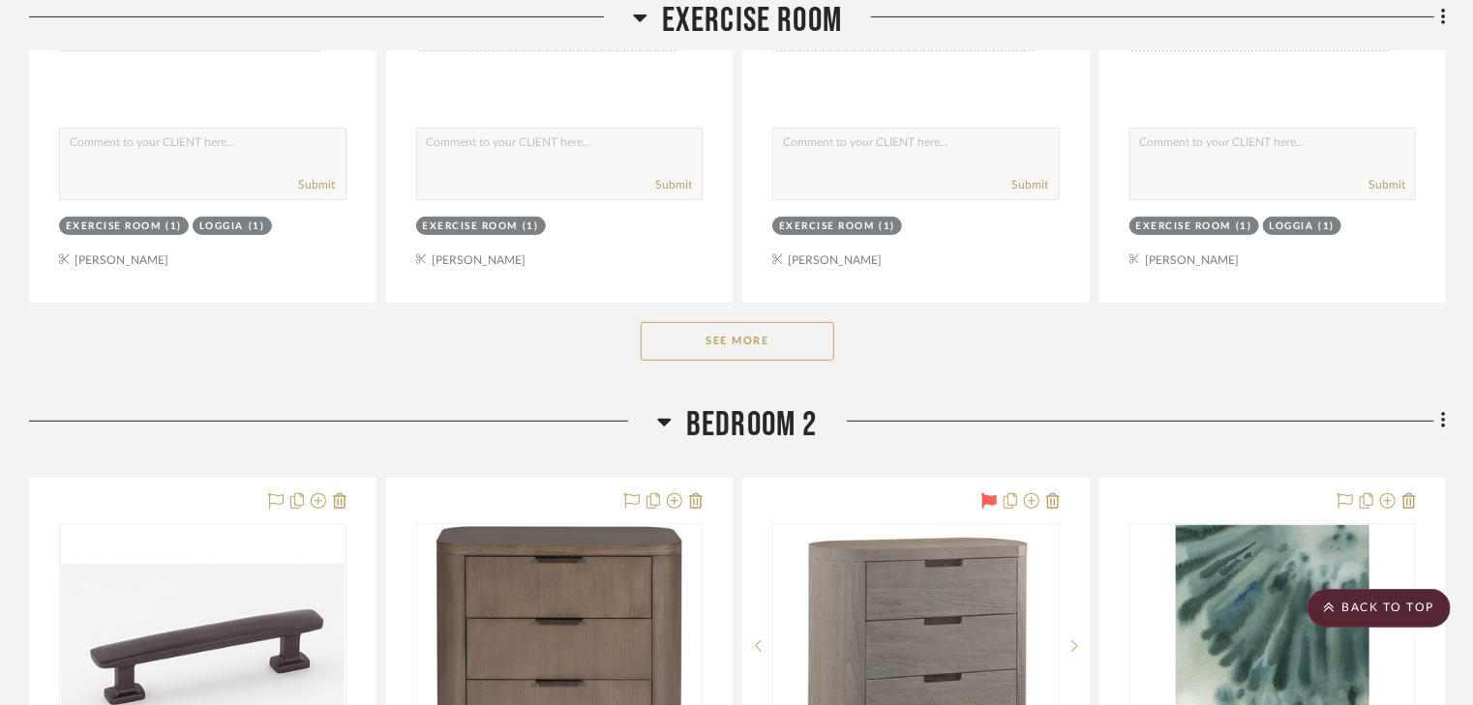
scroll to position [15094, 0]
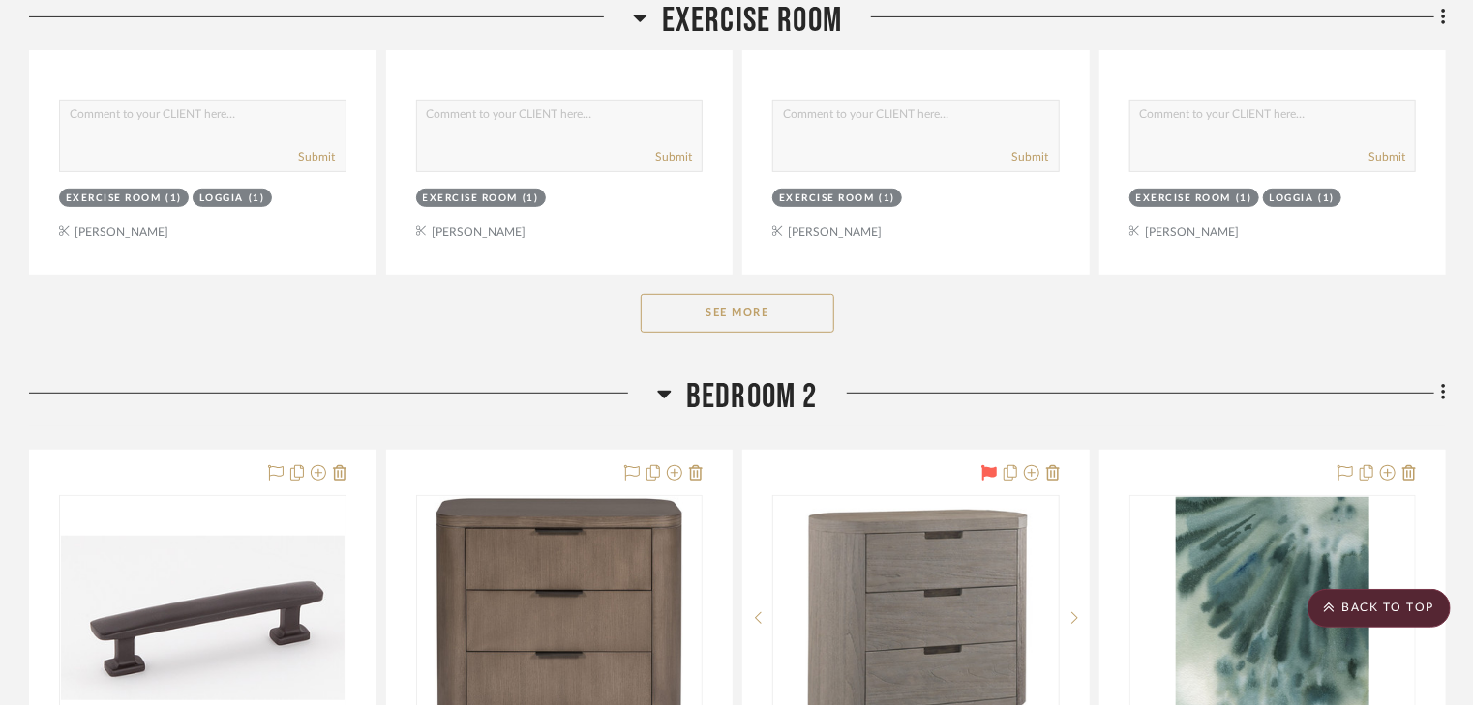
click at [805, 313] on button "See More" at bounding box center [738, 313] width 194 height 39
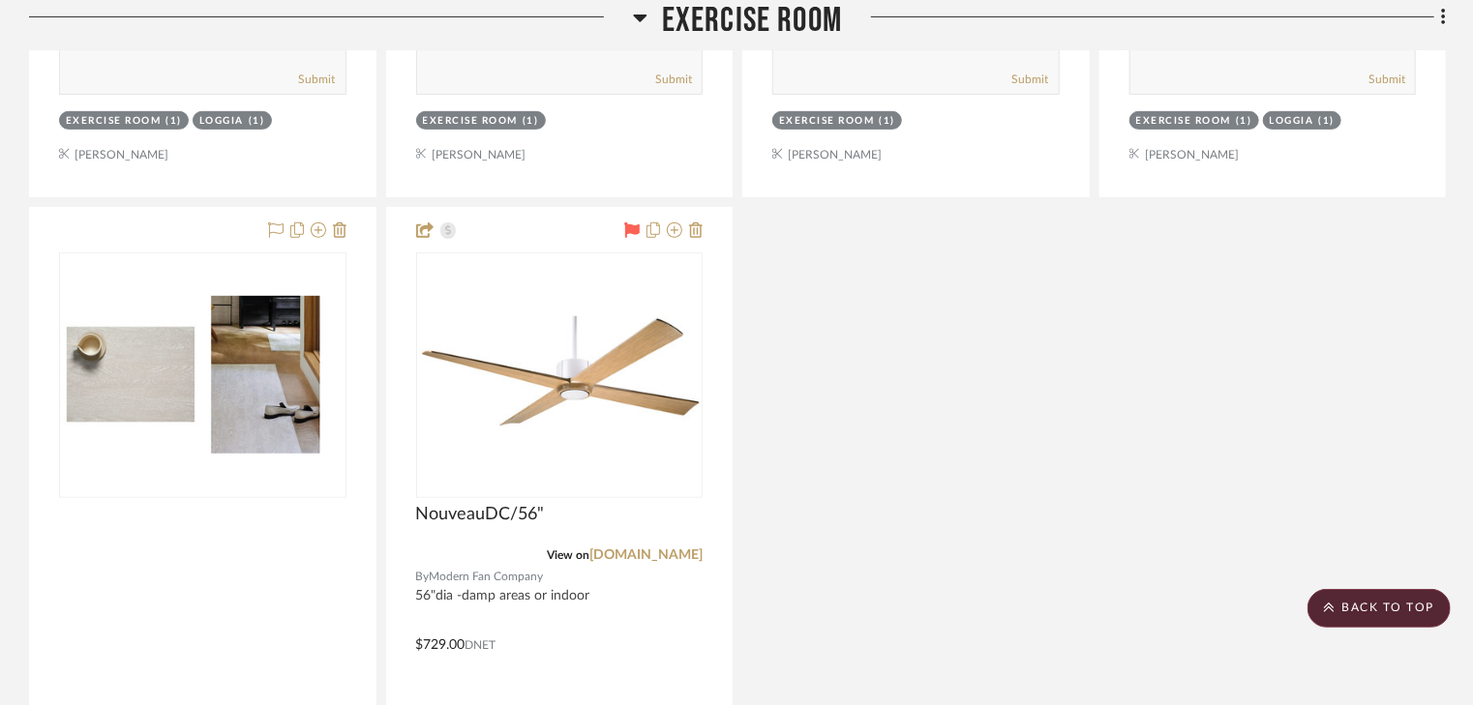
scroll to position [15404, 0]
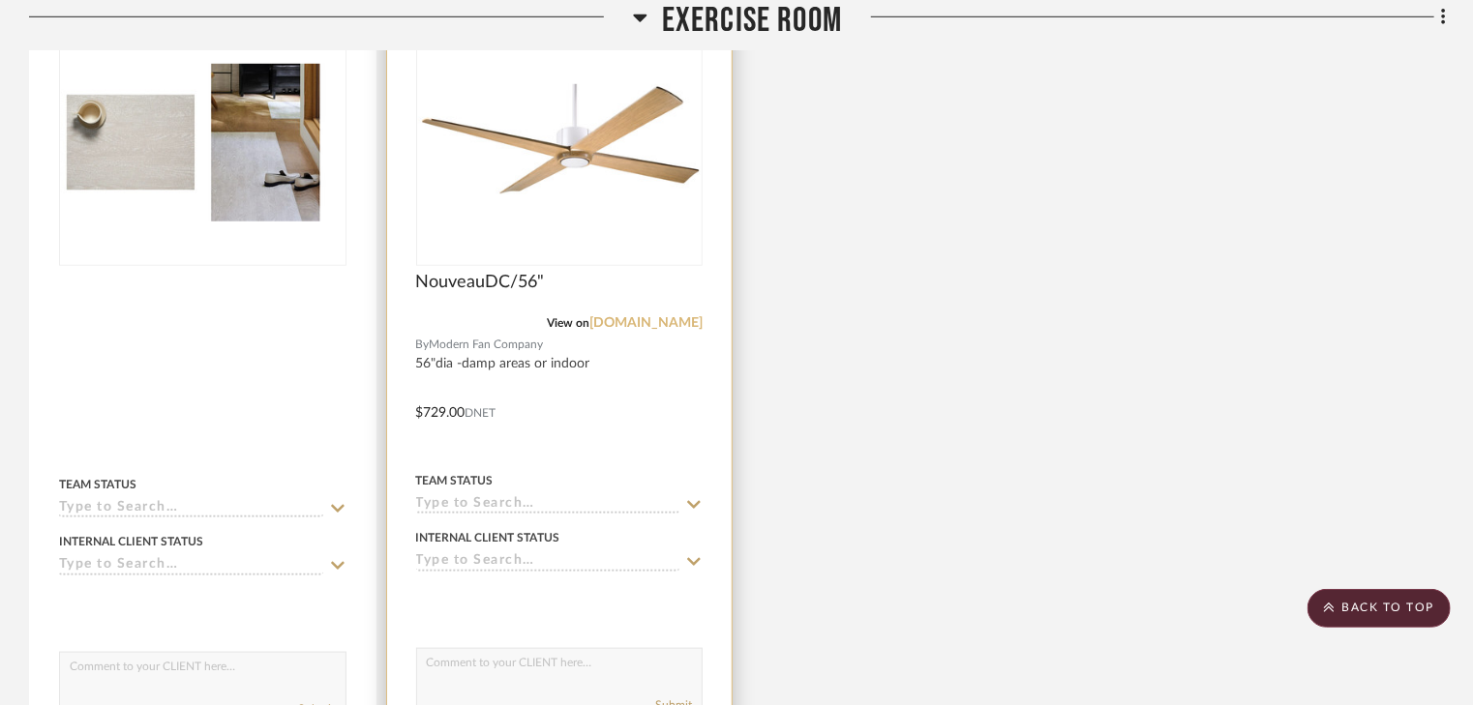
click at [639, 329] on link "modernfan.com" at bounding box center [645, 323] width 113 height 14
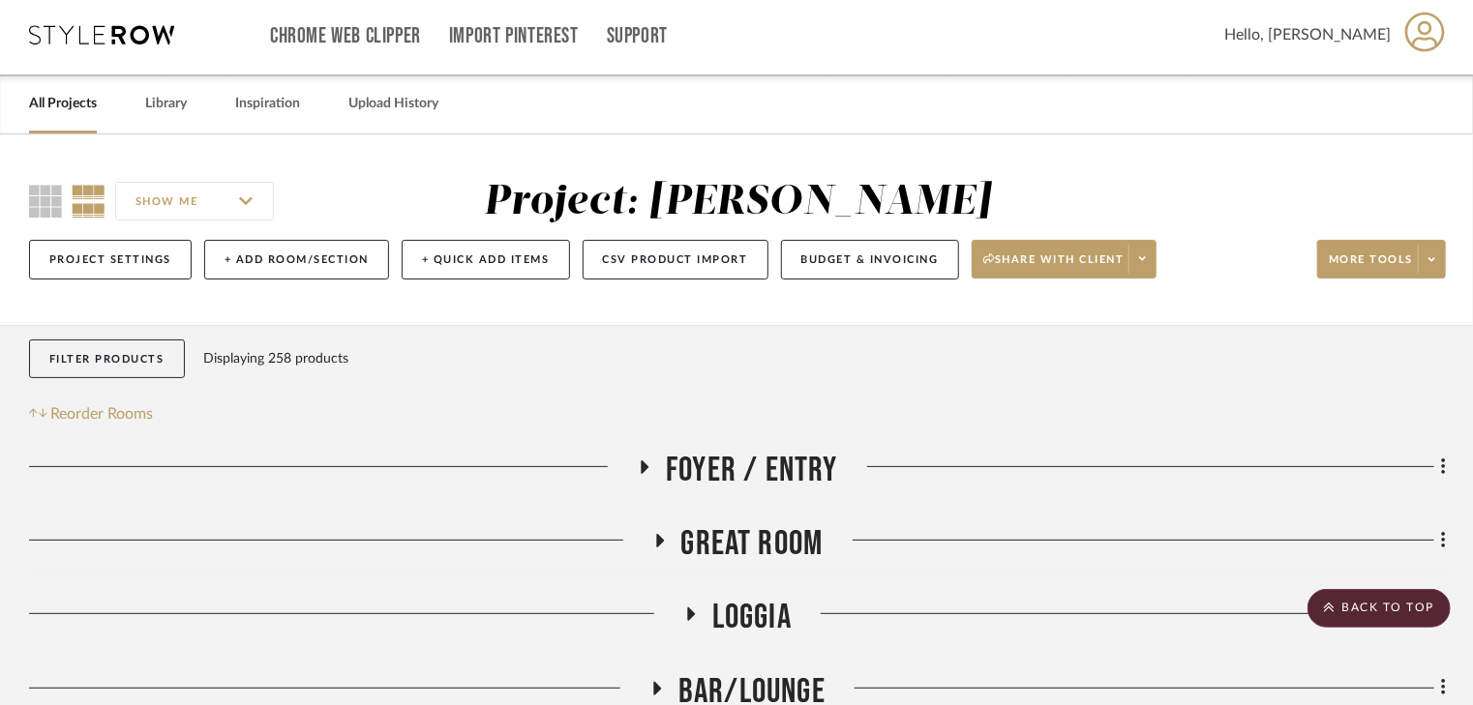
scroll to position [0, 0]
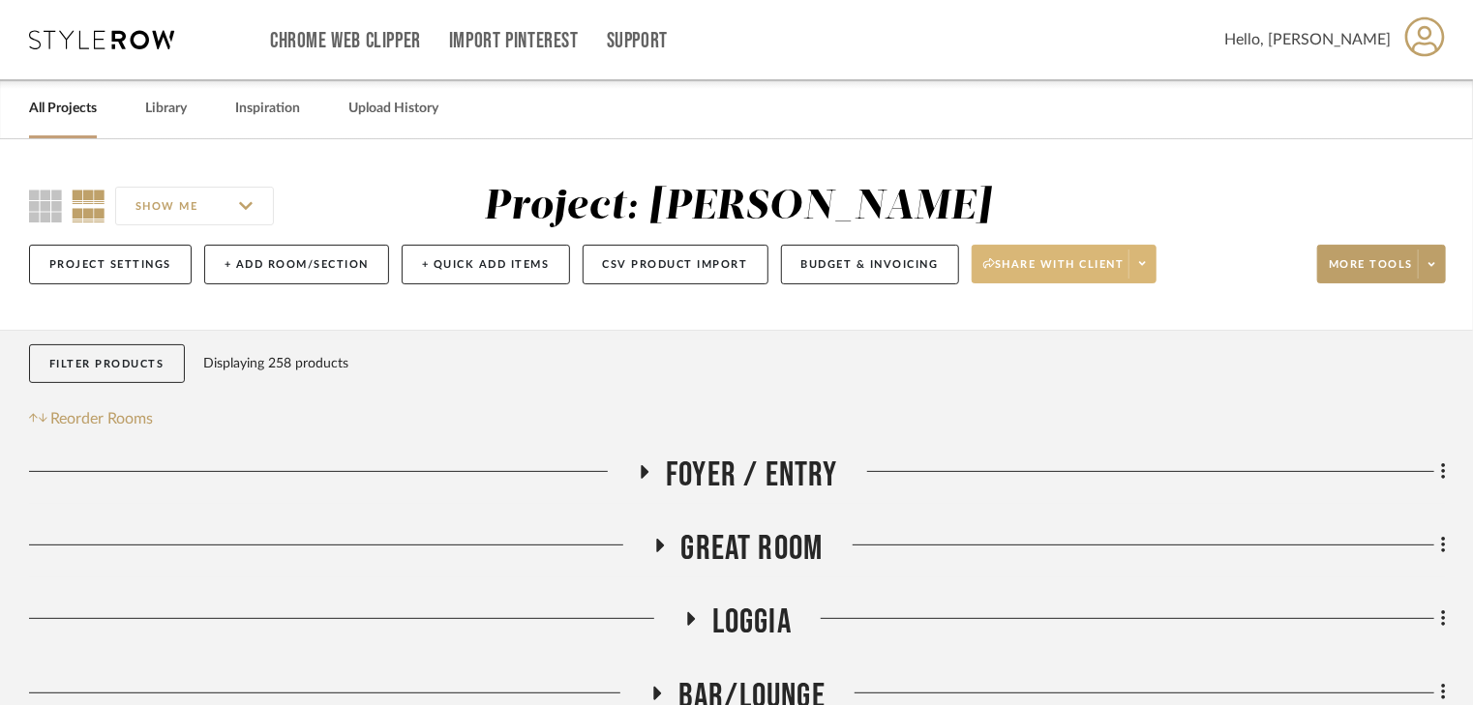
click at [1054, 273] on span "Share with client" at bounding box center [1053, 271] width 141 height 29
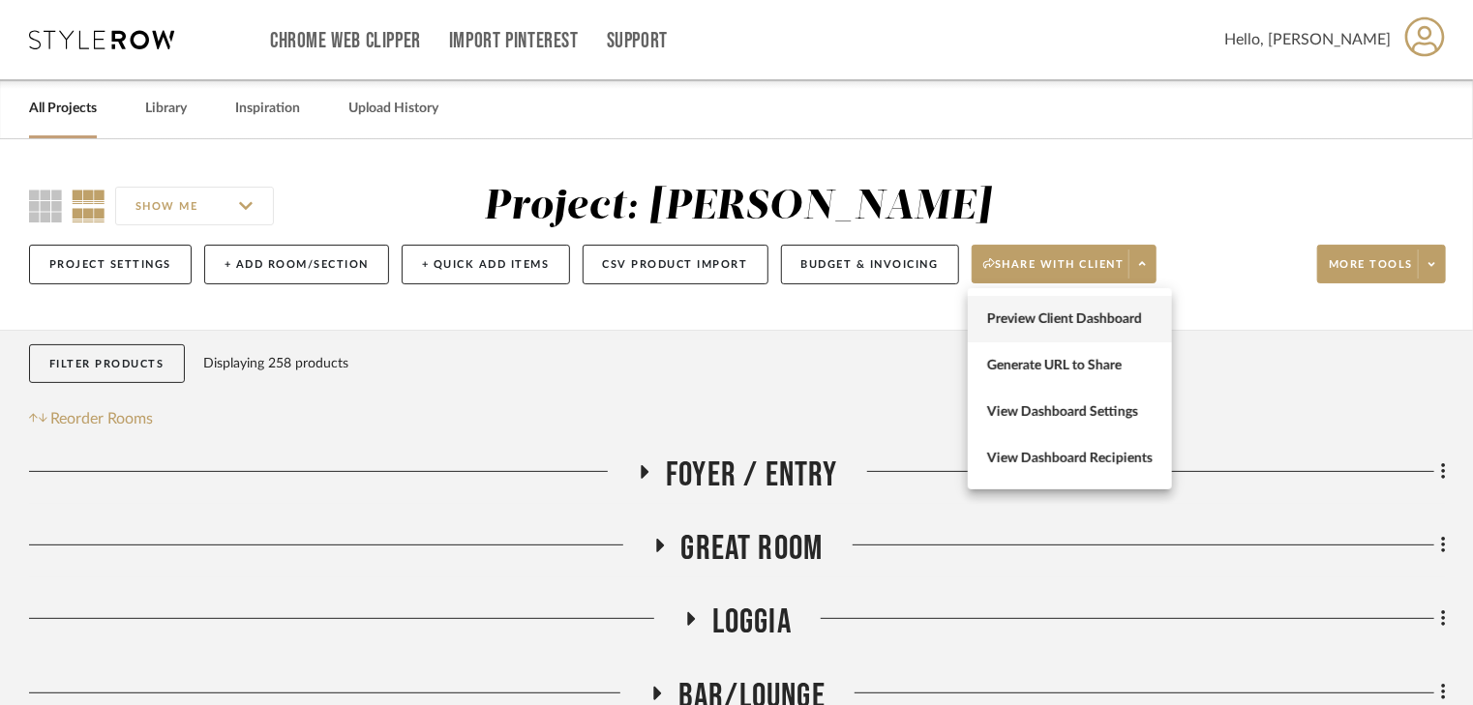
click at [1041, 314] on span "Preview Client Dashboard" at bounding box center [1069, 320] width 165 height 16
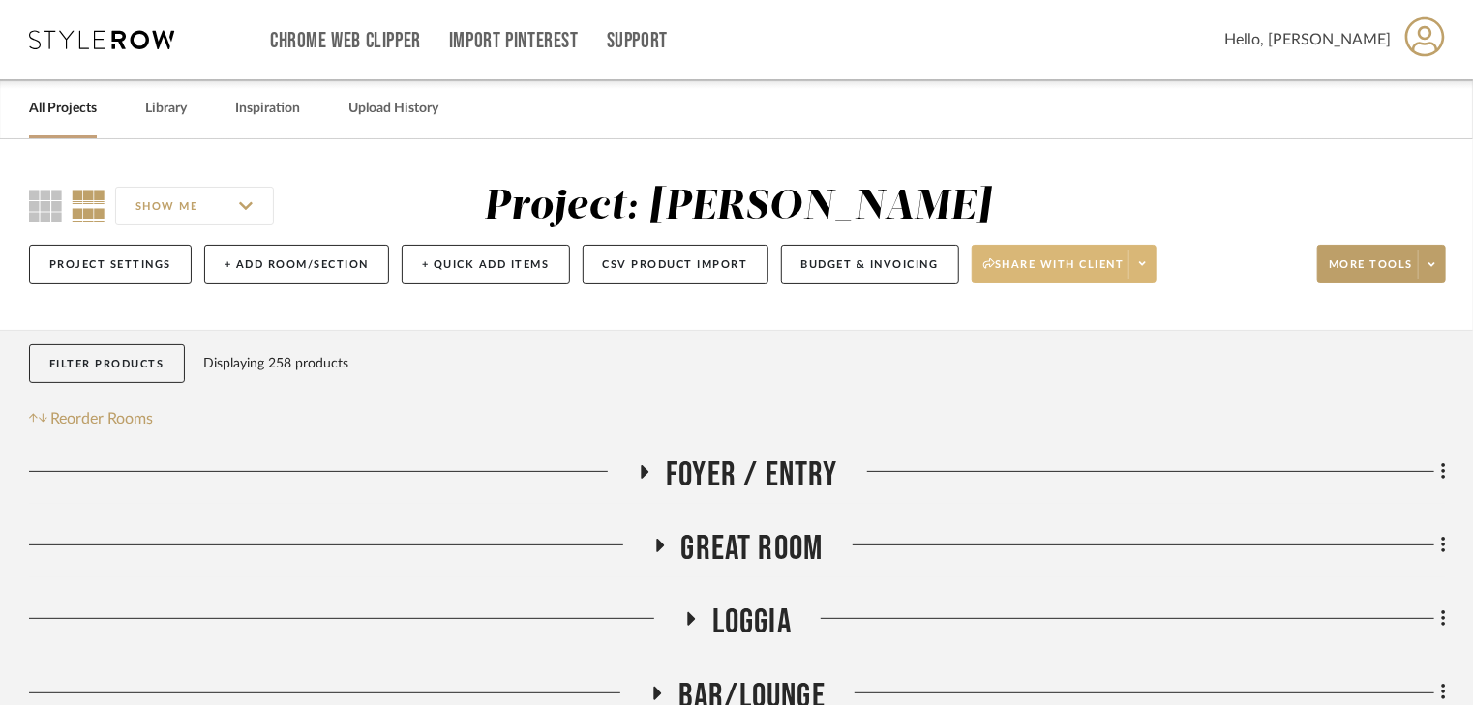
click at [991, 261] on icon at bounding box center [989, 263] width 12 height 11
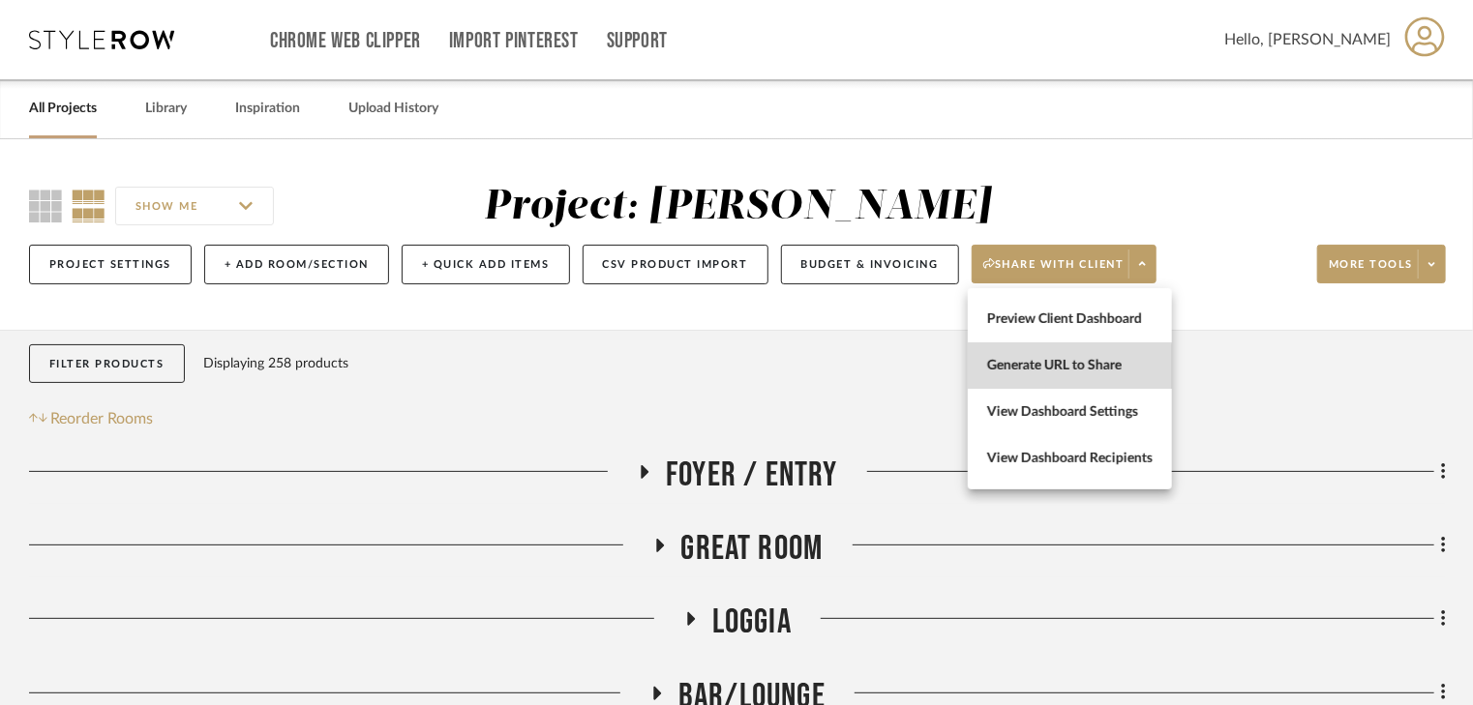
click at [1021, 368] on span "Generate URL to Share" at bounding box center [1069, 366] width 165 height 16
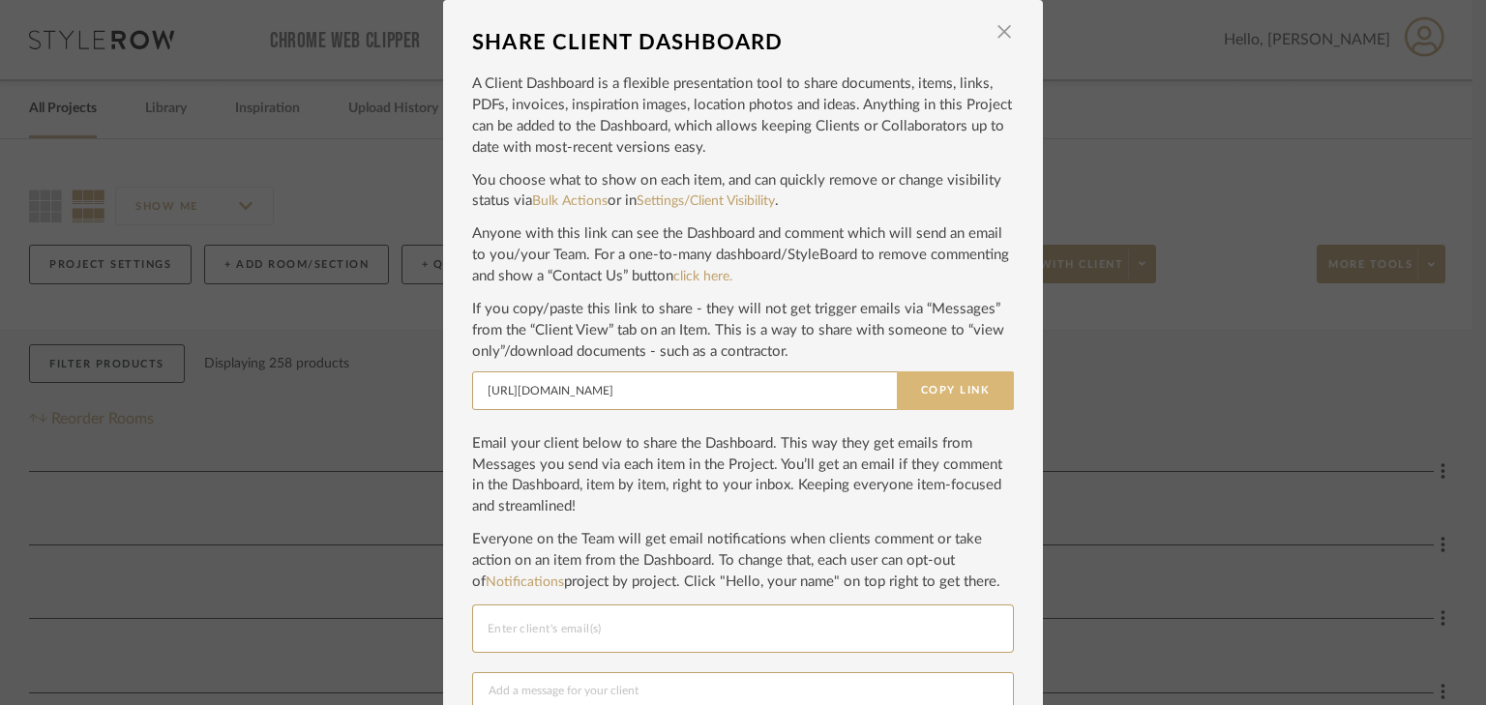
click at [954, 399] on button "Copy Link" at bounding box center [955, 391] width 117 height 39
click at [1004, 28] on span "button" at bounding box center [1004, 32] width 39 height 39
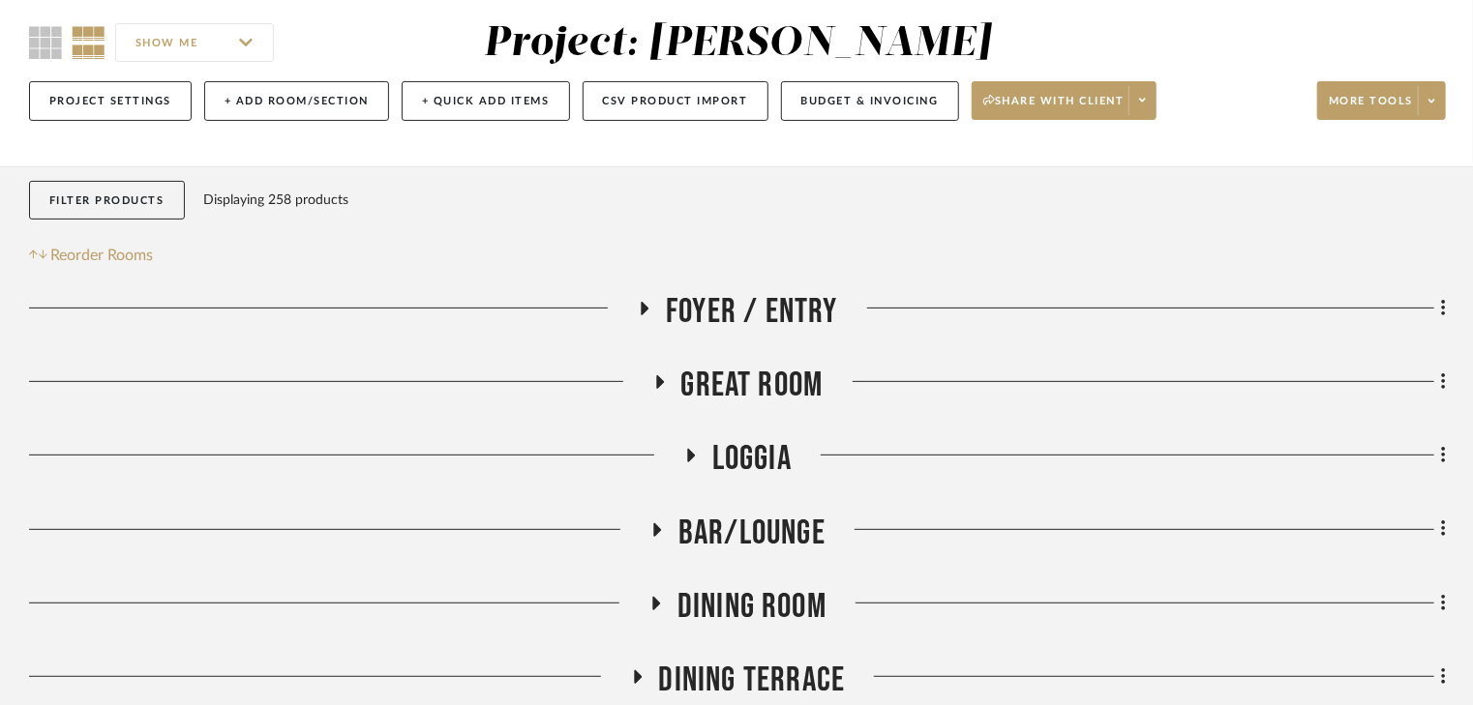
scroll to position [310, 0]
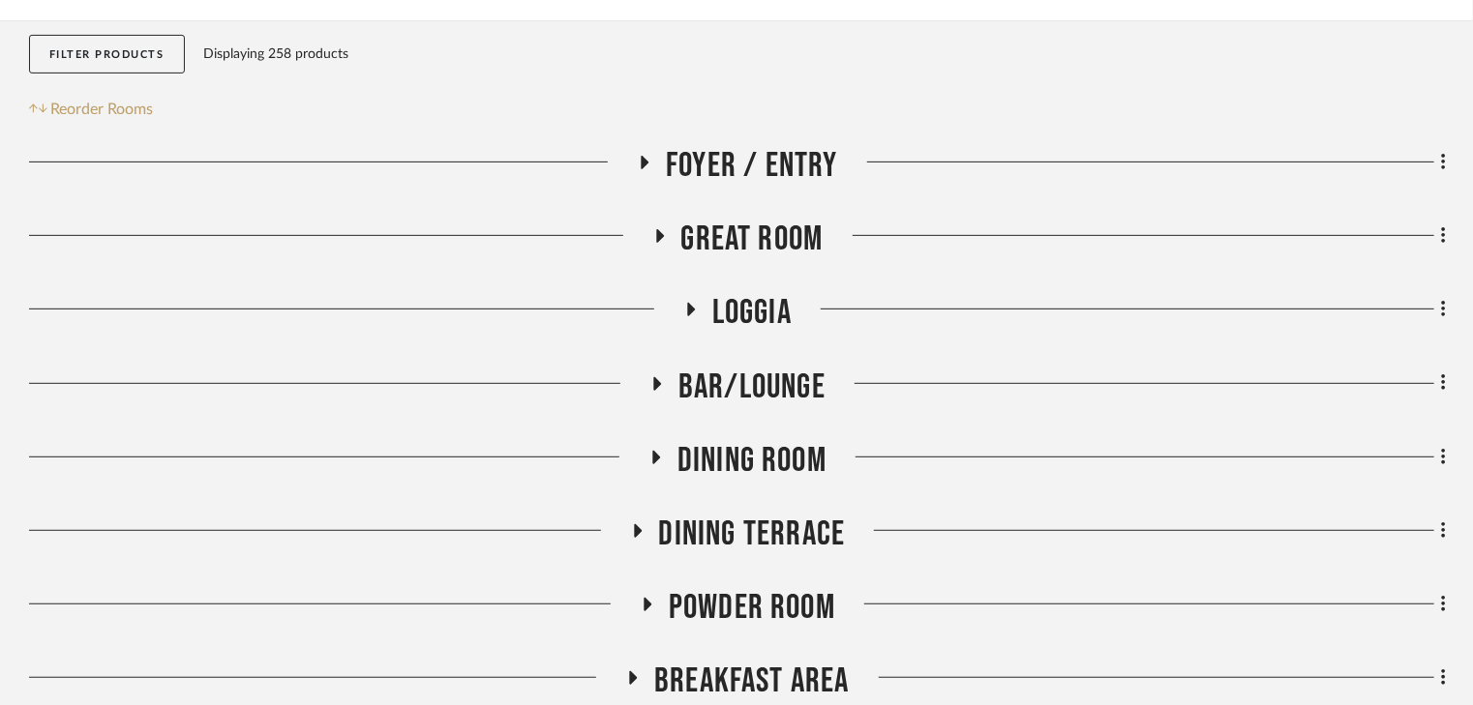
click at [656, 237] on icon at bounding box center [660, 236] width 8 height 14
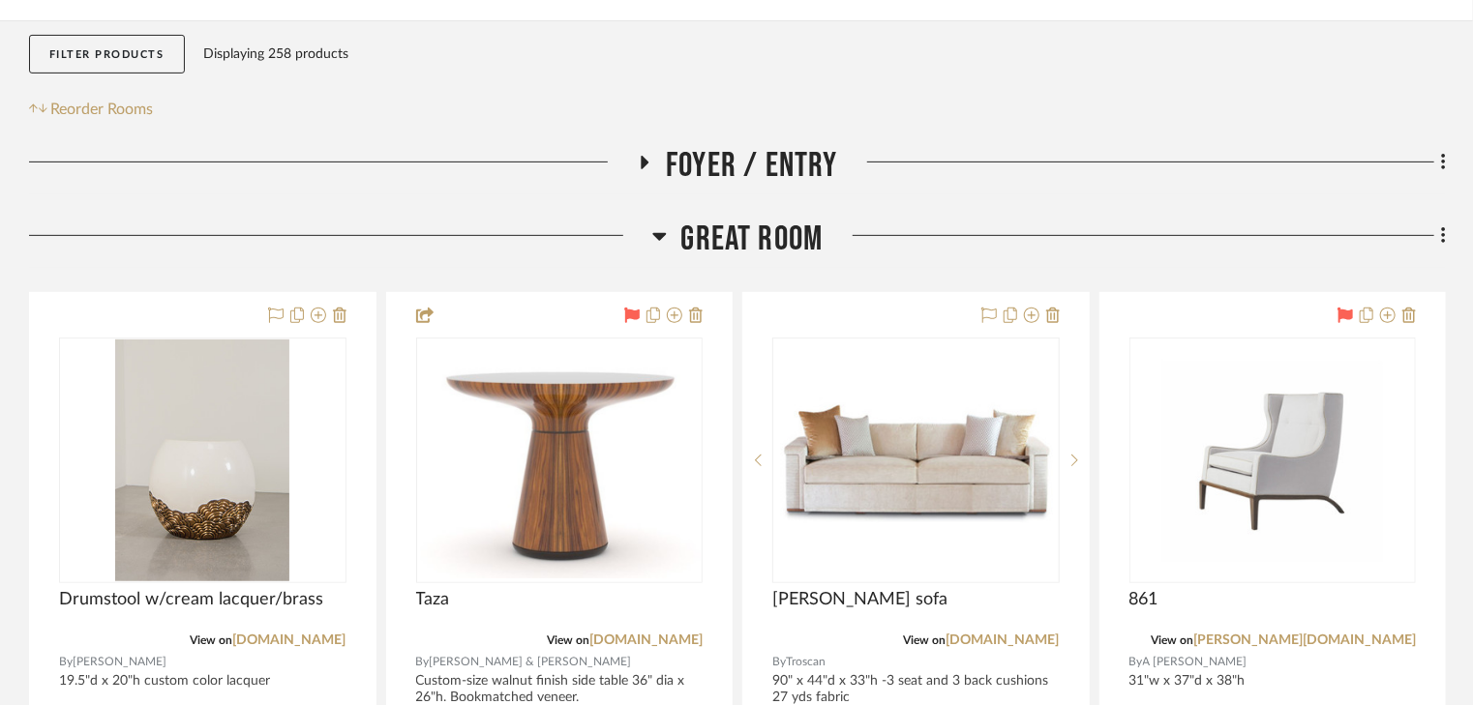
click at [664, 234] on icon at bounding box center [659, 237] width 14 height 8
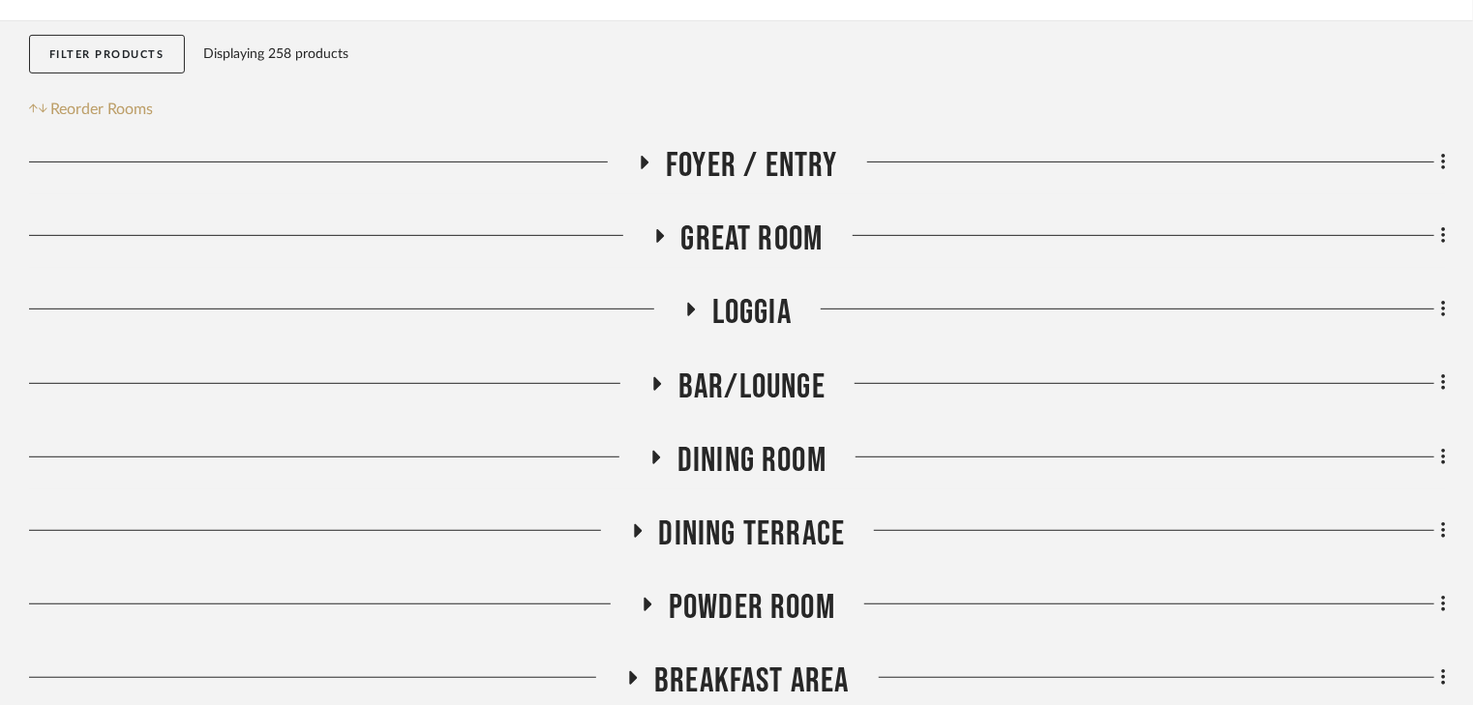
click at [650, 376] on icon at bounding box center [656, 383] width 23 height 15
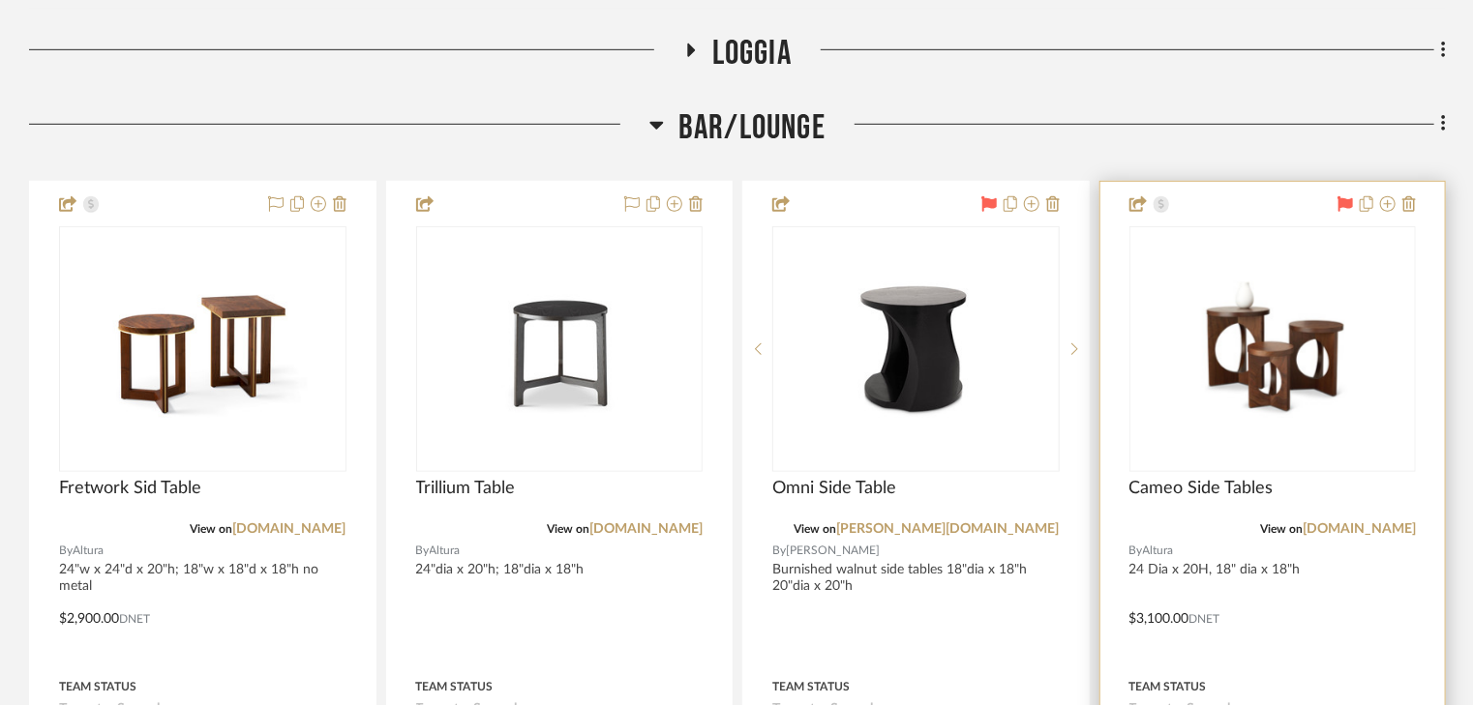
scroll to position [619, 0]
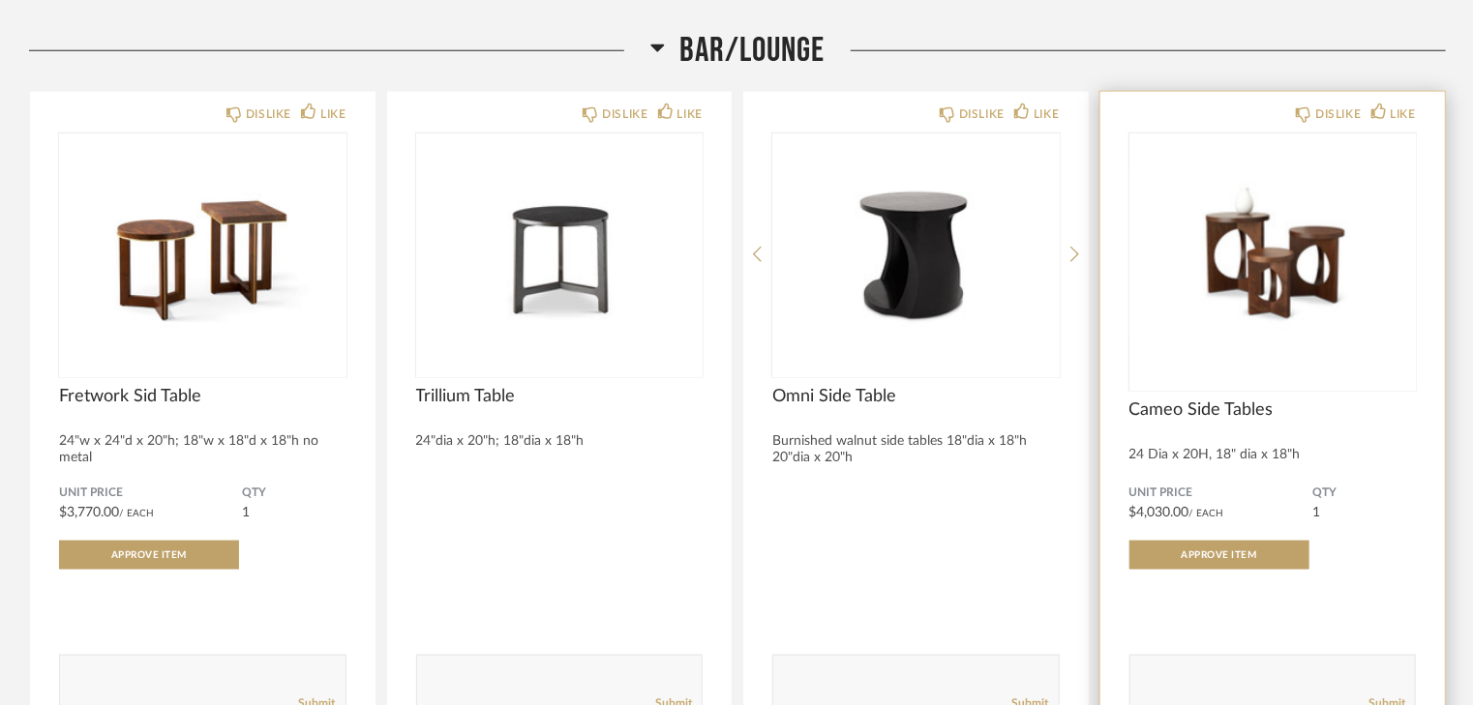
scroll to position [1006, 0]
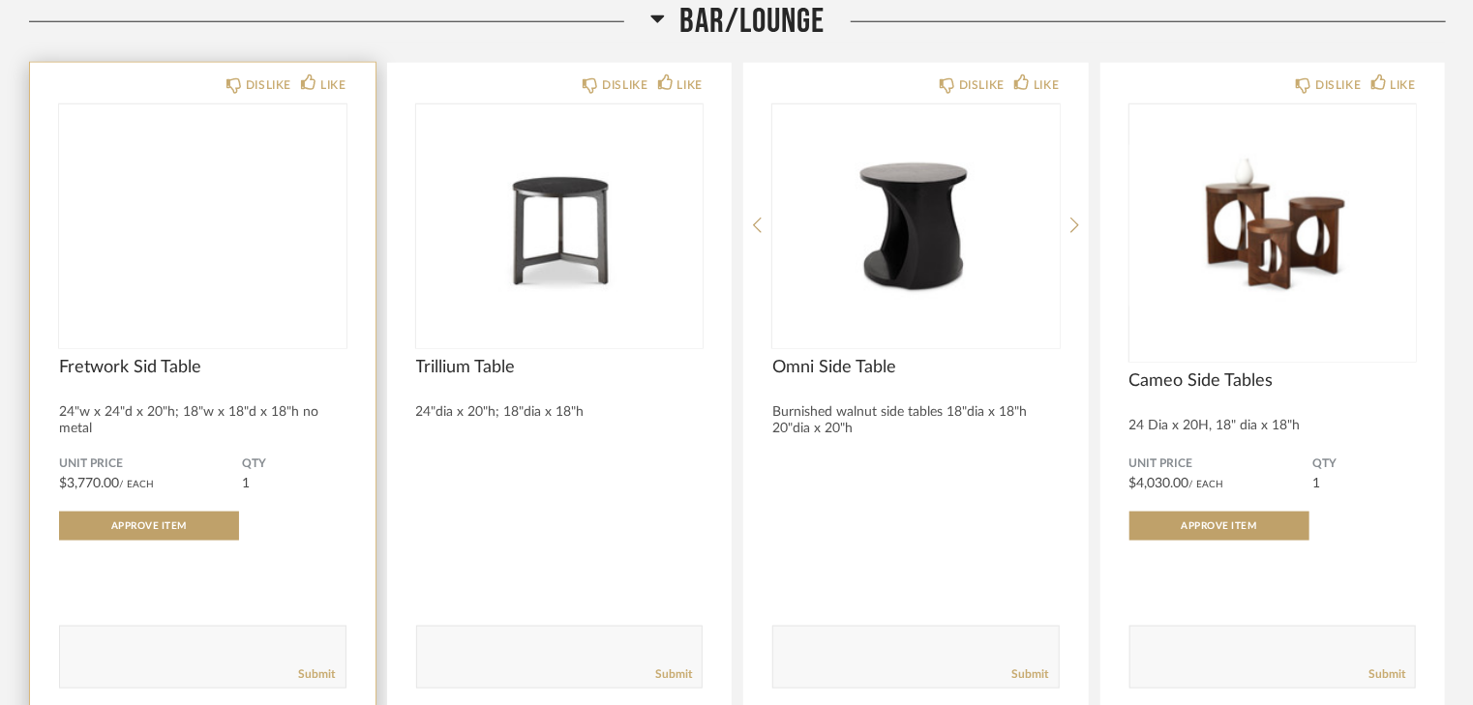
click at [0, 0] on img at bounding box center [0, 0] width 0 height 0
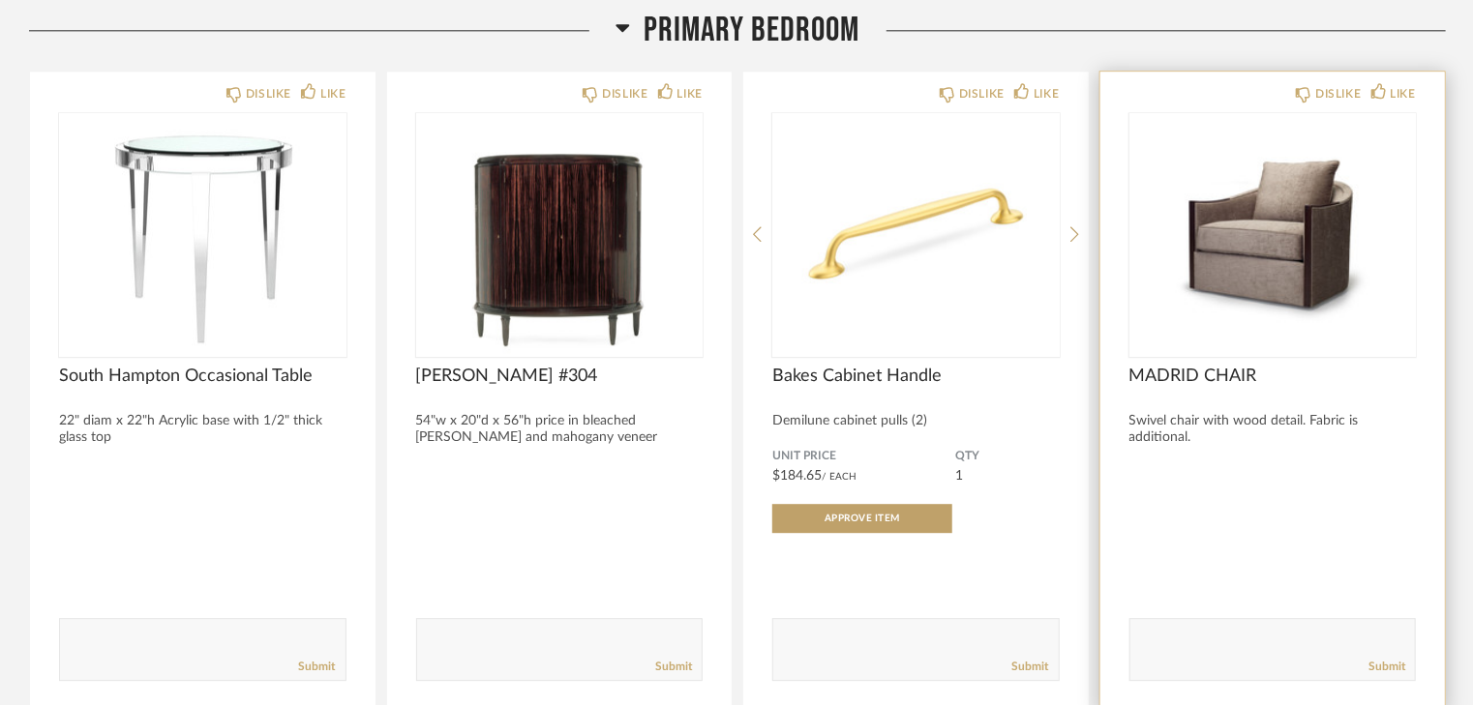
scroll to position [2477, 0]
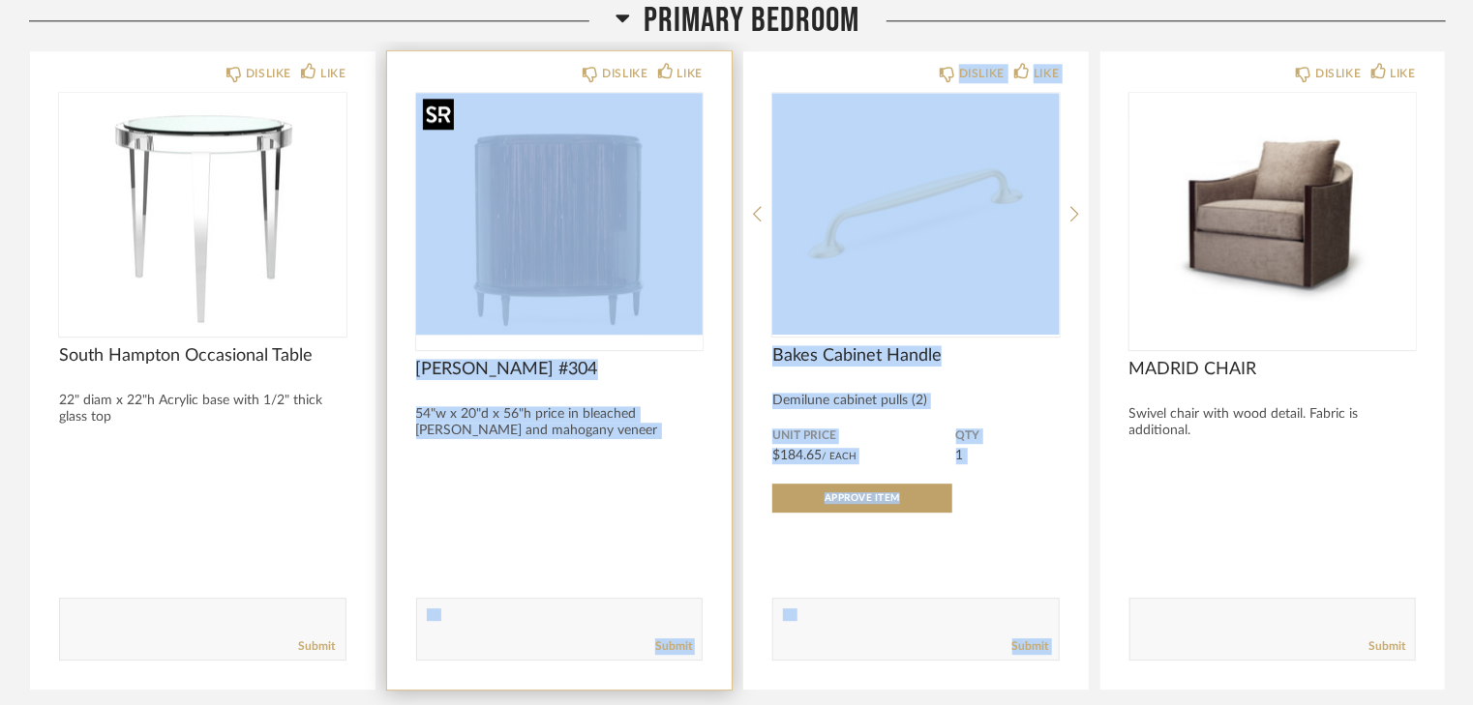
drag, startPoint x: 1238, startPoint y: 73, endPoint x: 473, endPoint y: 96, distance: 765.7
click at [473, 96] on div "DISLIKE LIKE South Hampton Occasional Table 22" diam x 22"h Acrylic base with 1…" at bounding box center [737, 370] width 1417 height 641
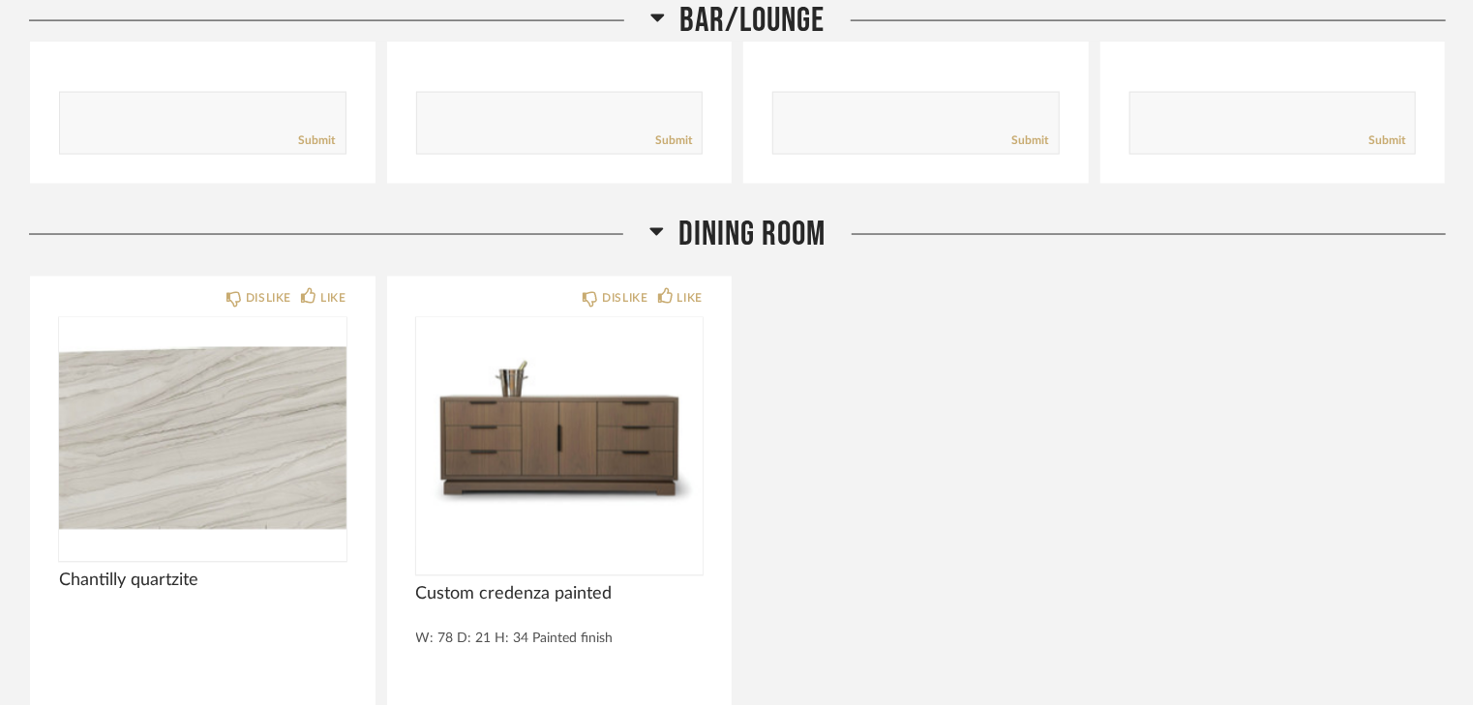
scroll to position [1548, 0]
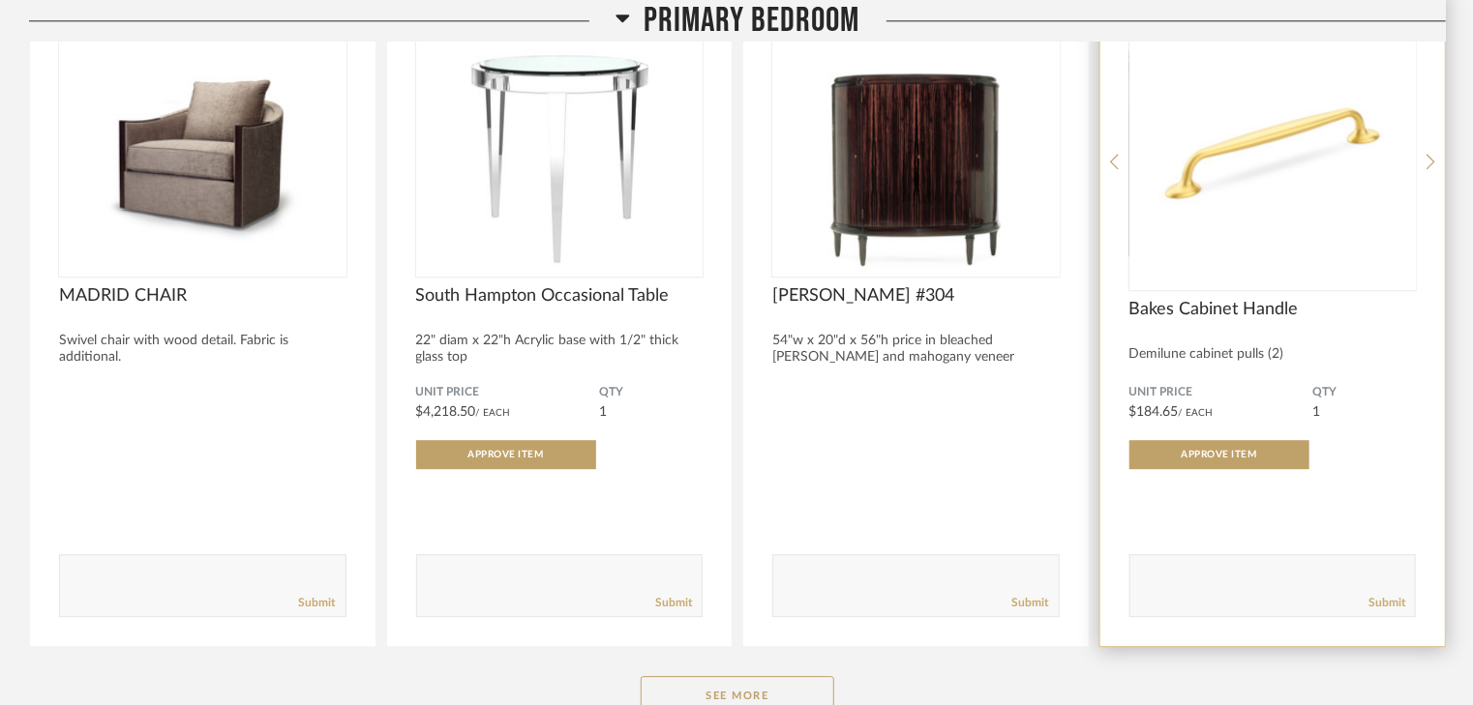
scroll to position [2554, 0]
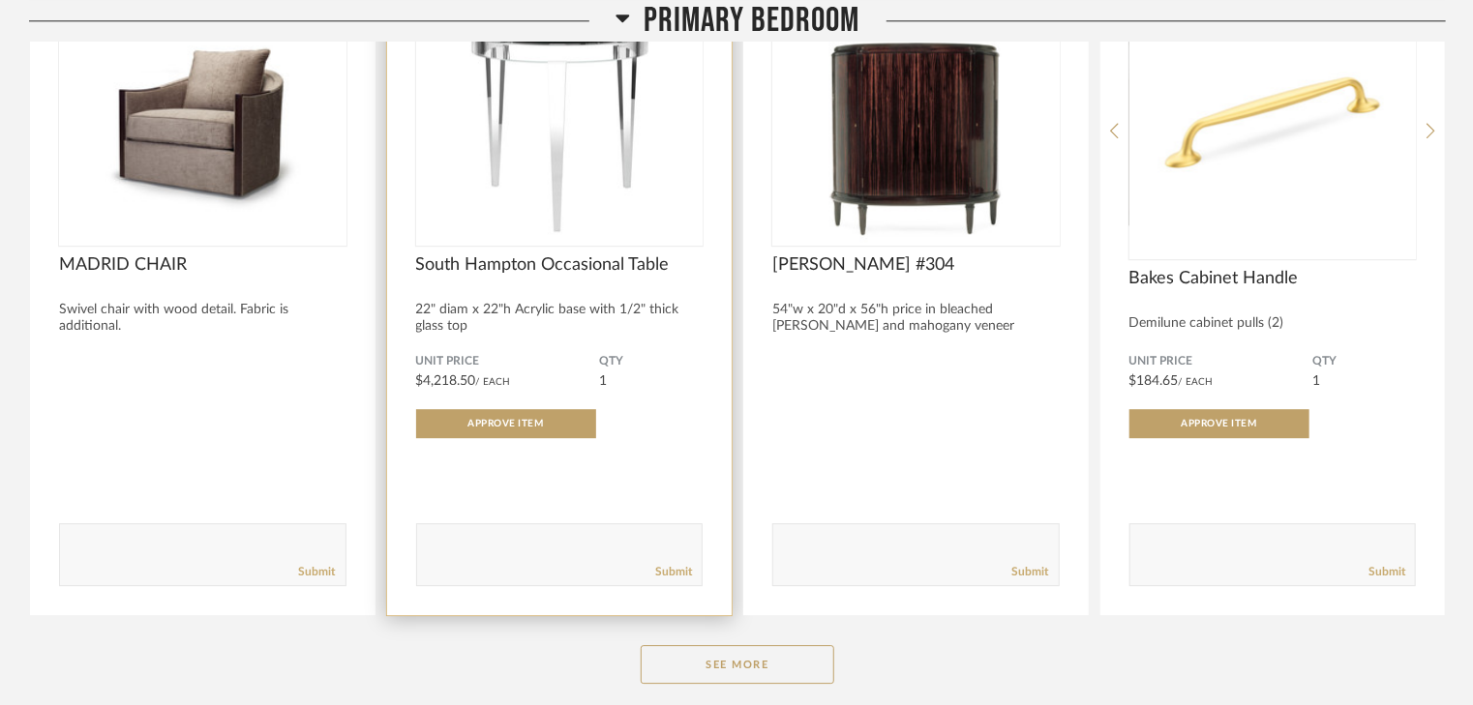
click at [520, 538] on textarea at bounding box center [559, 546] width 285 height 26
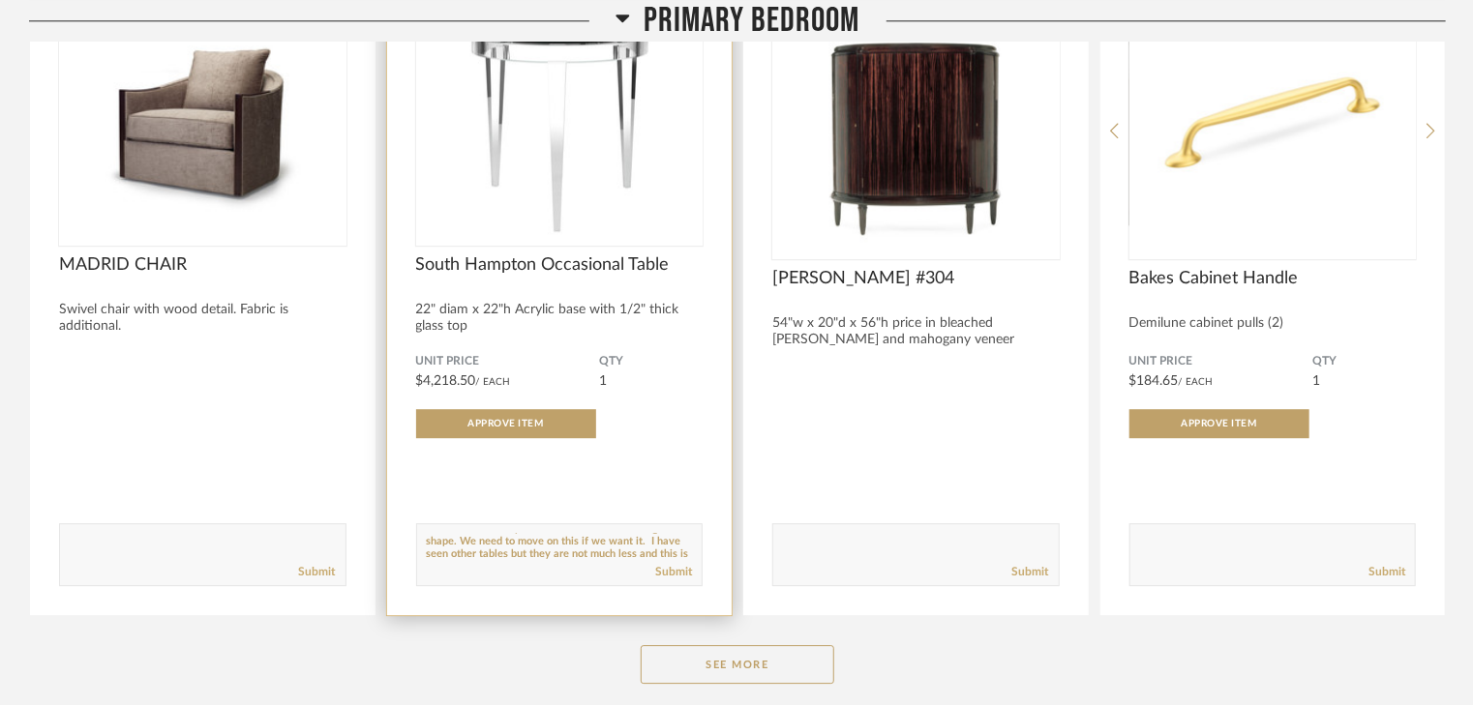
scroll to position [24, 0]
type textarea "This table is a sample sale item. The table is in great shape. We need to move …"
click at [665, 571] on link "Submit" at bounding box center [673, 572] width 37 height 16
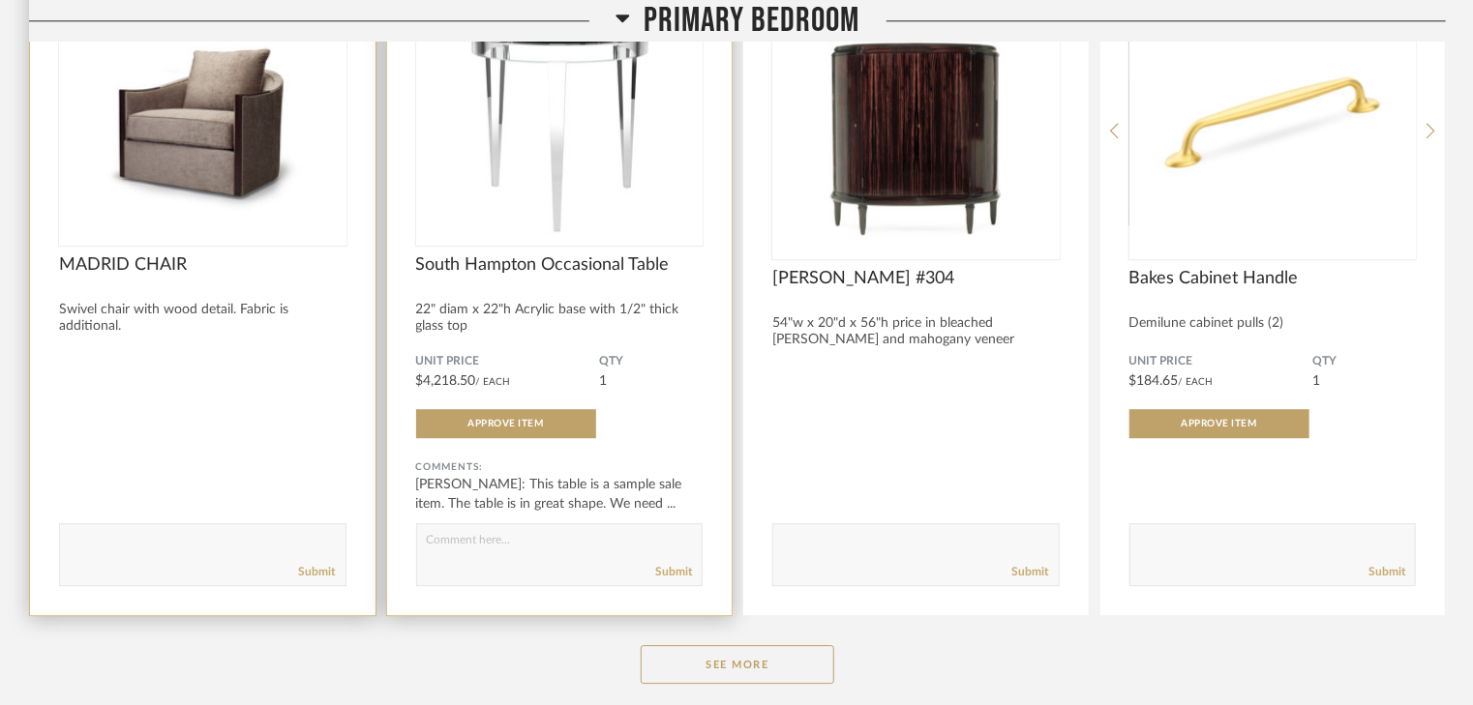
click at [162, 538] on textarea at bounding box center [202, 546] width 285 height 26
drag, startPoint x: 294, startPoint y: 535, endPoint x: 70, endPoint y: 526, distance: 224.6
click at [70, 526] on form "Submit" at bounding box center [202, 554] width 287 height 63
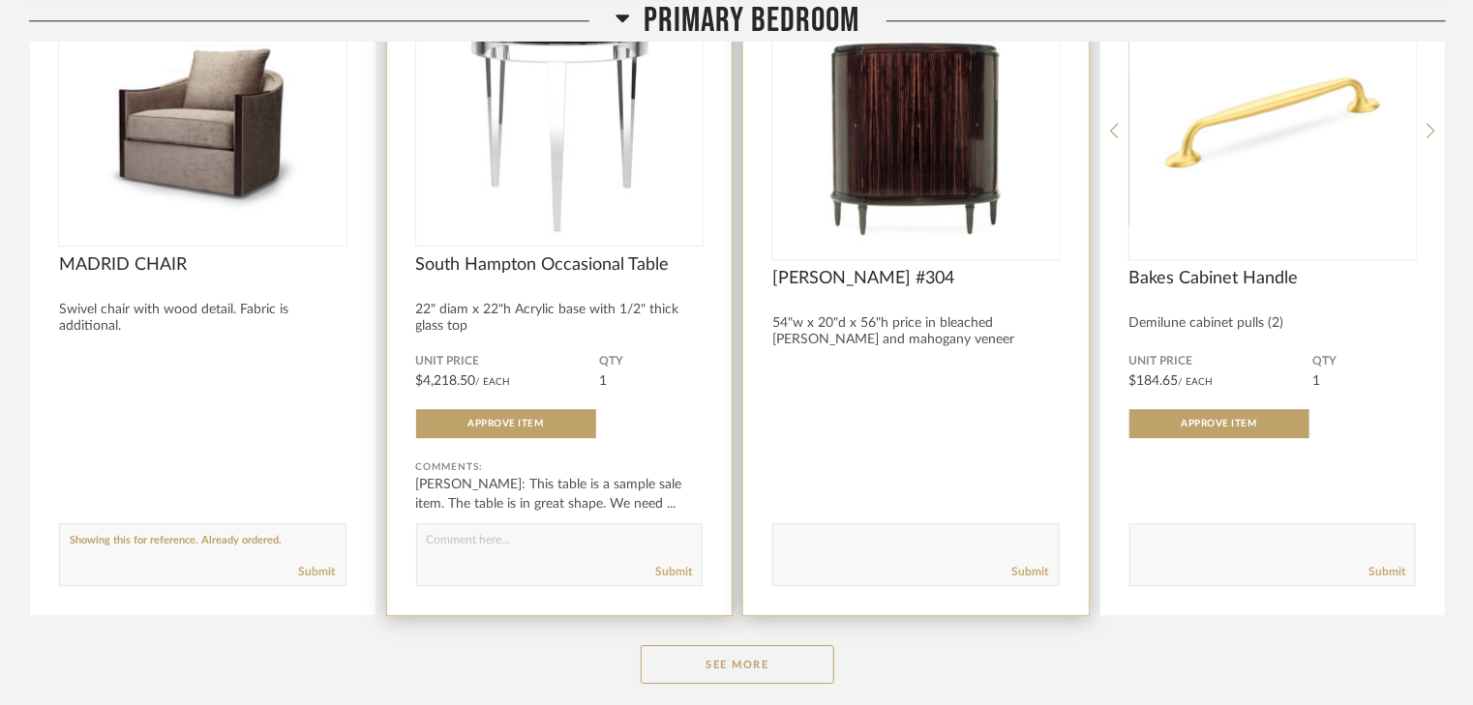
type textarea "Showing this for reference. Already ordered."
click at [834, 543] on textarea at bounding box center [915, 546] width 285 height 26
paste textarea "Showing this for reference. Already ordered."
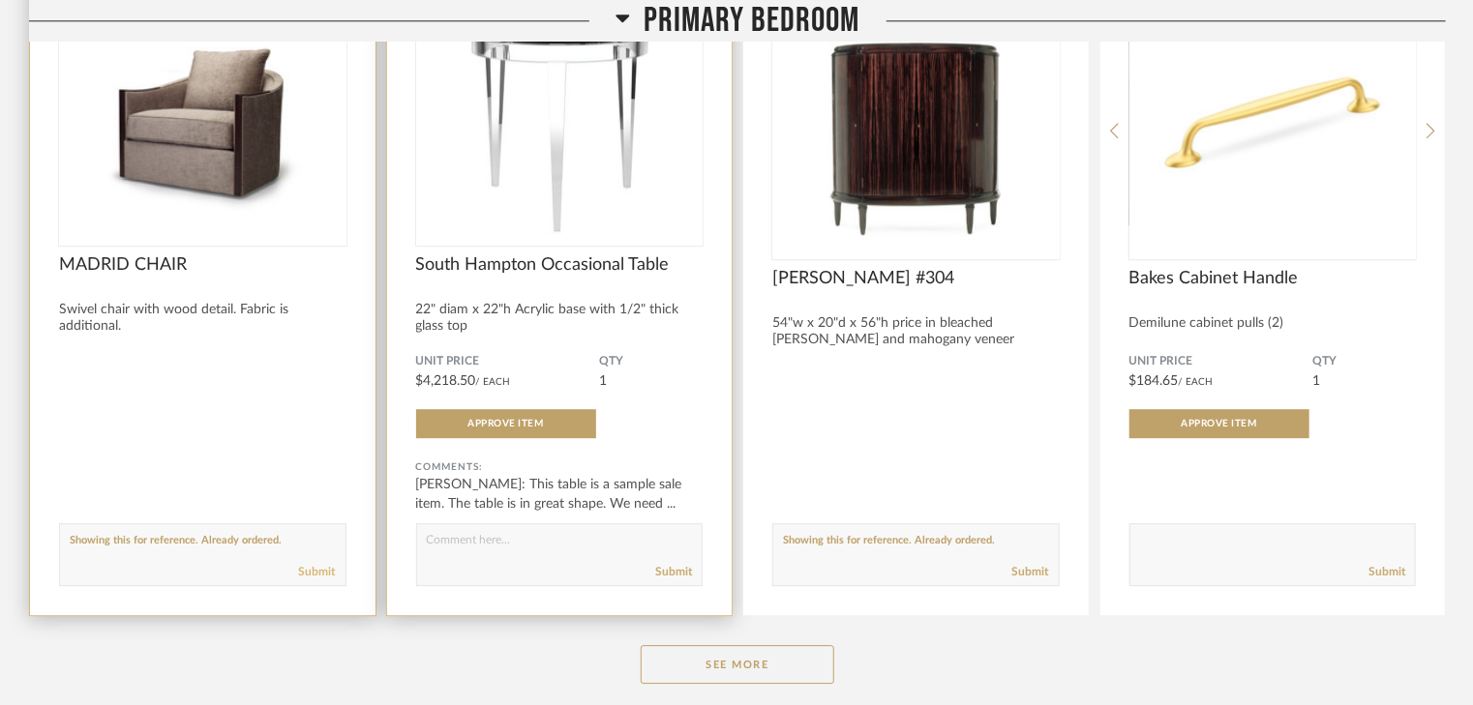
type textarea "Showing this for reference. Already ordered."
click at [325, 570] on link "Submit" at bounding box center [317, 572] width 37 height 16
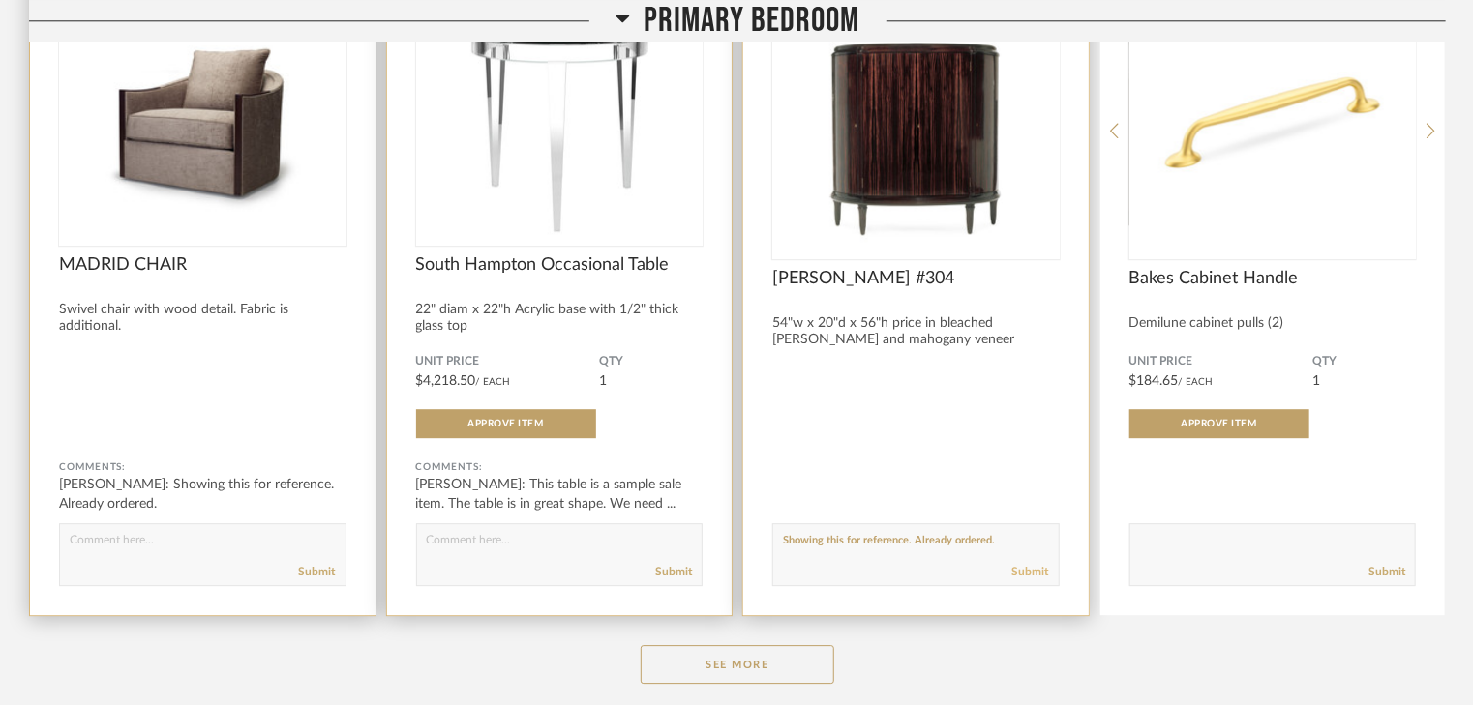
click at [1029, 569] on link "Submit" at bounding box center [1030, 572] width 37 height 16
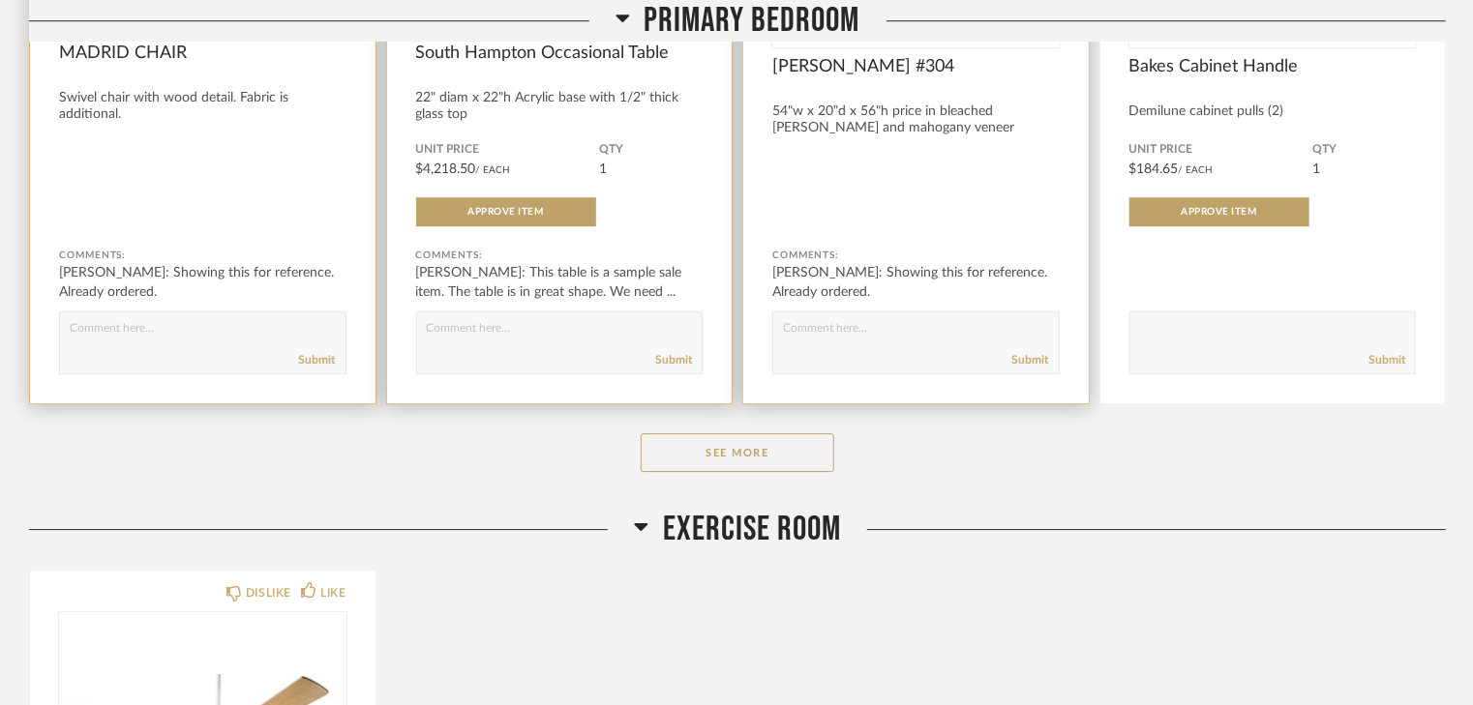
scroll to position [2787, 0]
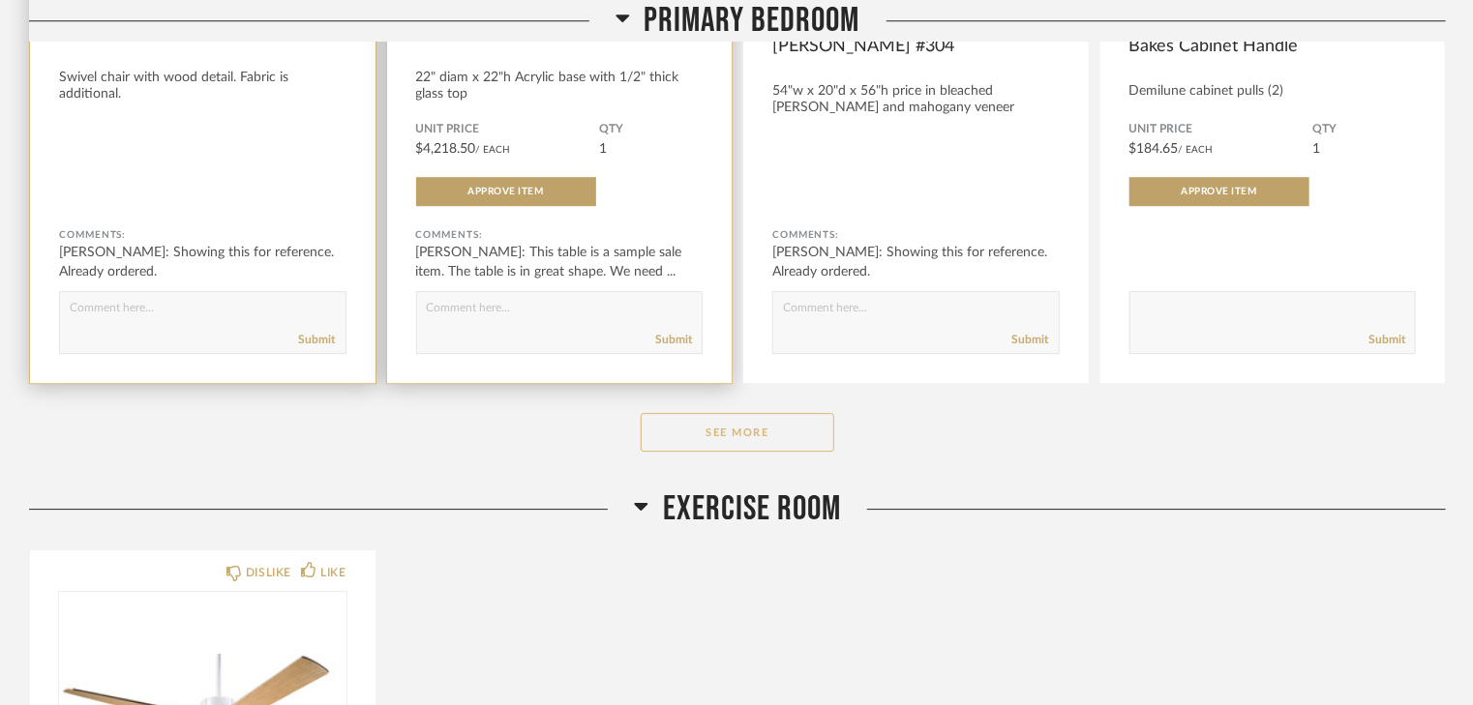
click at [674, 430] on button "See More" at bounding box center [738, 432] width 194 height 39
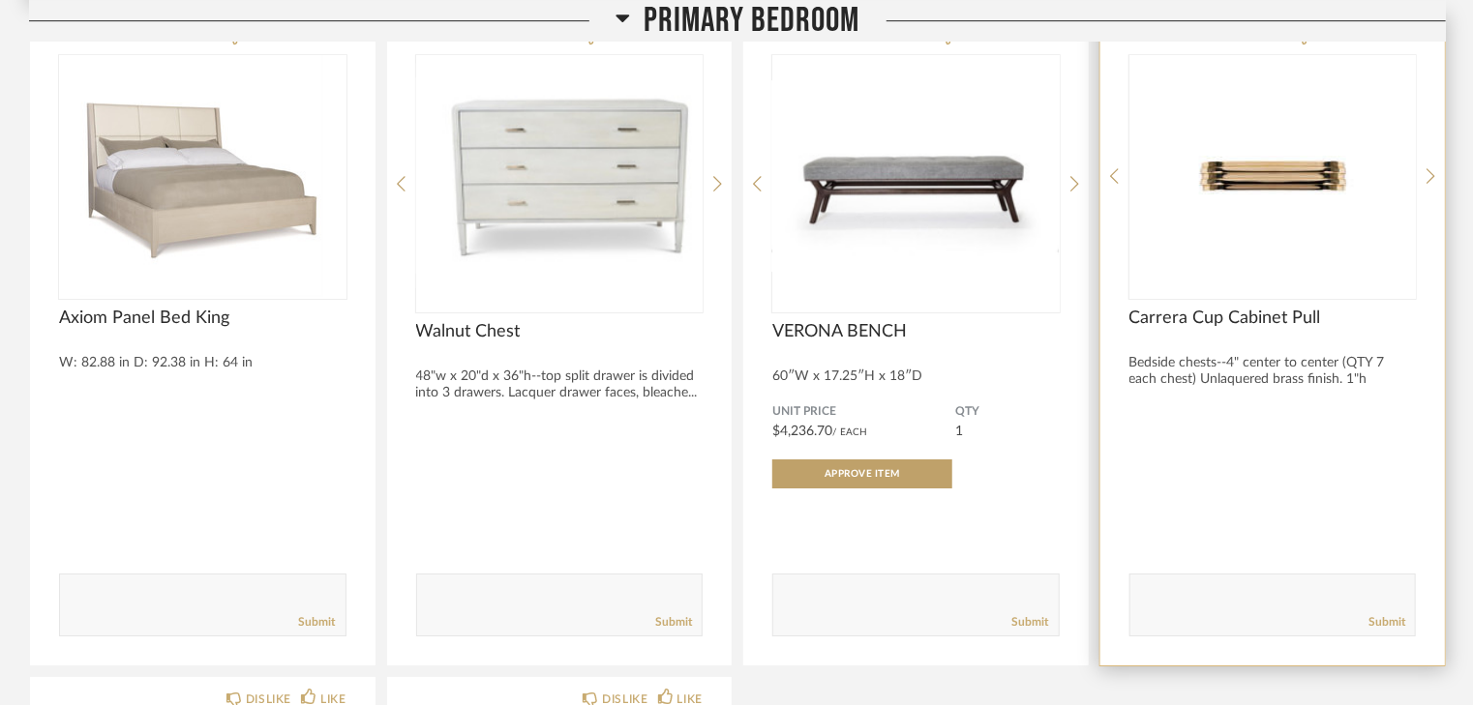
scroll to position [3251, 0]
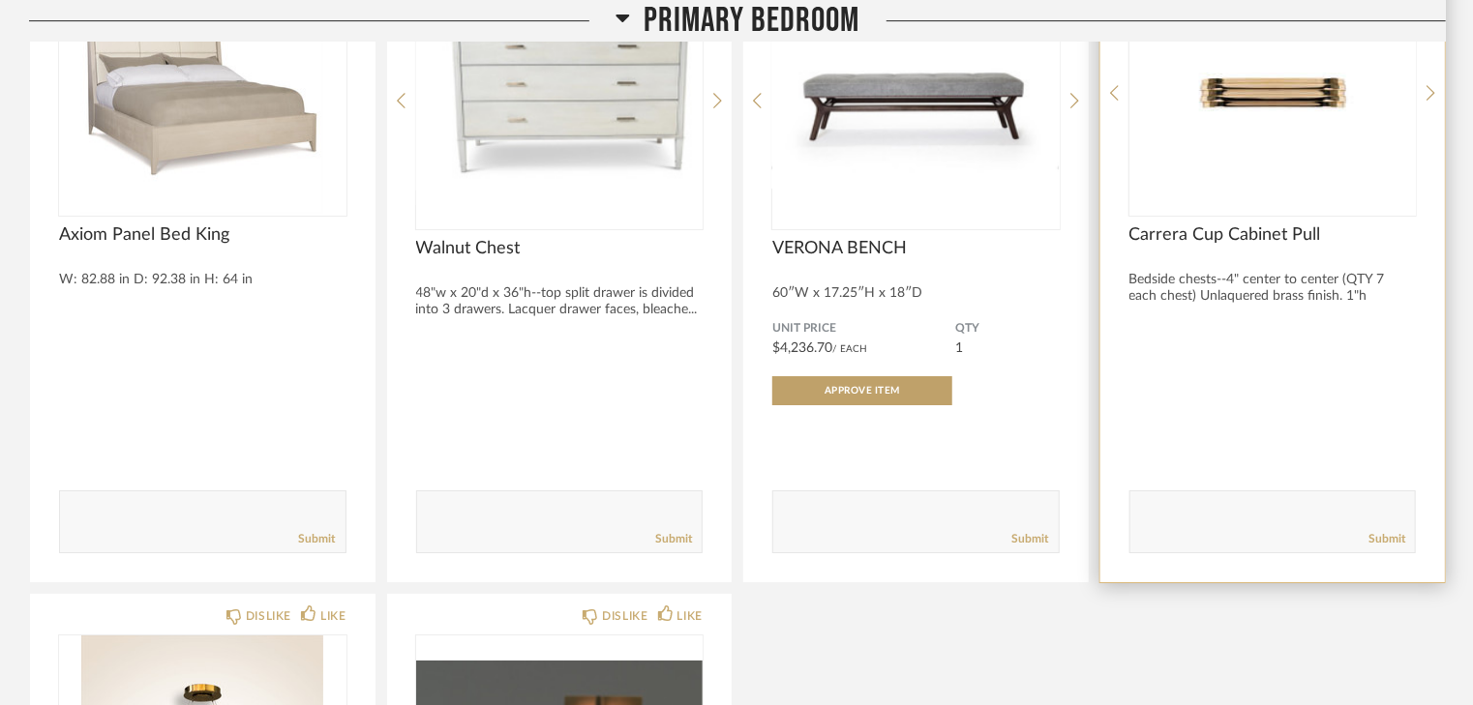
click at [1188, 507] on textarea at bounding box center [1272, 513] width 285 height 26
click at [1161, 508] on textarea at bounding box center [1272, 513] width 285 height 26
click at [1393, 515] on textarea at bounding box center [1272, 513] width 285 height 26
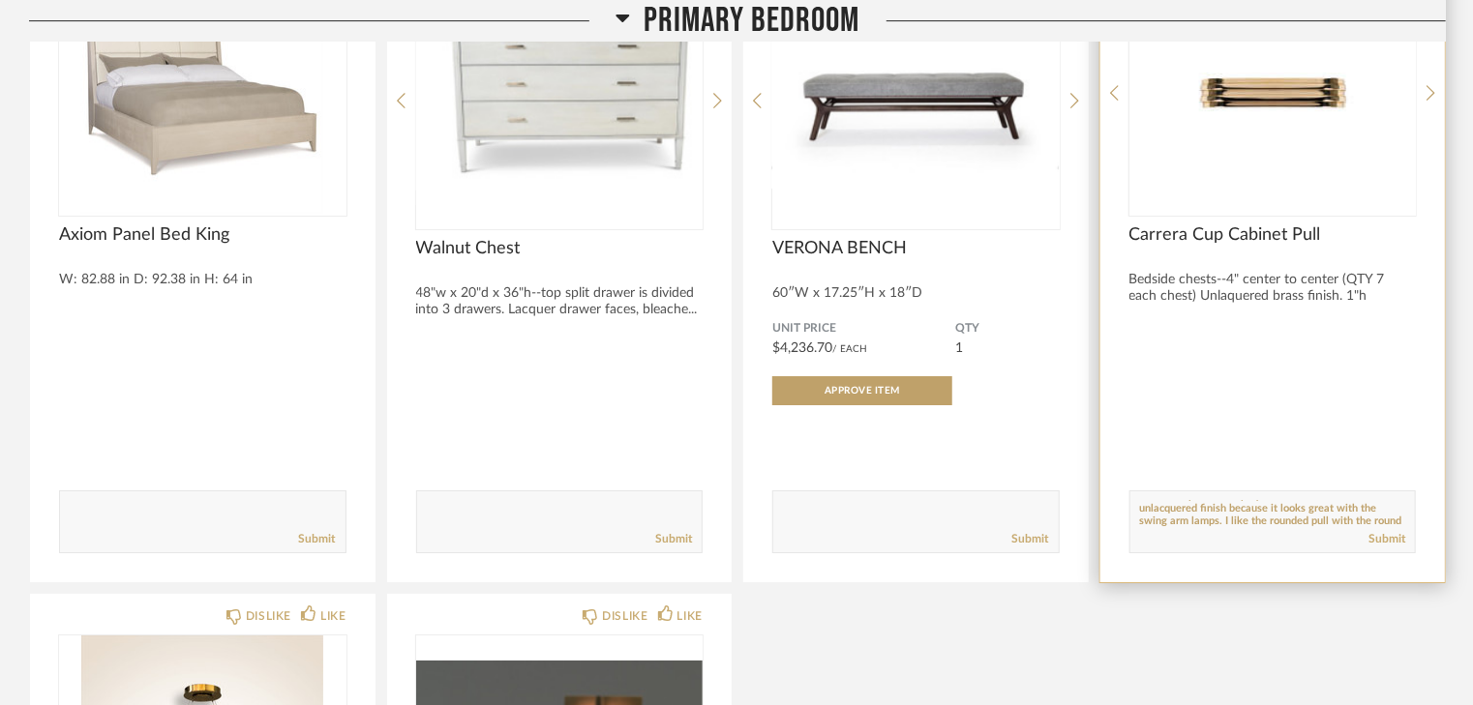
scroll to position [23, 0]
type textarea "I love this pull and hope you will let me order this in the unlacquered finish …"
click at [1383, 536] on link "Submit" at bounding box center [1386, 539] width 37 height 16
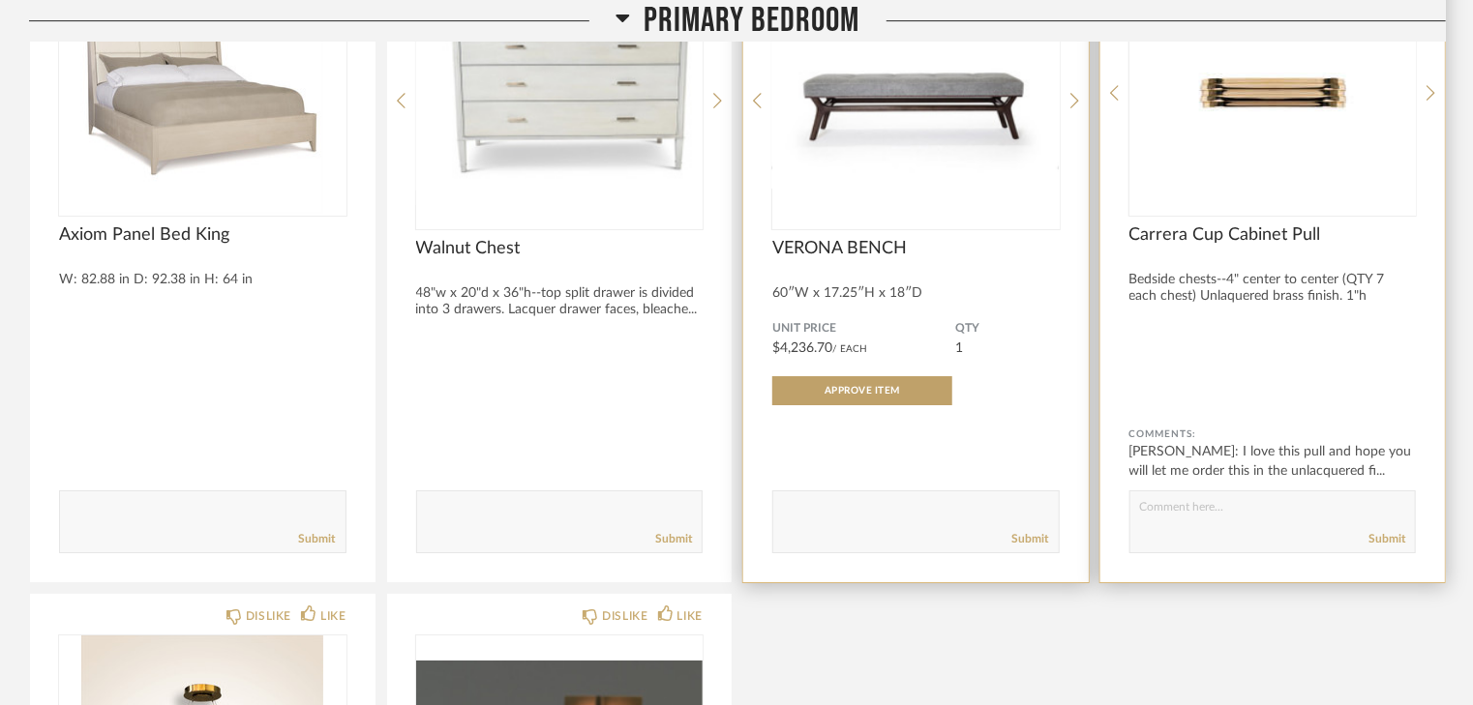
click at [852, 507] on textarea at bounding box center [915, 513] width 285 height 26
paste textarea "Showing this for reference. Already ordered."
type textarea "Showing this for reference. Already ordered."
click at [1024, 539] on link "Submit" at bounding box center [1030, 539] width 37 height 16
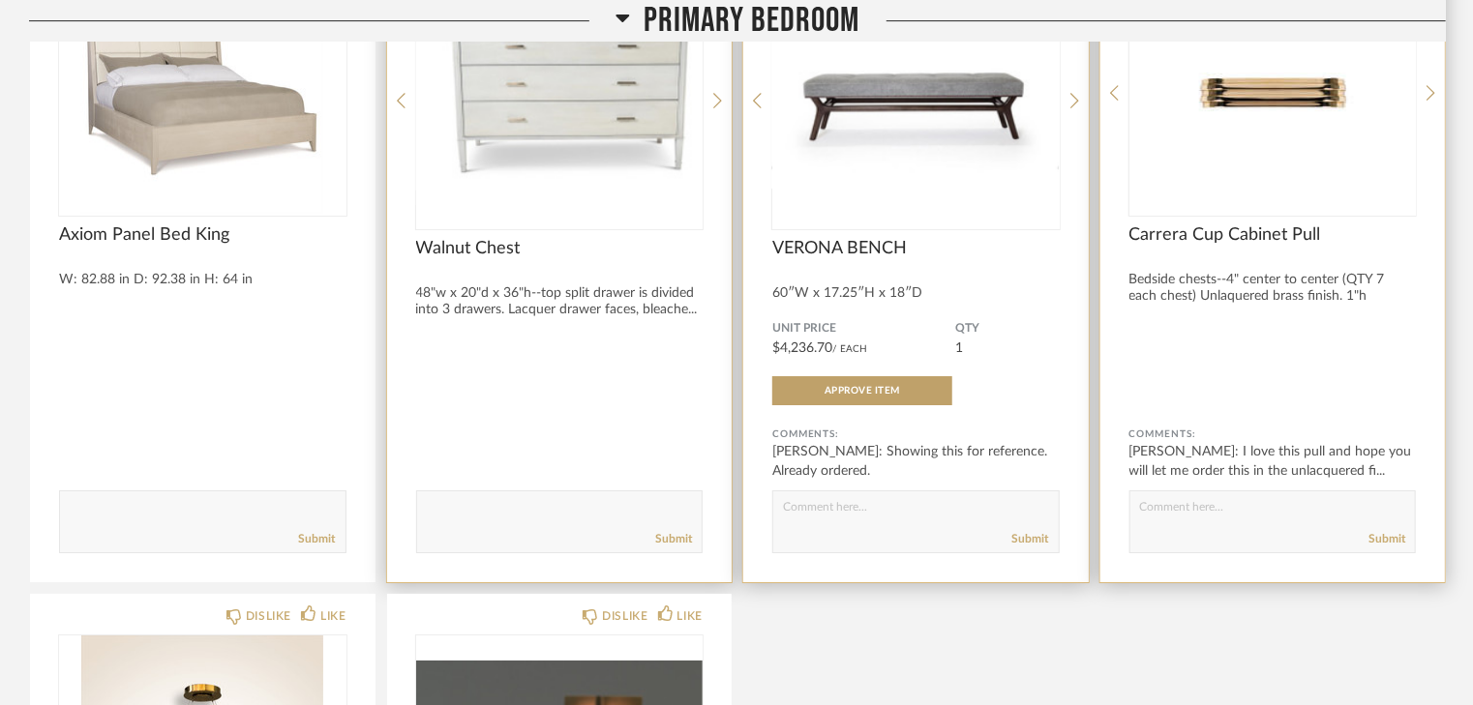
click at [502, 519] on textarea at bounding box center [559, 513] width 285 height 26
paste textarea "Showing this for reference. Already ordered."
type textarea "Showing this for reference. Already ordered."
click at [661, 538] on link "Submit" at bounding box center [673, 539] width 37 height 16
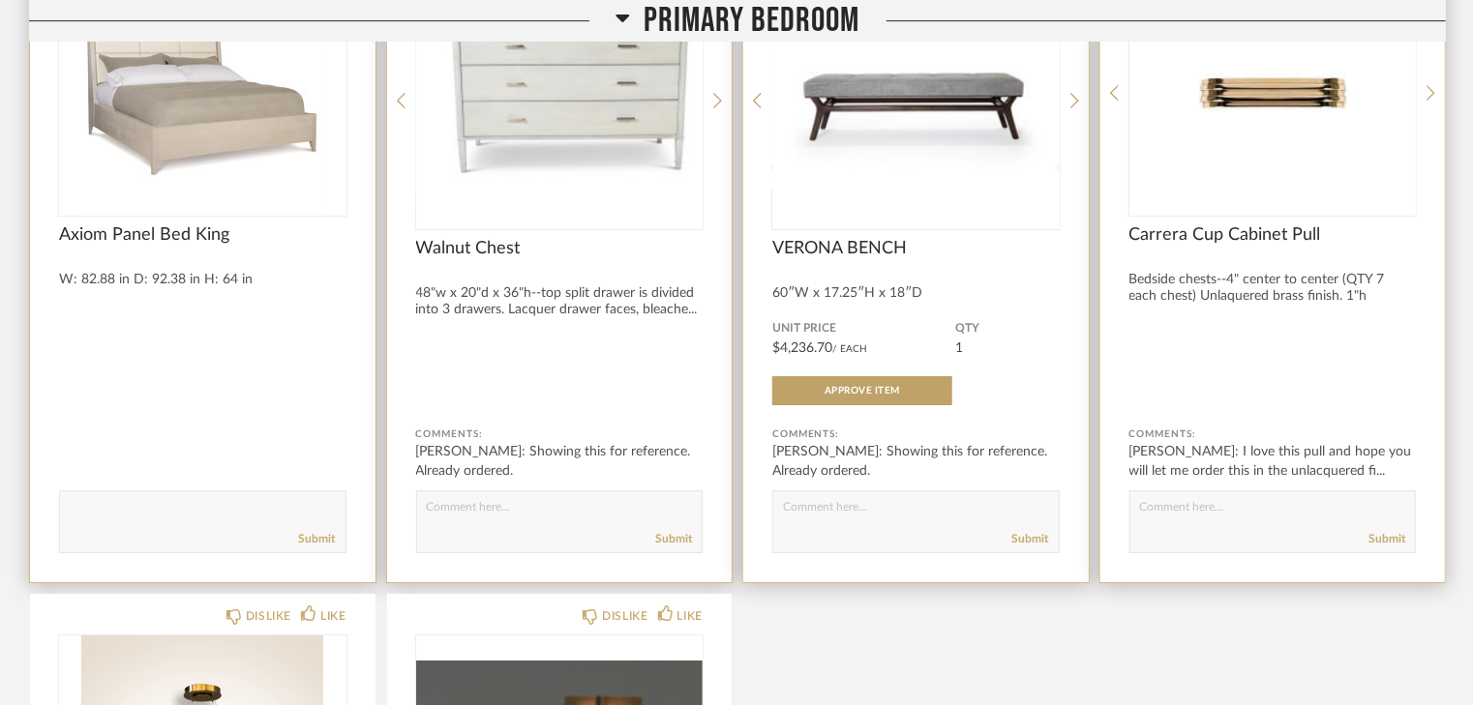
click at [229, 517] on textarea at bounding box center [202, 513] width 285 height 26
paste textarea "Showing this for reference. Already ordered."
type textarea "Showing this for reference. Already ordered."
click at [310, 534] on link "Submit" at bounding box center [317, 539] width 37 height 16
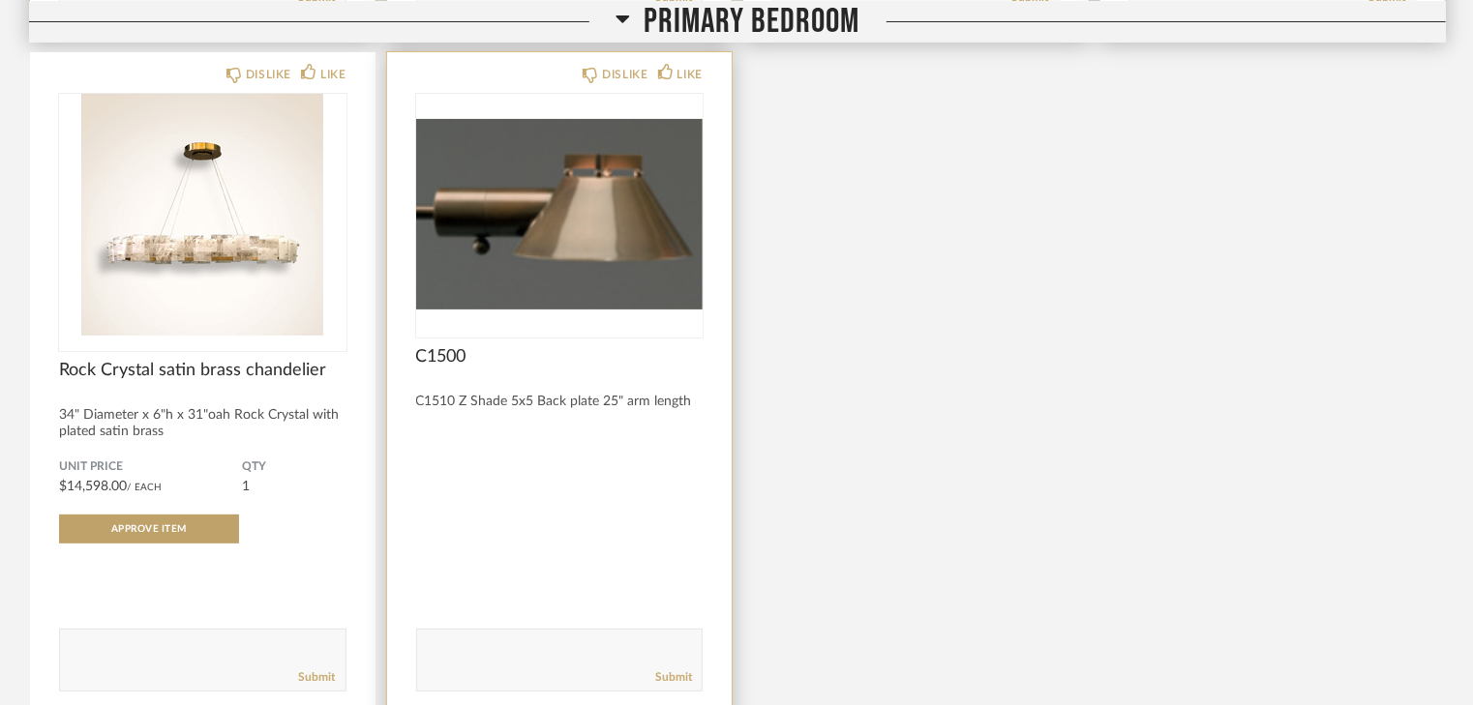
scroll to position [3948, 0]
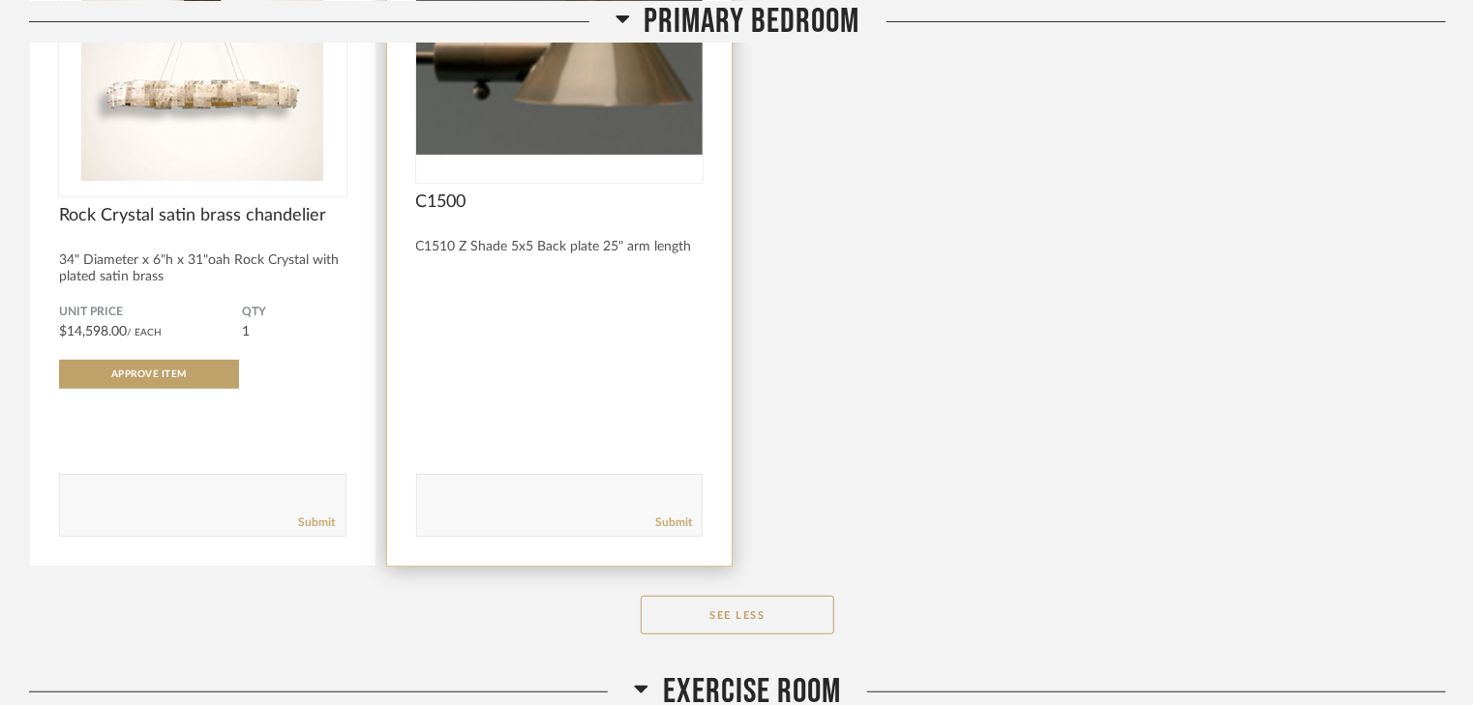
click at [538, 499] on textarea at bounding box center [559, 497] width 285 height 26
paste textarea "Showing this for reference. Already ordered."
type textarea "Showing this for reference. Already ordered."
click at [657, 519] on link "Submit" at bounding box center [673, 523] width 37 height 16
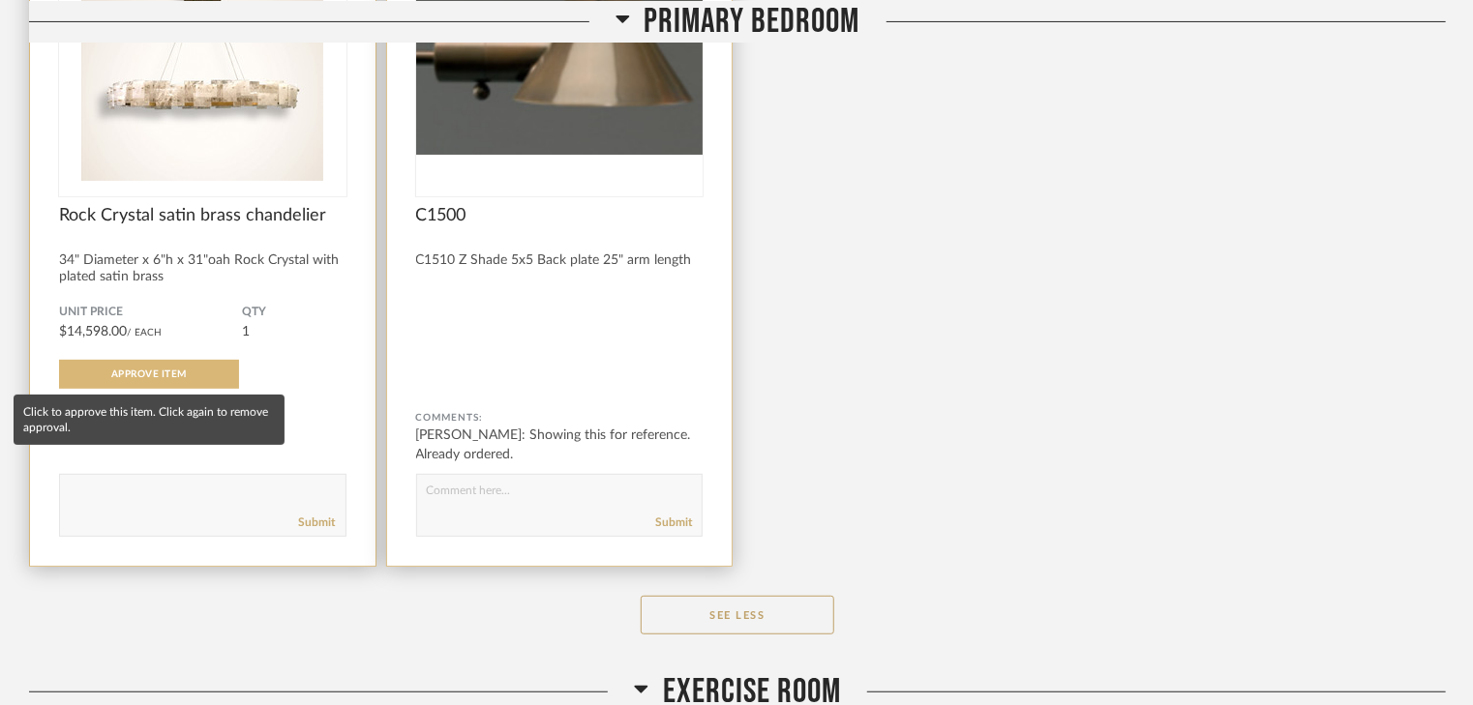
click at [120, 373] on span "Approve Item" at bounding box center [148, 375] width 75 height 10
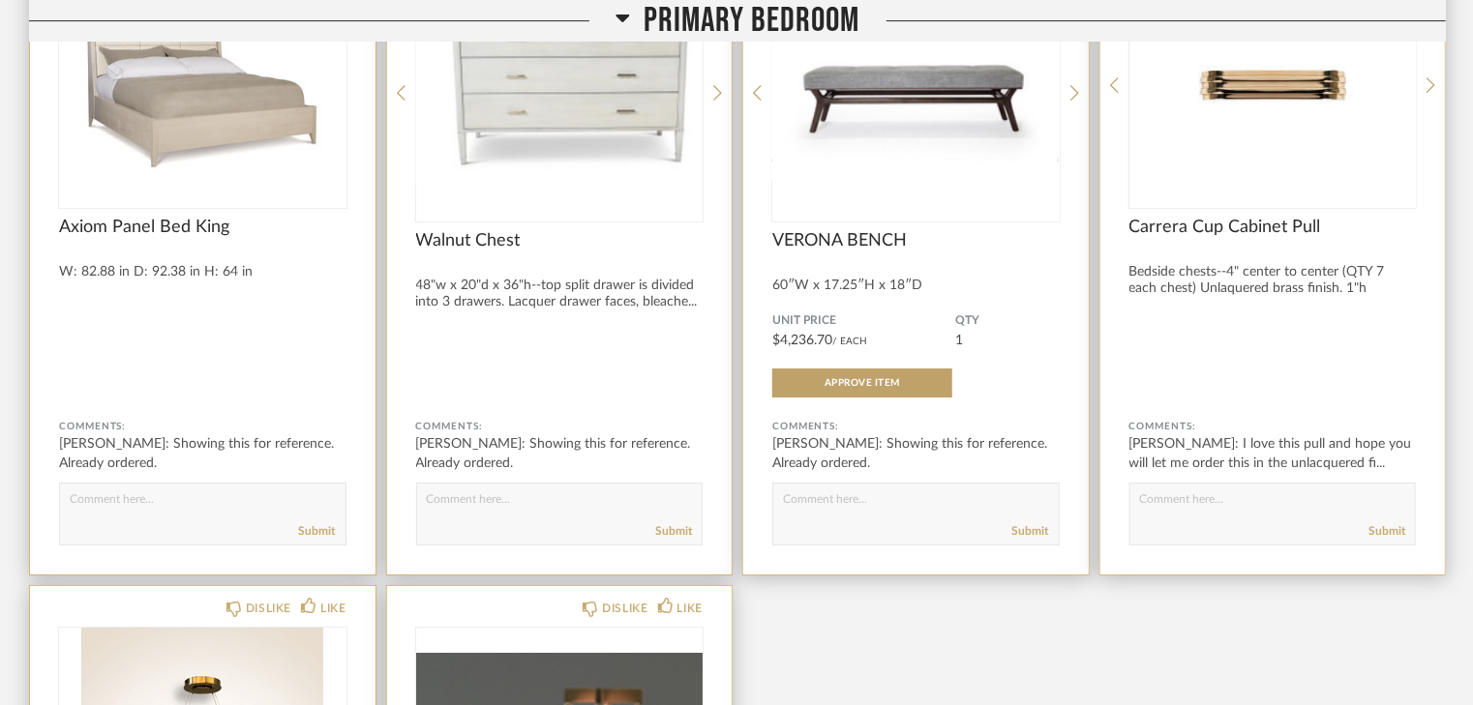
scroll to position [3251, 0]
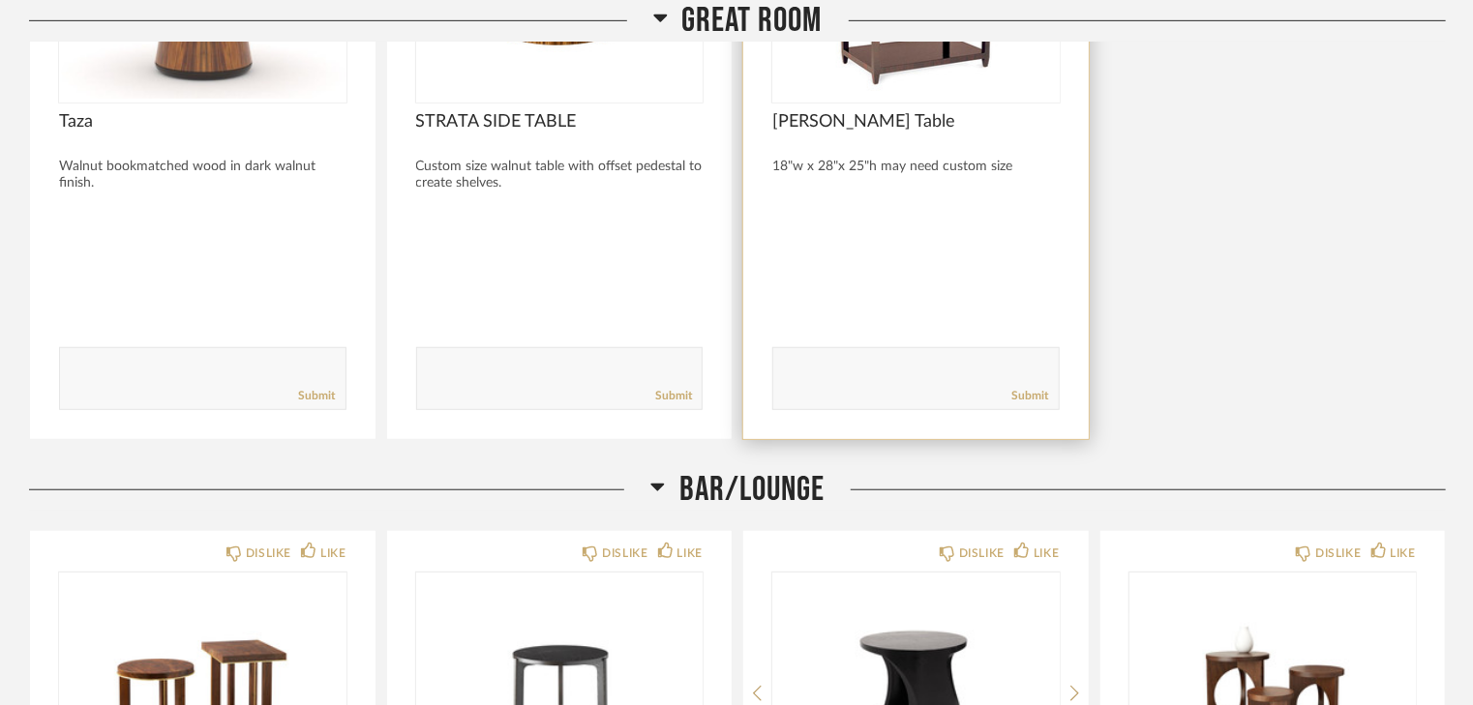
scroll to position [542, 0]
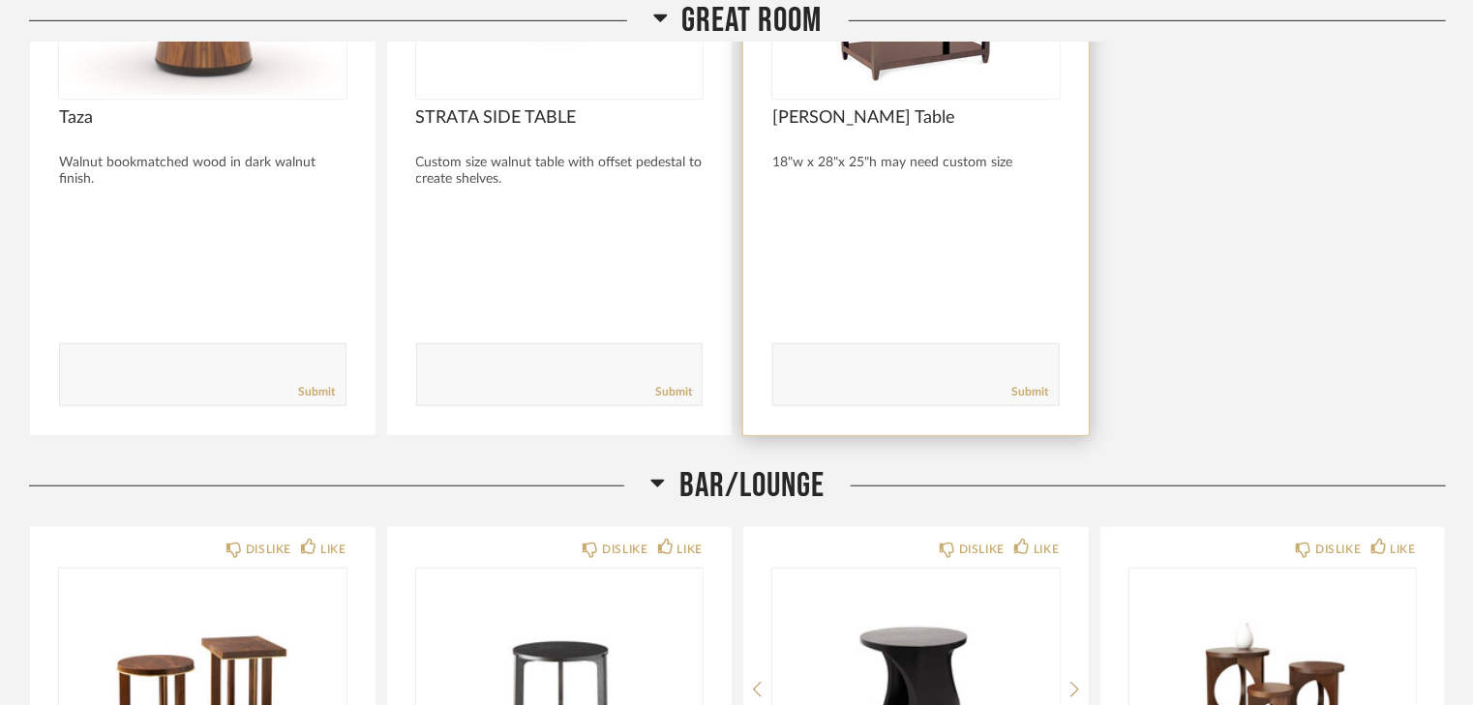
drag, startPoint x: 845, startPoint y: 369, endPoint x: 820, endPoint y: 374, distance: 24.9
click at [820, 374] on textarea at bounding box center [915, 366] width 285 height 26
click at [824, 365] on textarea at bounding box center [915, 366] width 285 height 26
drag, startPoint x: 1020, startPoint y: 354, endPoint x: 770, endPoint y: 371, distance: 250.2
click at [770, 371] on div "DISLIKE LIKE [PERSON_NAME] Table 18"w x 28"x 25"h may need custom size Comments…" at bounding box center [915, 124] width 345 height 622
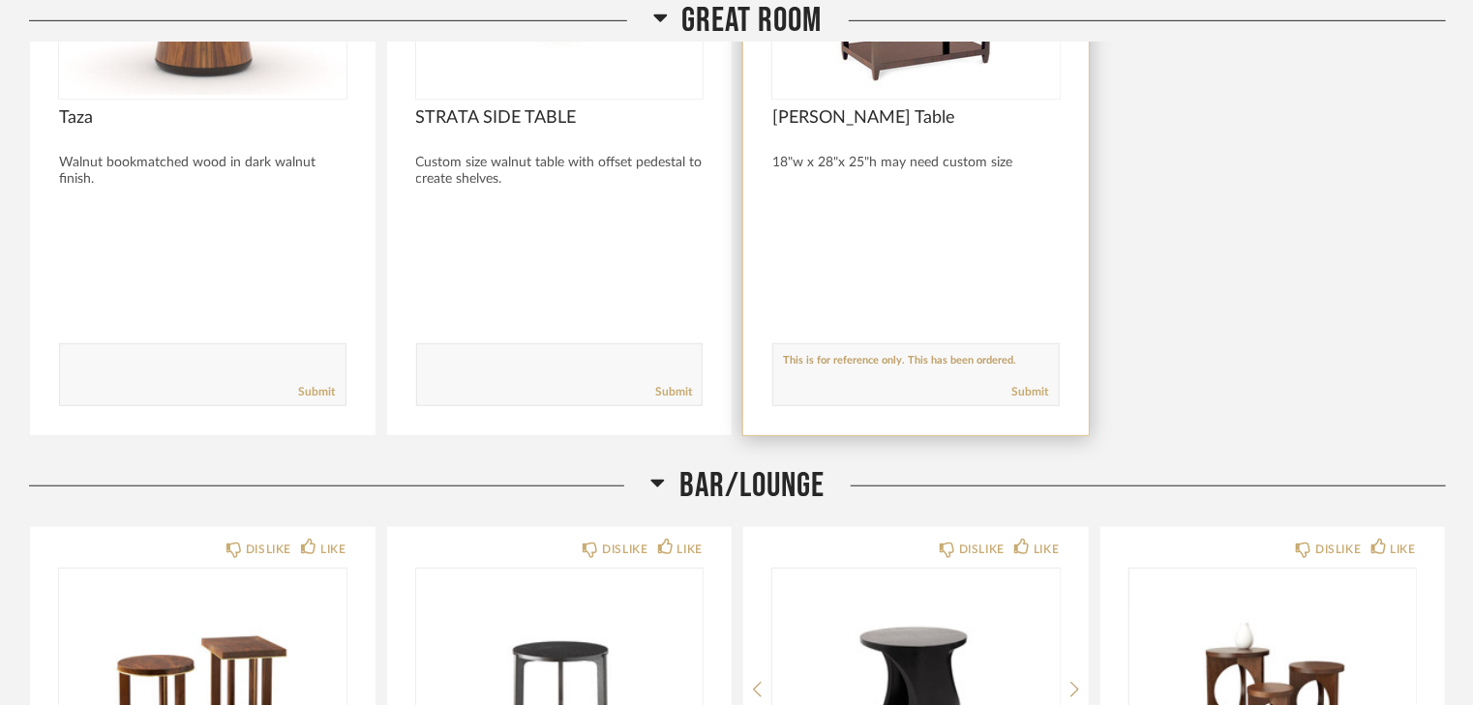
type textarea "This is for reference only. This has been ordered."
click at [945, 391] on div "Submit" at bounding box center [915, 392] width 285 height 26
click at [1019, 394] on link "Submit" at bounding box center [1030, 392] width 37 height 16
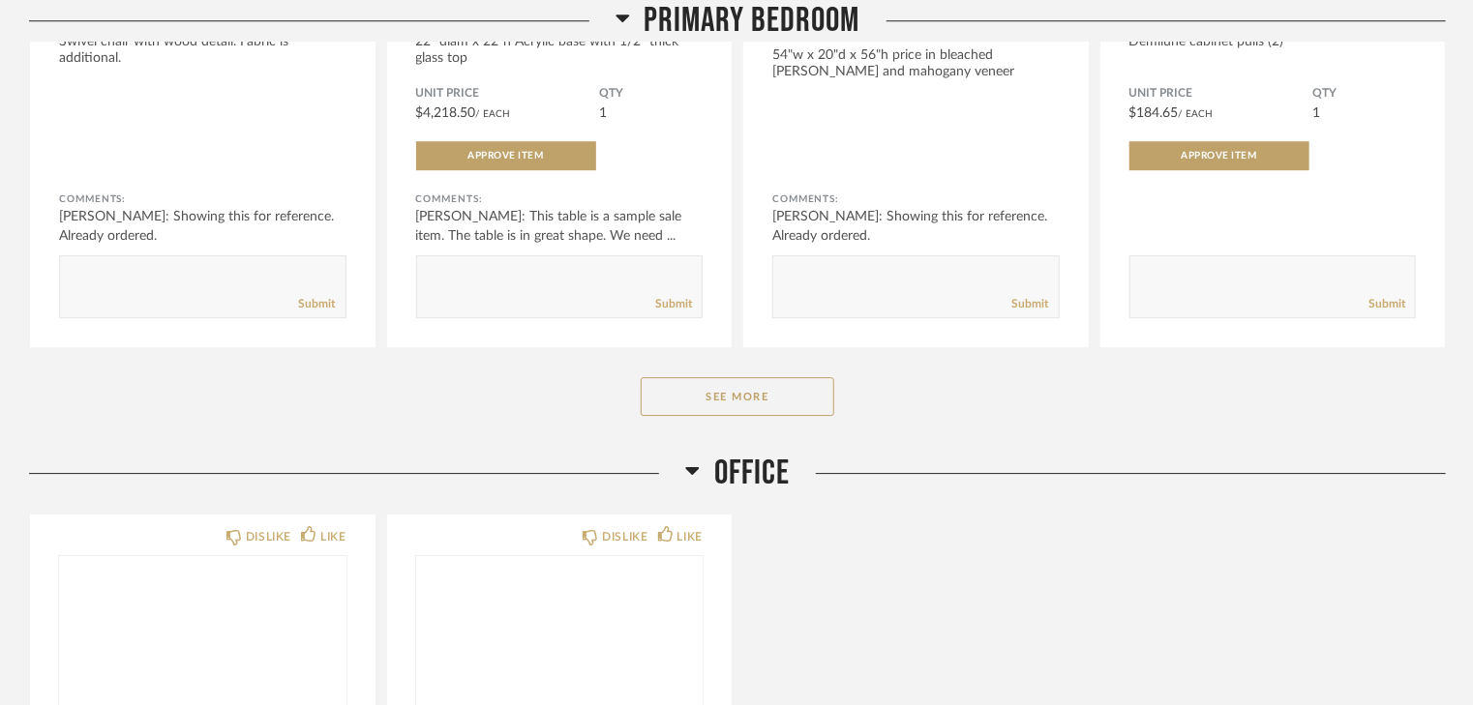
scroll to position [2941, 0]
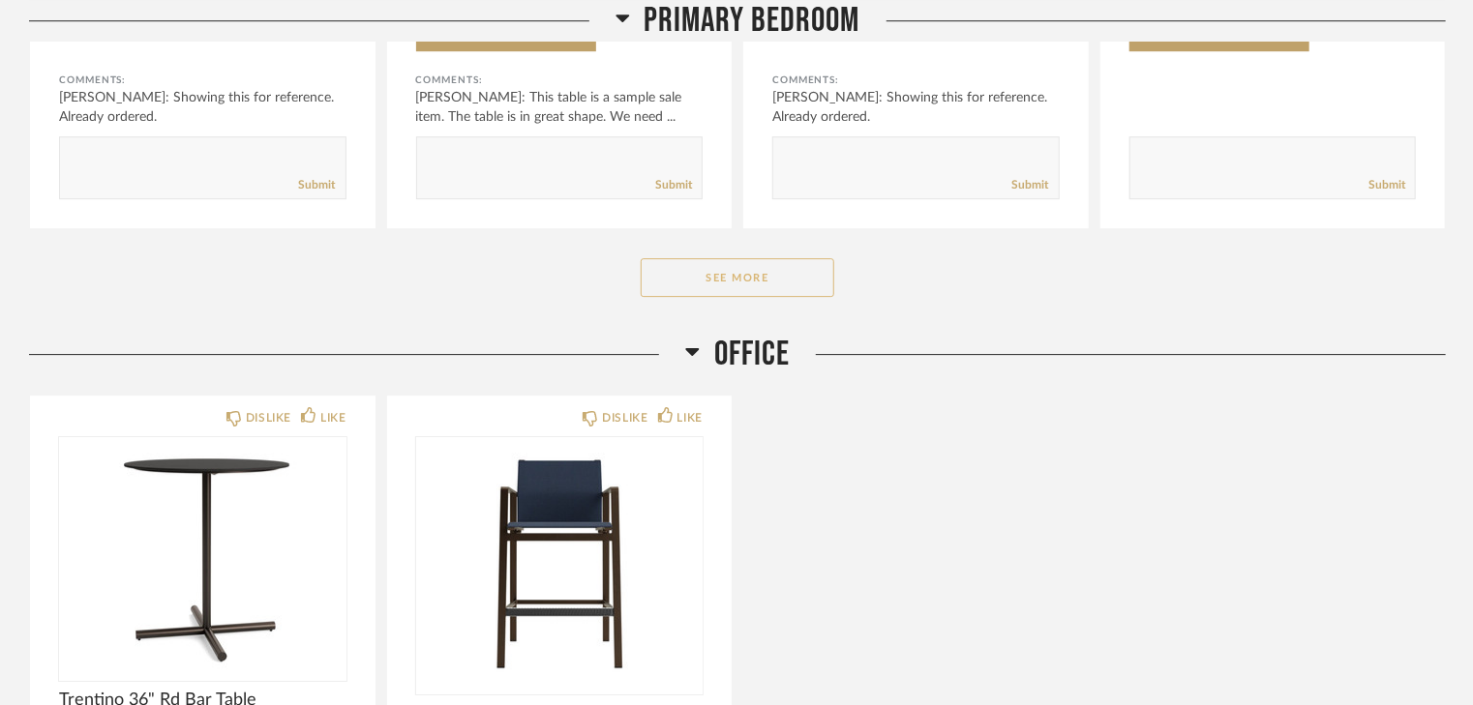
click at [723, 280] on button "See More" at bounding box center [738, 277] width 194 height 39
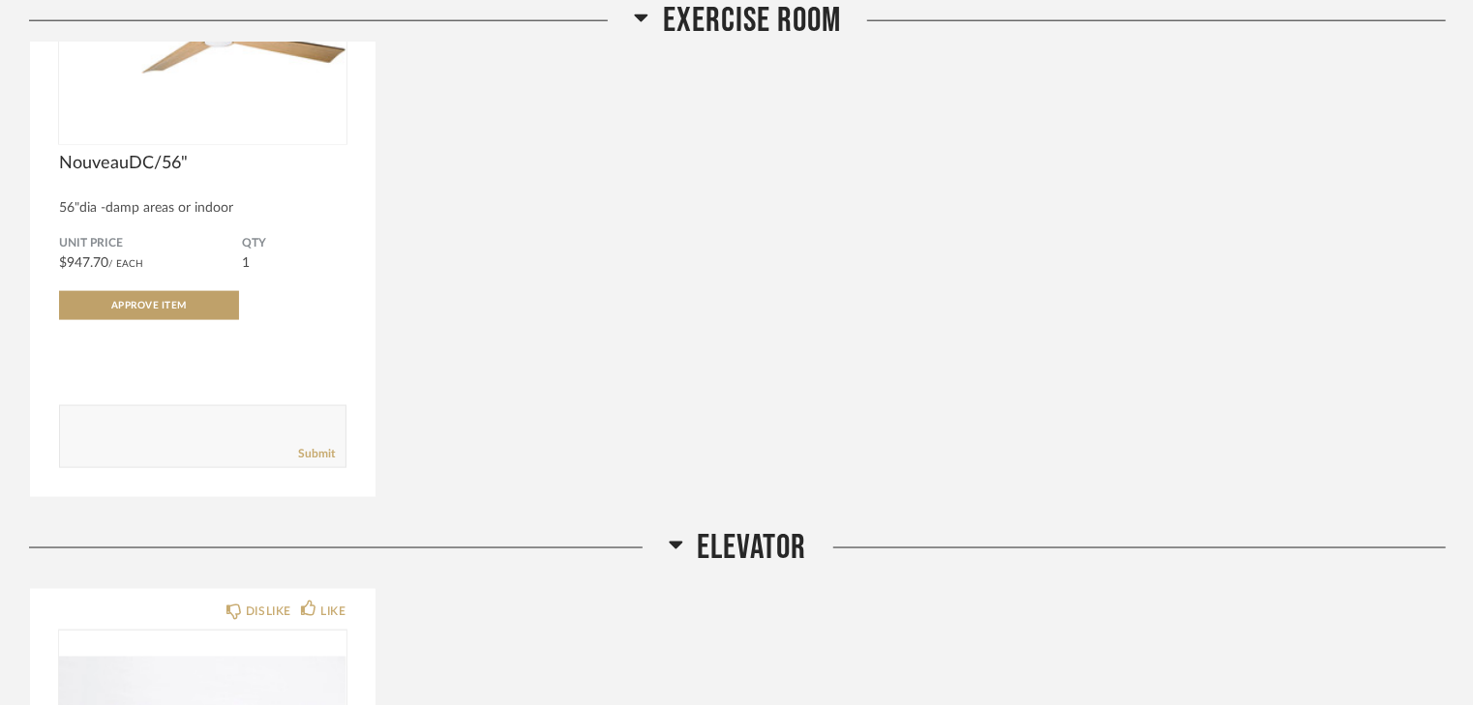
scroll to position [4878, 0]
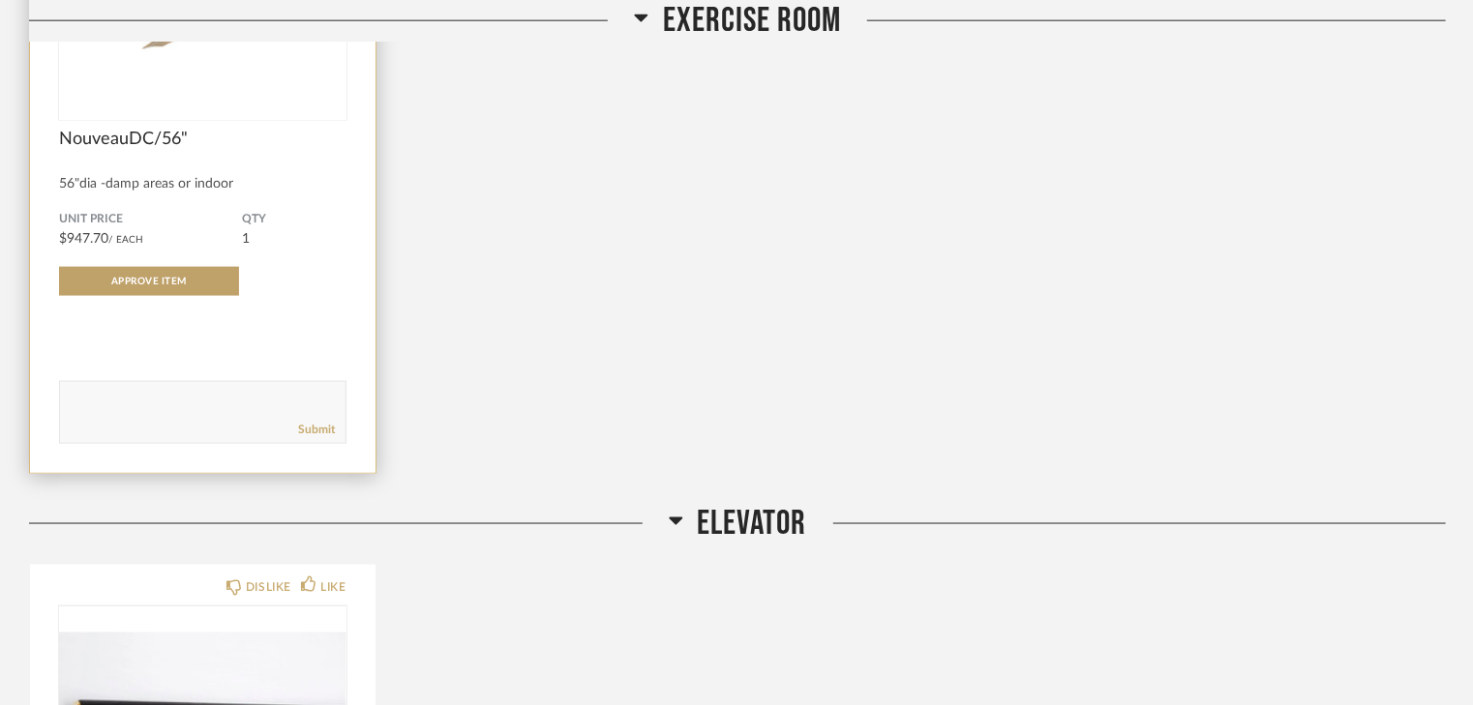
click at [171, 402] on textarea at bounding box center [202, 404] width 285 height 26
type textarea "Matte white/graphite fan body finish with maple blades. No light."
click at [305, 430] on link "Submit" at bounding box center [317, 430] width 37 height 16
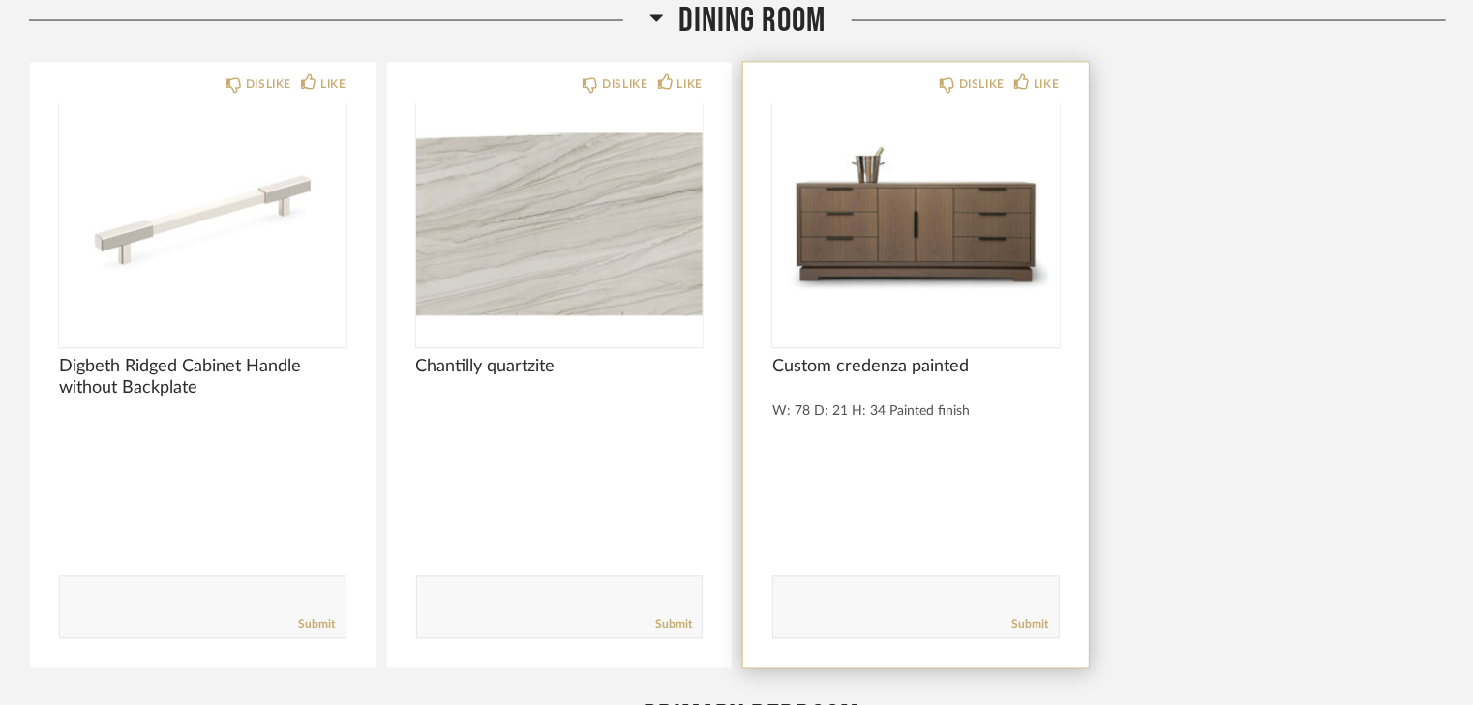
scroll to position [1781, 0]
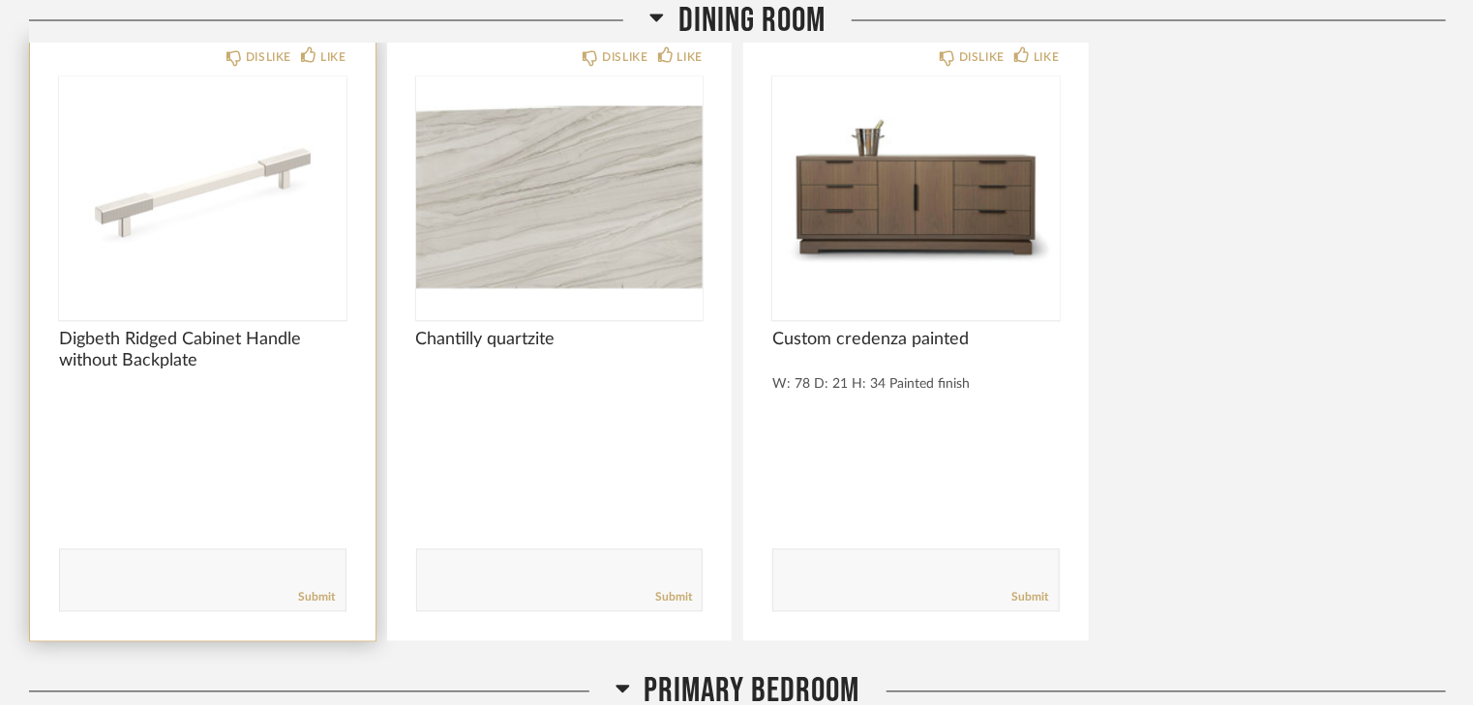
click at [127, 555] on form "Submit" at bounding box center [202, 581] width 287 height 63
click at [140, 566] on textarea at bounding box center [202, 572] width 285 height 26
click at [139, 567] on textarea at bounding box center [202, 572] width 285 height 26
type textarea "Polished nickel finish"
click at [304, 597] on link "Submit" at bounding box center [317, 598] width 37 height 16
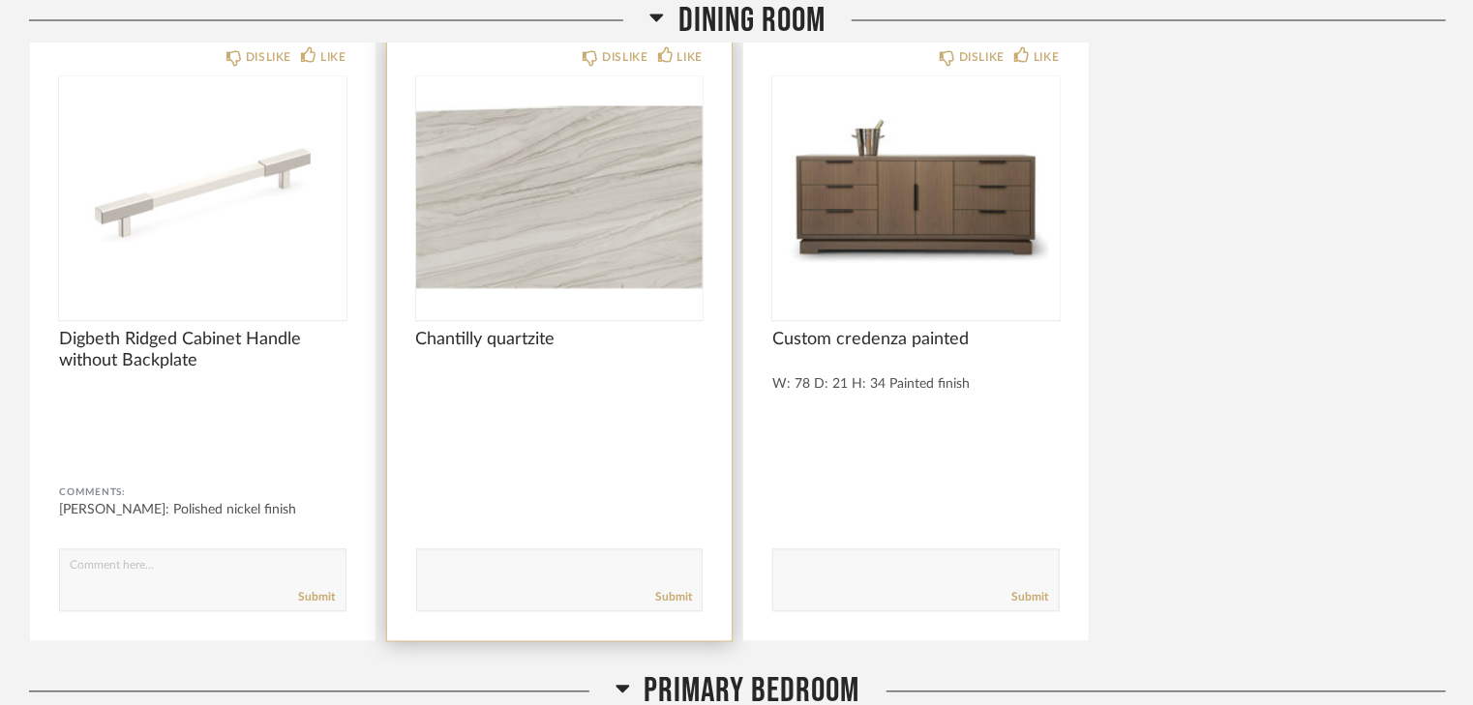
click at [435, 559] on textarea at bounding box center [559, 572] width 285 height 26
type textarea "Slab to buy only what we need from Allied."
click at [664, 599] on link "Submit" at bounding box center [673, 598] width 37 height 16
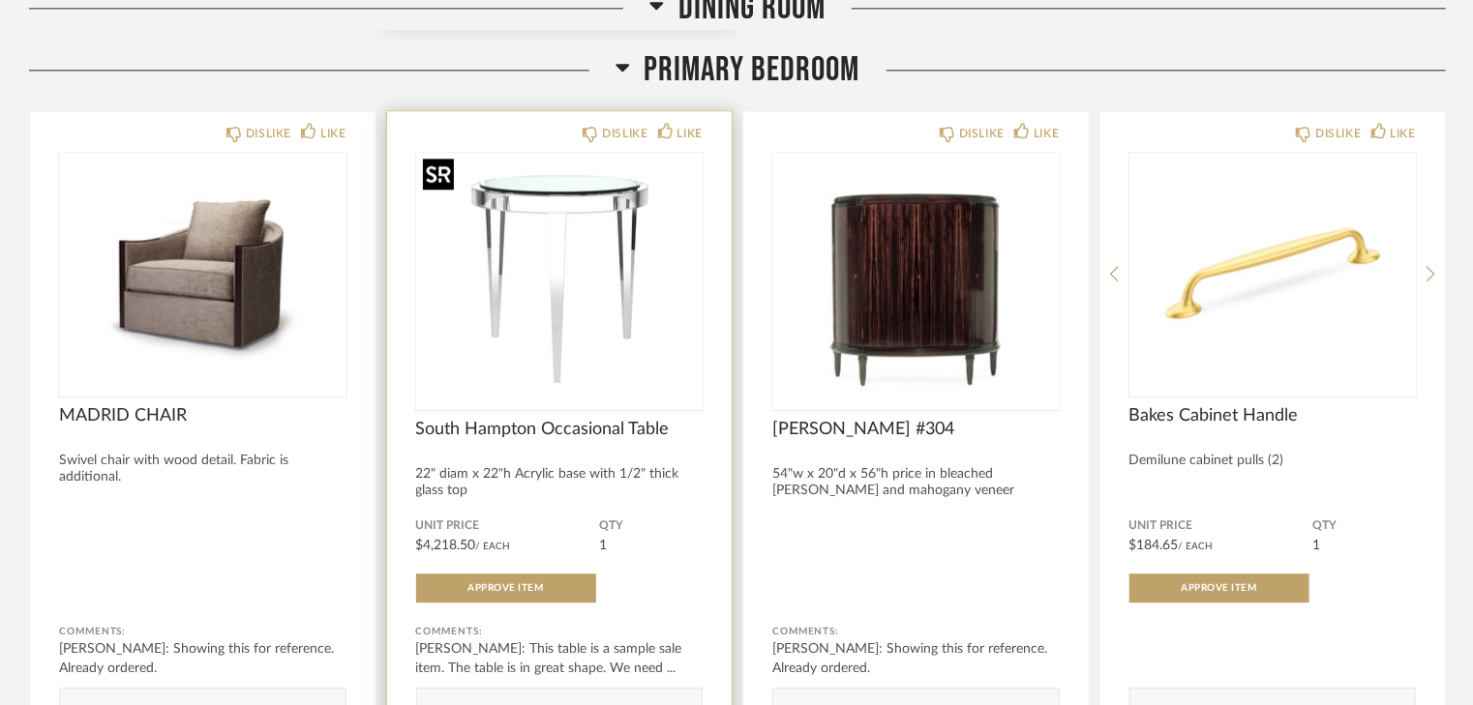
scroll to position [2478, 0]
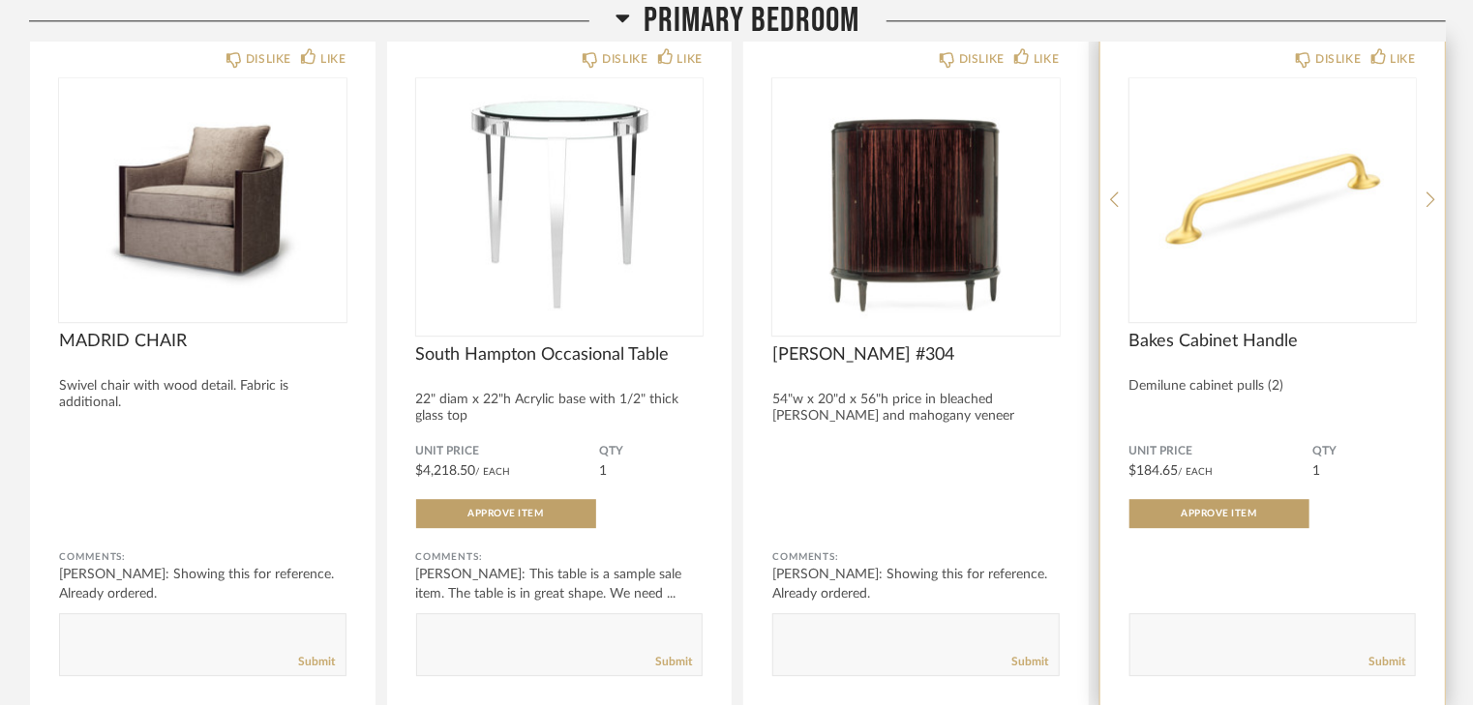
click at [1172, 631] on textarea at bounding box center [1272, 636] width 285 height 26
type textarea "6" long in a soft brass finish"
click at [1386, 662] on link "Submit" at bounding box center [1386, 662] width 37 height 16
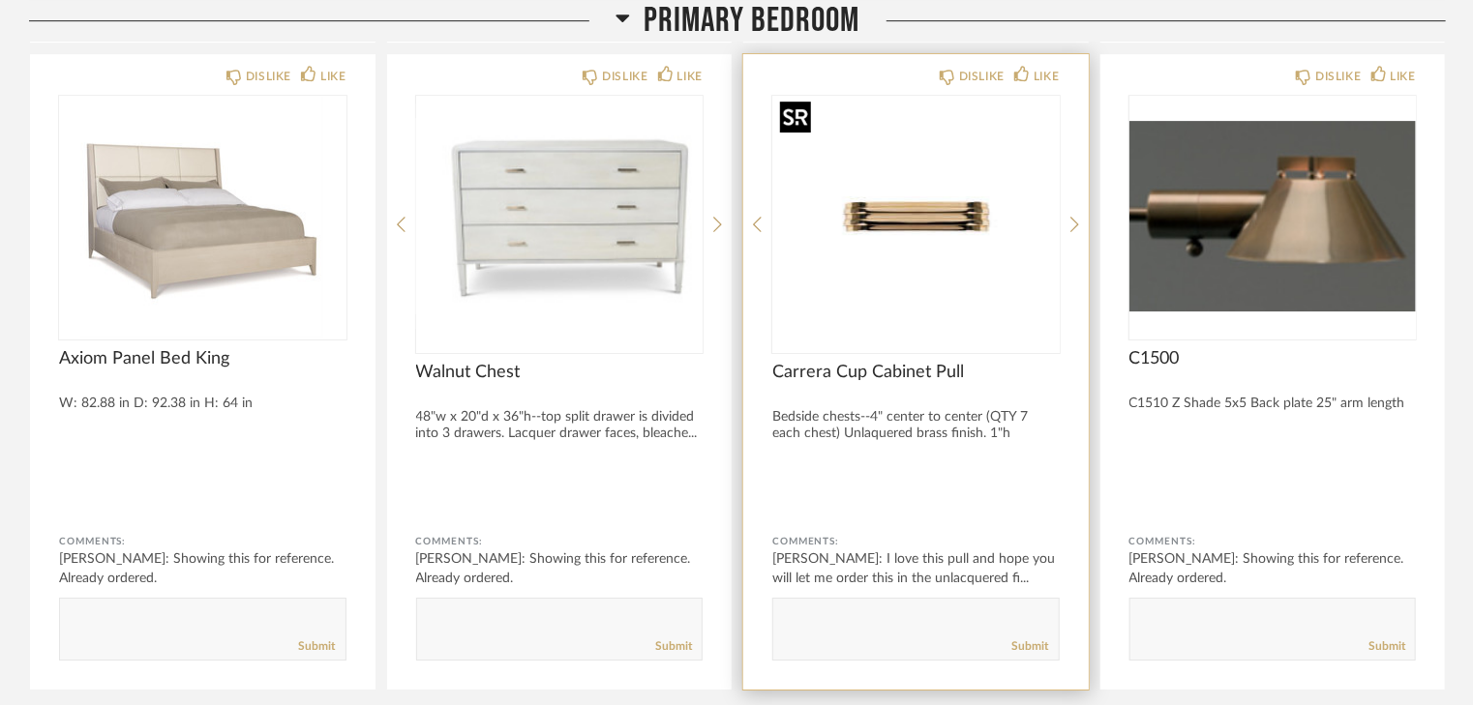
scroll to position [3175, 0]
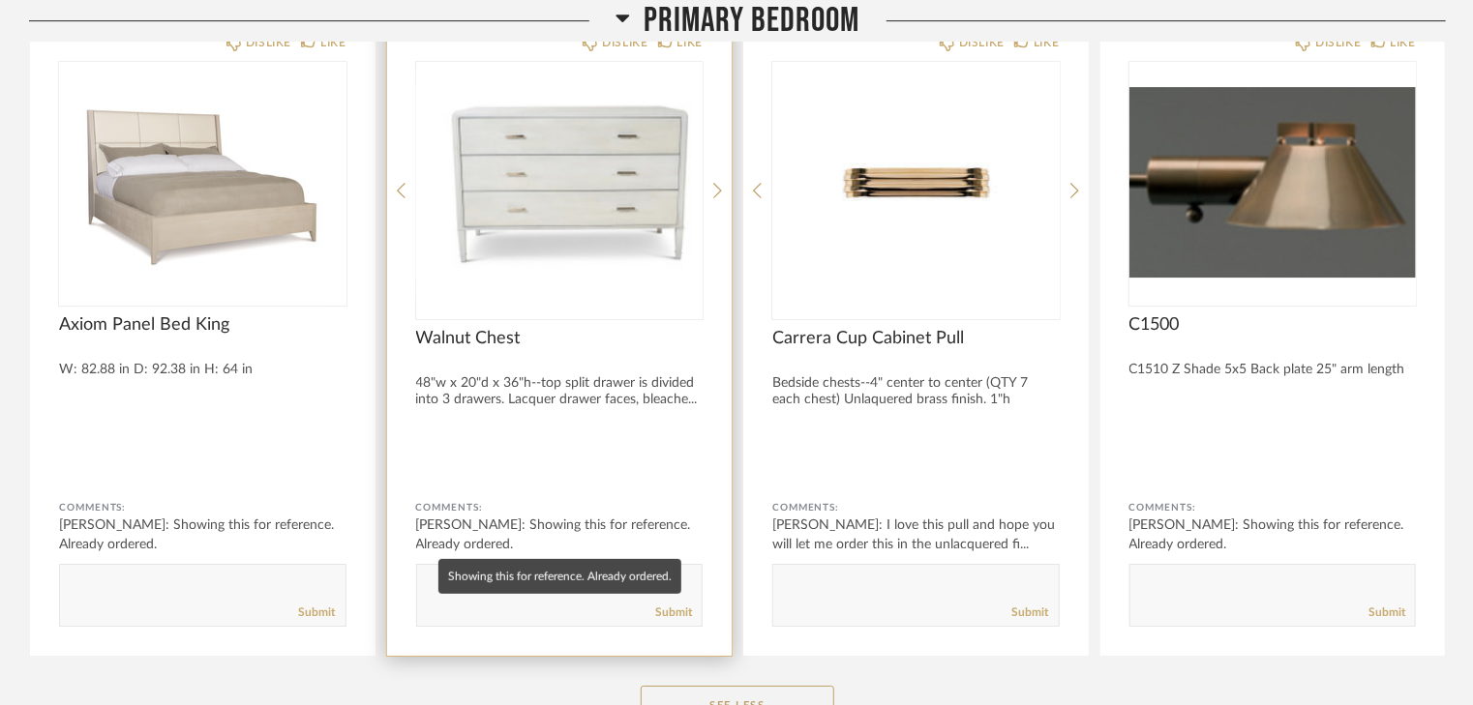
drag, startPoint x: 560, startPoint y: 520, endPoint x: 583, endPoint y: 540, distance: 30.9
click at [583, 540] on div "Cheri Etchelecu Martin: Showing this for reference. Already ordered." at bounding box center [559, 535] width 287 height 39
copy div "Showing this for reference. Already ordered."
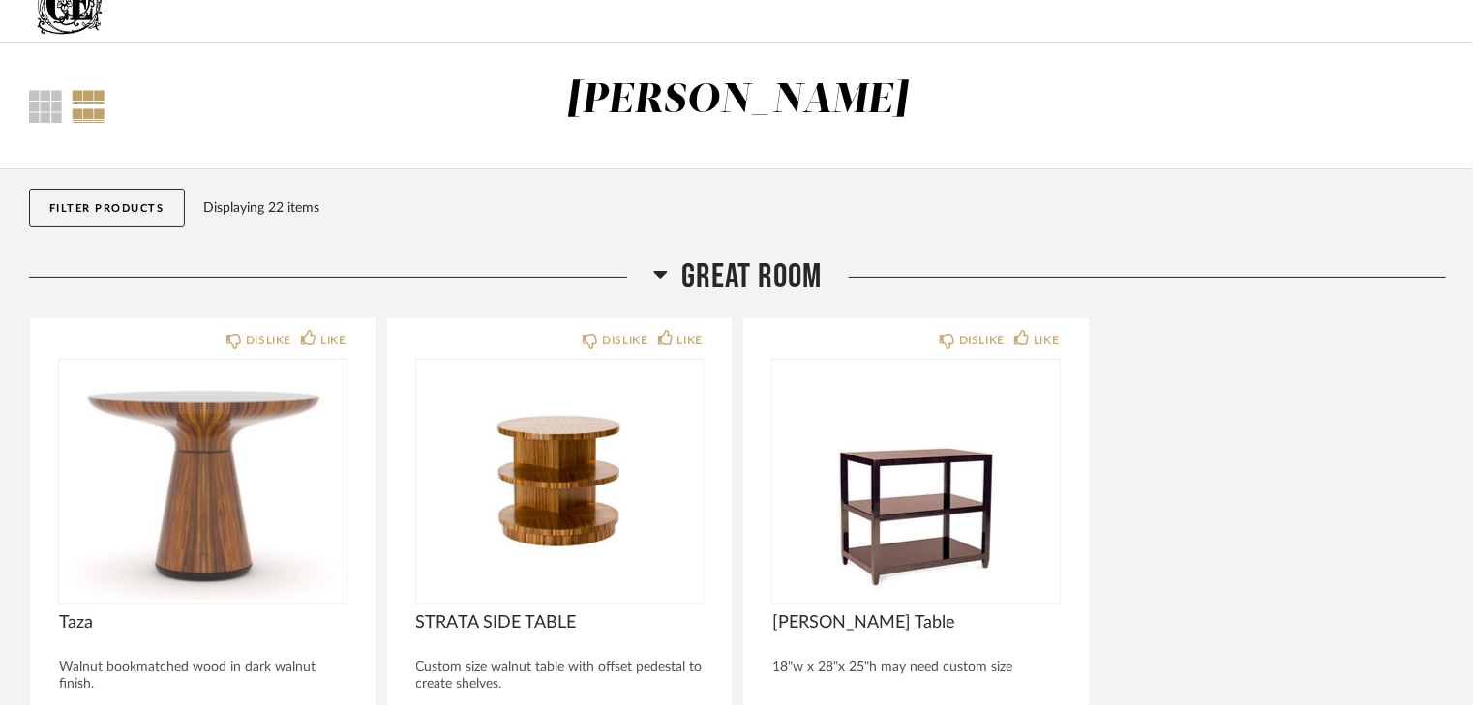
scroll to position [0, 0]
